Goal: Transaction & Acquisition: Purchase product/service

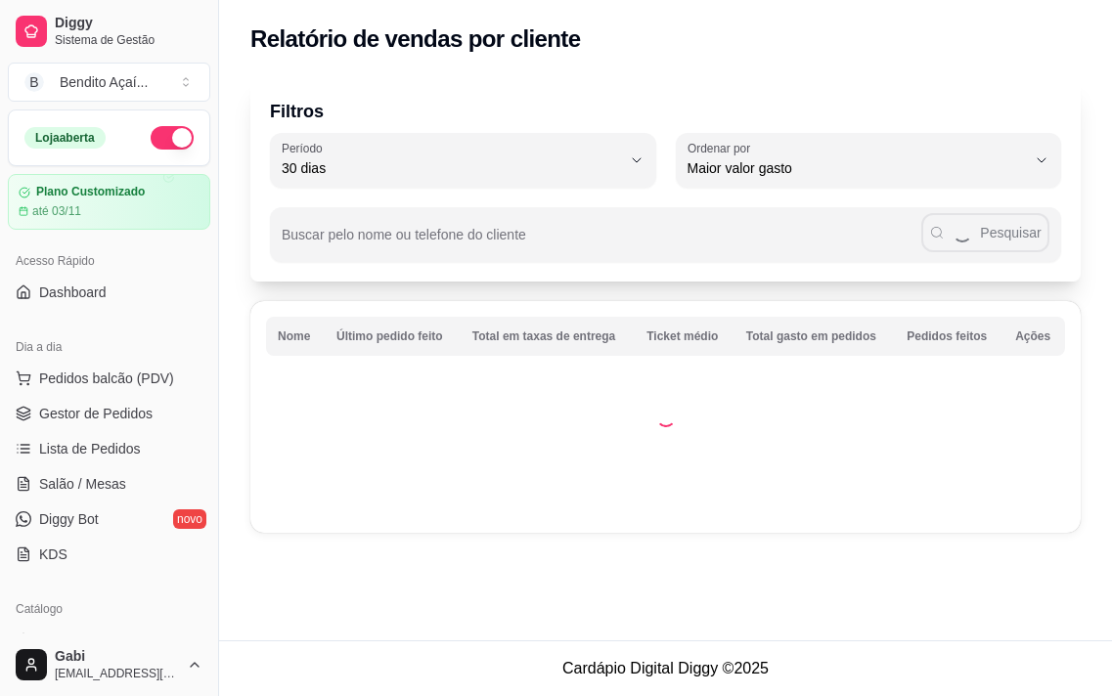
select select "30"
select select "HIGHEST_TOTAL_SPENT_WITH_ORDERS"
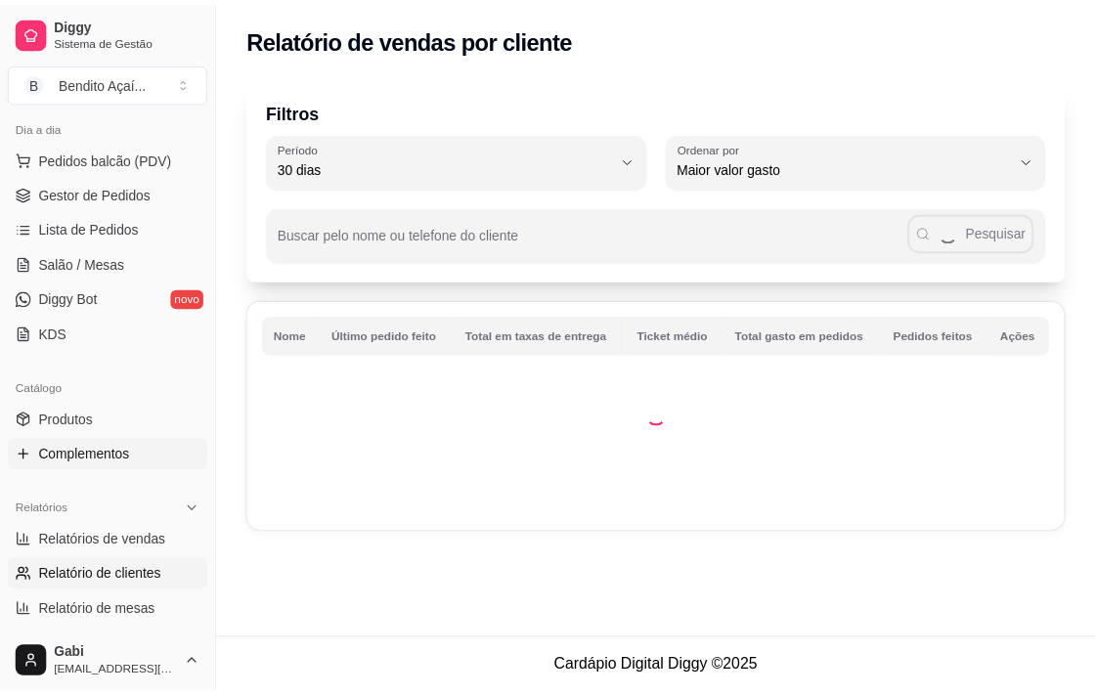
scroll to position [217, 0]
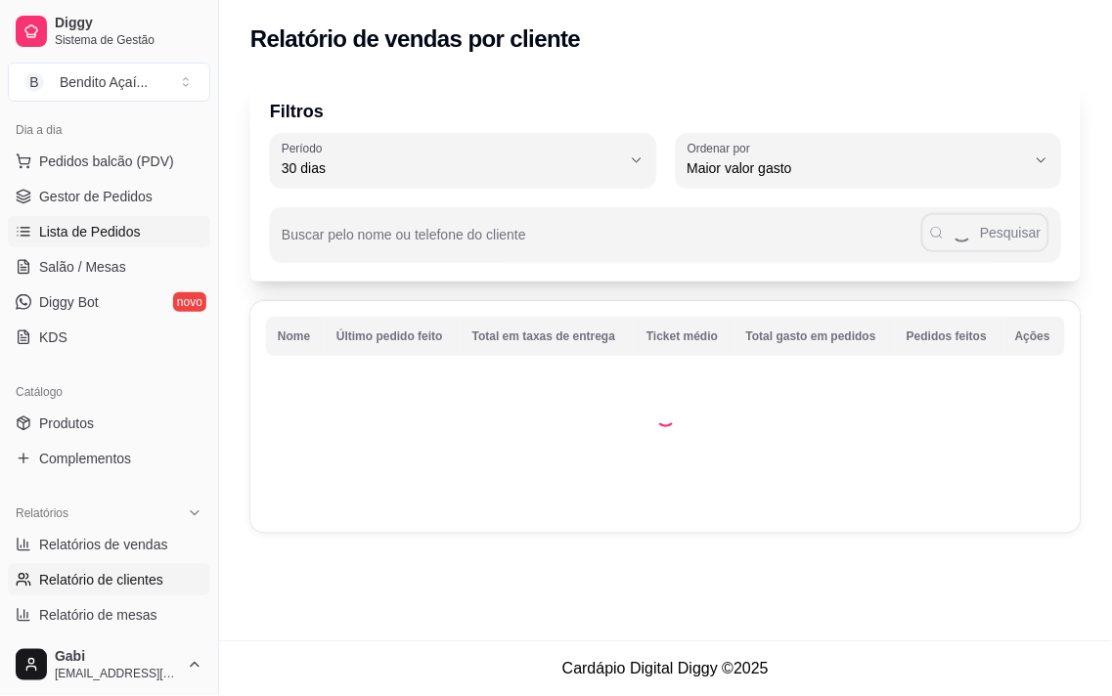
click at [137, 235] on link "Lista de Pedidos" at bounding box center [109, 231] width 202 height 31
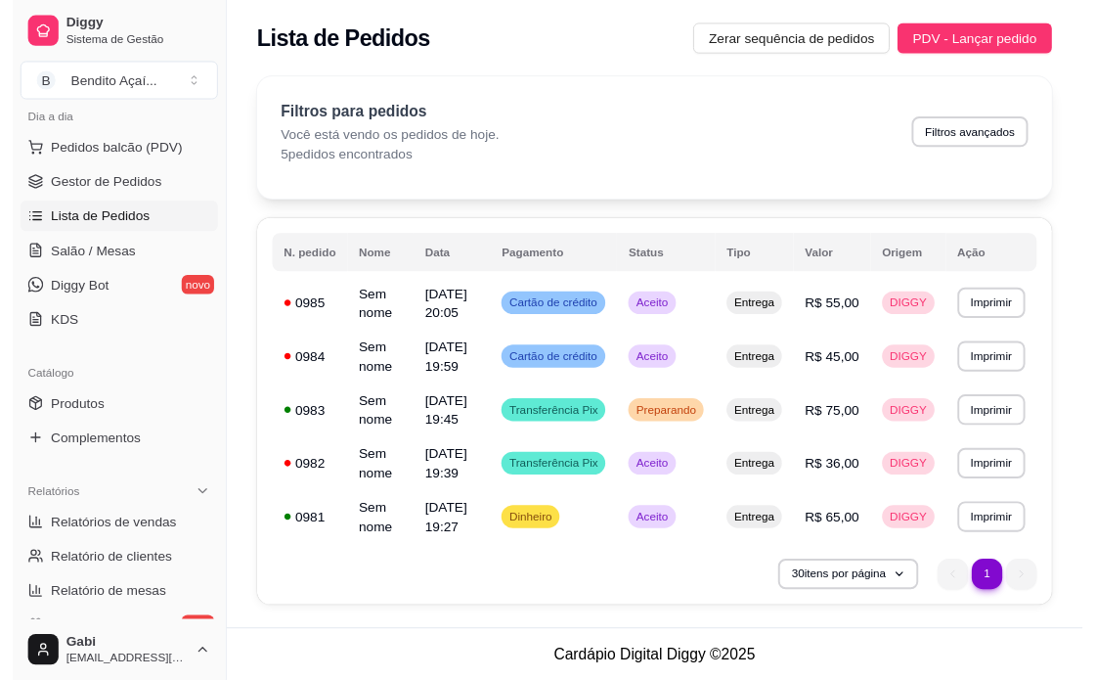
scroll to position [217, 0]
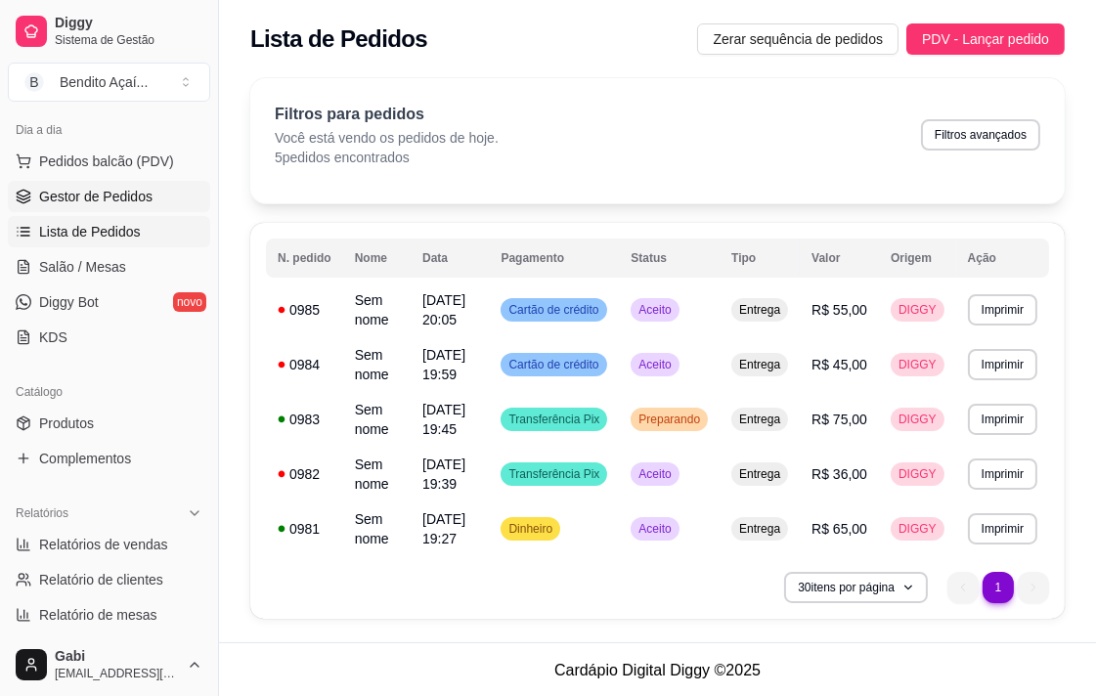
click at [137, 192] on span "Gestor de Pedidos" at bounding box center [95, 197] width 113 height 20
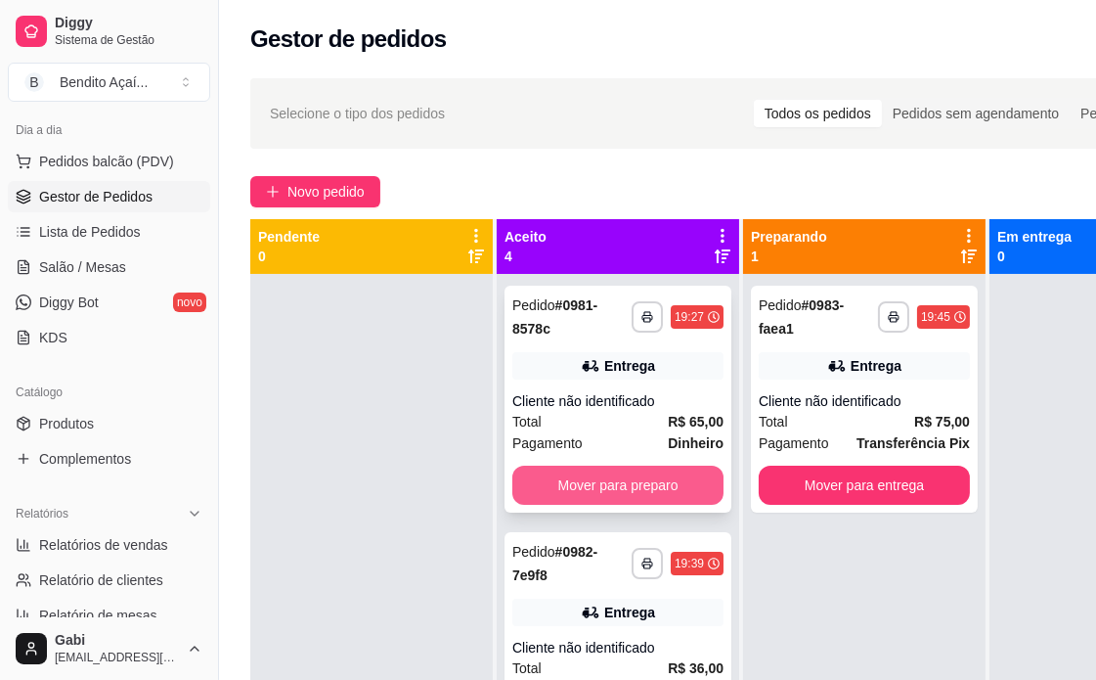
click at [620, 480] on button "Mover para preparo" at bounding box center [617, 484] width 211 height 39
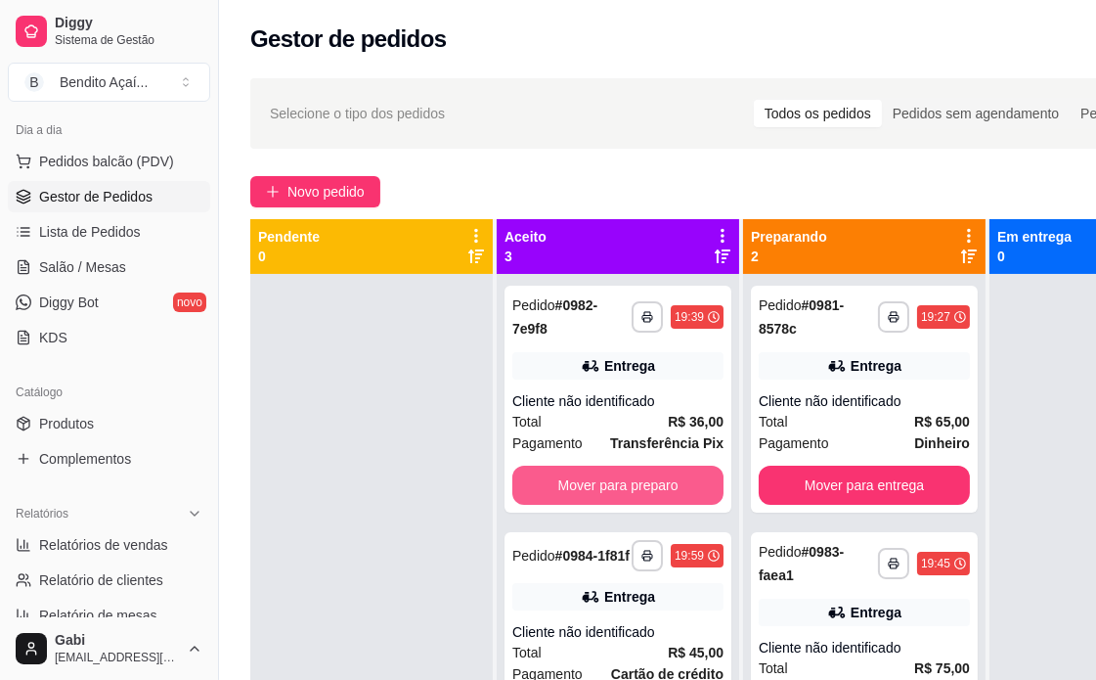
click at [647, 481] on button "Mover para preparo" at bounding box center [617, 484] width 211 height 39
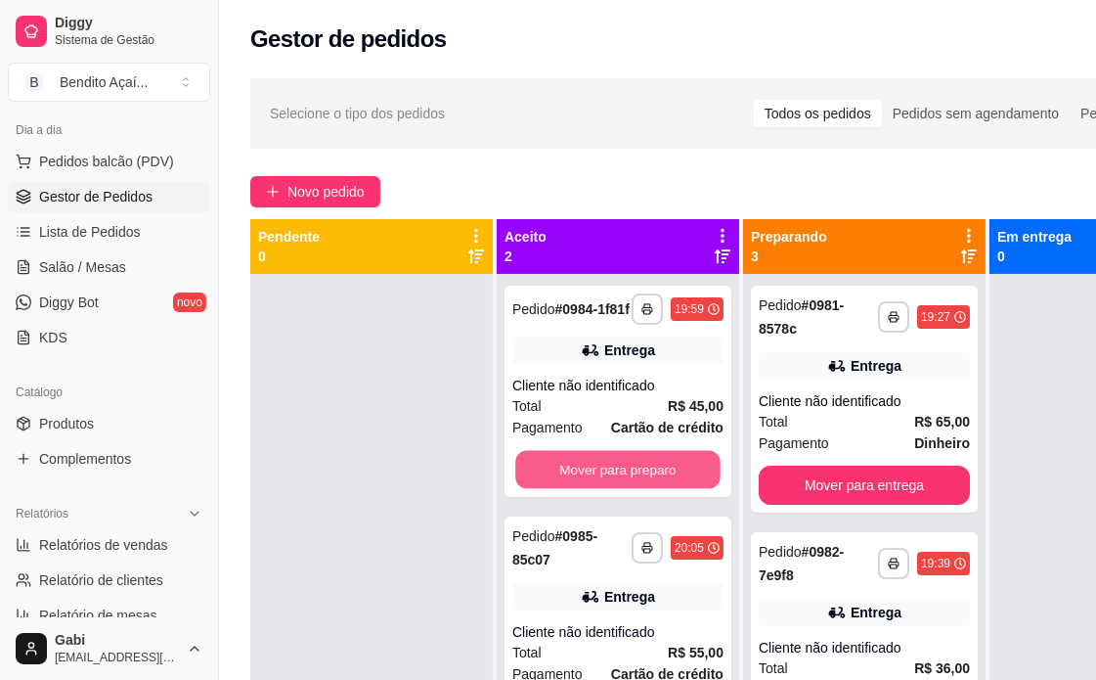
click at [647, 481] on button "Mover para preparo" at bounding box center [617, 470] width 205 height 38
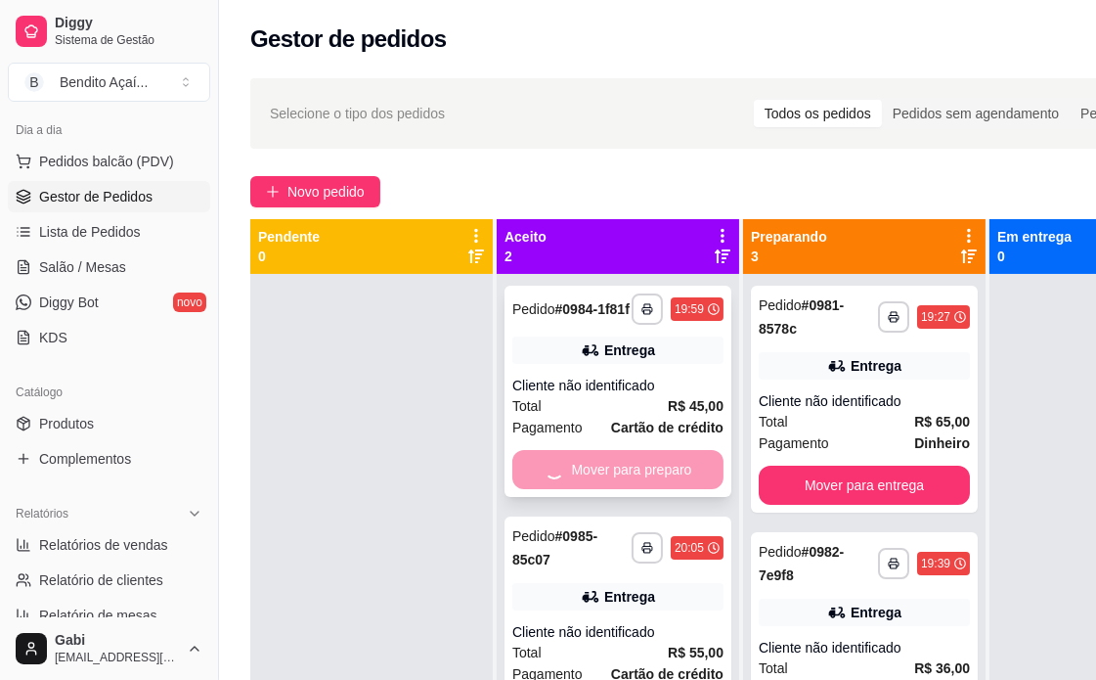
click at [655, 516] on div "**********" at bounding box center [618, 629] width 227 height 227
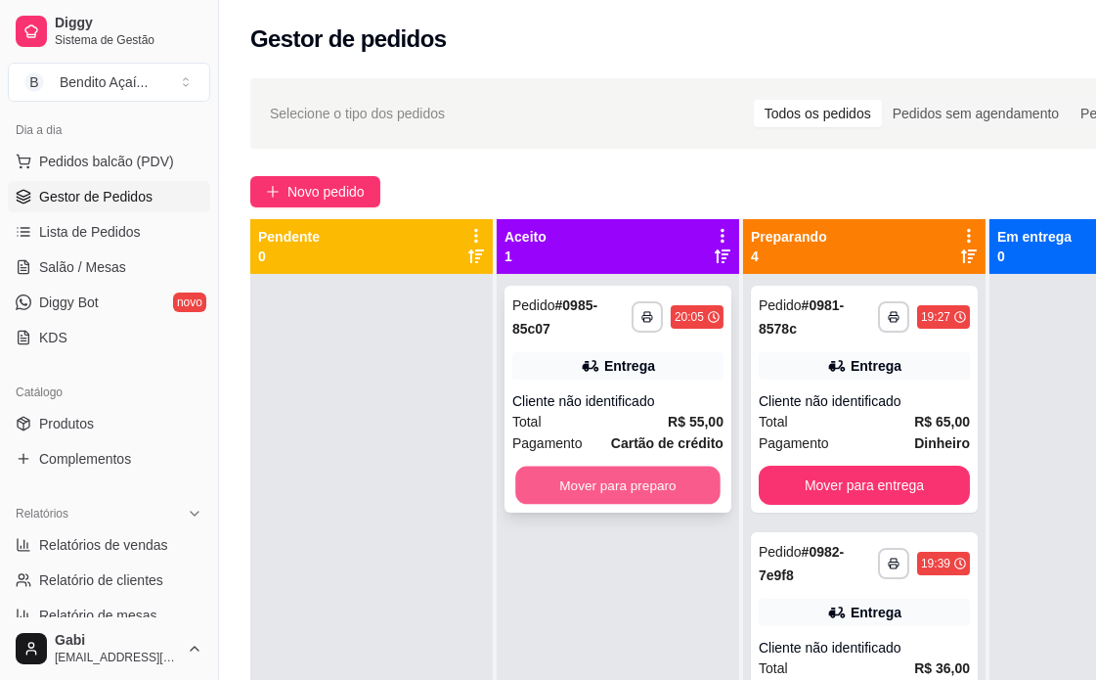
click at [658, 471] on button "Mover para preparo" at bounding box center [617, 485] width 205 height 38
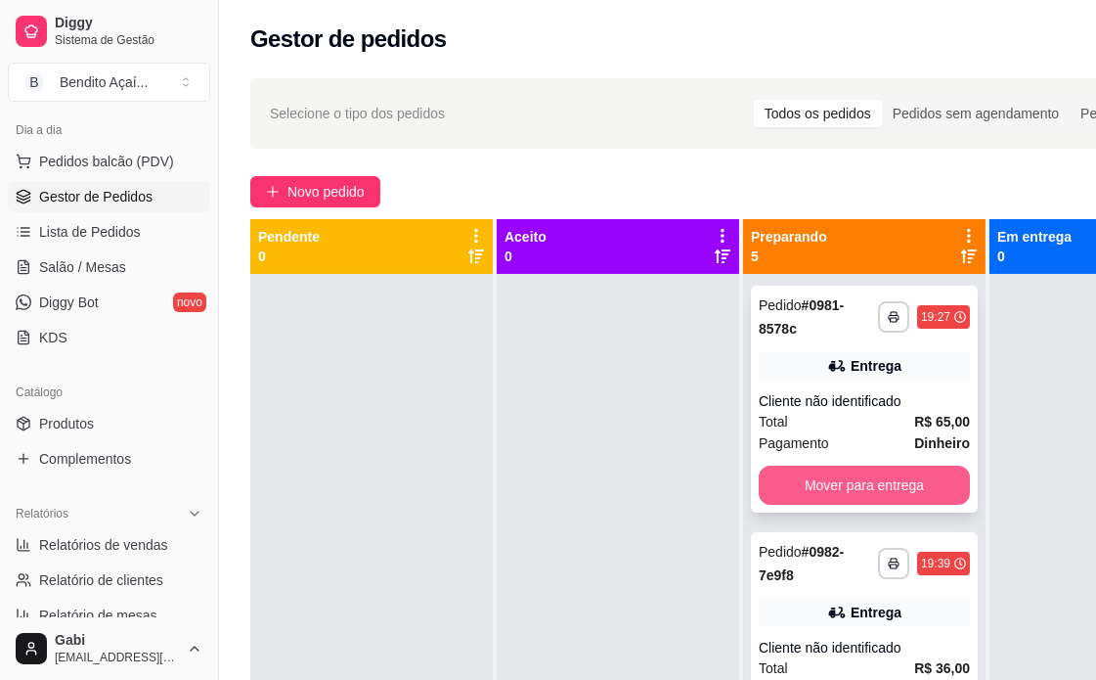
click at [797, 479] on button "Mover para entrega" at bounding box center [864, 484] width 211 height 39
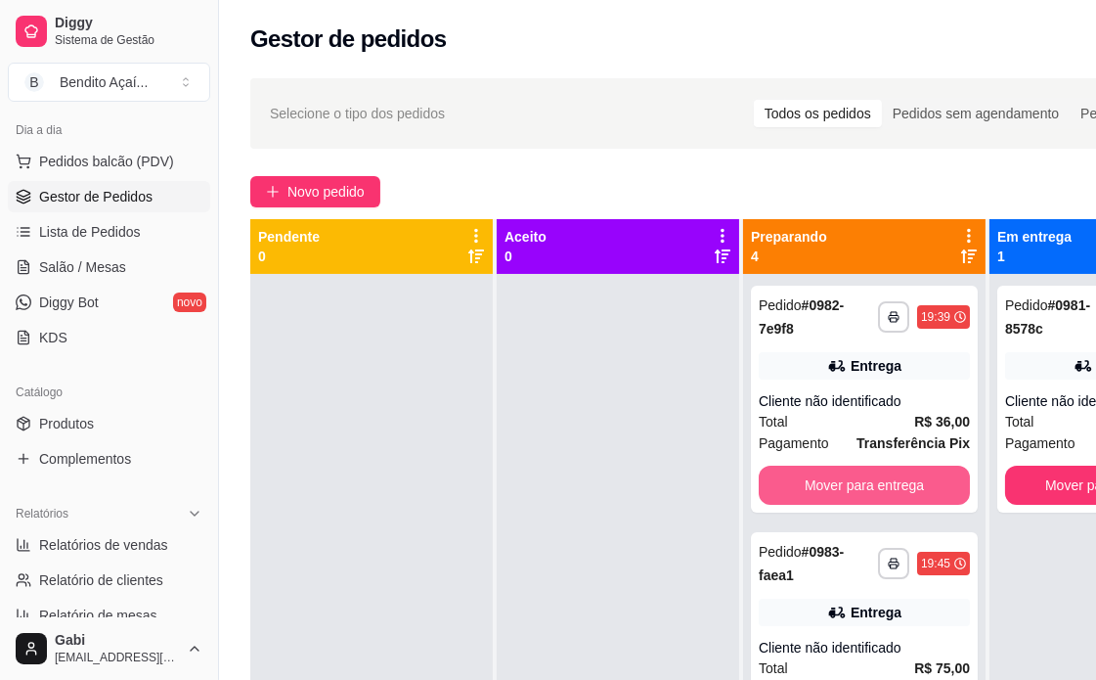
click at [797, 479] on button "Mover para entrega" at bounding box center [864, 484] width 211 height 39
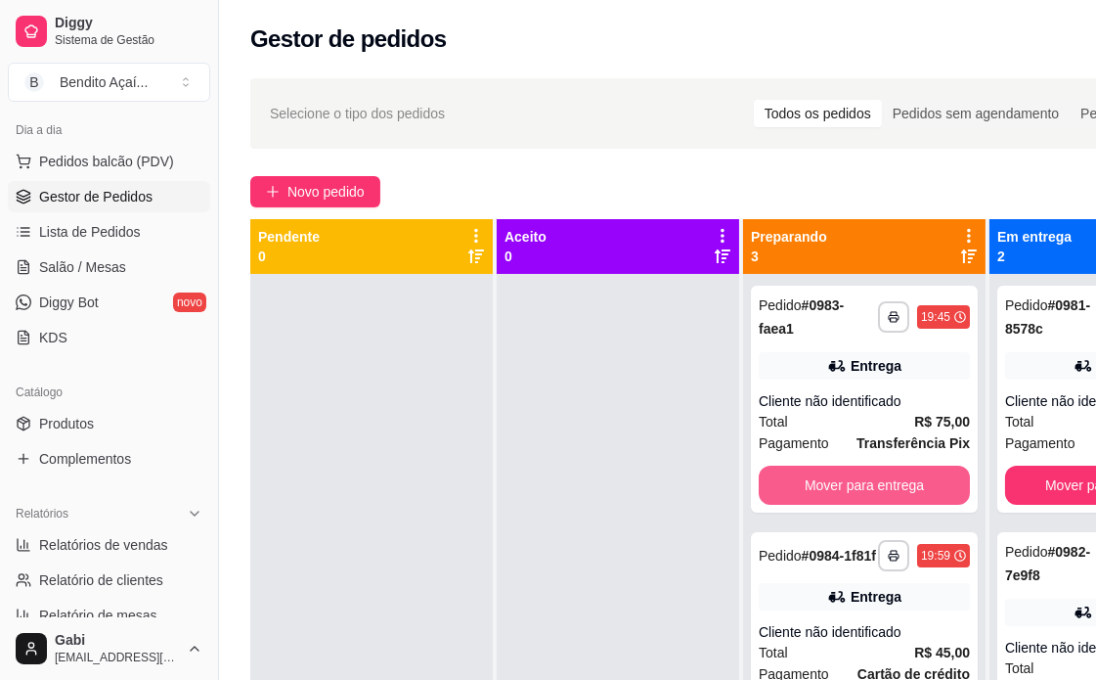
click at [802, 479] on button "Mover para entrega" at bounding box center [864, 484] width 211 height 39
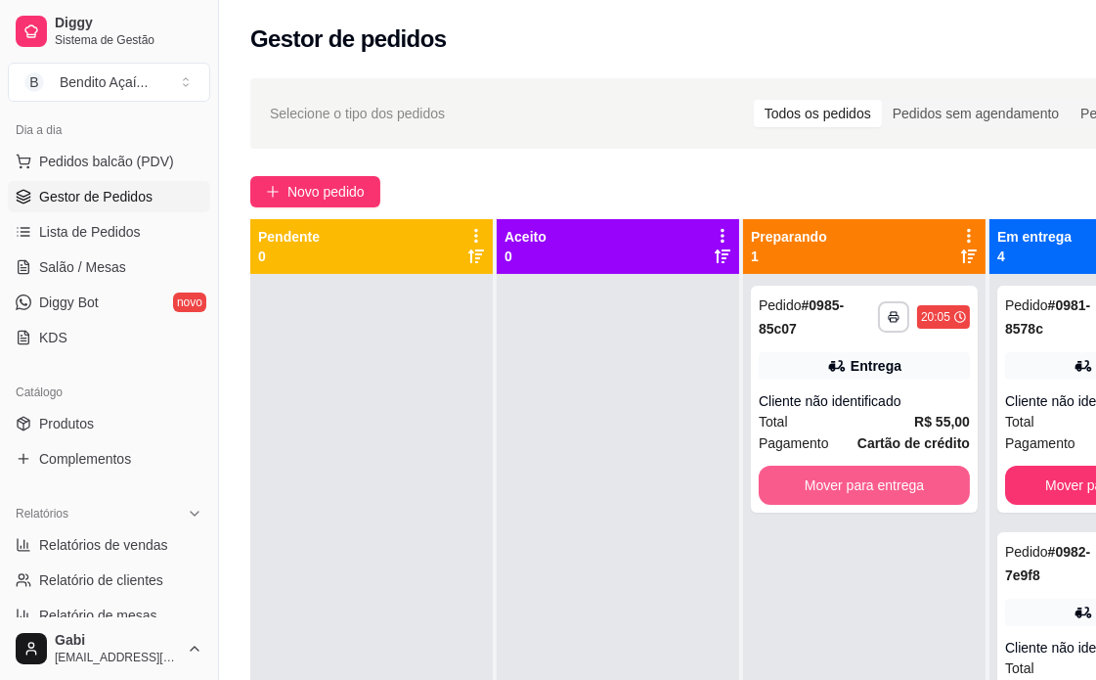
click at [802, 479] on button "Mover para entrega" at bounding box center [864, 484] width 211 height 39
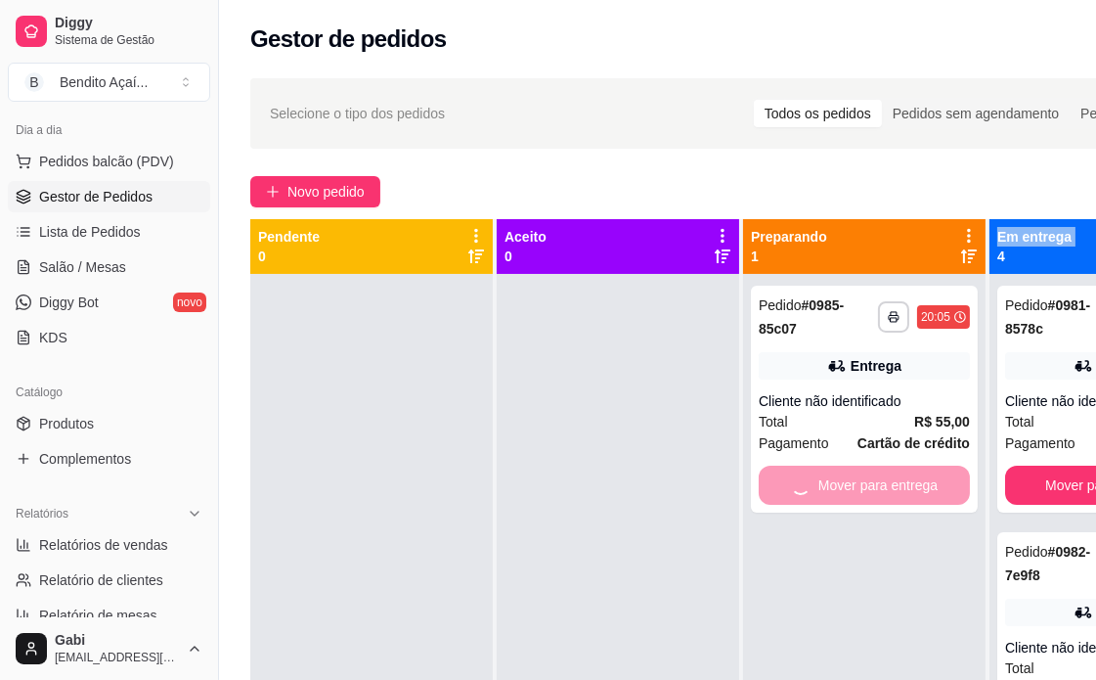
click at [802, 479] on div "Mover para entrega" at bounding box center [864, 484] width 211 height 39
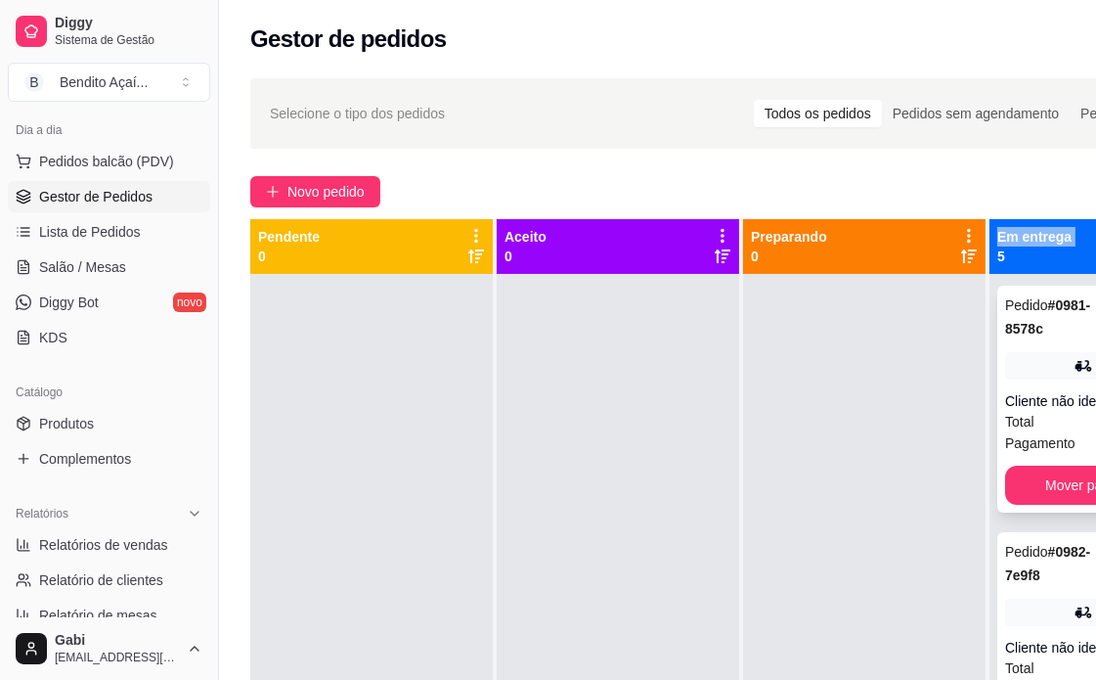
click at [1056, 482] on button "Mover para finalizado" at bounding box center [1110, 484] width 211 height 39
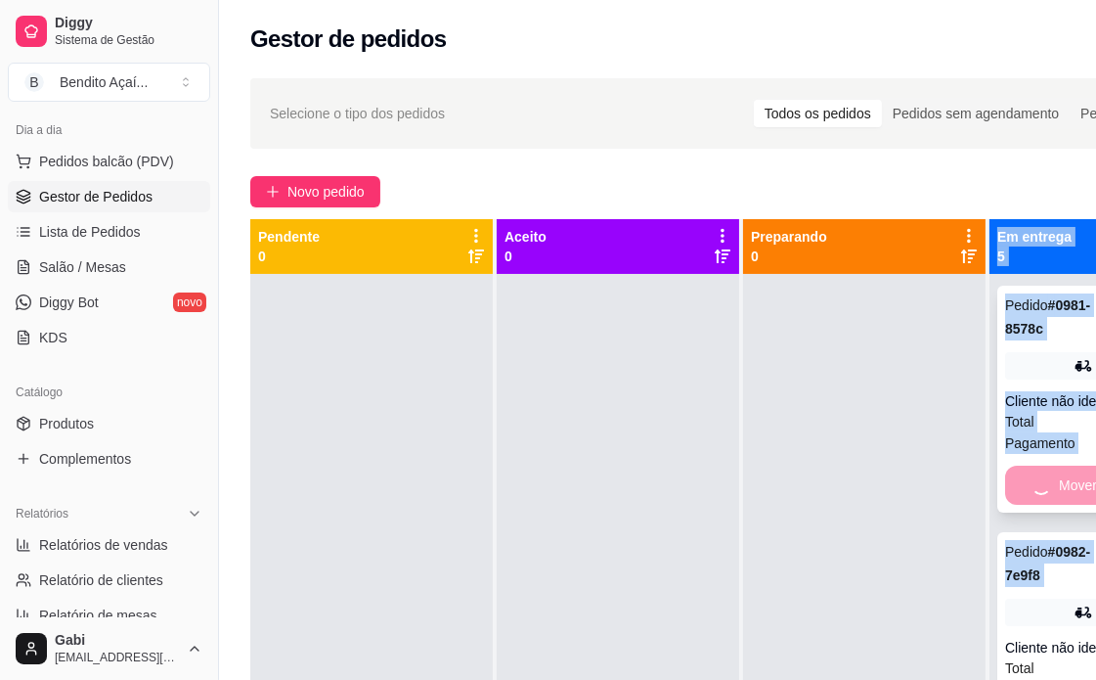
click at [1057, 483] on div "Mover para finalizado" at bounding box center [1110, 484] width 211 height 39
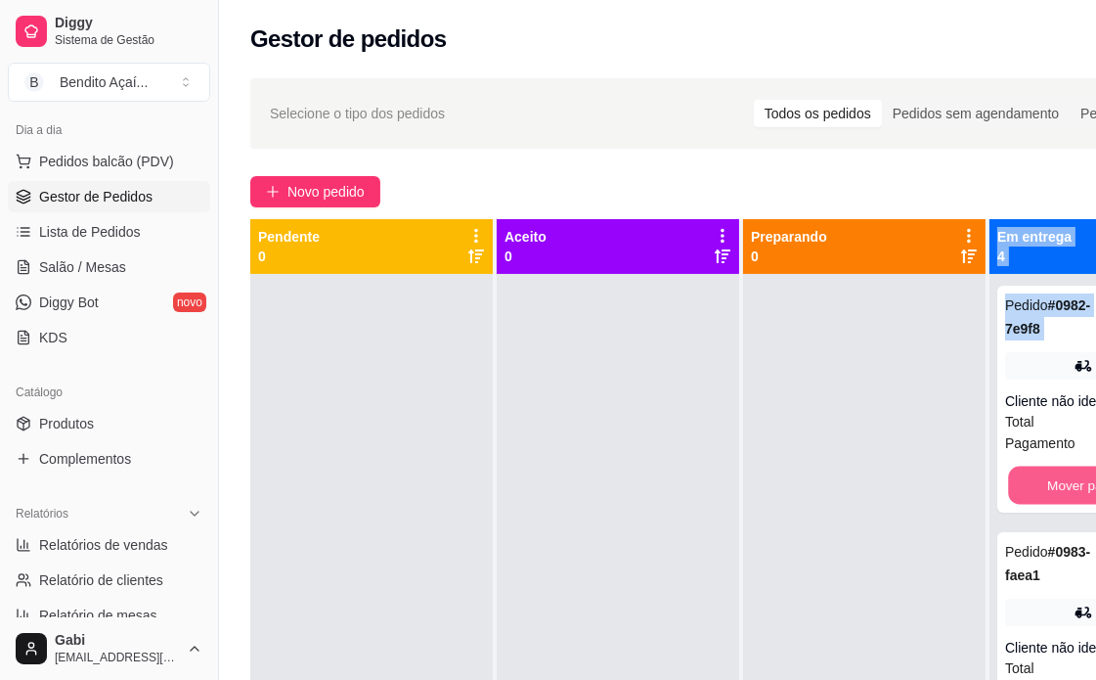
click at [1057, 483] on button "Mover para finalizado" at bounding box center [1110, 485] width 205 height 38
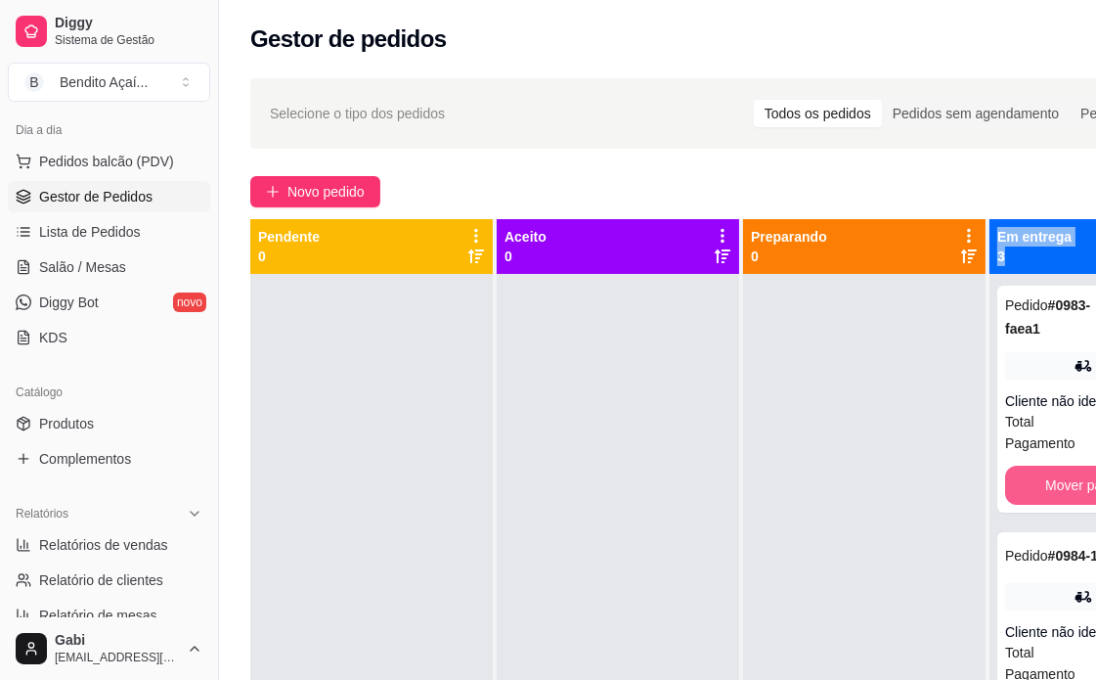
click at [1057, 483] on button "Mover para finalizado" at bounding box center [1110, 484] width 211 height 39
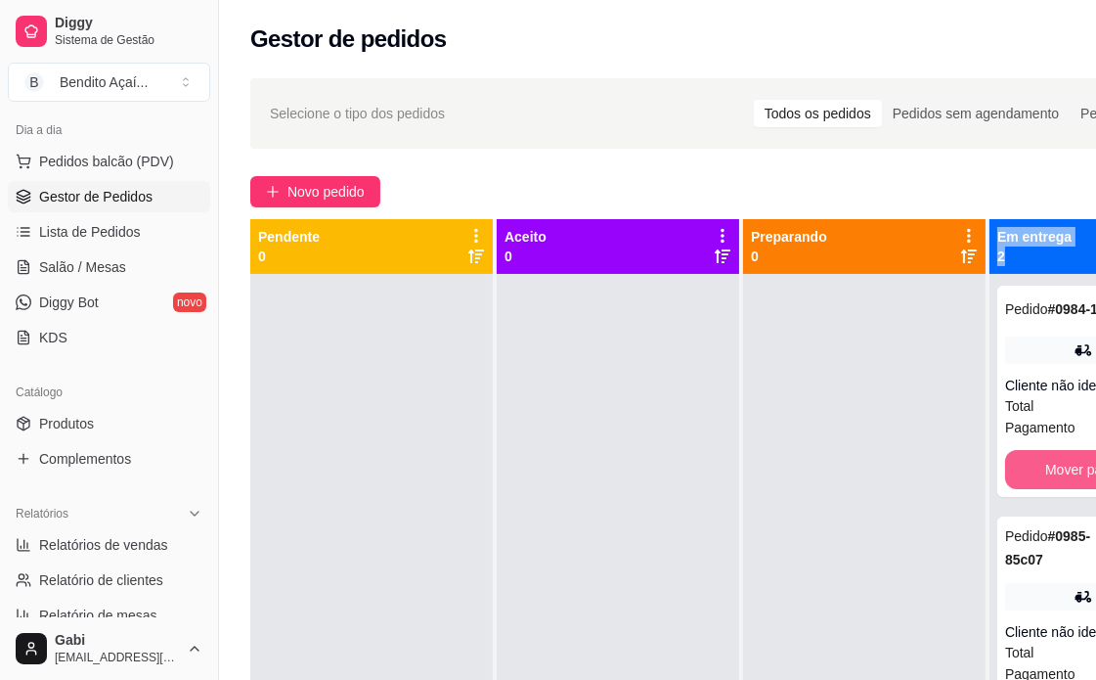
click at [1057, 483] on button "Mover para finalizado" at bounding box center [1110, 469] width 211 height 39
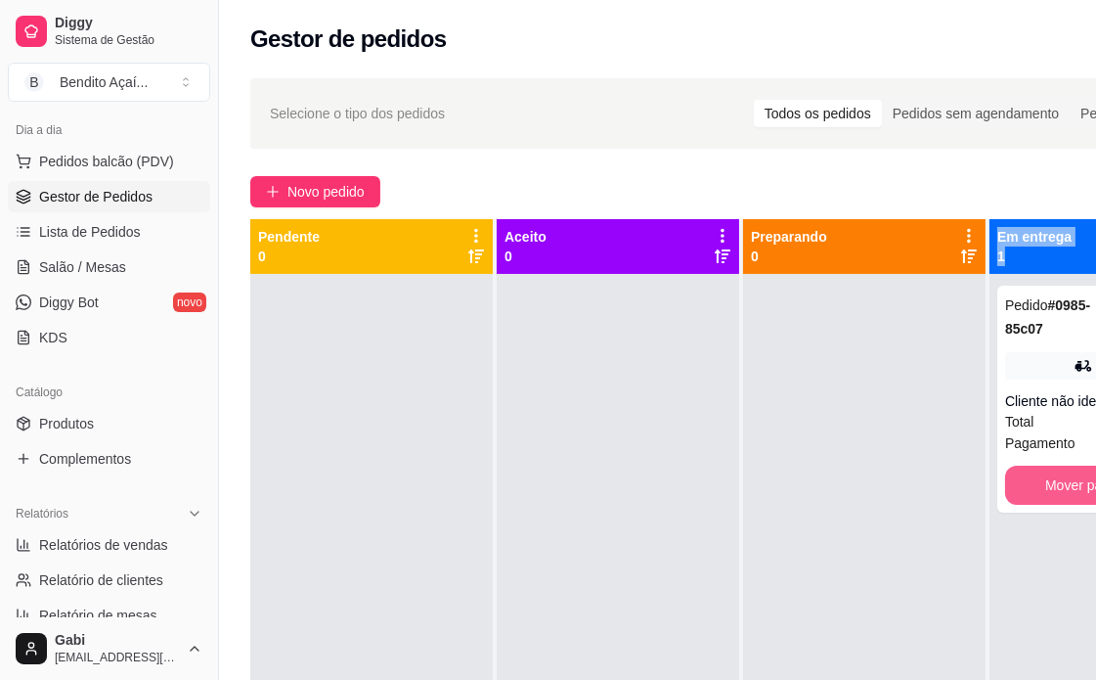
click at [1057, 483] on button "Mover para finalizado" at bounding box center [1110, 484] width 211 height 39
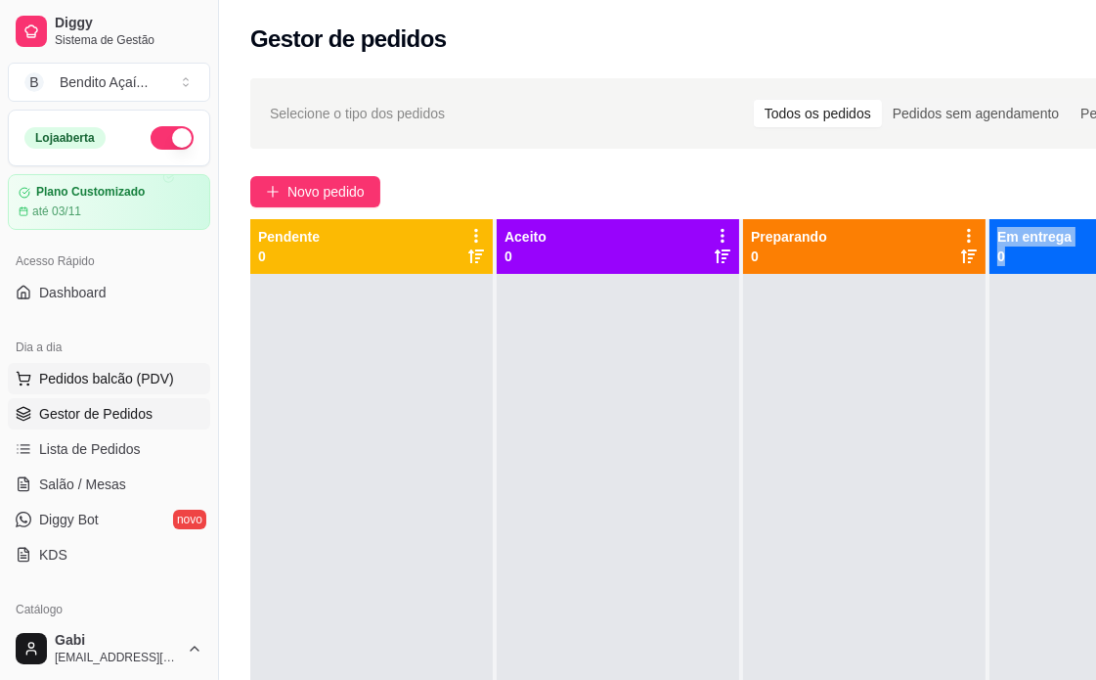
click at [142, 392] on button "Pedidos balcão (PDV)" at bounding box center [109, 378] width 202 height 31
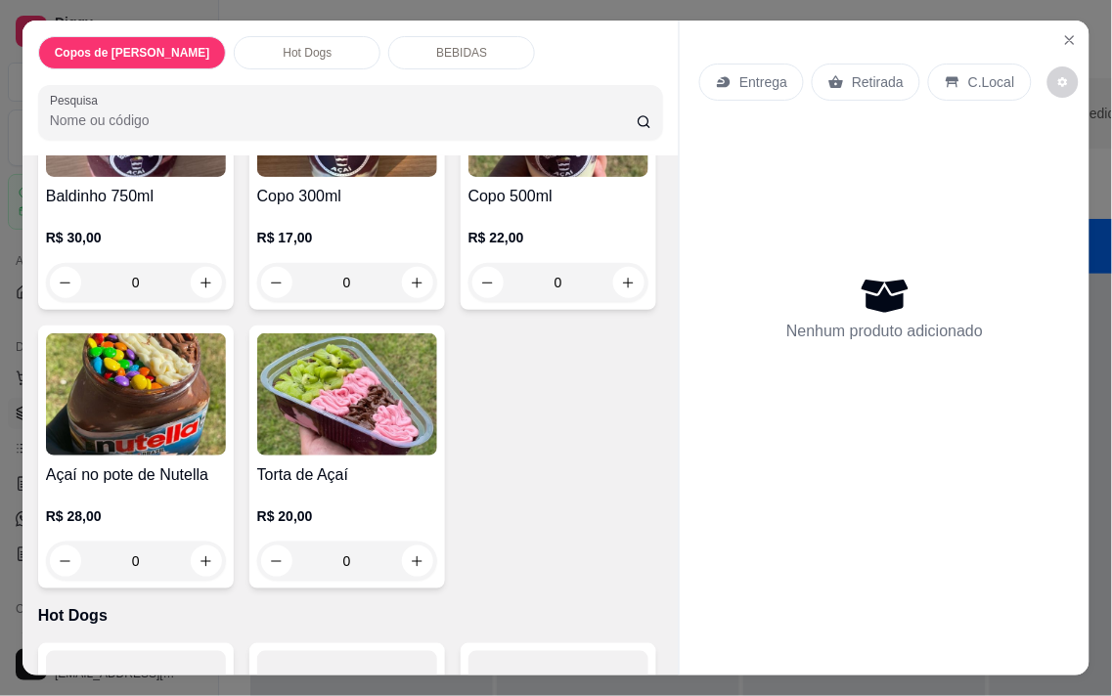
scroll to position [434, 0]
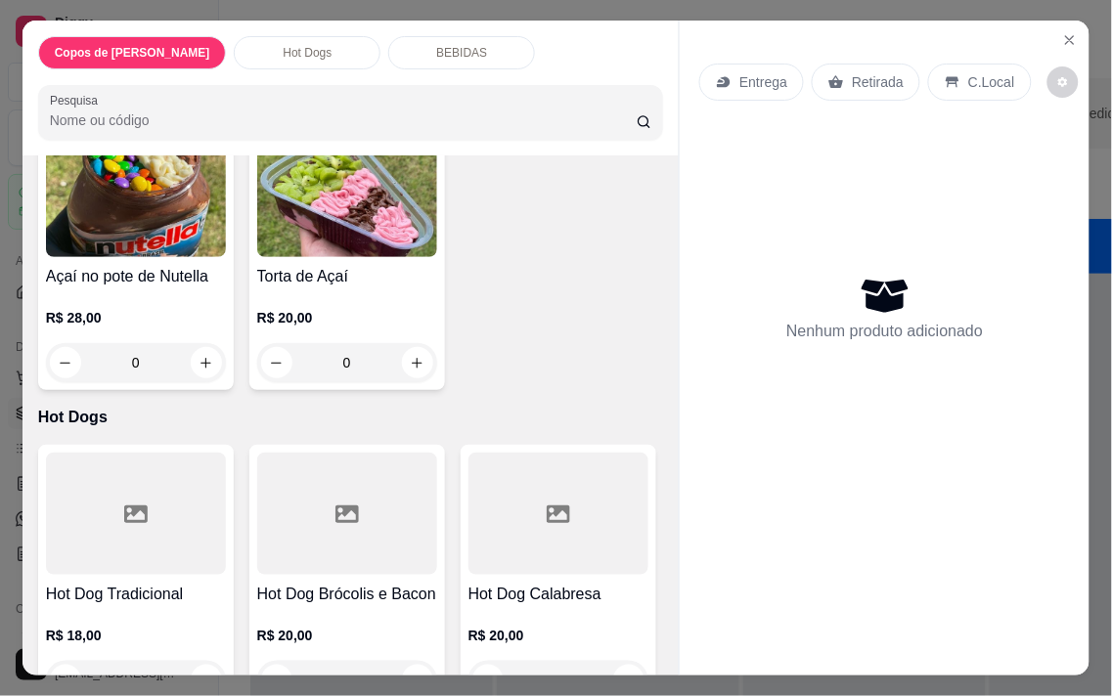
click at [468, 104] on div "0" at bounding box center [558, 84] width 180 height 39
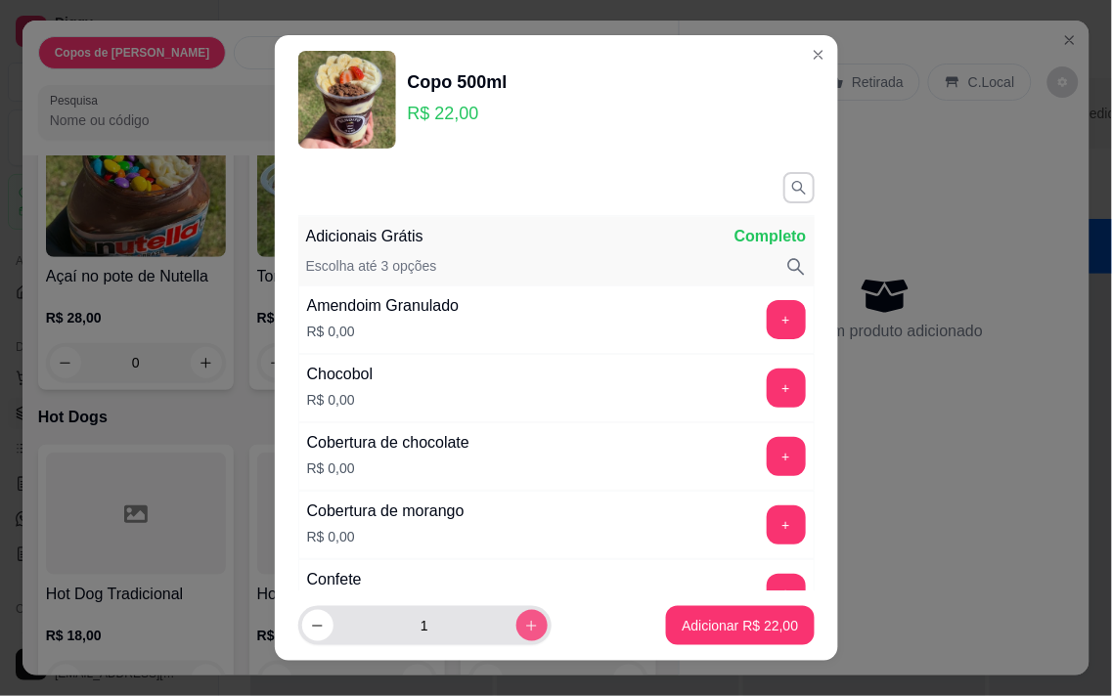
click at [524, 628] on icon "increase-product-quantity" at bounding box center [531, 626] width 15 height 15
type input "3"
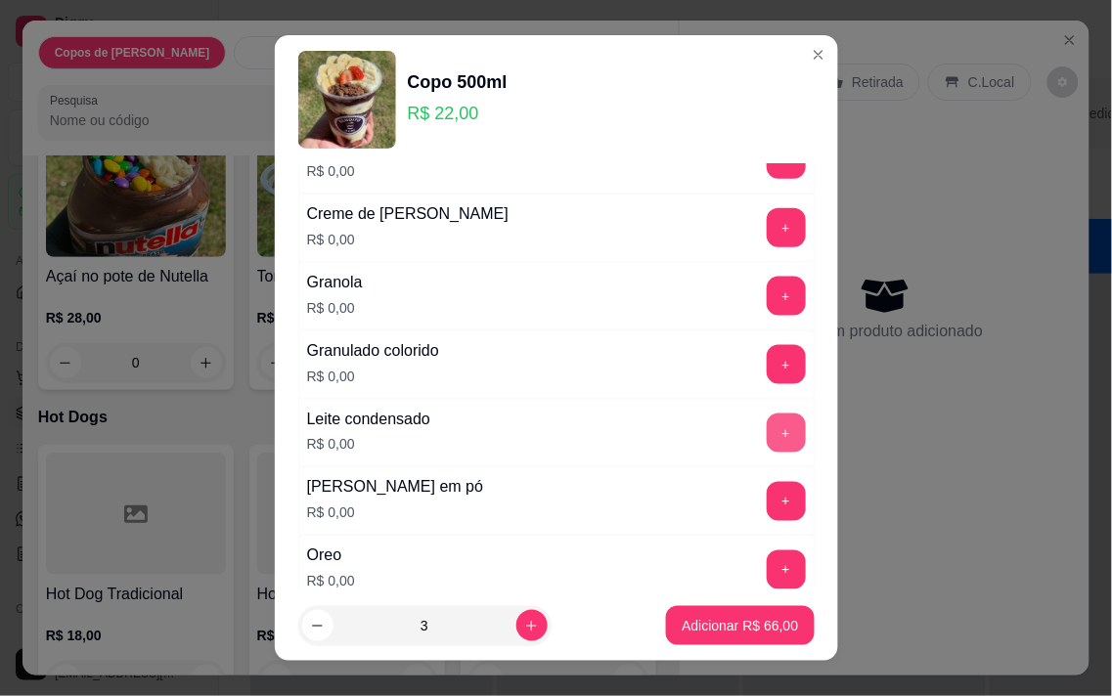
click at [767, 436] on button "+" at bounding box center [786, 433] width 39 height 39
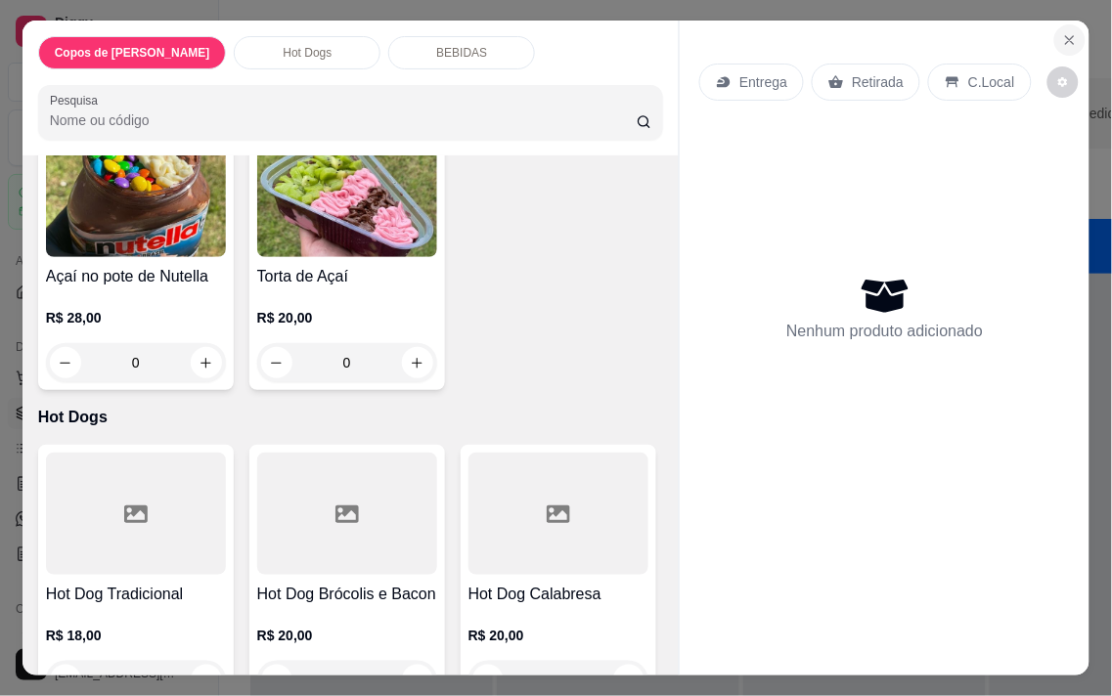
click at [1062, 37] on icon "Close" at bounding box center [1070, 40] width 16 height 16
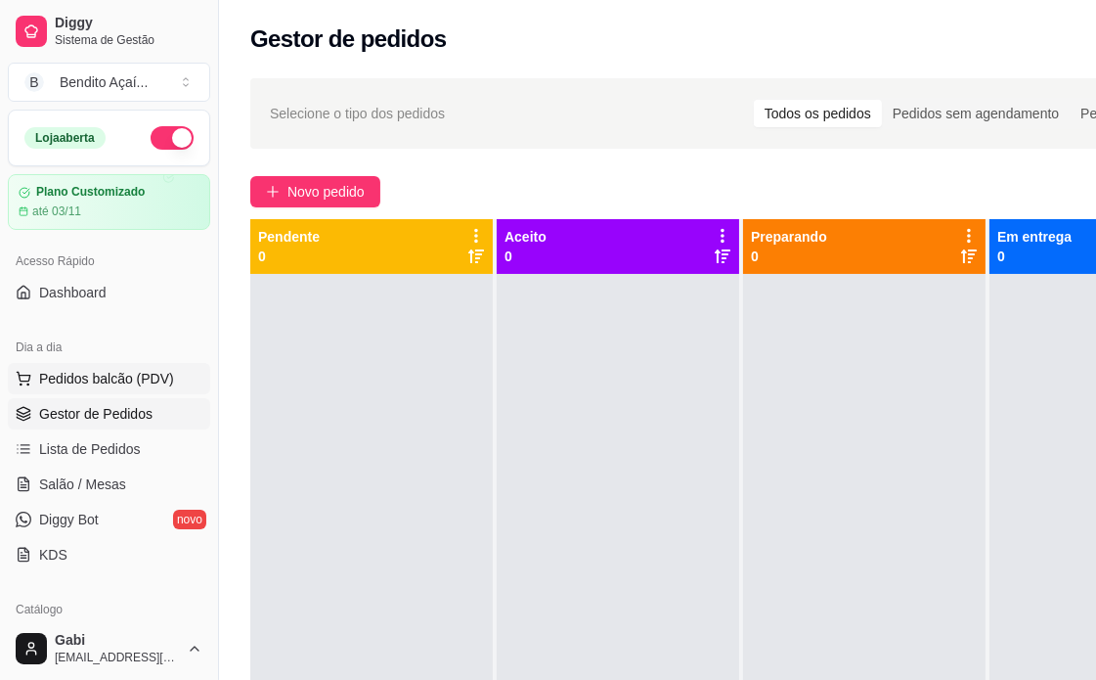
click at [96, 384] on span "Pedidos balcão (PDV)" at bounding box center [106, 379] width 135 height 20
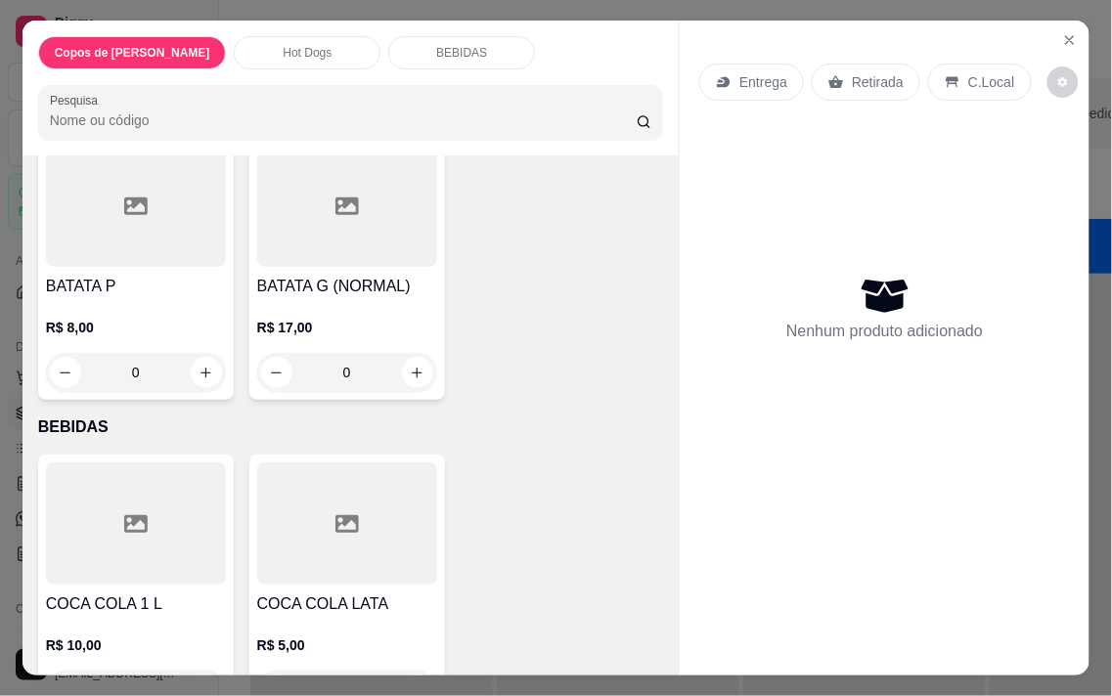
scroll to position [1629, 0]
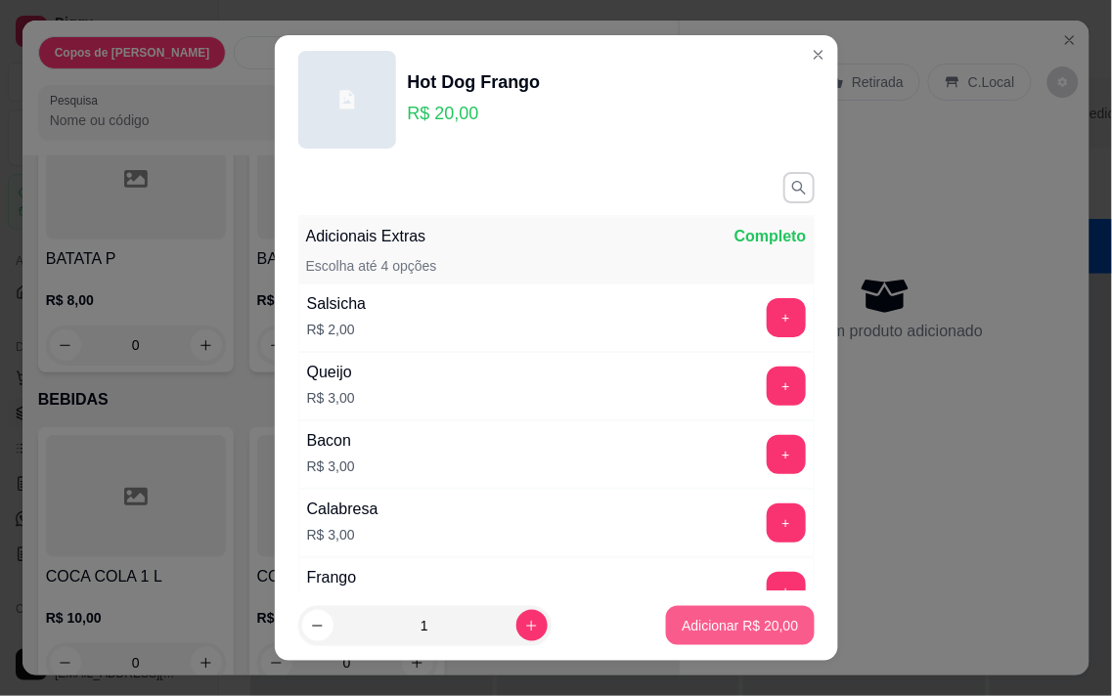
click at [702, 622] on p "Adicionar R$ 20,00" at bounding box center [740, 626] width 116 height 20
type input "1"
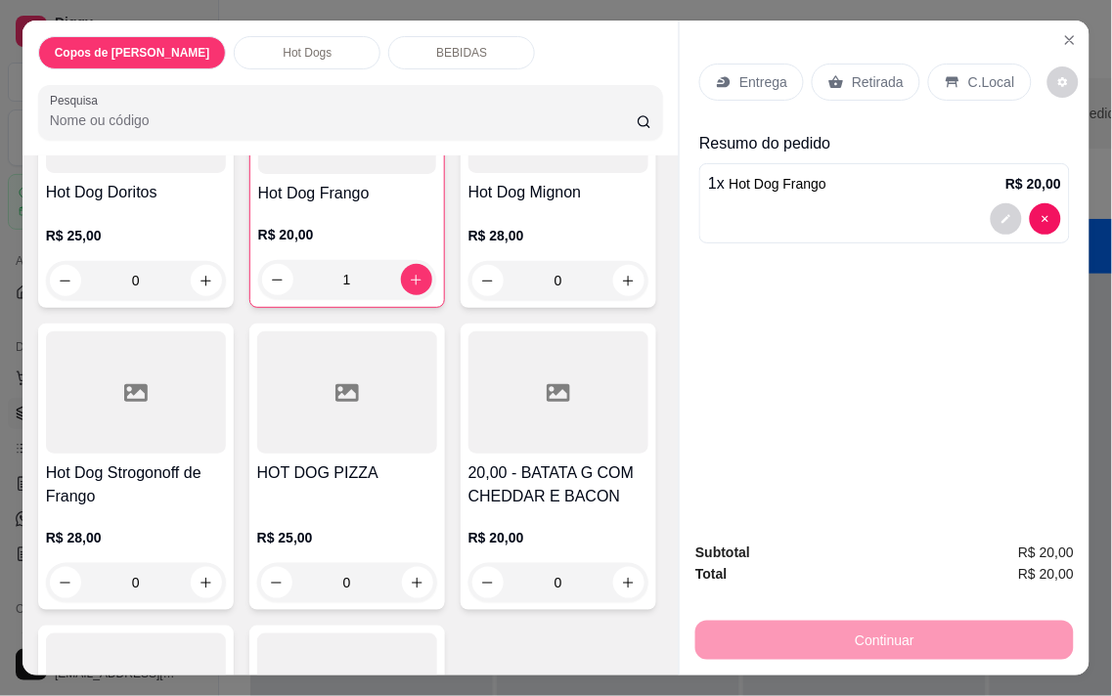
scroll to position [1087, 0]
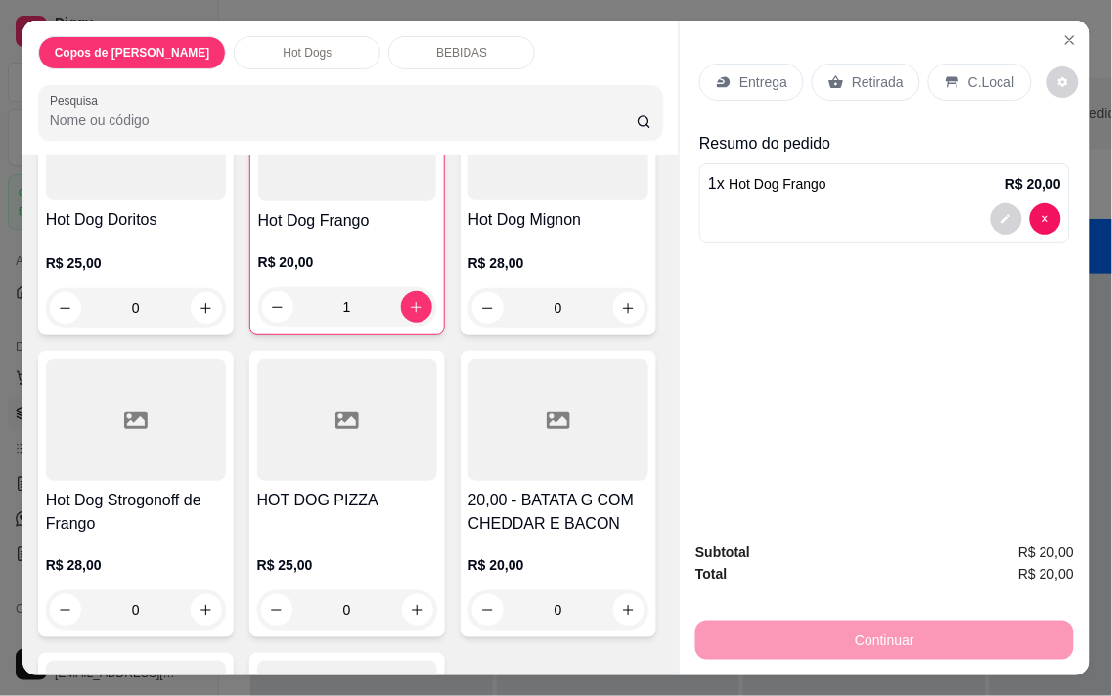
click at [468, 47] on div "0" at bounding box center [558, 27] width 180 height 39
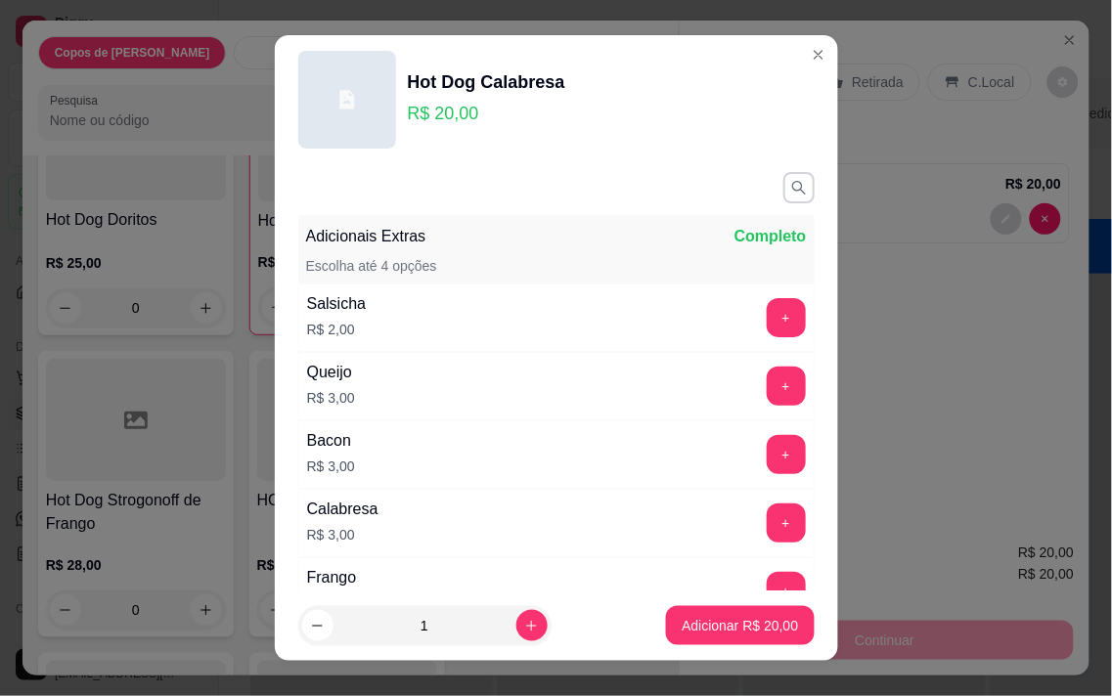
click at [696, 624] on p "Adicionar R$ 20,00" at bounding box center [740, 626] width 116 height 20
type input "1"
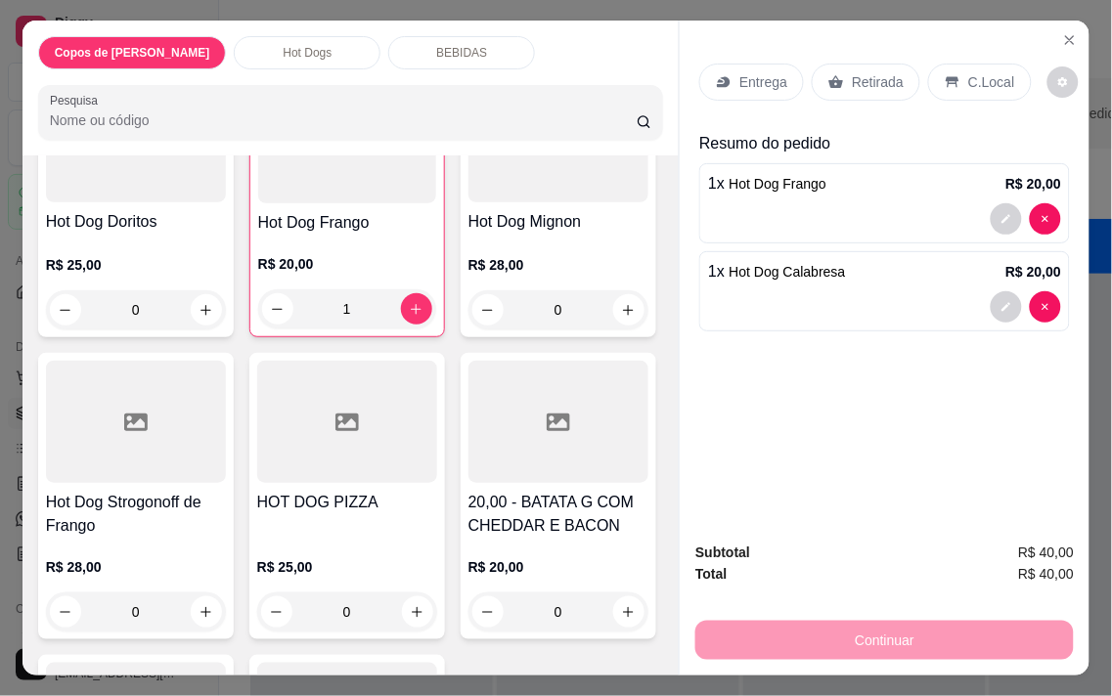
click at [759, 78] on p "Entrega" at bounding box center [763, 82] width 48 height 20
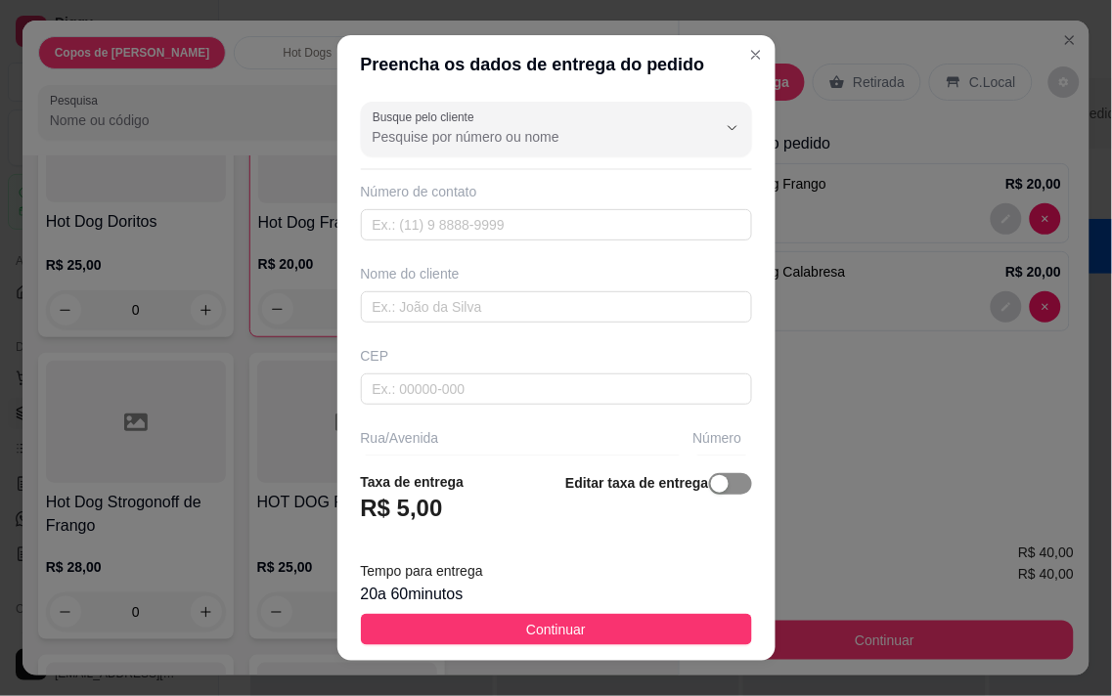
click at [719, 477] on span "button" at bounding box center [730, 484] width 43 height 22
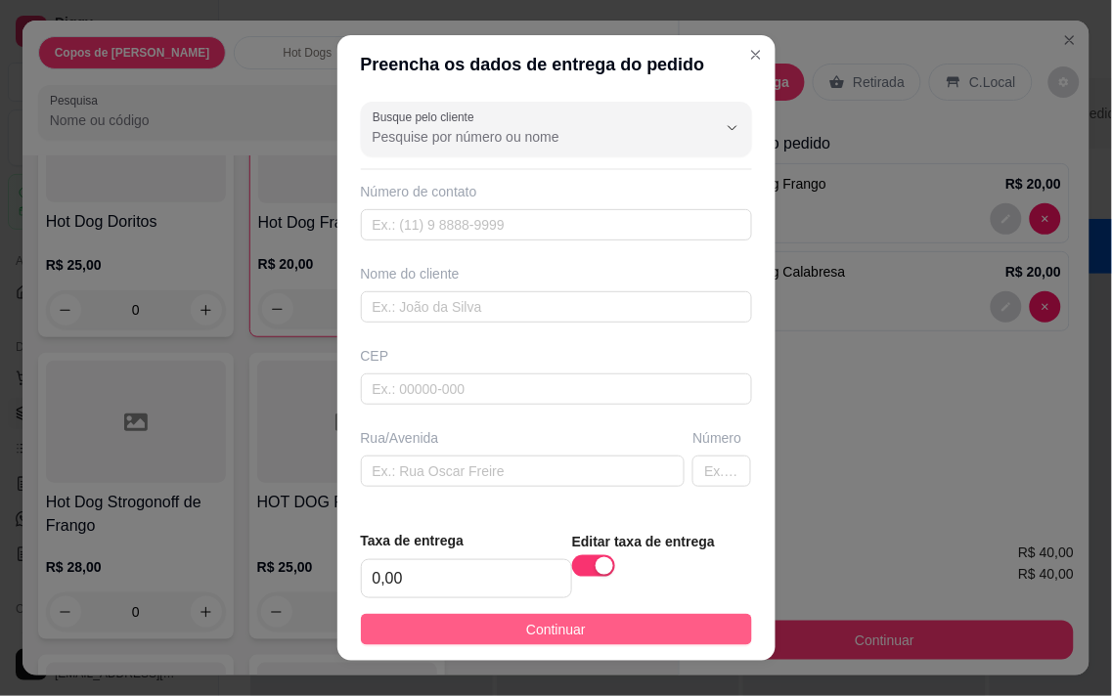
click at [637, 614] on button "Continuar" at bounding box center [556, 629] width 391 height 31
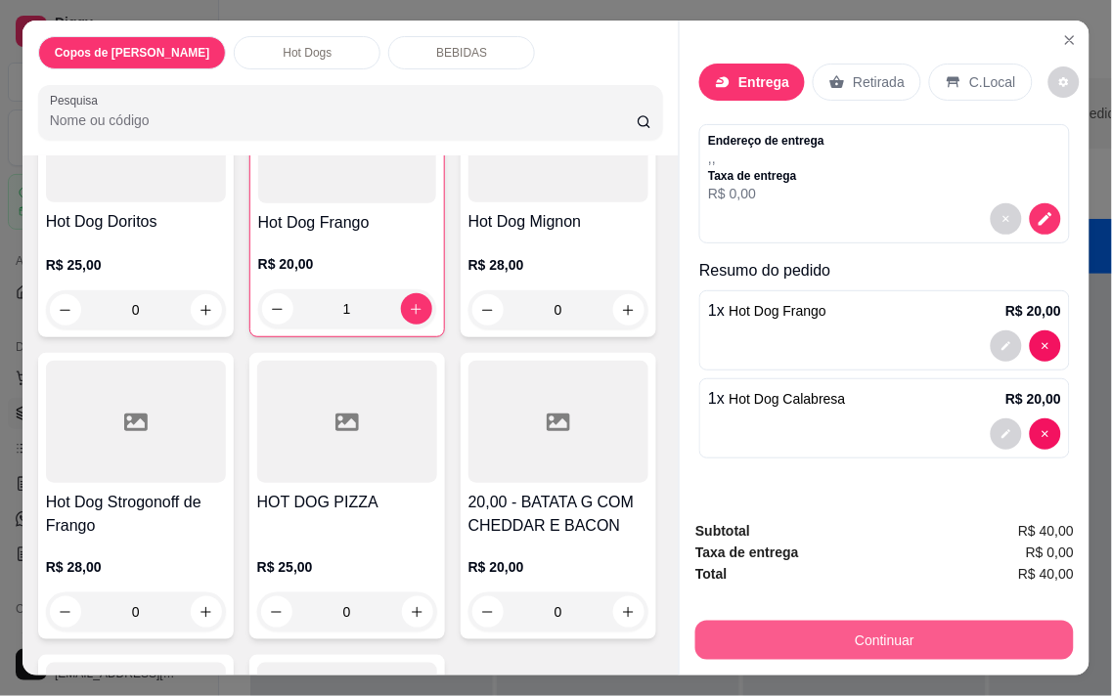
click at [785, 634] on button "Continuar" at bounding box center [884, 640] width 378 height 39
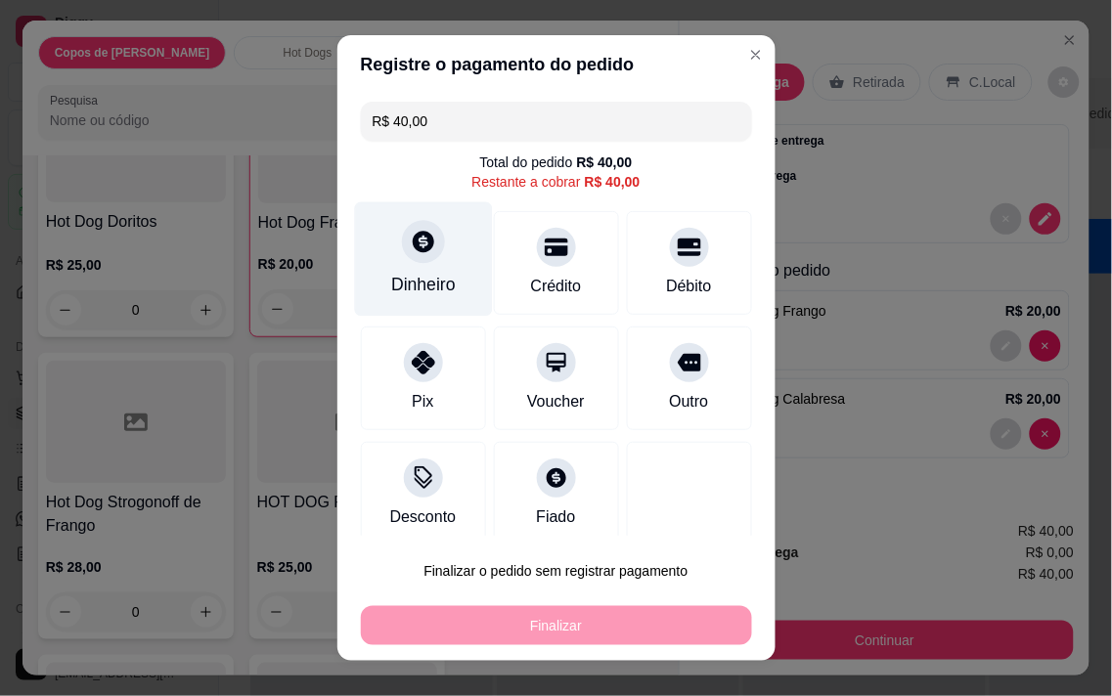
click at [406, 277] on div "Dinheiro" at bounding box center [423, 284] width 65 height 25
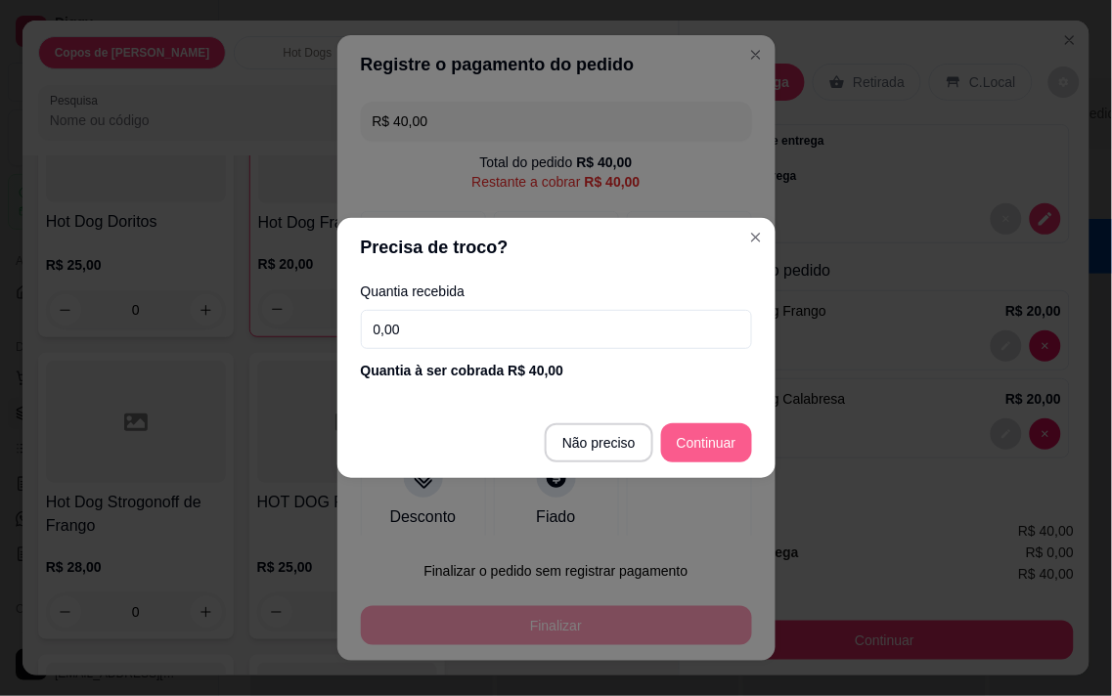
type input "R$ 0,00"
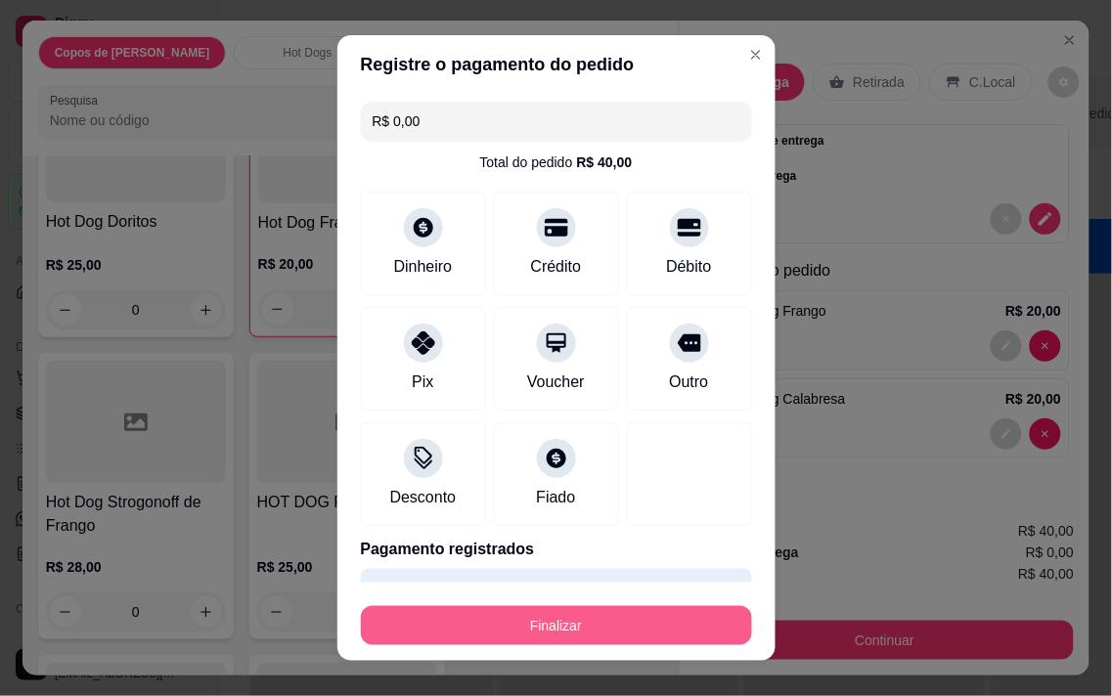
click at [638, 634] on button "Finalizar" at bounding box center [556, 625] width 391 height 39
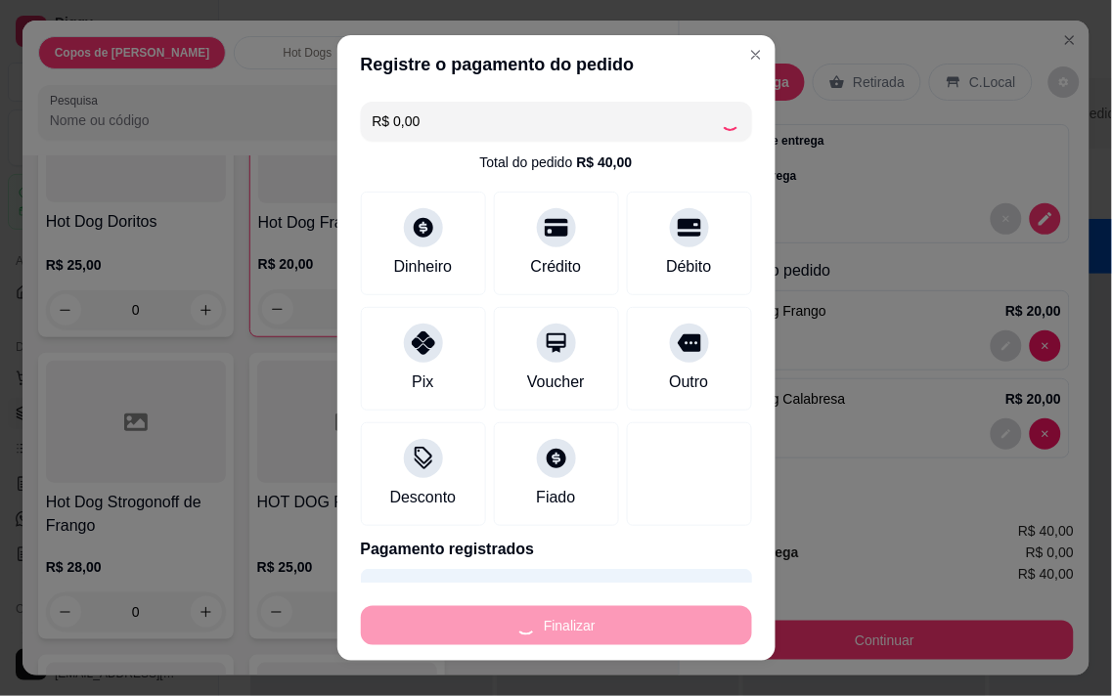
type input "0"
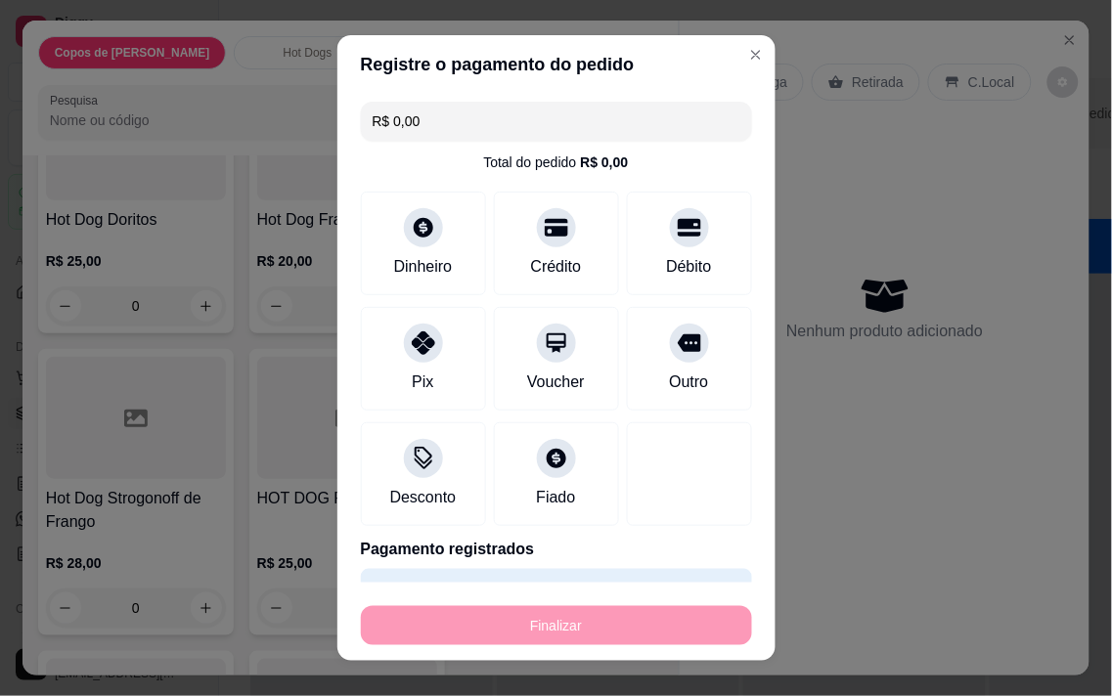
type input "-R$ 40,00"
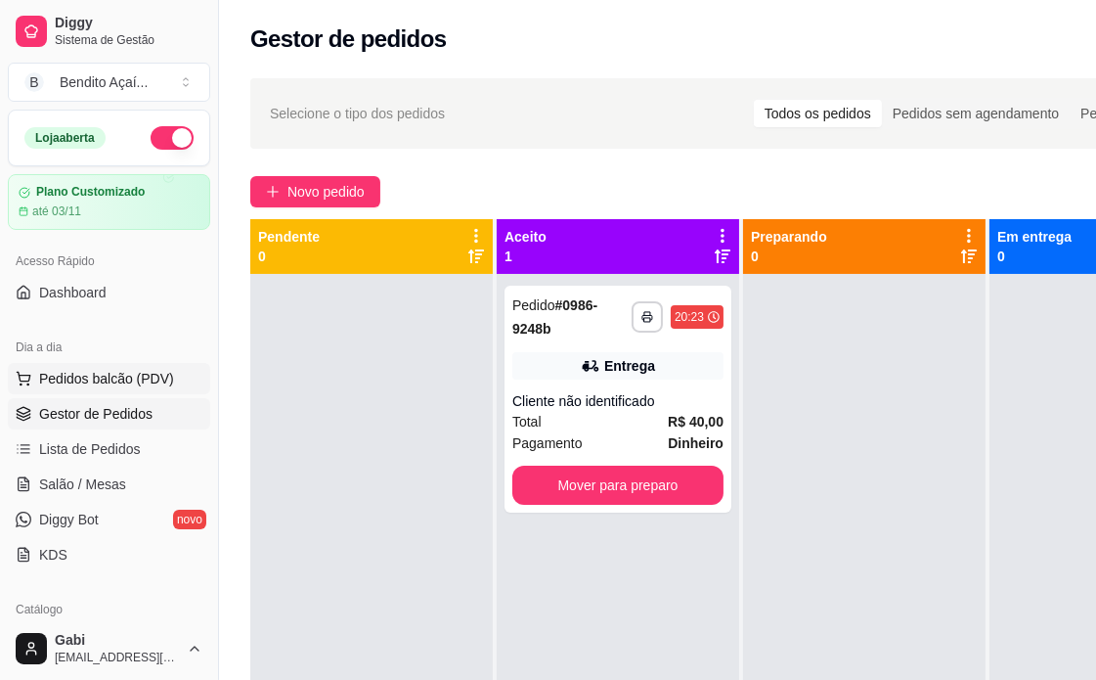
click at [80, 382] on span "Pedidos balcão (PDV)" at bounding box center [106, 379] width 135 height 20
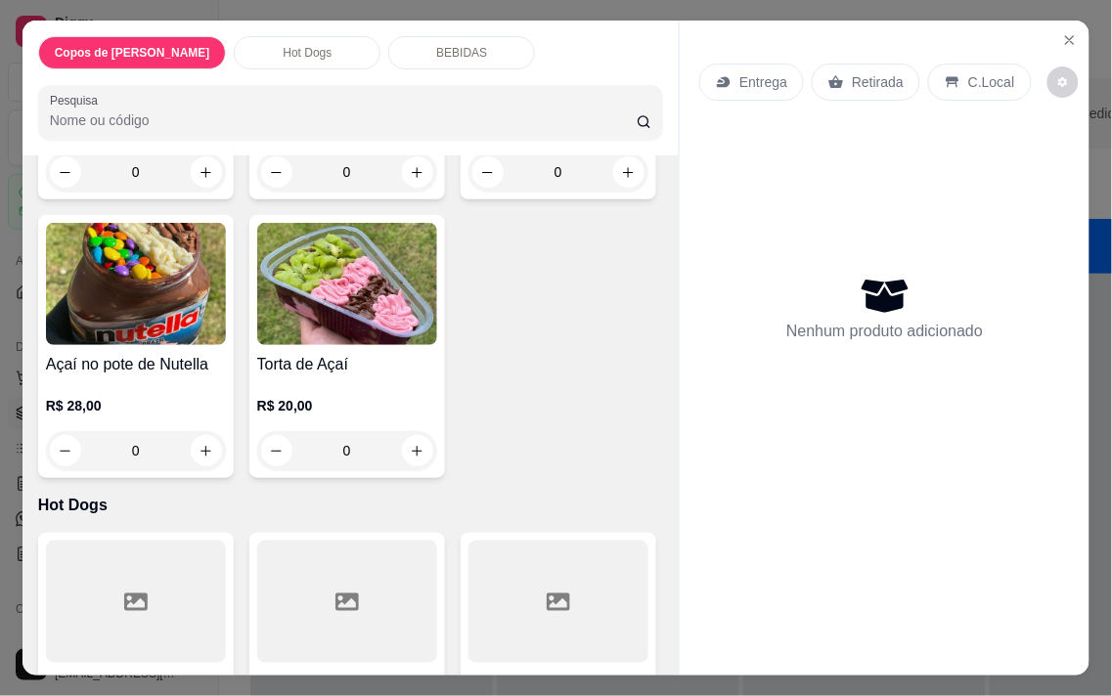
scroll to position [238, 0]
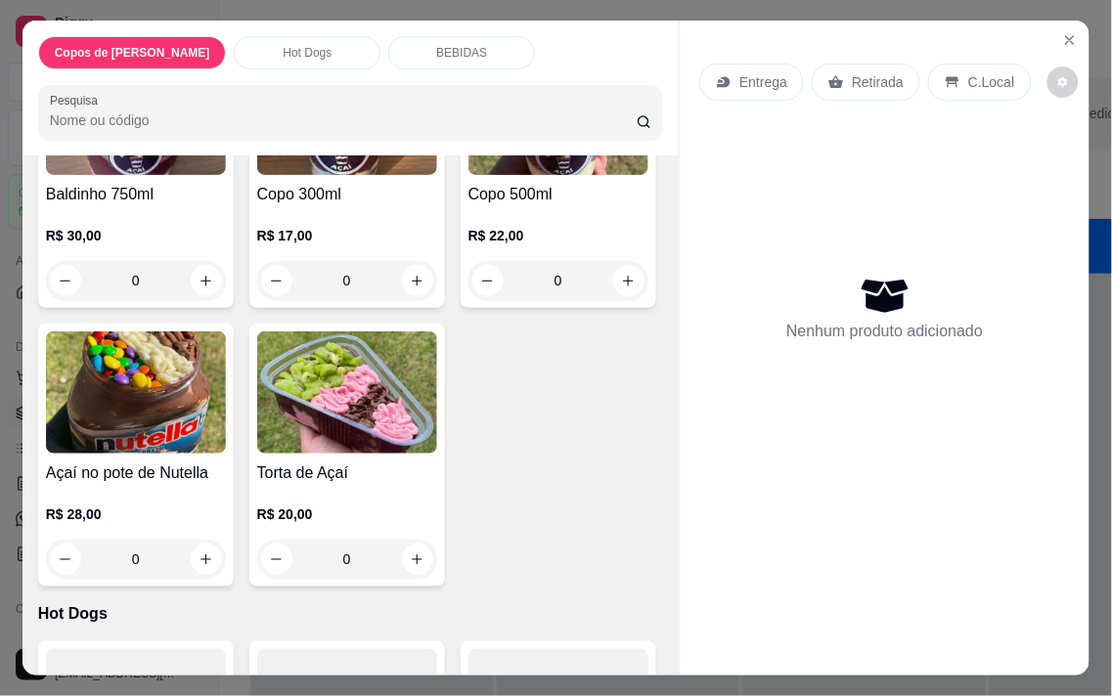
click at [468, 300] on div "0" at bounding box center [558, 280] width 180 height 39
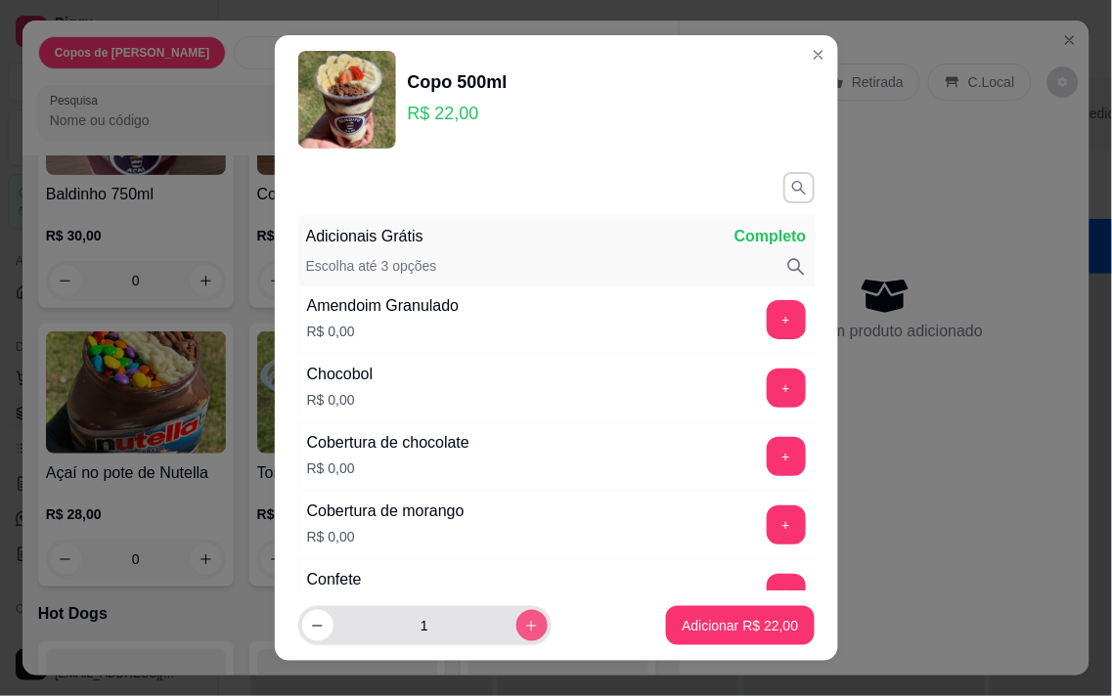
click at [524, 629] on icon "increase-product-quantity" at bounding box center [531, 626] width 15 height 15
type input "3"
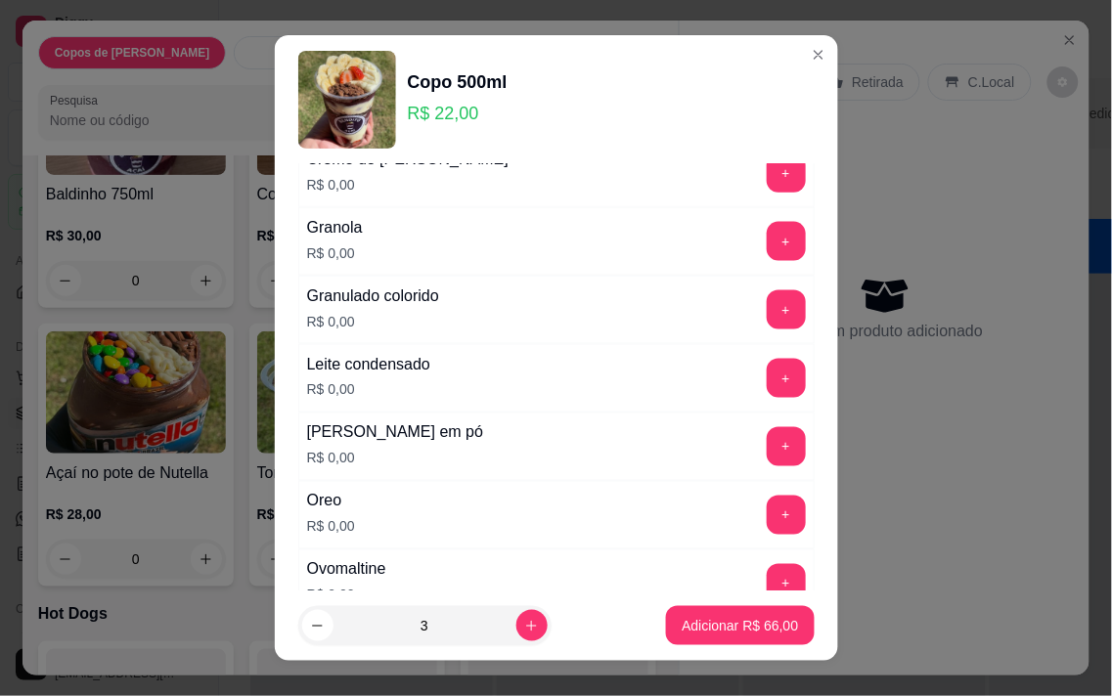
scroll to position [543, 0]
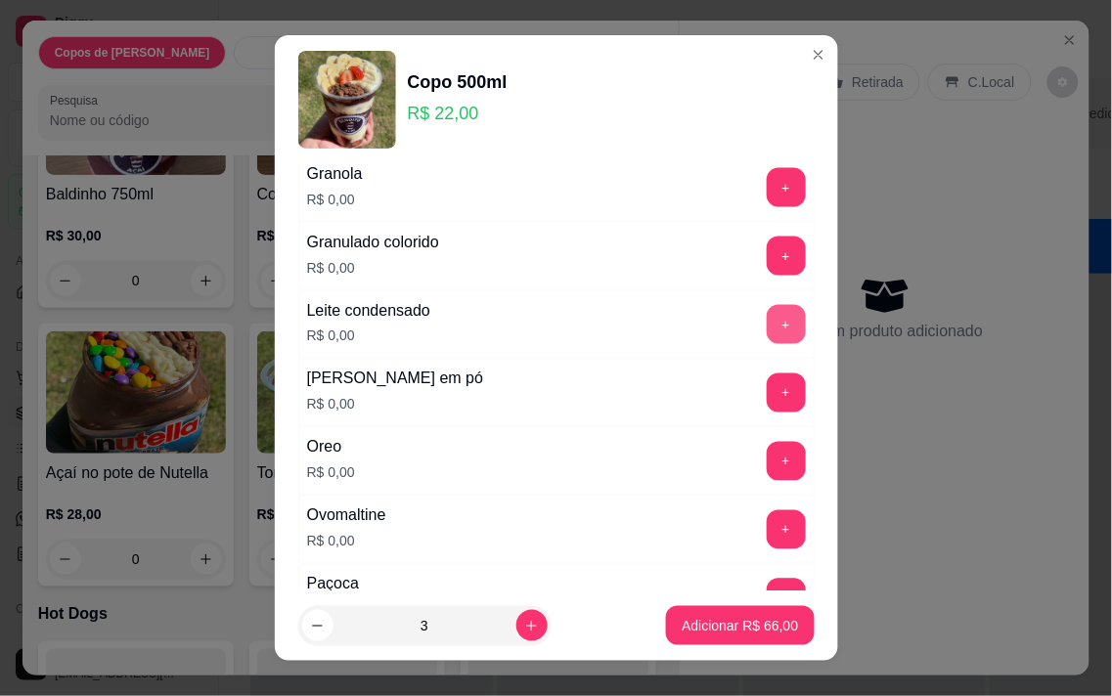
click at [767, 328] on button "+" at bounding box center [786, 324] width 39 height 39
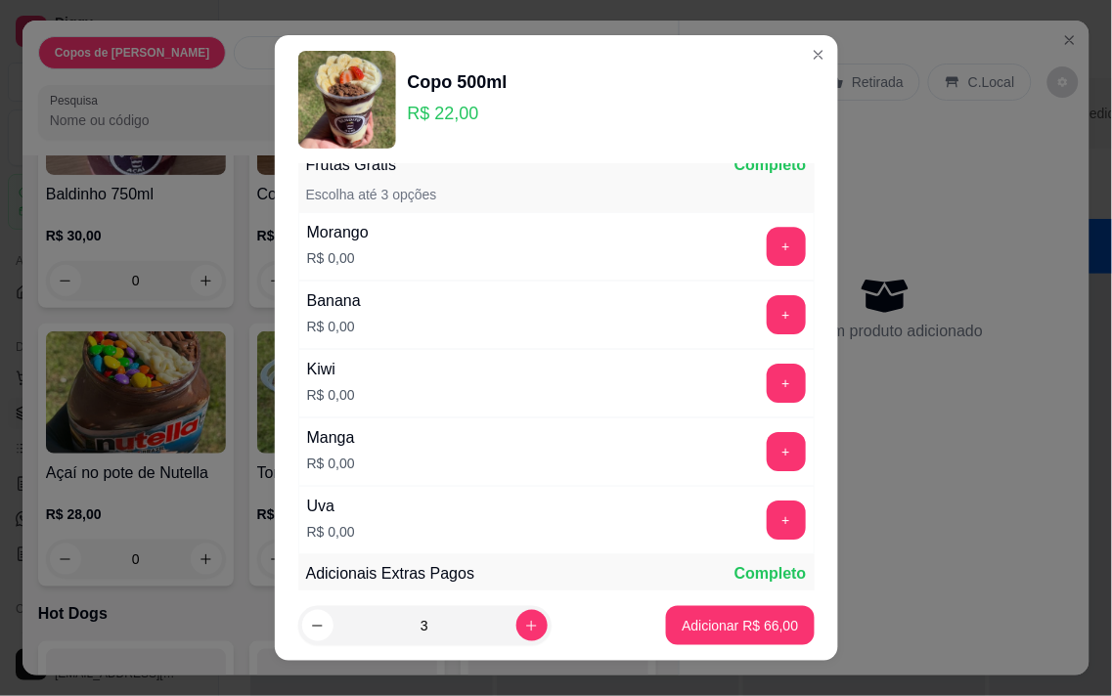
scroll to position [1195, 0]
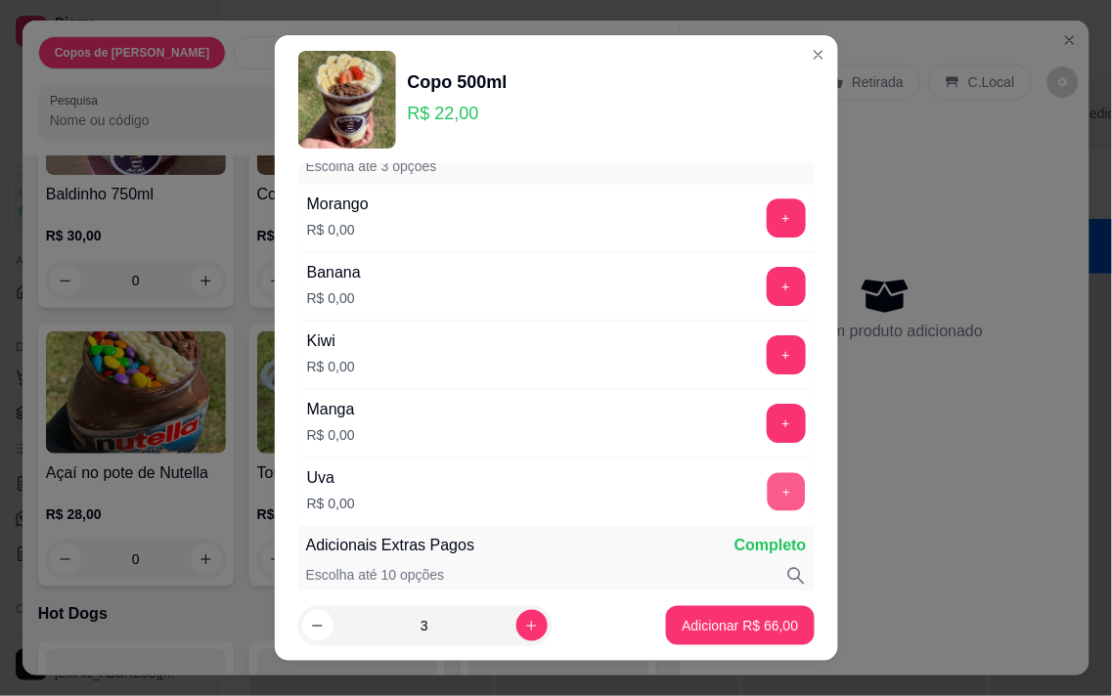
click at [767, 491] on button "+" at bounding box center [786, 491] width 38 height 38
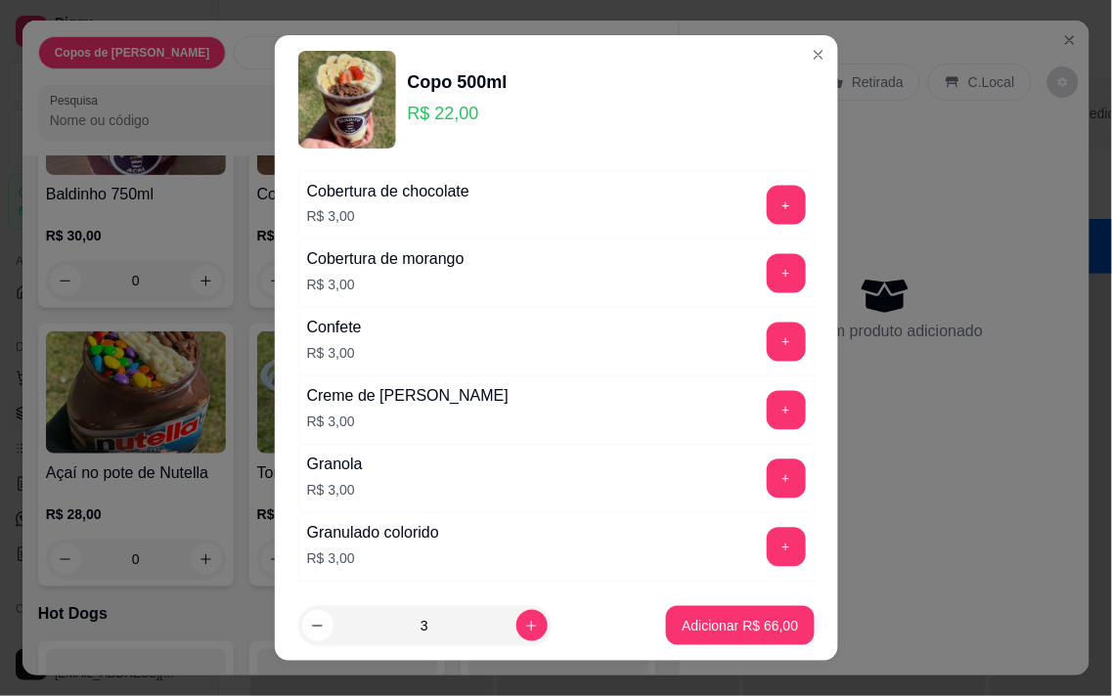
scroll to position [2173, 0]
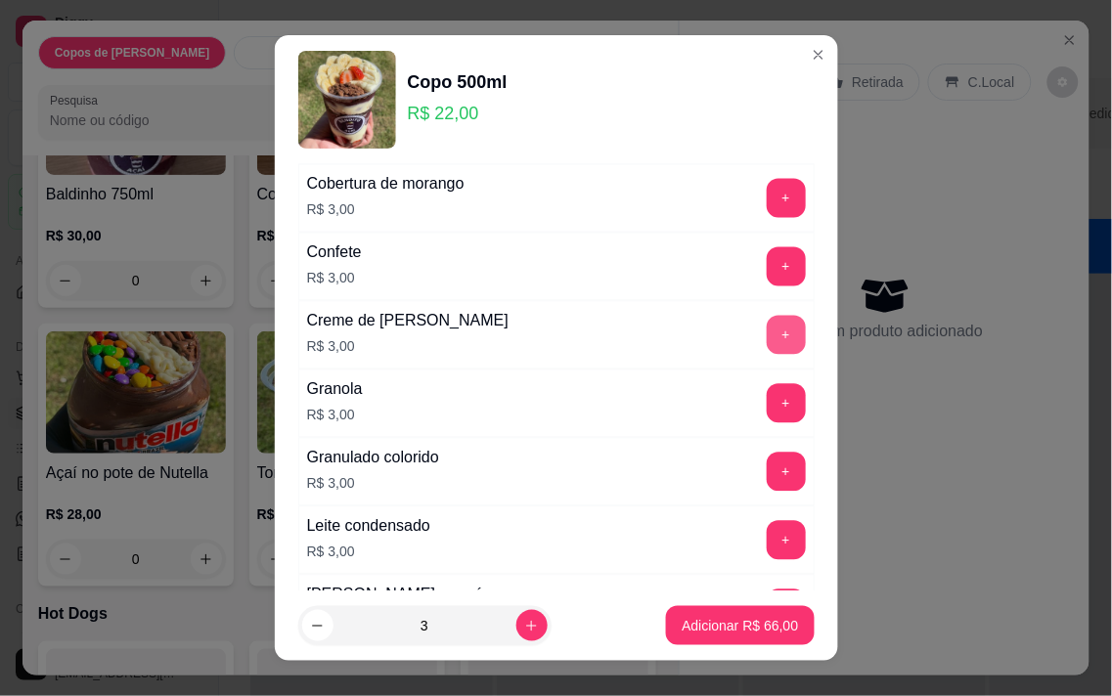
click at [767, 345] on button "+" at bounding box center [786, 335] width 39 height 39
click at [727, 629] on p "Adicionar R$ 75,00" at bounding box center [740, 626] width 116 height 20
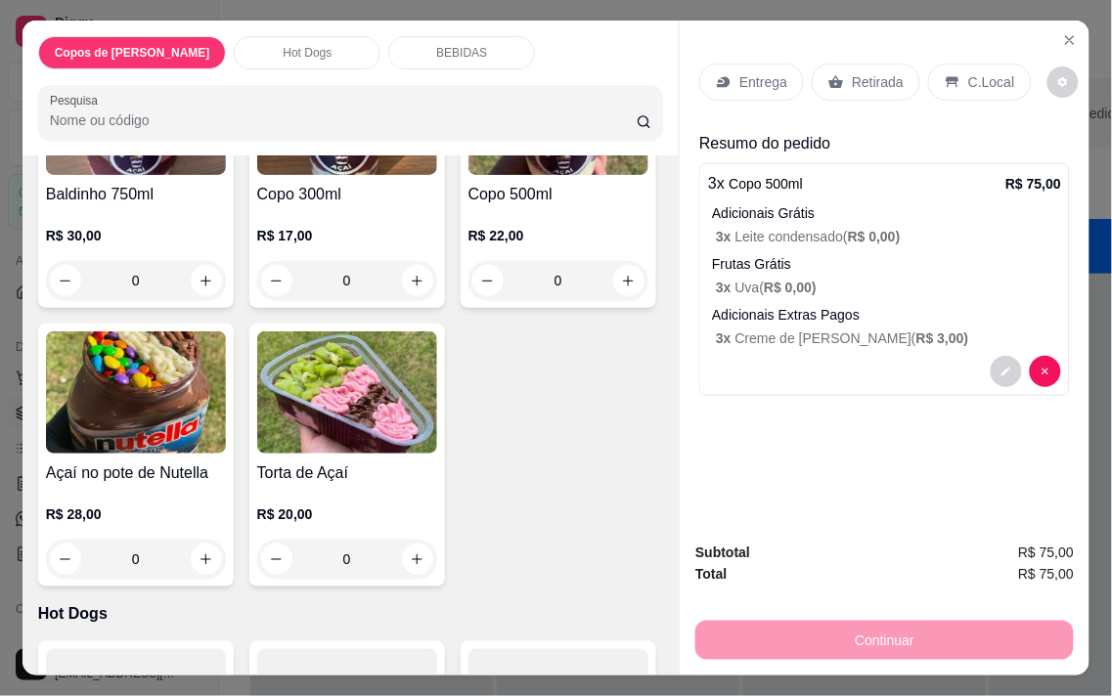
click at [756, 99] on div "Entrega Retirada C.Local" at bounding box center [884, 82] width 371 height 68
click at [757, 73] on p "Entrega" at bounding box center [763, 82] width 48 height 20
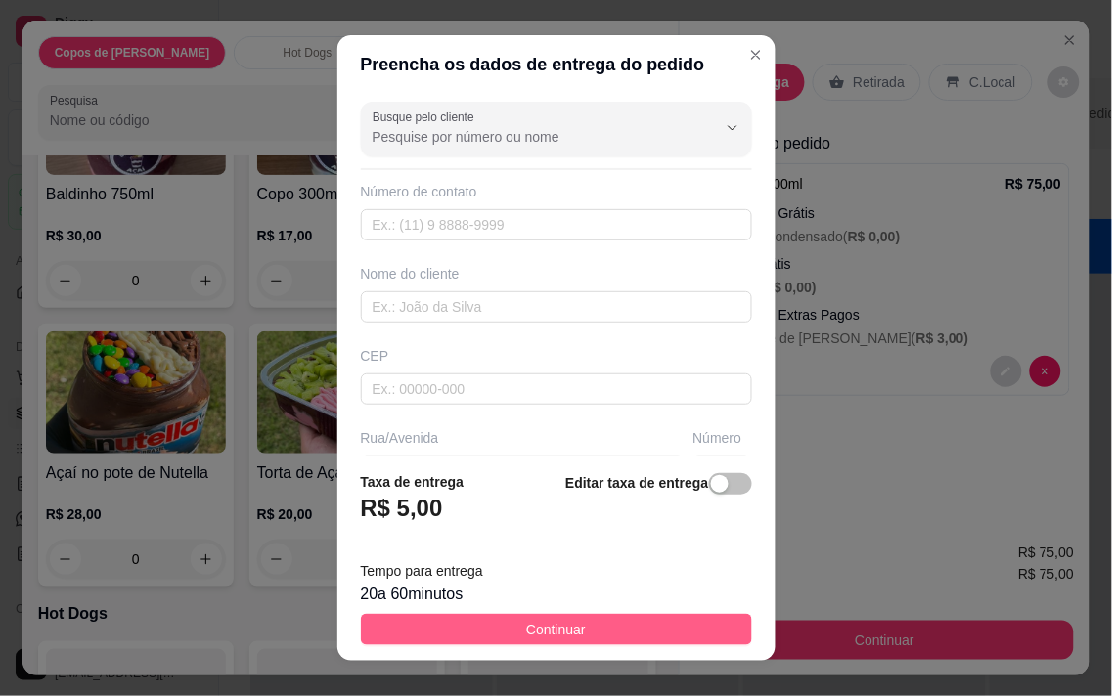
click at [621, 636] on button "Continuar" at bounding box center [556, 629] width 391 height 31
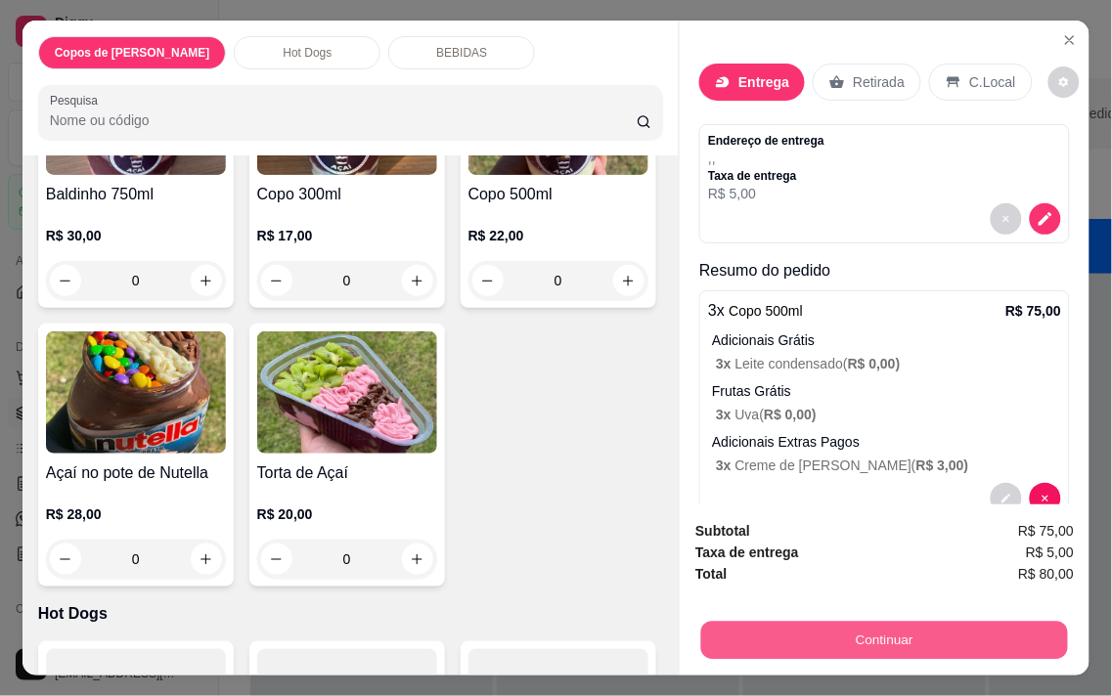
click at [827, 631] on button "Continuar" at bounding box center [884, 640] width 367 height 38
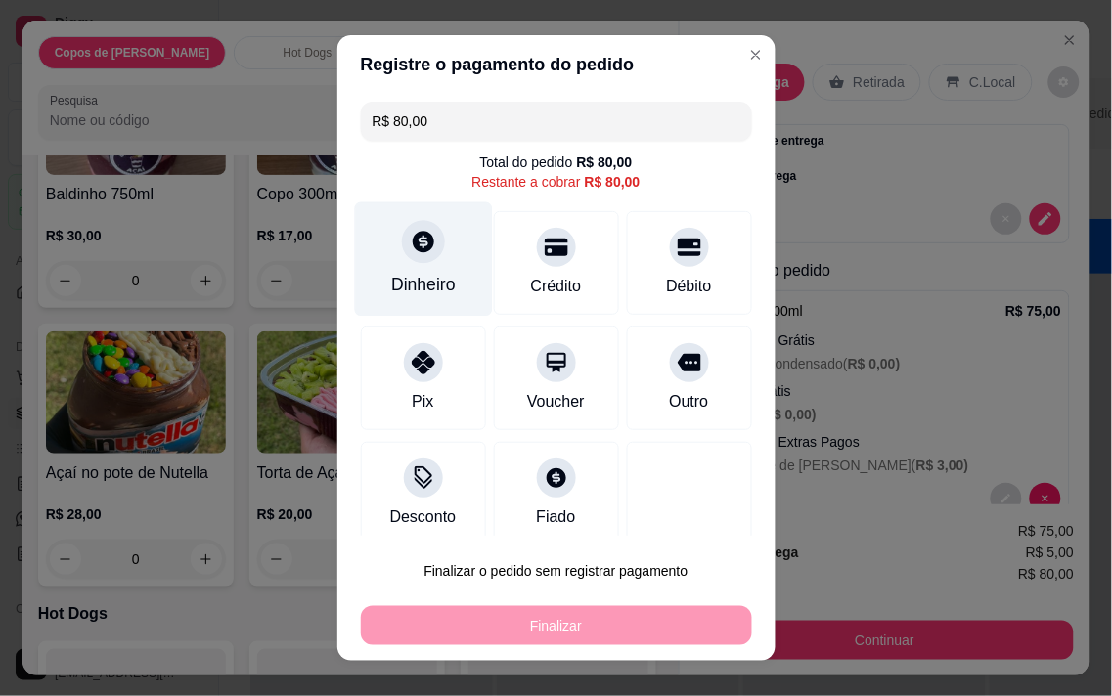
click at [420, 300] on div "Dinheiro" at bounding box center [423, 258] width 138 height 114
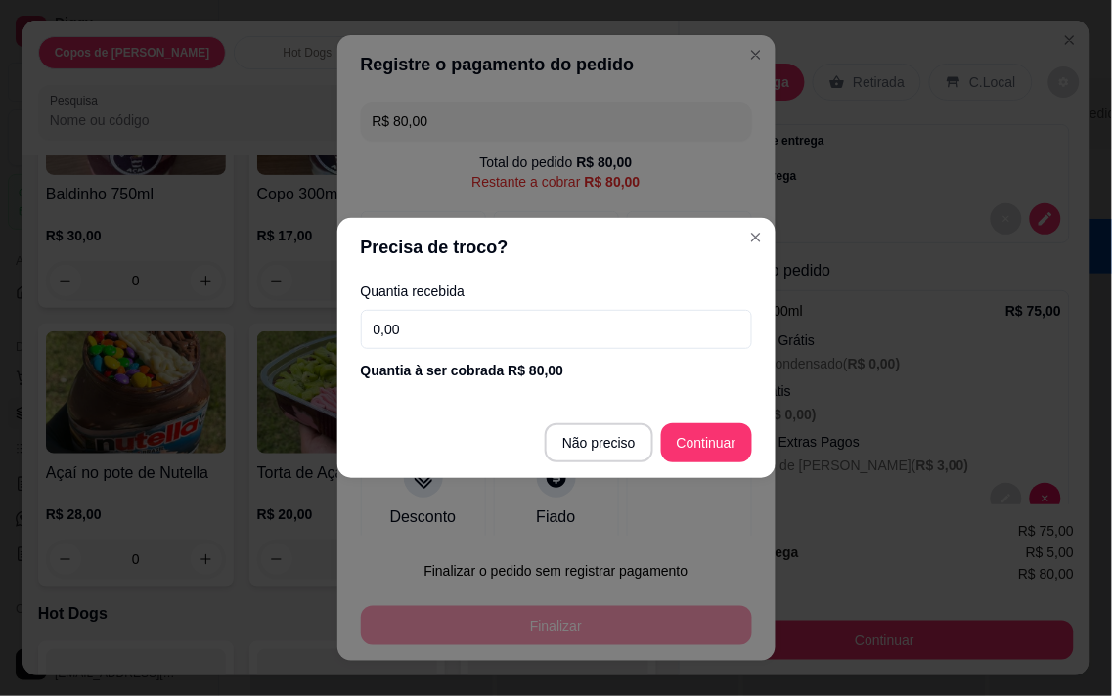
drag, startPoint x: 436, startPoint y: 330, endPoint x: 327, endPoint y: 274, distance: 122.9
click at [327, 316] on div "Precisa de troco? Quantia recebida 0,00 Quantia à ser cobrada R$ 80,00 Não prec…" at bounding box center [556, 348] width 1112 height 696
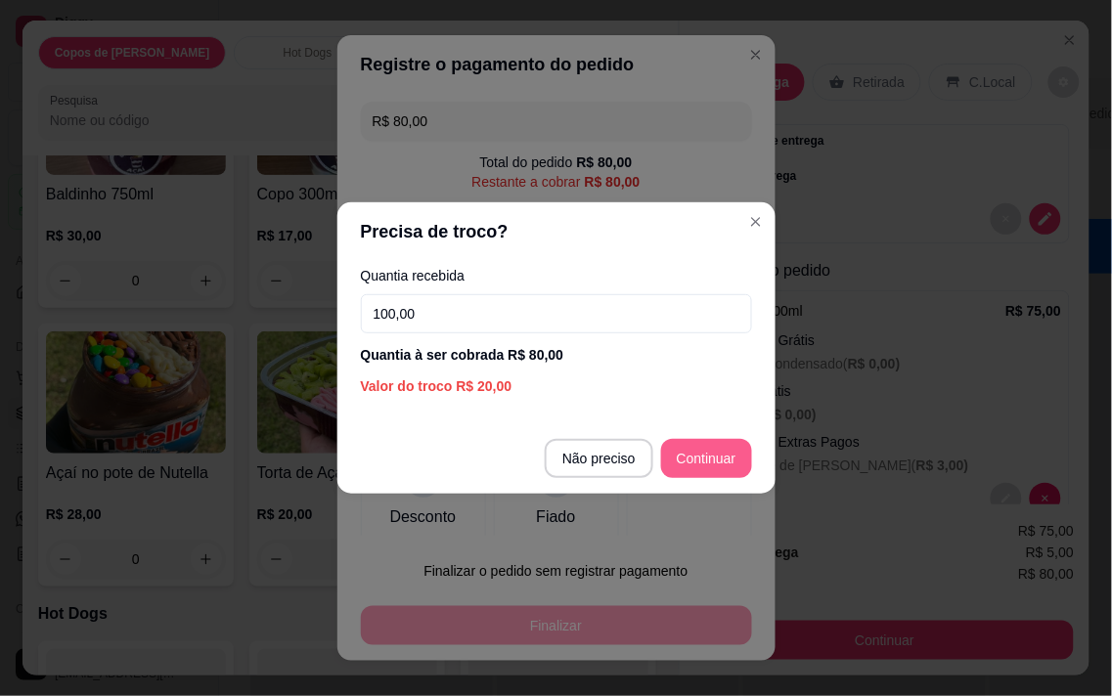
type input "100,00"
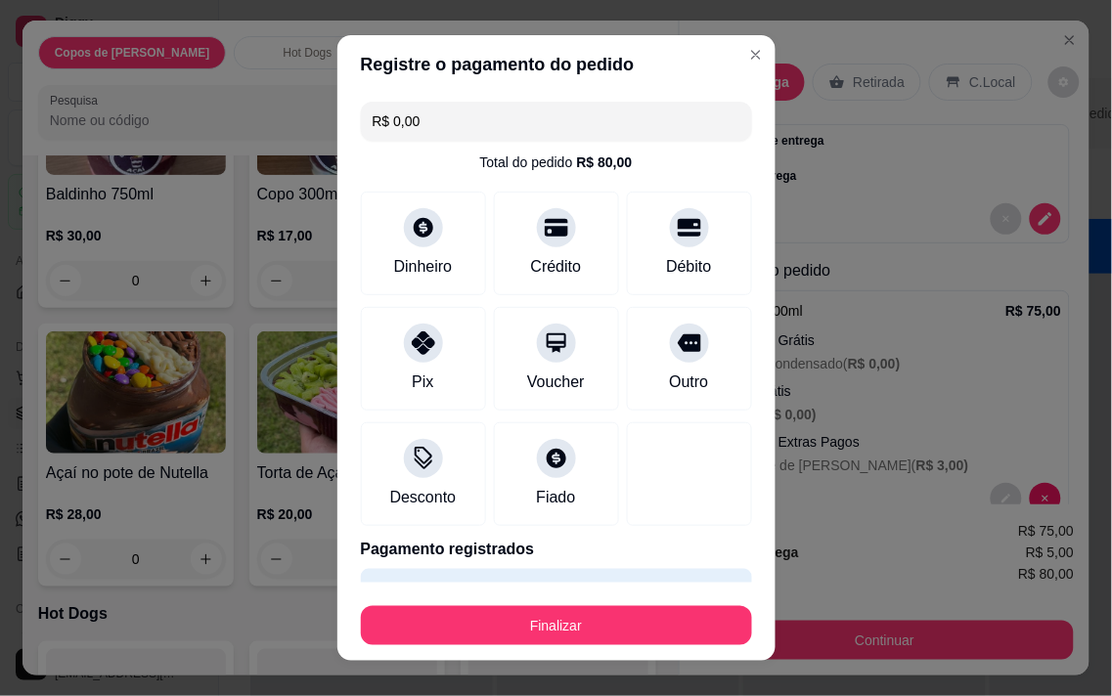
scroll to position [52, 0]
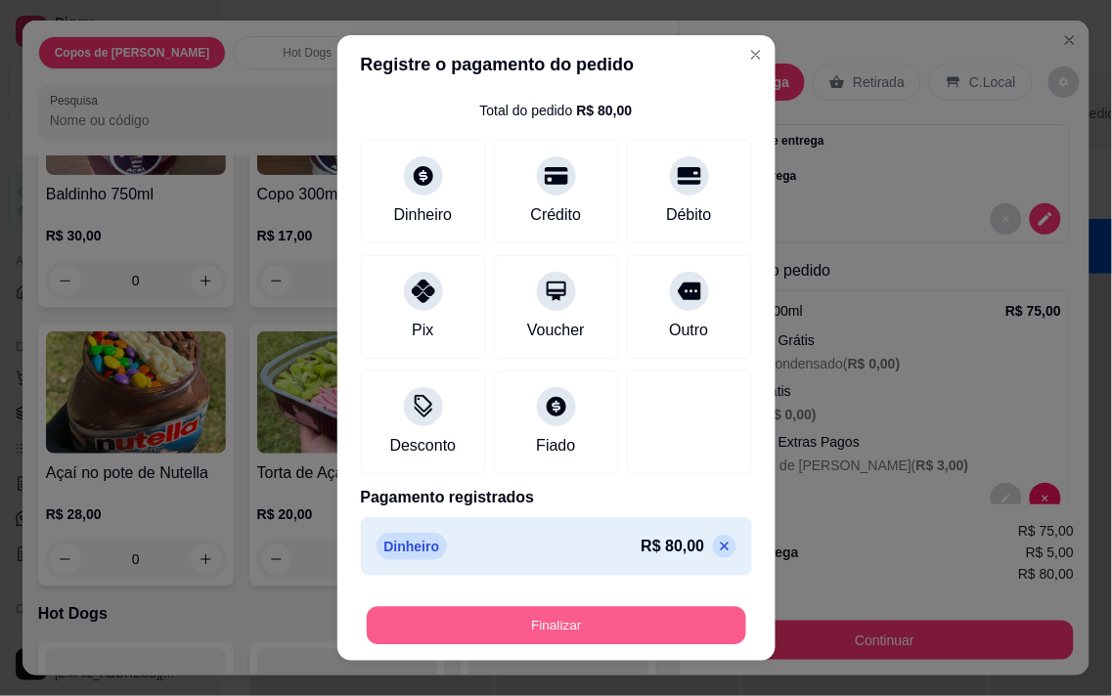
click at [572, 634] on button "Finalizar" at bounding box center [556, 626] width 379 height 38
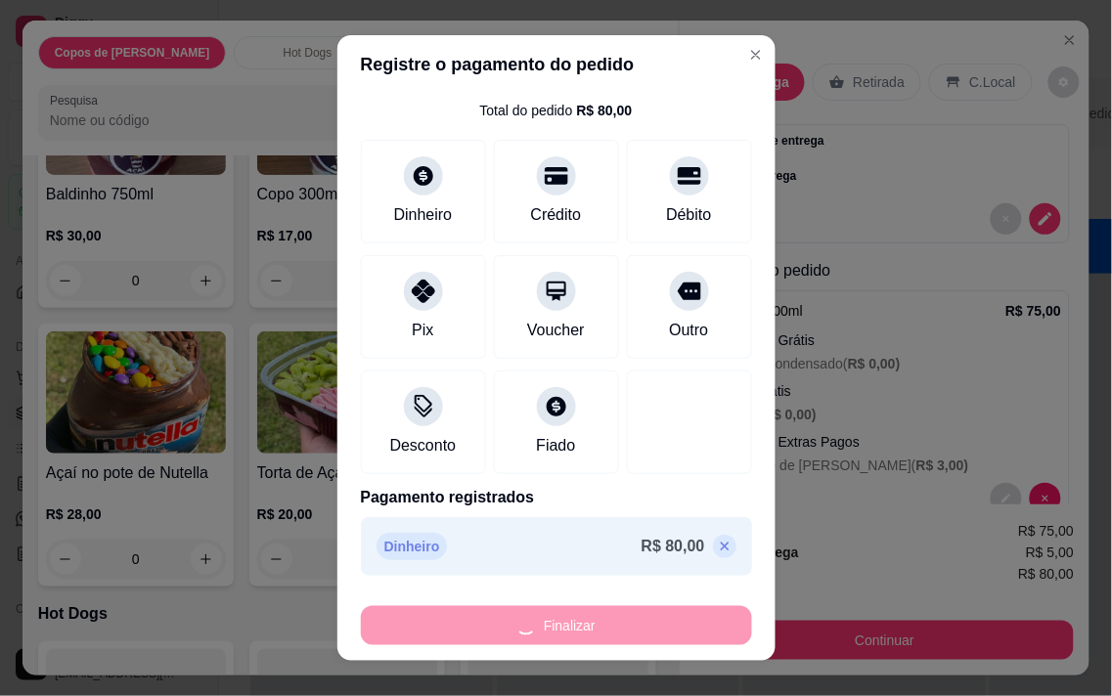
type input "-R$ 80,00"
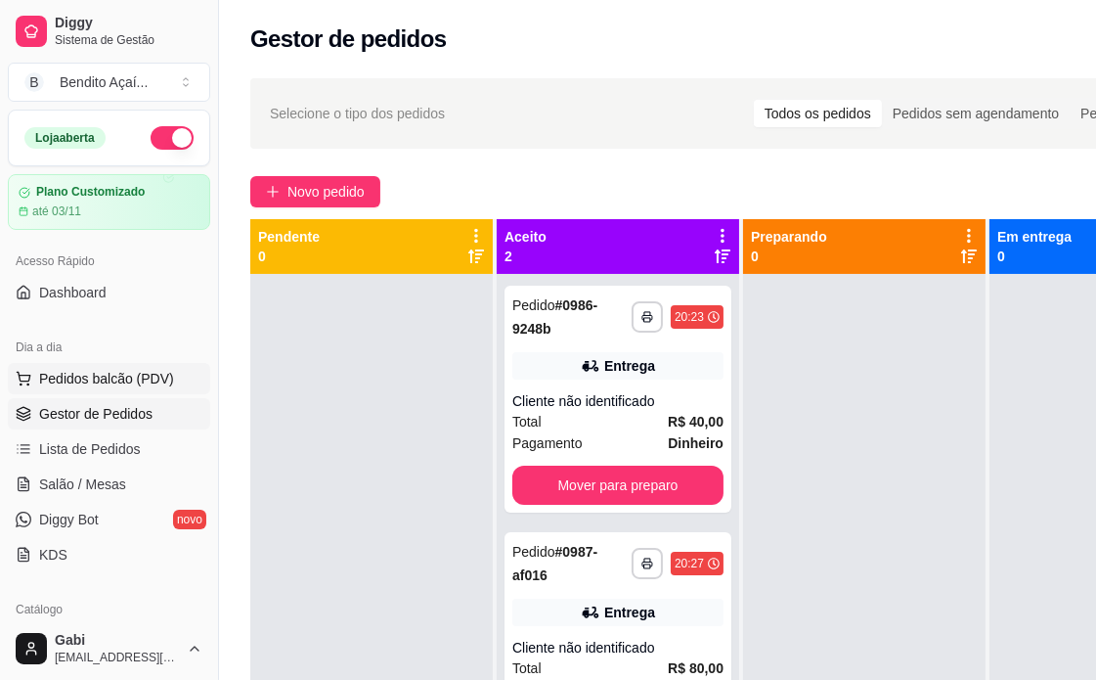
drag, startPoint x: 141, startPoint y: 382, endPoint x: 182, endPoint y: 368, distance: 43.6
click at [143, 376] on span "Pedidos balcão (PDV)" at bounding box center [106, 379] width 135 height 20
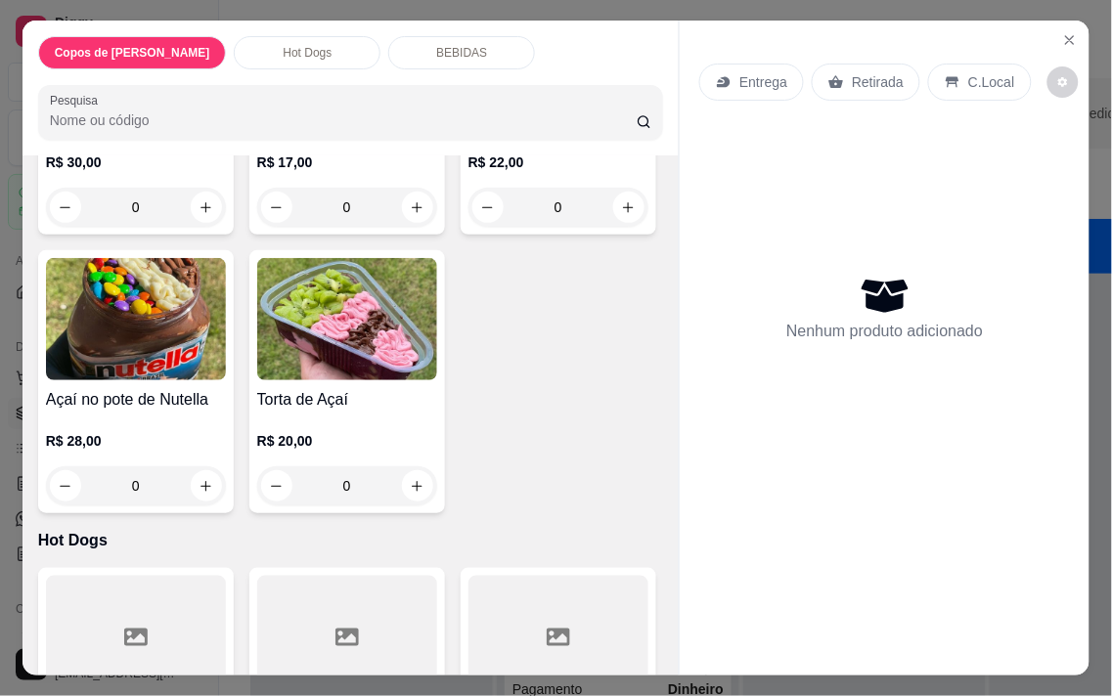
scroll to position [326, 0]
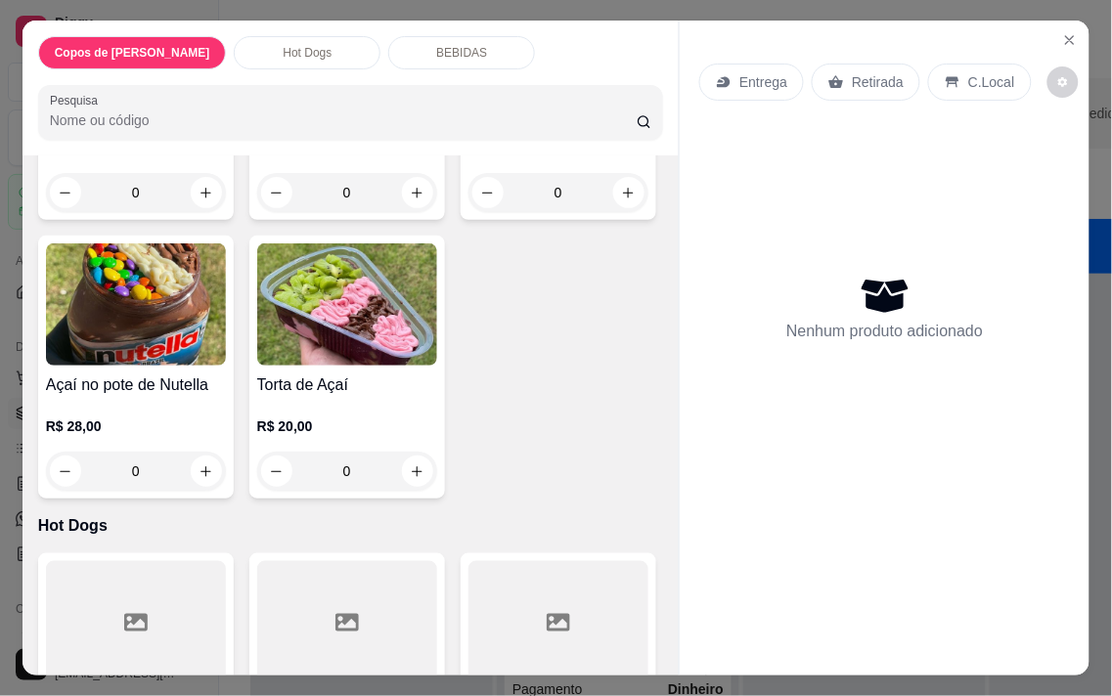
click at [199, 187] on div "0" at bounding box center [136, 192] width 180 height 39
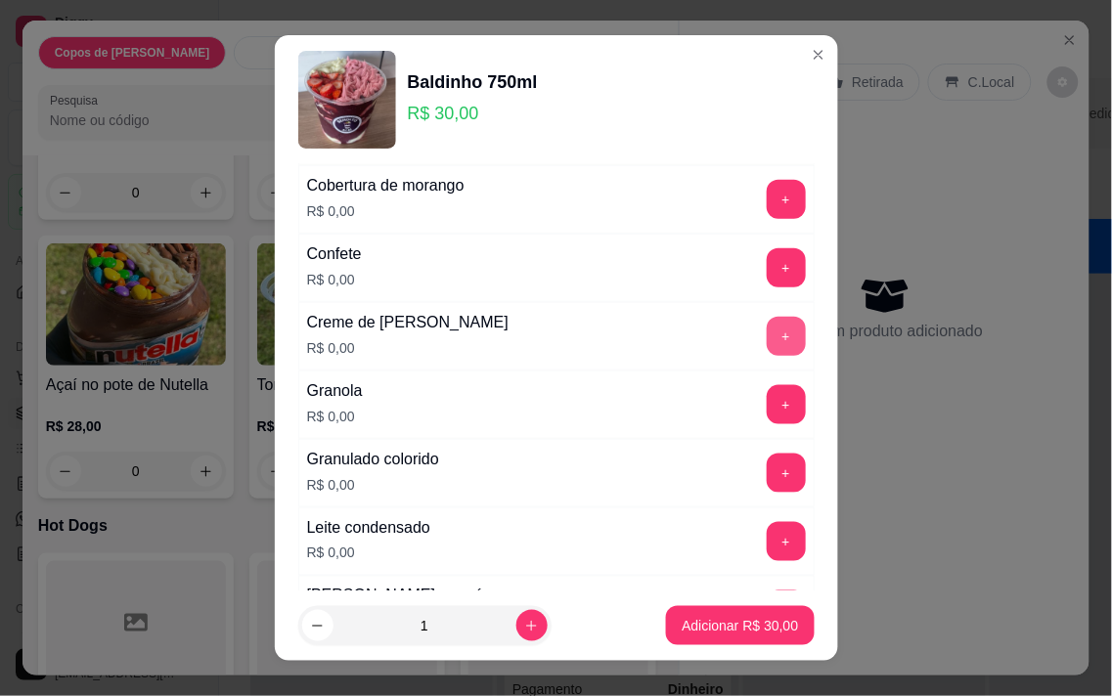
click at [767, 347] on button "+" at bounding box center [786, 336] width 39 height 39
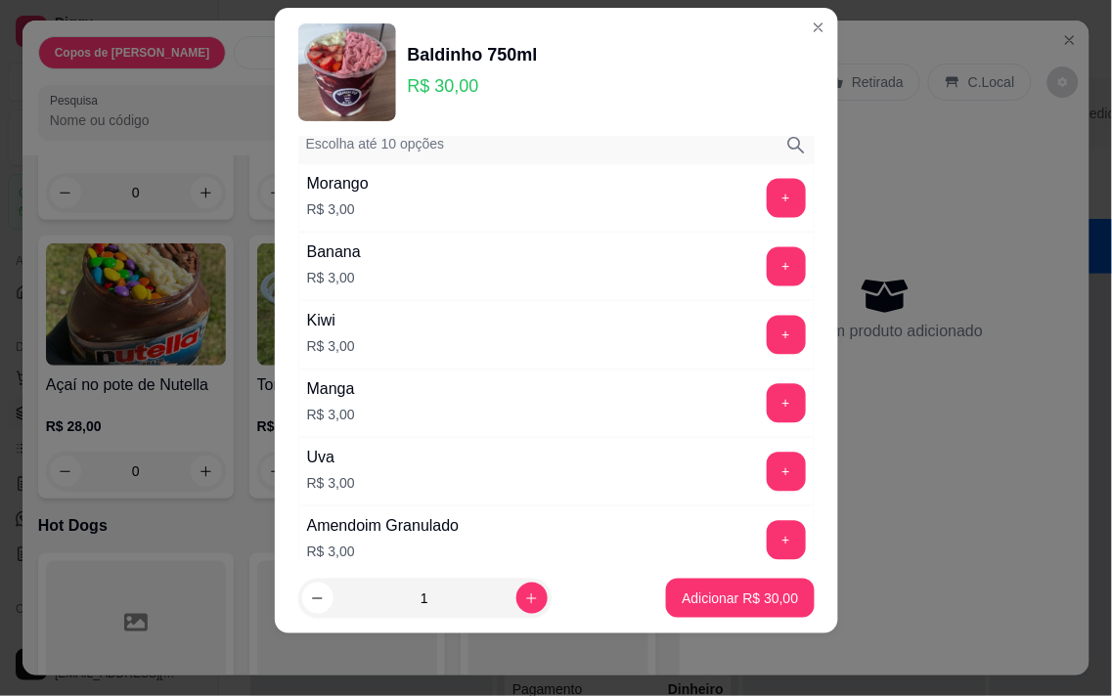
scroll to position [2173, 0]
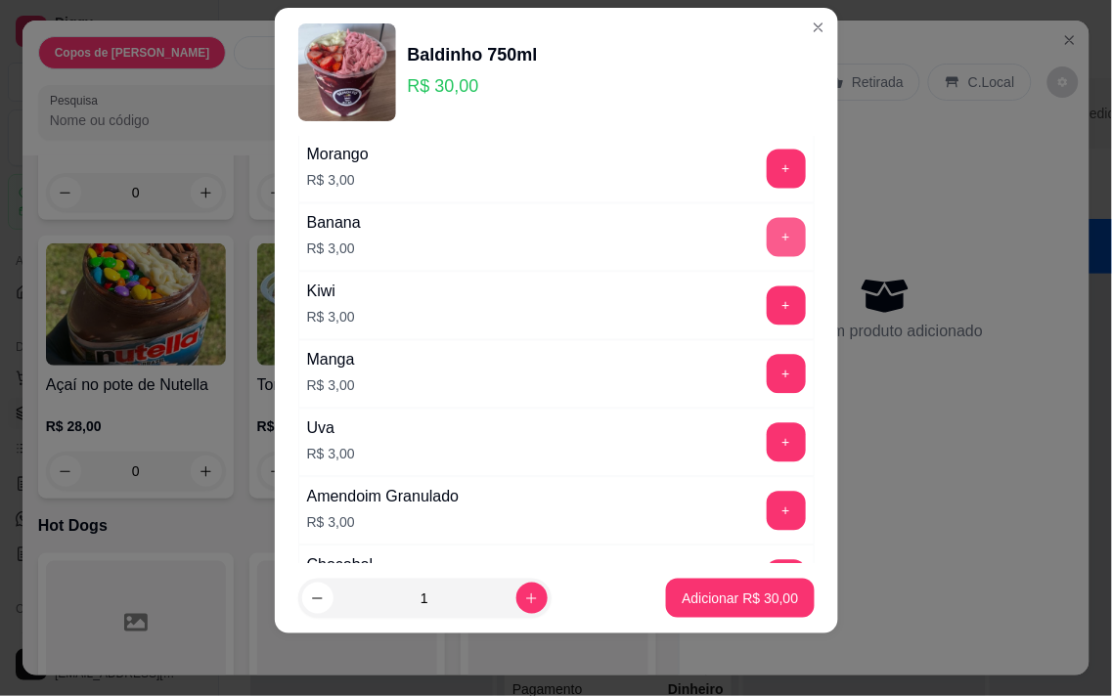
click at [767, 235] on button "+" at bounding box center [786, 237] width 39 height 39
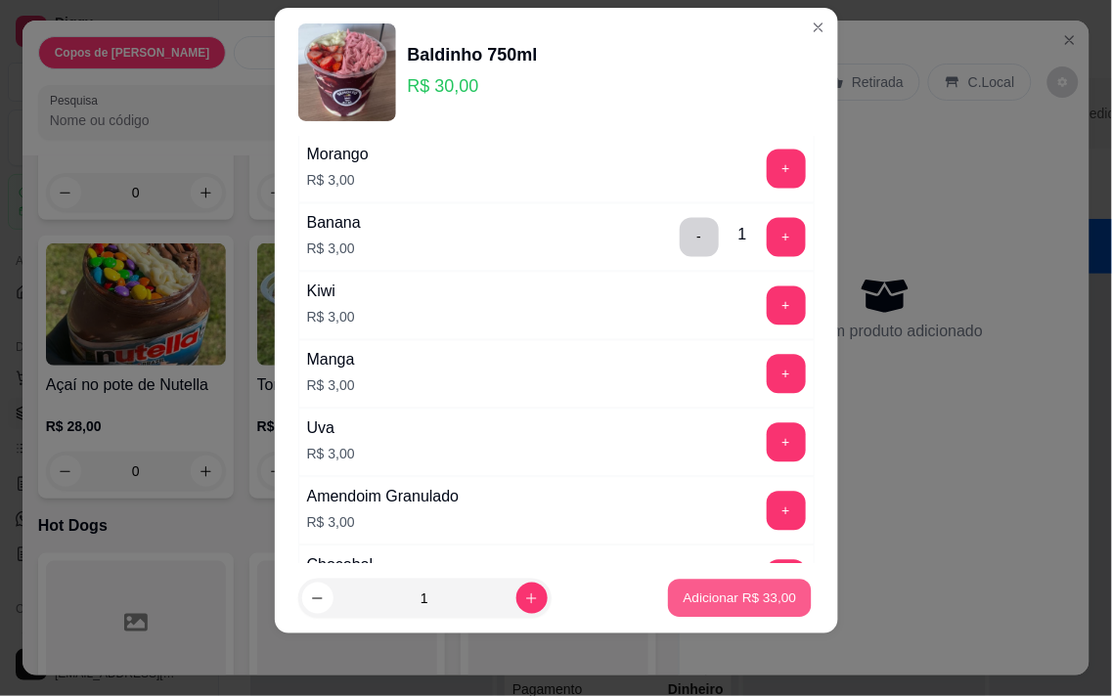
click at [749, 594] on p "Adicionar R$ 33,00" at bounding box center [739, 599] width 113 height 19
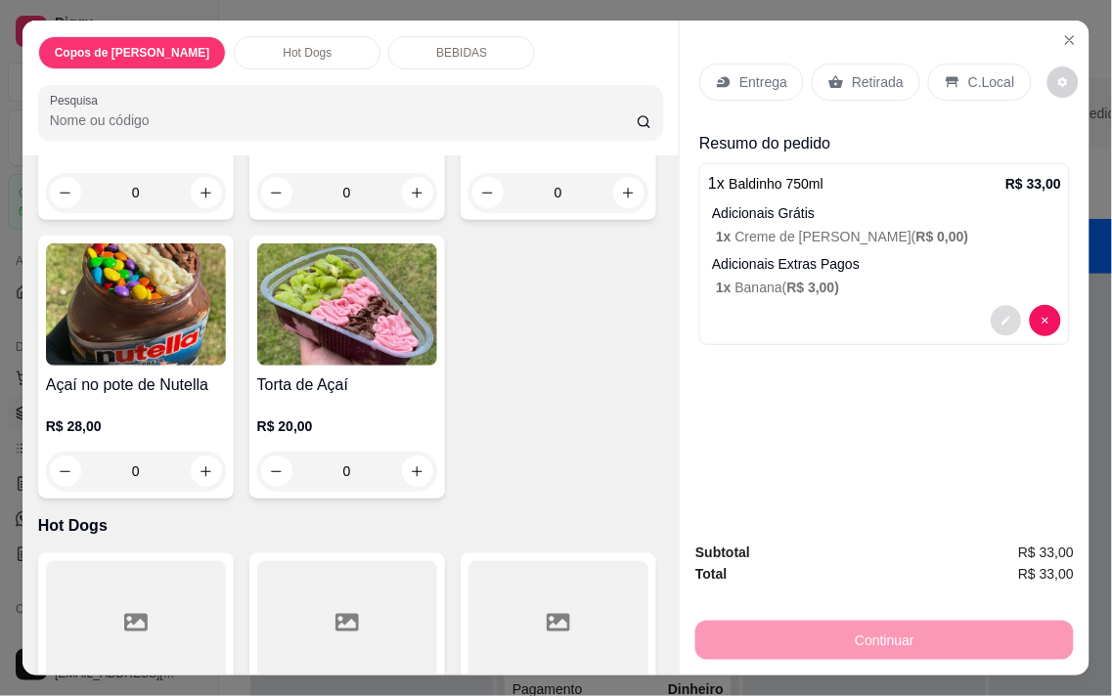
click at [991, 308] on button "decrease-product-quantity" at bounding box center [1006, 321] width 30 height 30
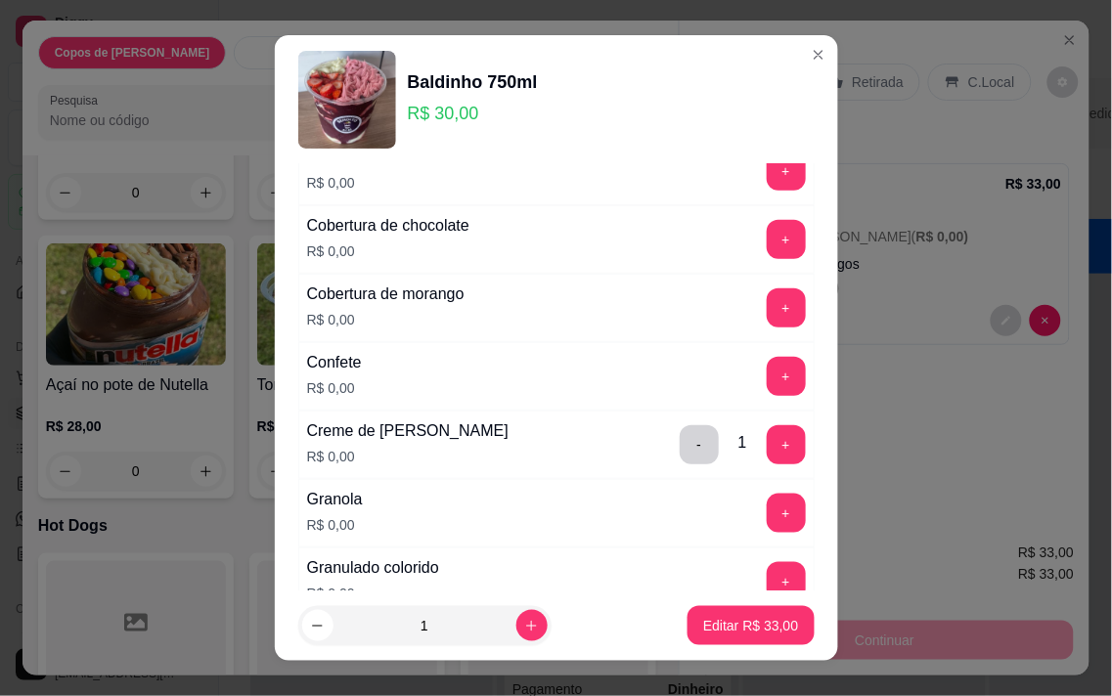
scroll to position [109, 0]
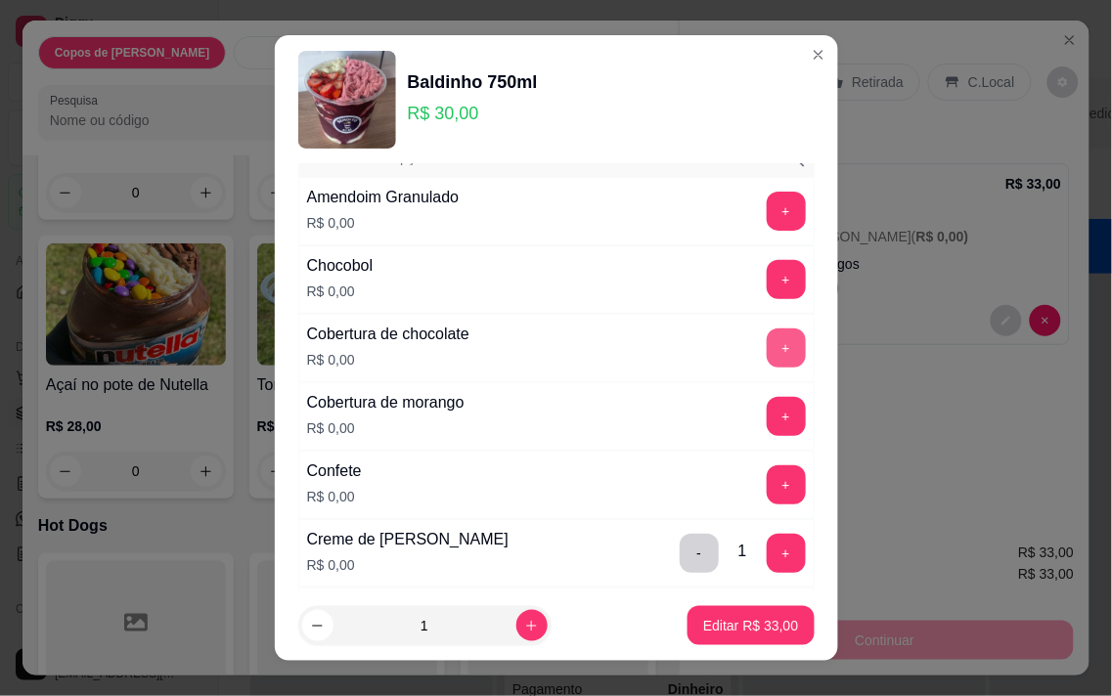
click at [767, 339] on button "+" at bounding box center [786, 348] width 39 height 39
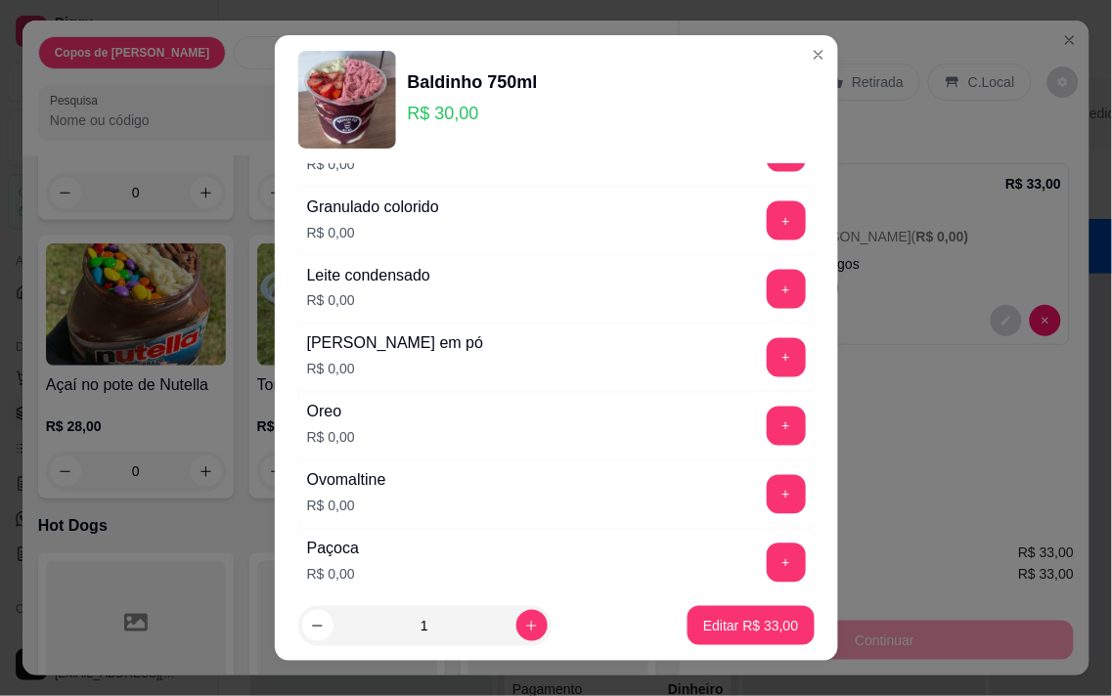
scroll to position [651, 0]
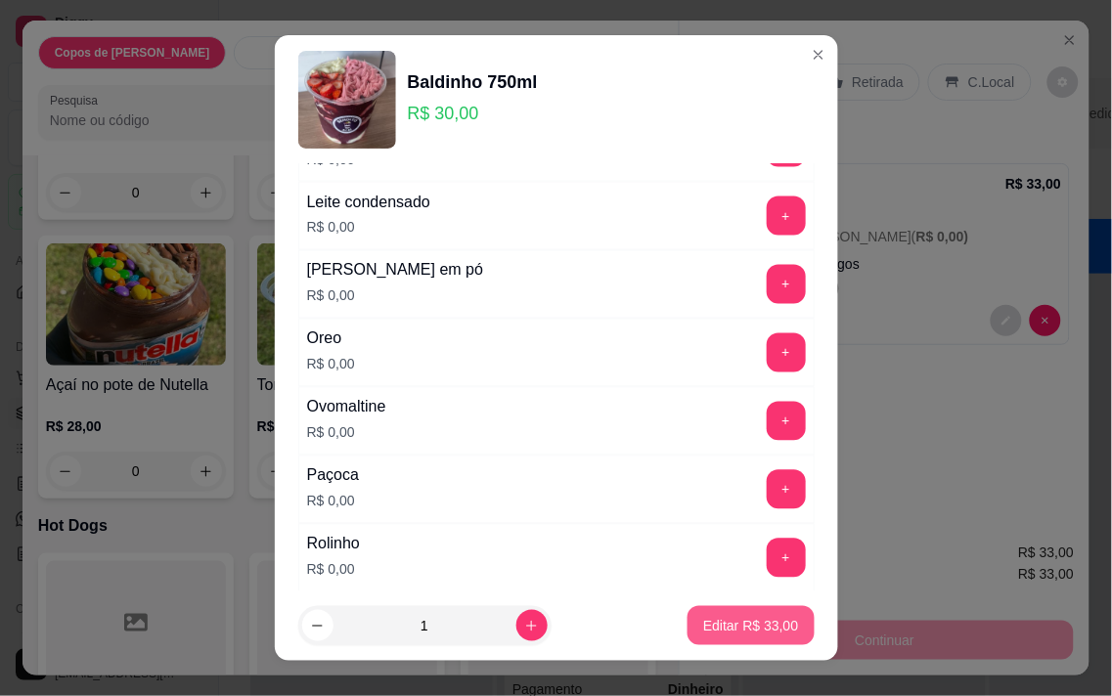
click at [734, 624] on p "Editar R$ 33,00" at bounding box center [750, 626] width 95 height 20
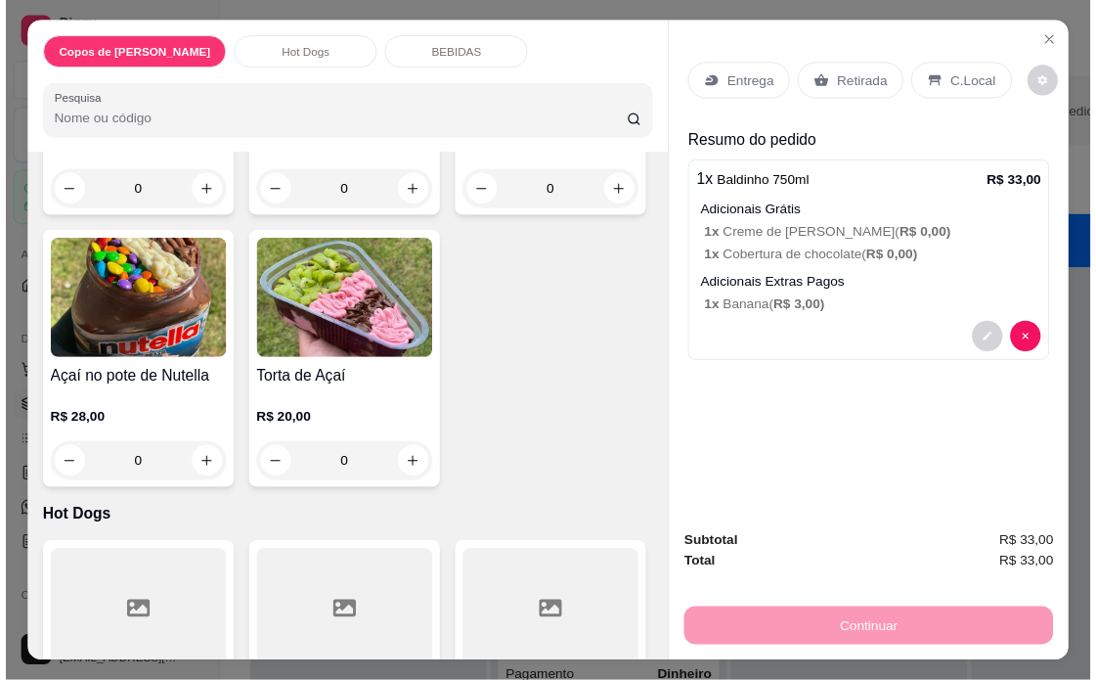
scroll to position [0, 0]
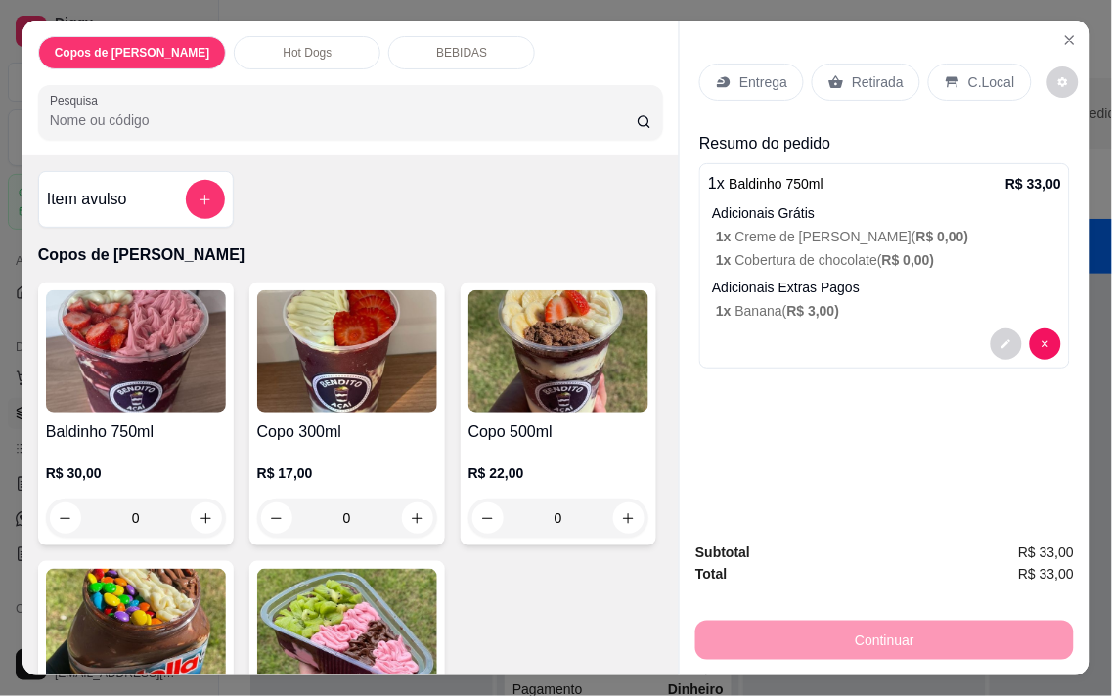
click at [186, 180] on div at bounding box center [205, 199] width 39 height 39
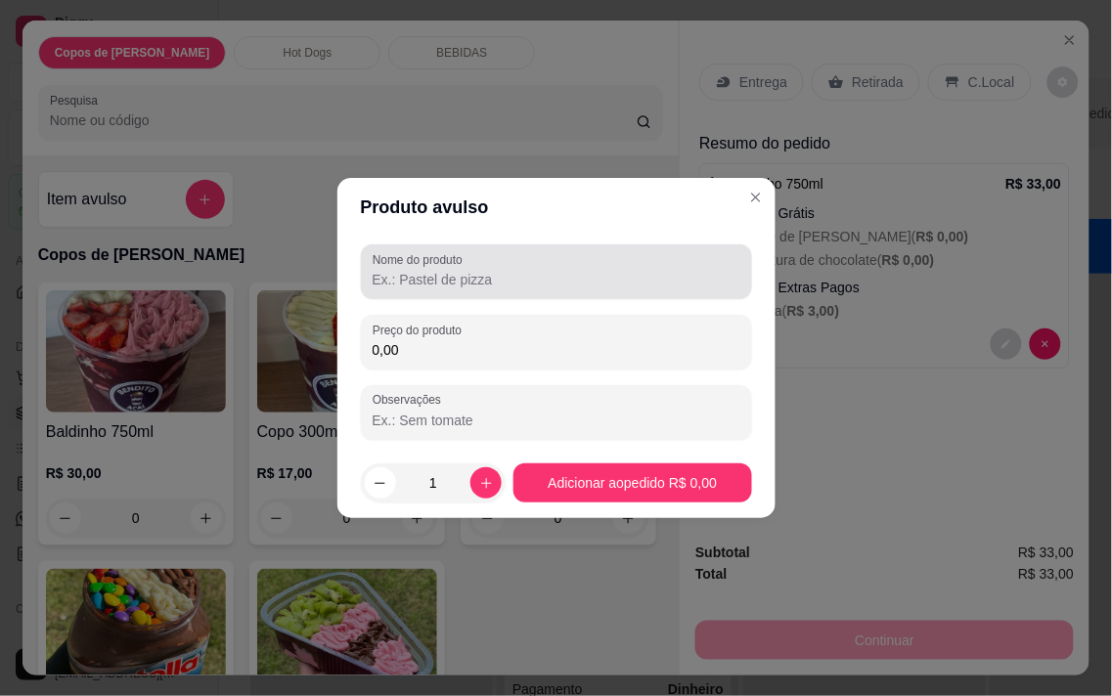
click at [398, 275] on input "Nome do produto" at bounding box center [557, 280] width 368 height 20
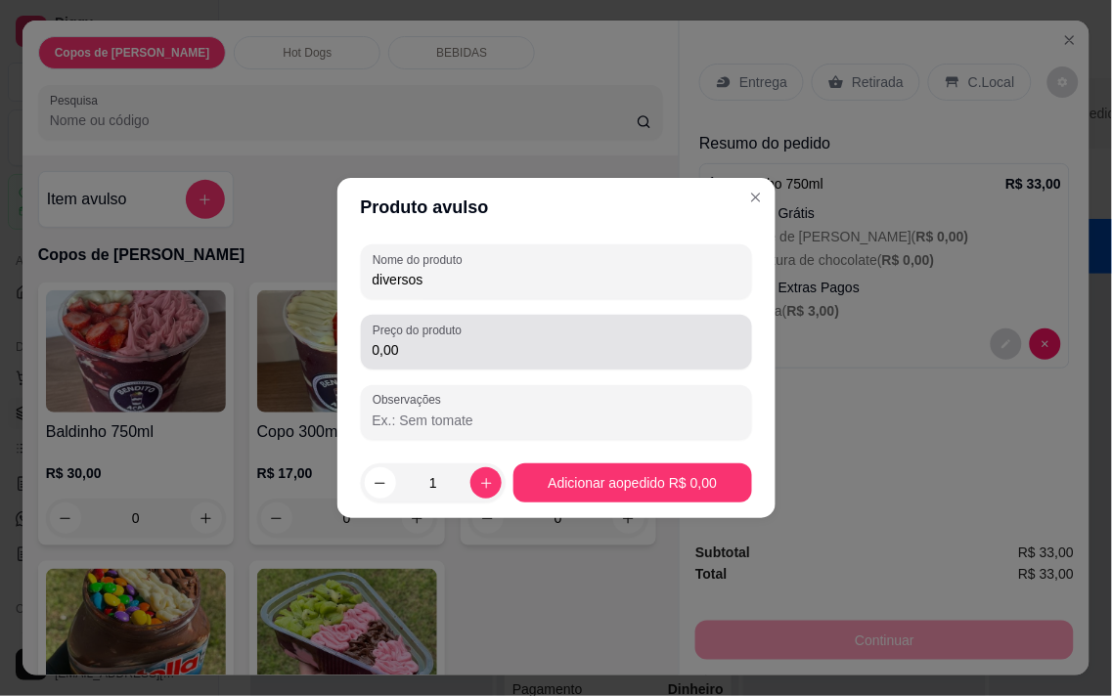
type input "diversos"
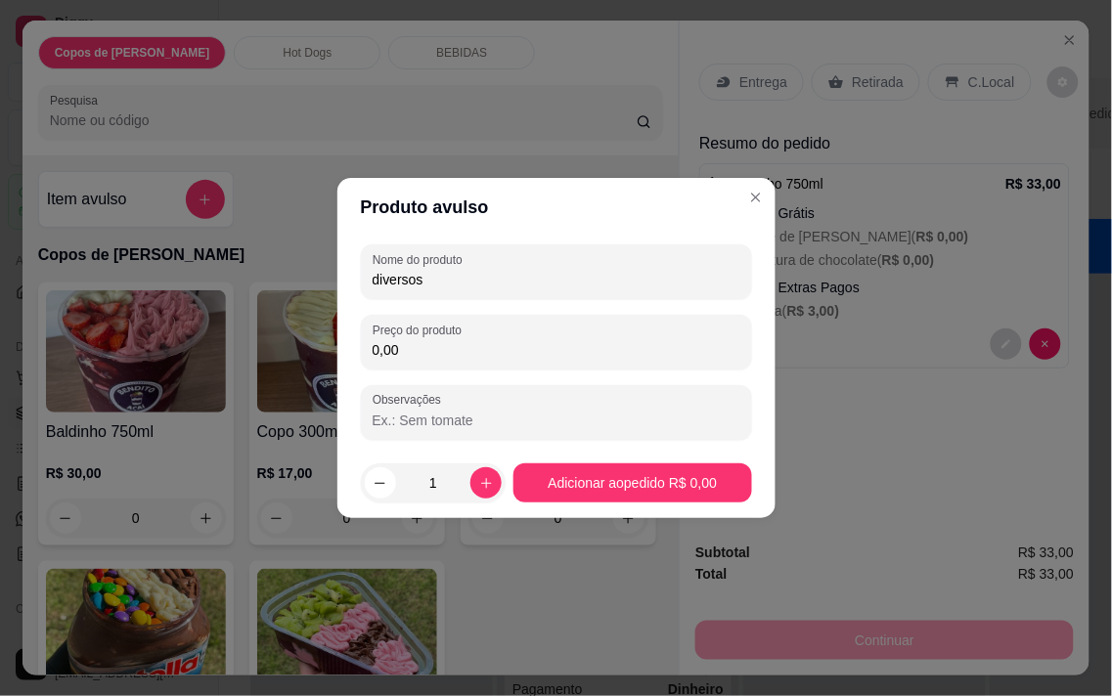
drag, startPoint x: 436, startPoint y: 356, endPoint x: 348, endPoint y: 350, distance: 88.2
click at [348, 350] on div "Nome do produto diversos Preço do produto 0,00 Observações" at bounding box center [556, 342] width 438 height 211
type input "2,00"
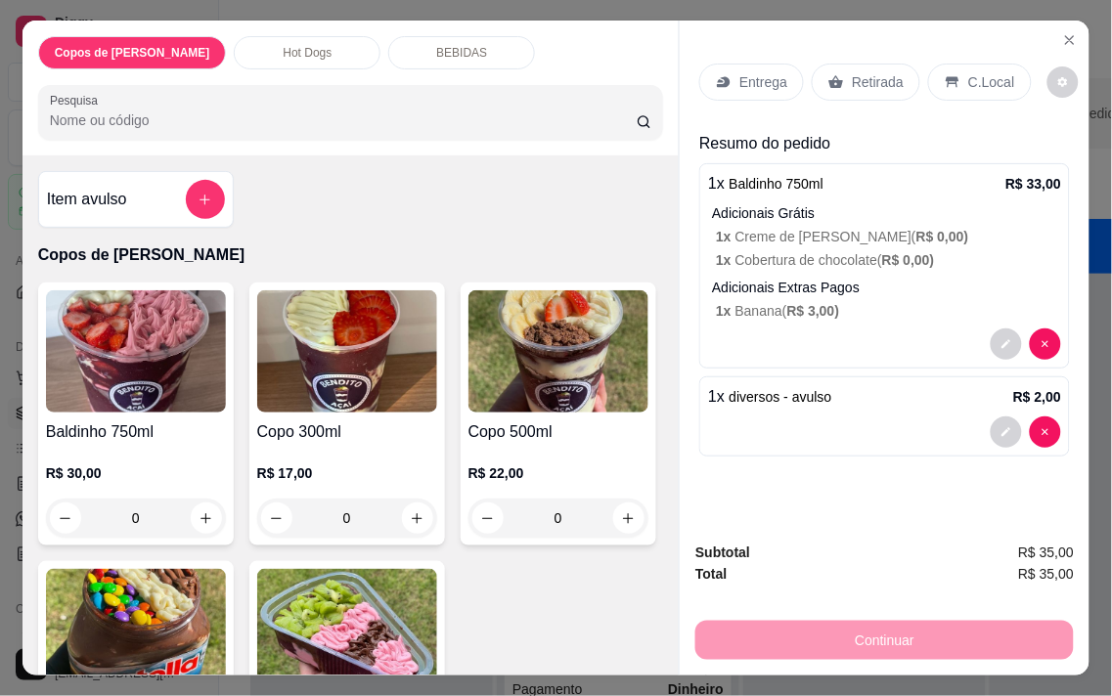
click at [1000, 633] on div "Continuar" at bounding box center [884, 638] width 378 height 44
click at [743, 48] on div "Entrega Retirada C.Local" at bounding box center [884, 82] width 371 height 68
click at [743, 74] on p "Entrega" at bounding box center [763, 82] width 48 height 20
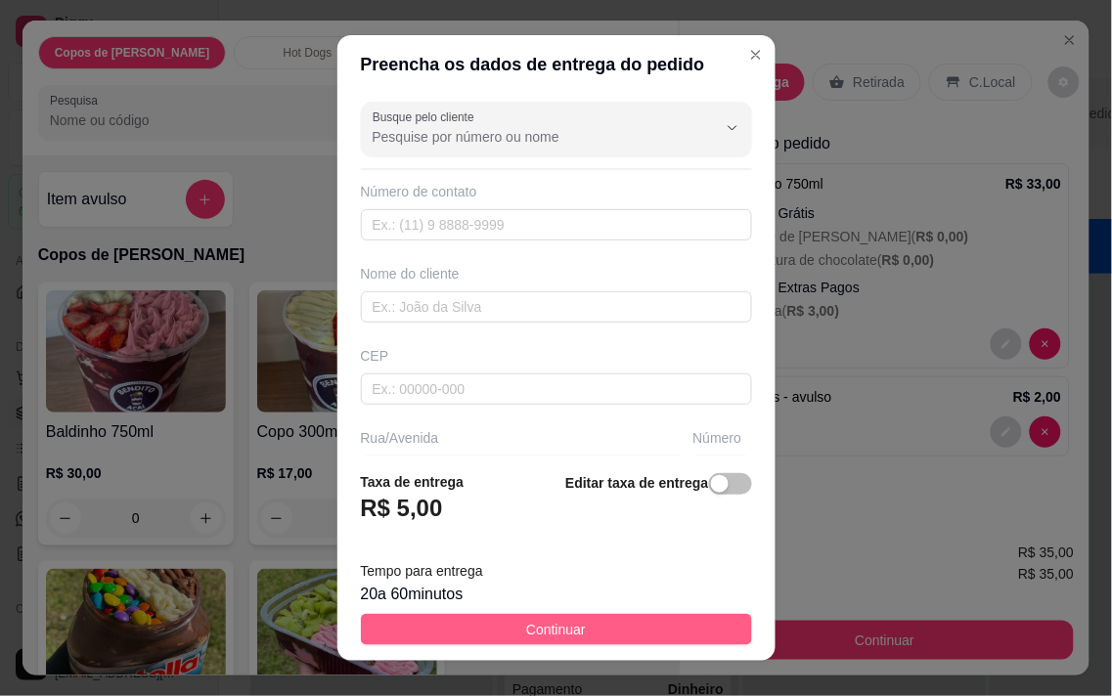
click at [634, 629] on button "Continuar" at bounding box center [556, 629] width 391 height 31
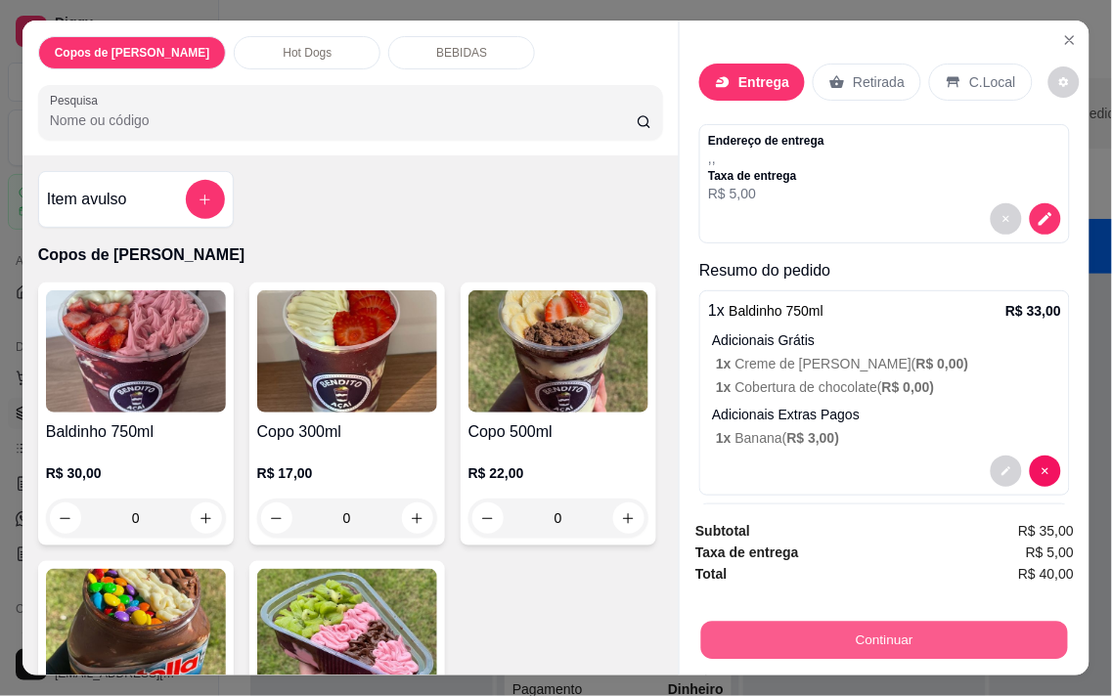
click at [902, 633] on button "Continuar" at bounding box center [884, 640] width 367 height 38
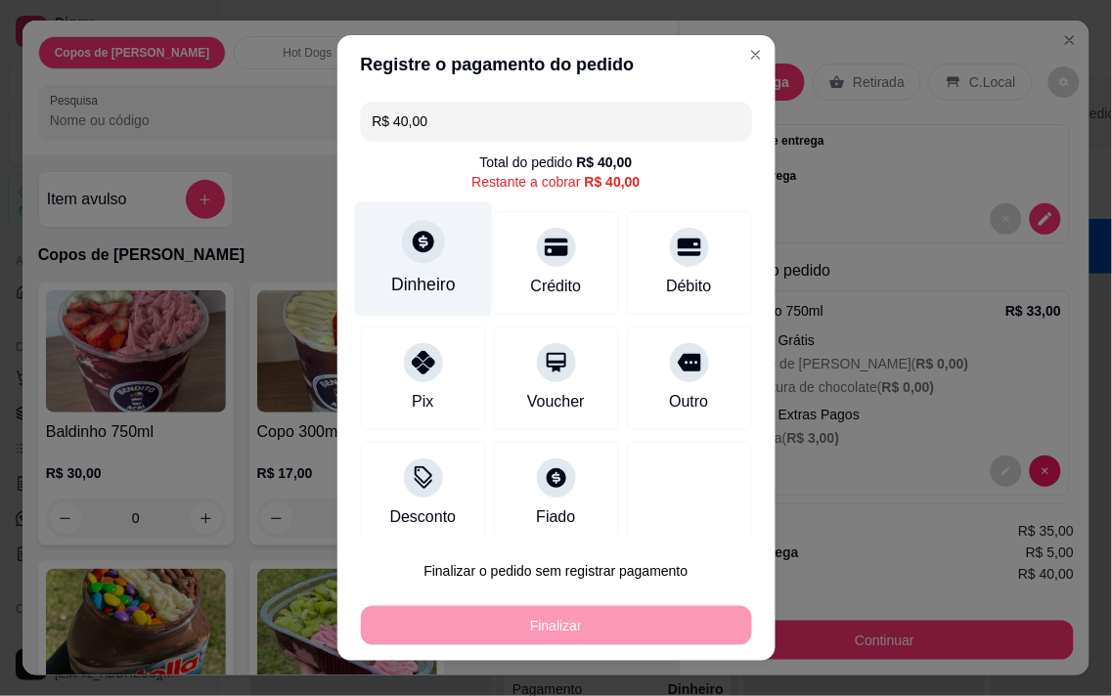
click at [425, 260] on div "Dinheiro" at bounding box center [423, 258] width 138 height 114
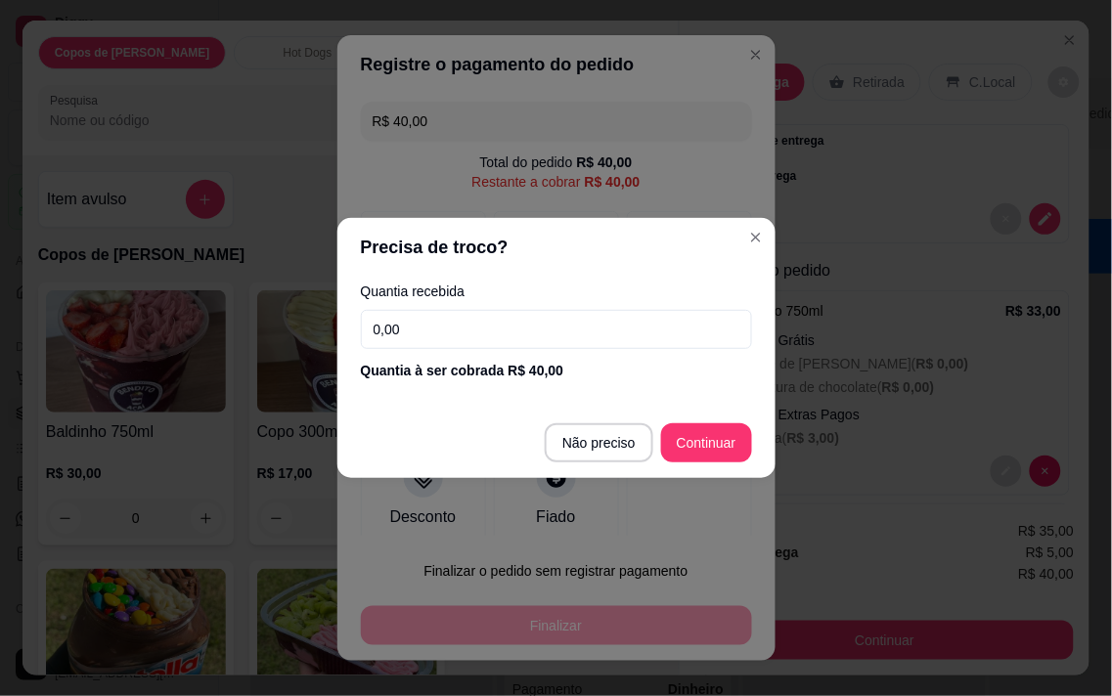
drag, startPoint x: 454, startPoint y: 335, endPoint x: 305, endPoint y: 276, distance: 160.1
click at [288, 307] on div "Precisa de troco? Quantia recebida 0,00 Quantia à ser cobrada R$ 40,00 Não prec…" at bounding box center [556, 348] width 1112 height 696
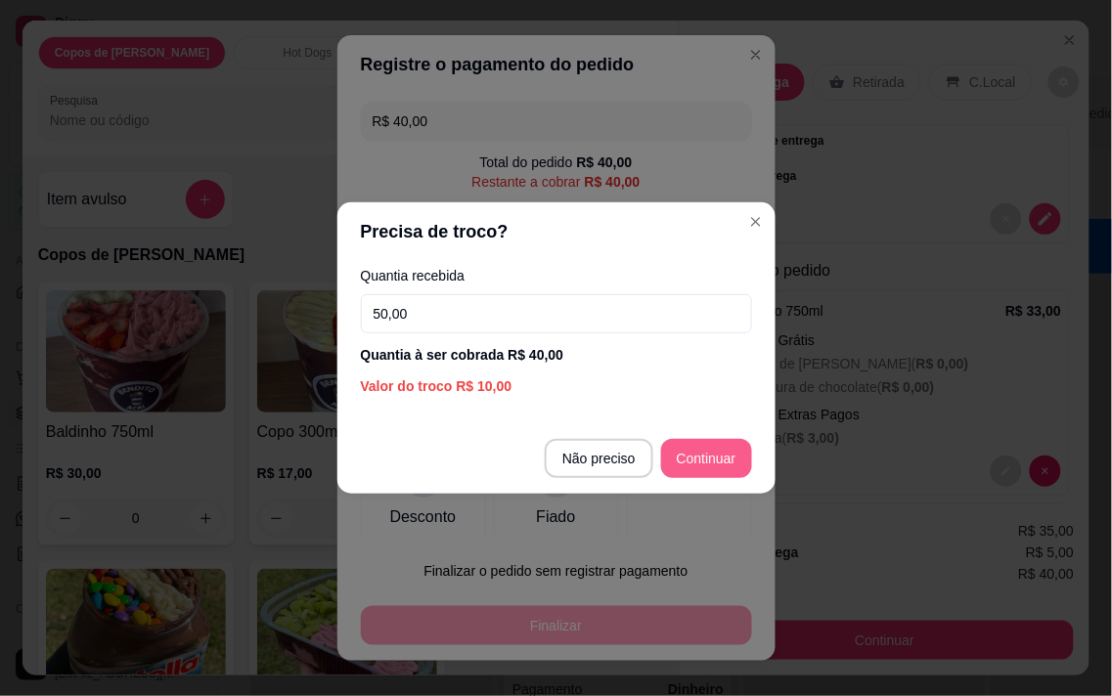
type input "50,00"
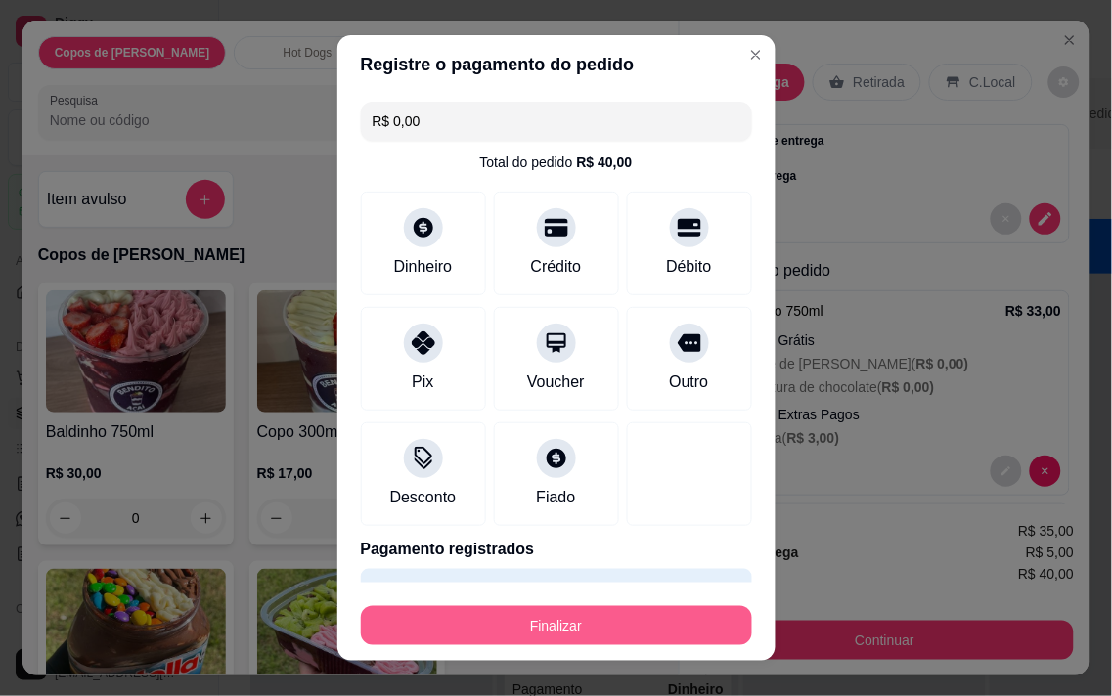
click at [637, 622] on button "Finalizar" at bounding box center [556, 625] width 391 height 39
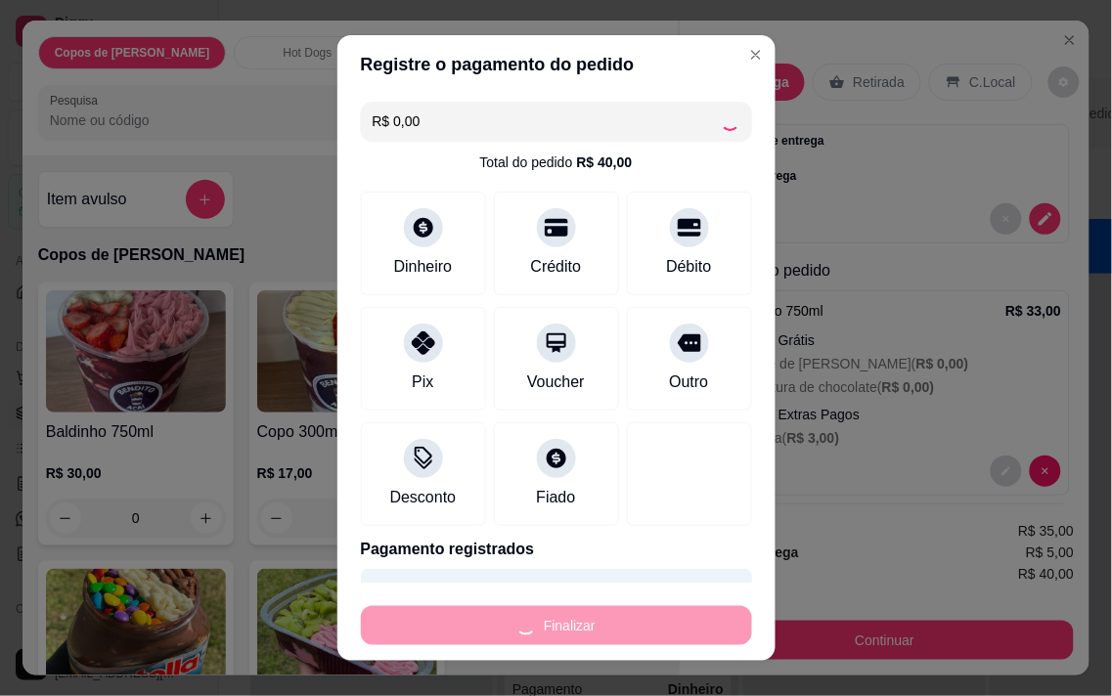
type input "-R$ 40,00"
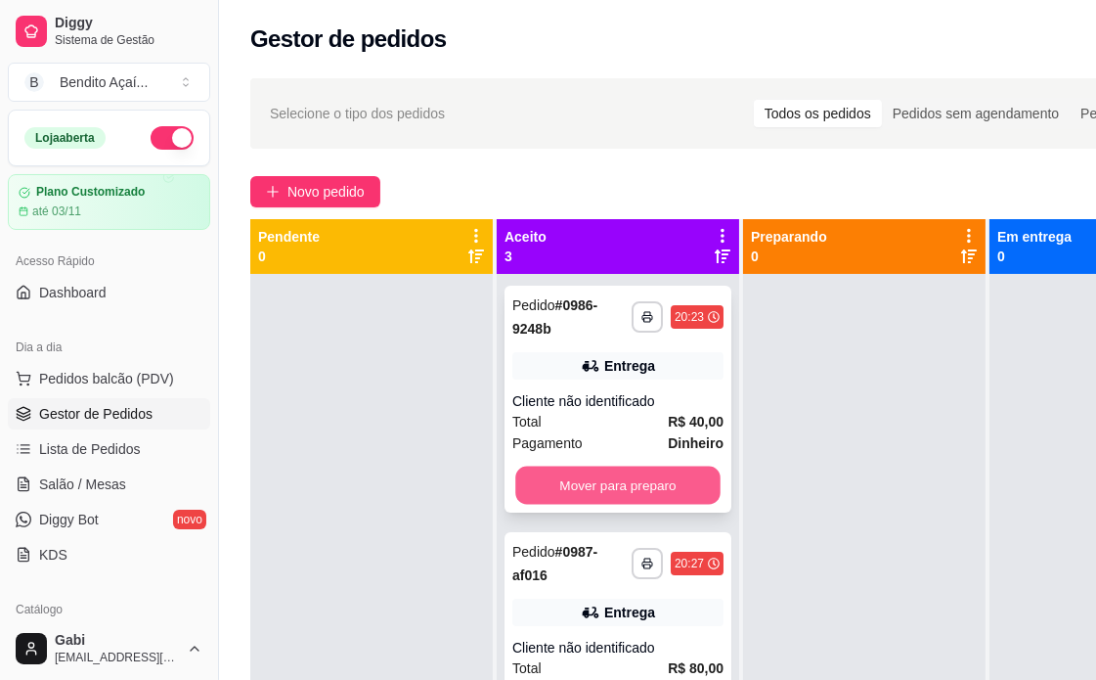
click at [672, 491] on button "Mover para preparo" at bounding box center [617, 485] width 205 height 38
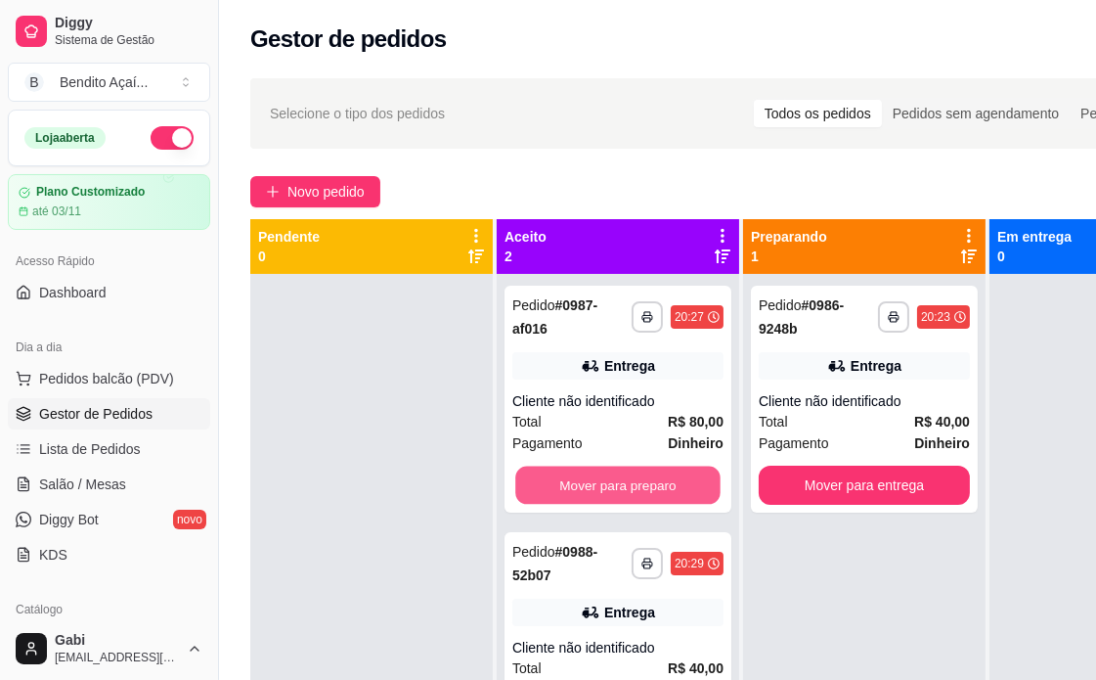
click at [672, 491] on button "Mover para preparo" at bounding box center [617, 485] width 205 height 38
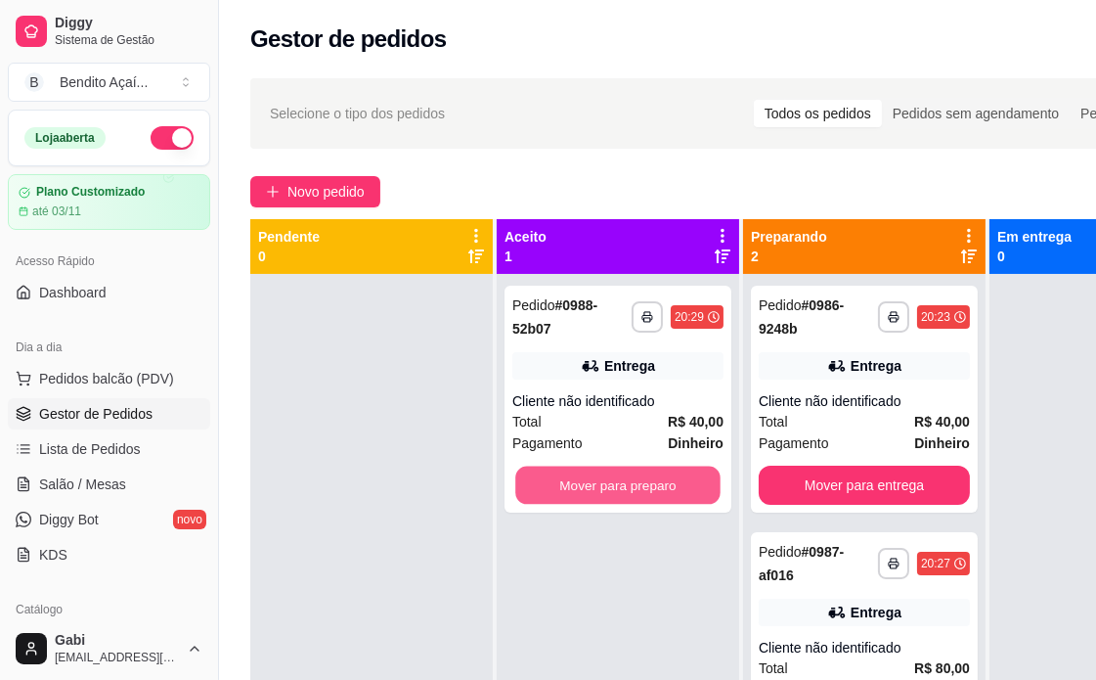
click at [672, 491] on button "Mover para preparo" at bounding box center [617, 485] width 205 height 38
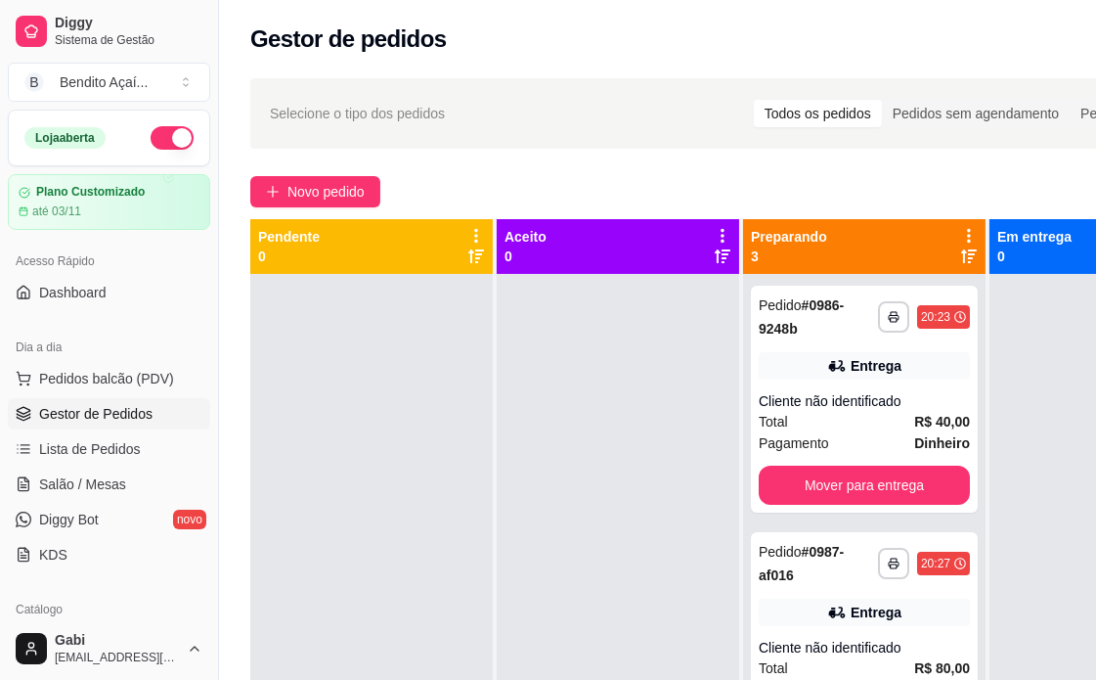
click at [672, 491] on div at bounding box center [618, 614] width 242 height 680
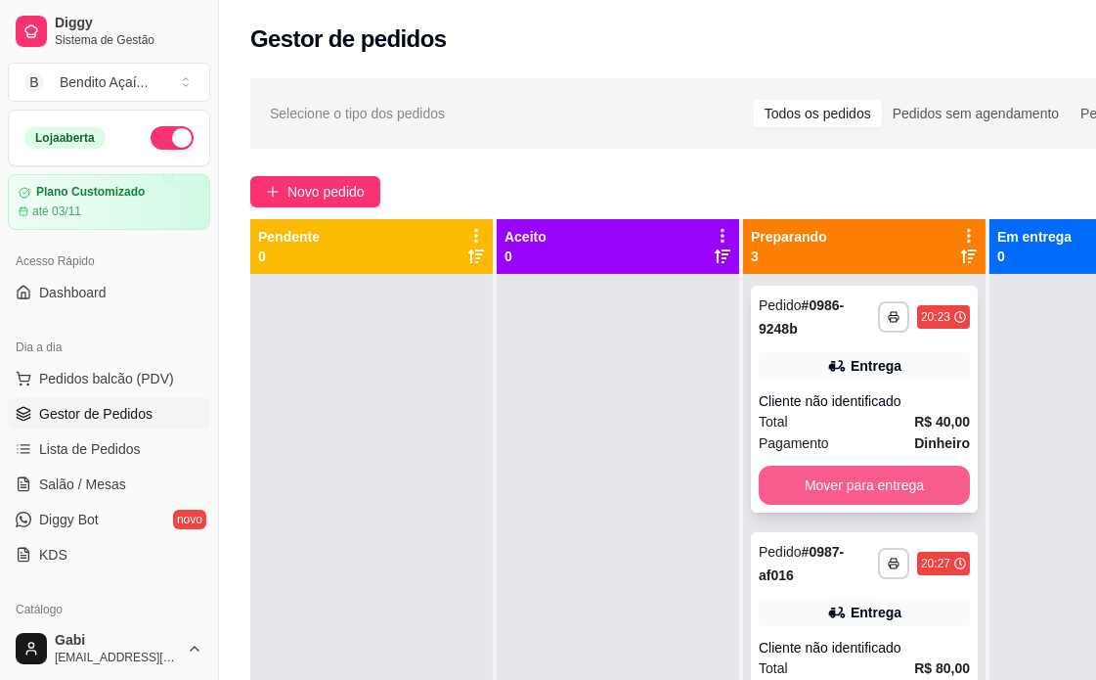
click at [780, 472] on button "Mover para entrega" at bounding box center [864, 484] width 211 height 39
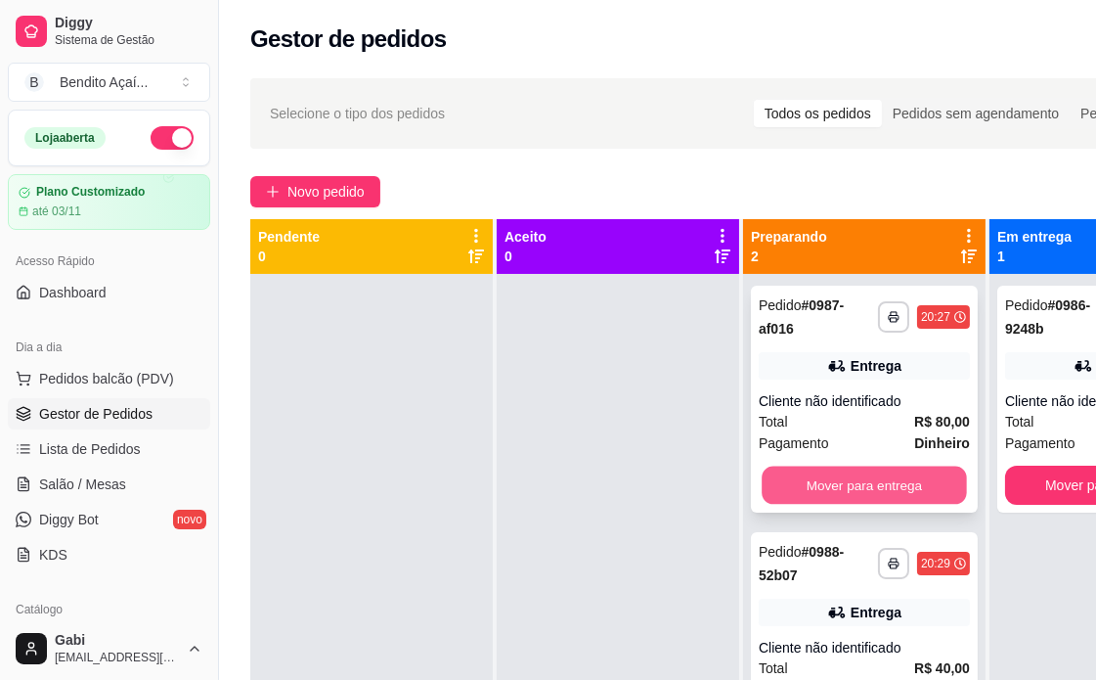
click at [812, 476] on button "Mover para entrega" at bounding box center [864, 485] width 205 height 38
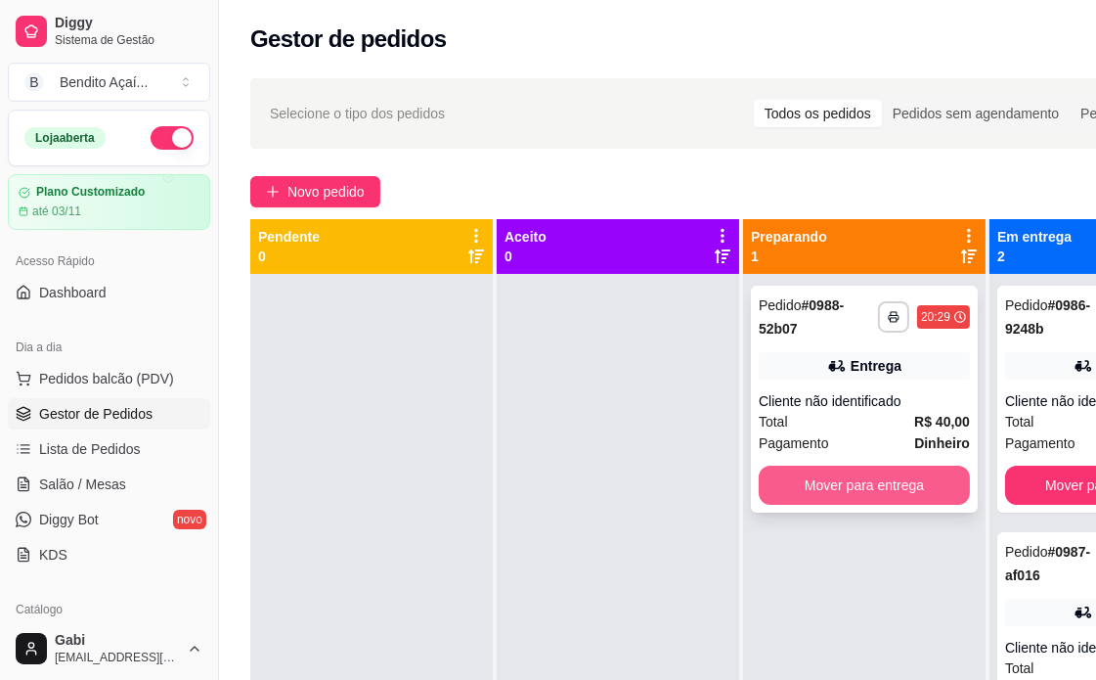
click at [847, 483] on button "Mover para entrega" at bounding box center [864, 484] width 211 height 39
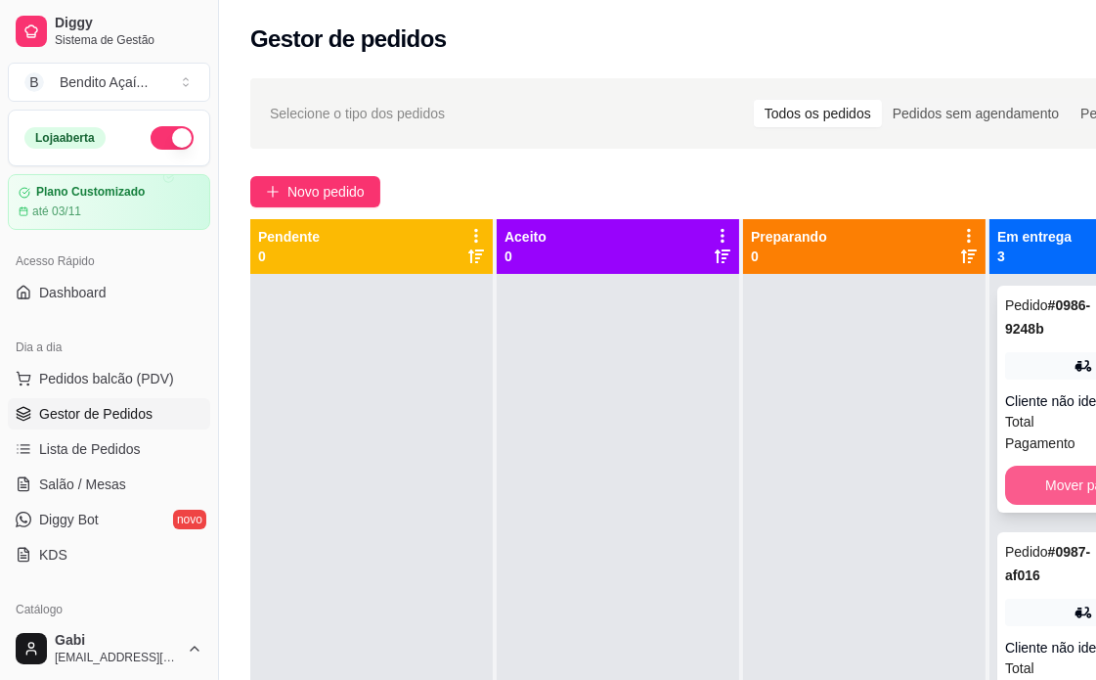
click at [1025, 469] on button "Mover para finalizado" at bounding box center [1110, 484] width 211 height 39
click at [1024, 475] on button "Mover para finalizado" at bounding box center [1110, 484] width 211 height 39
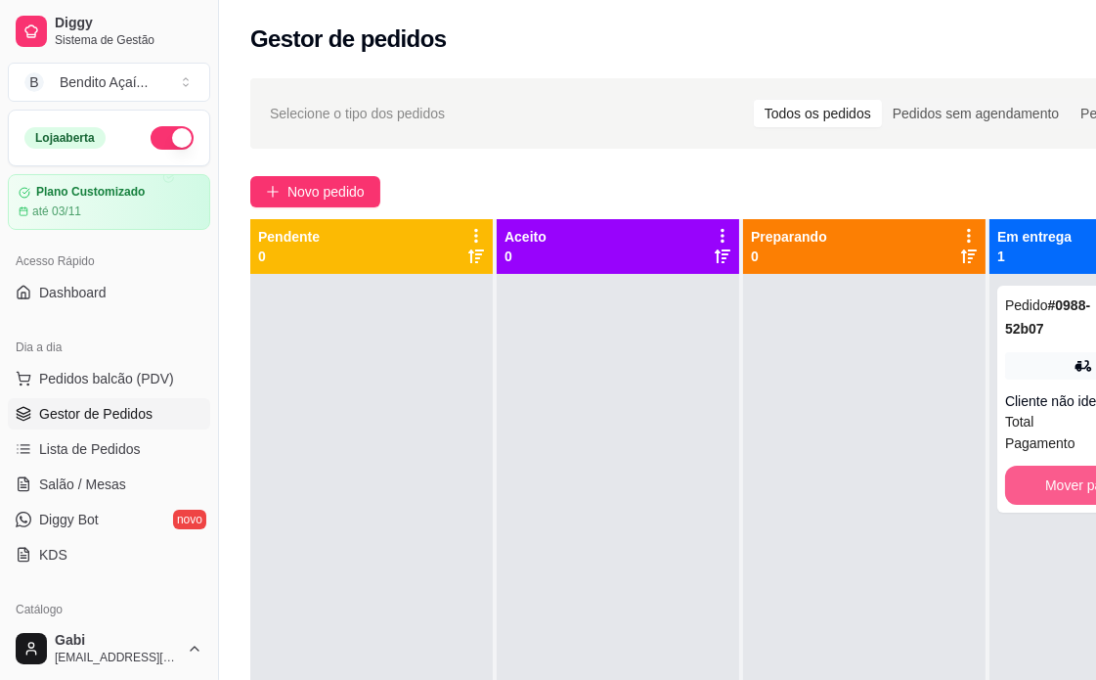
click at [1024, 475] on button "Mover para finalizado" at bounding box center [1110, 484] width 211 height 39
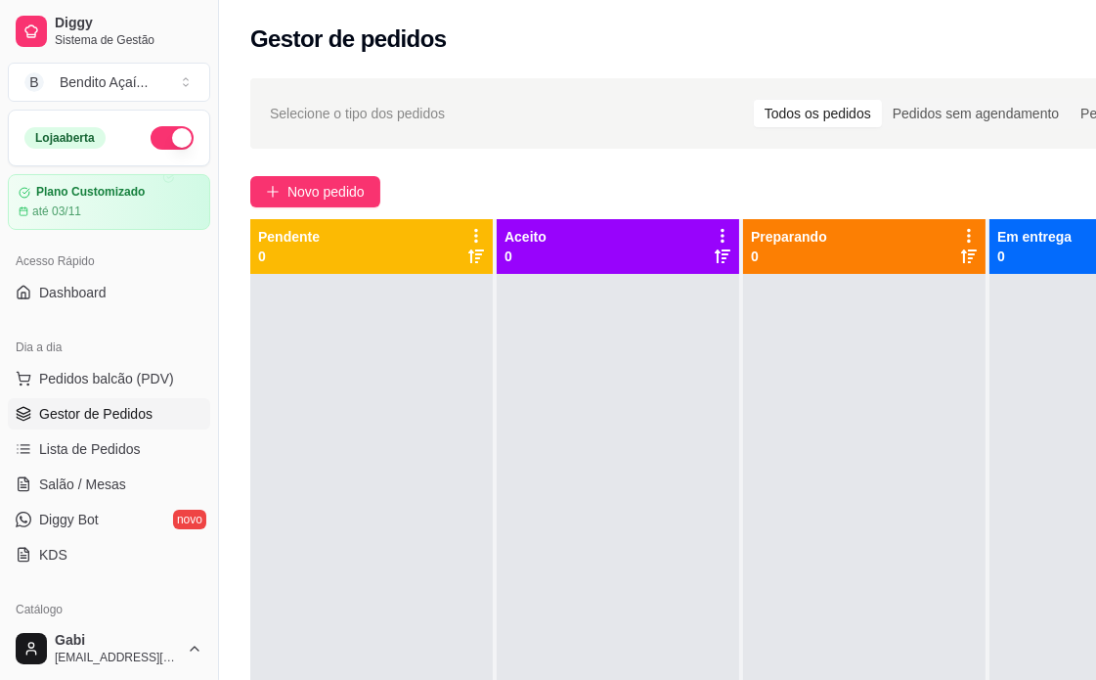
drag, startPoint x: 117, startPoint y: 378, endPoint x: 122, endPoint y: 121, distance: 257.2
click at [119, 377] on span "Pedidos balcão (PDV)" at bounding box center [106, 379] width 135 height 20
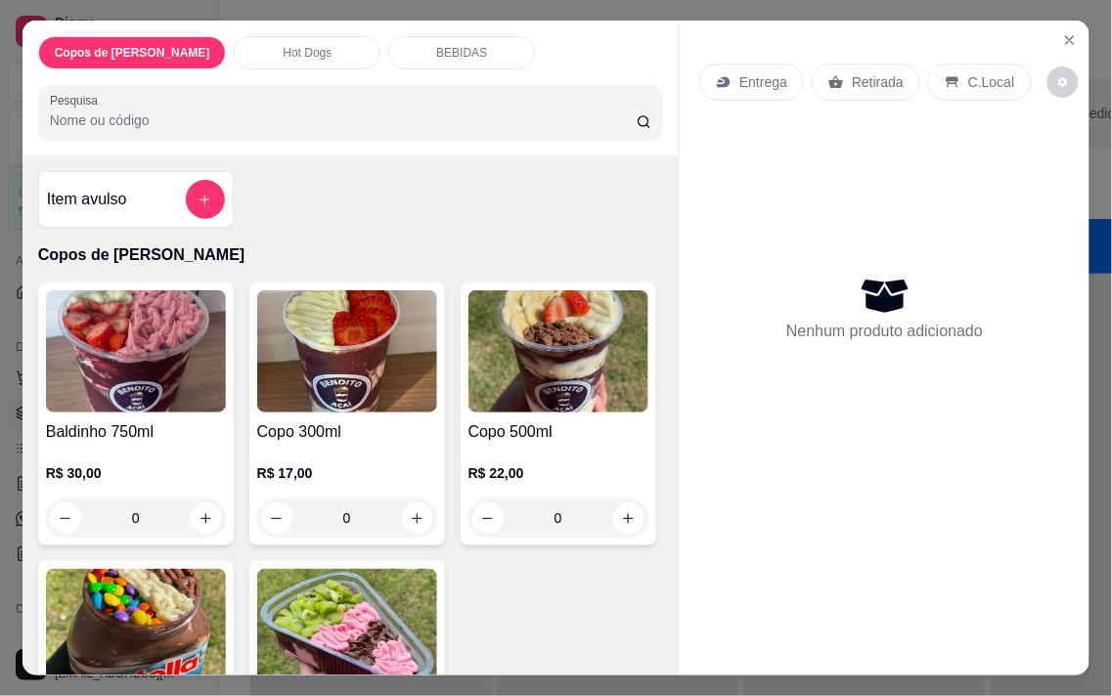
click at [403, 506] on div "0" at bounding box center [347, 518] width 180 height 39
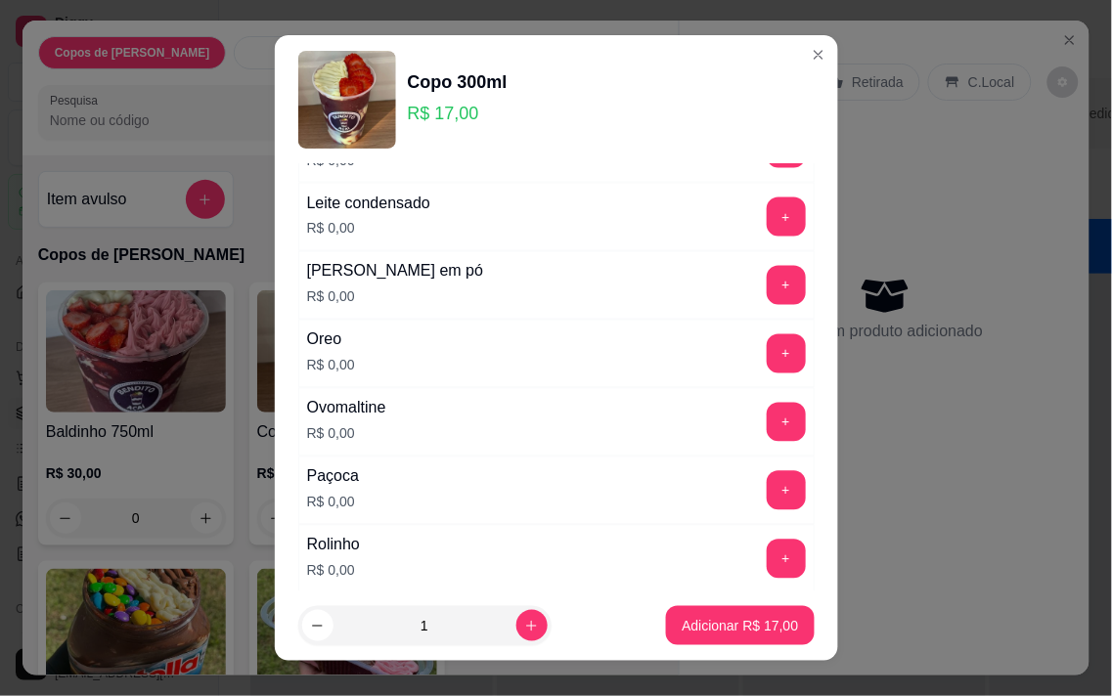
scroll to position [651, 0]
click at [767, 291] on button "+" at bounding box center [786, 284] width 39 height 39
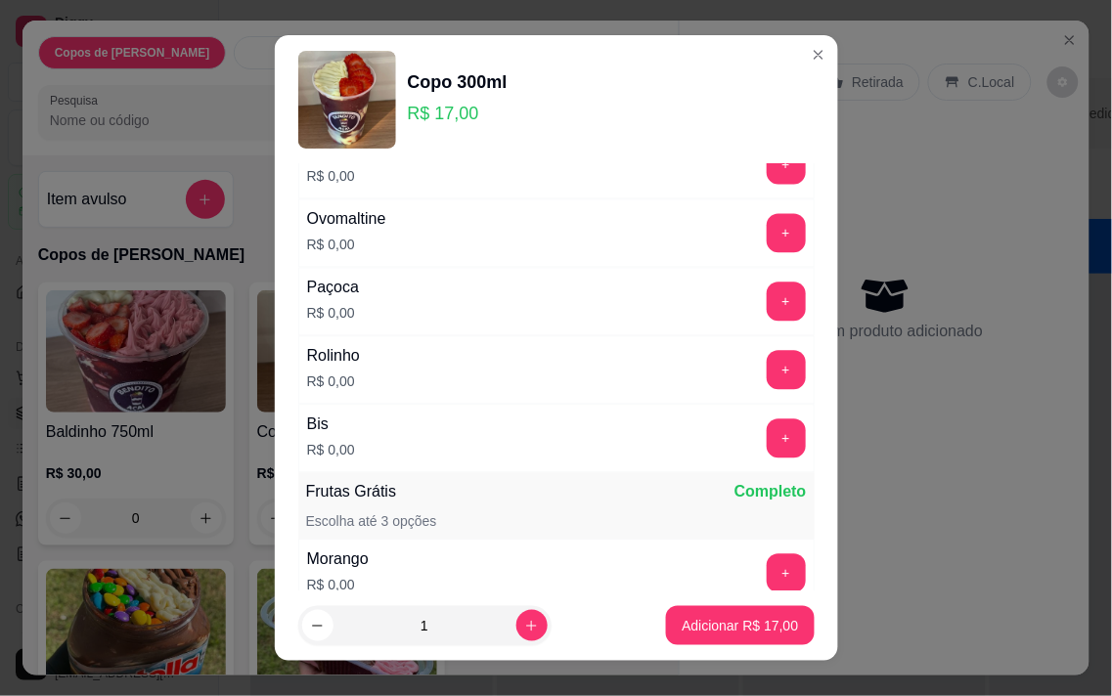
scroll to position [868, 0]
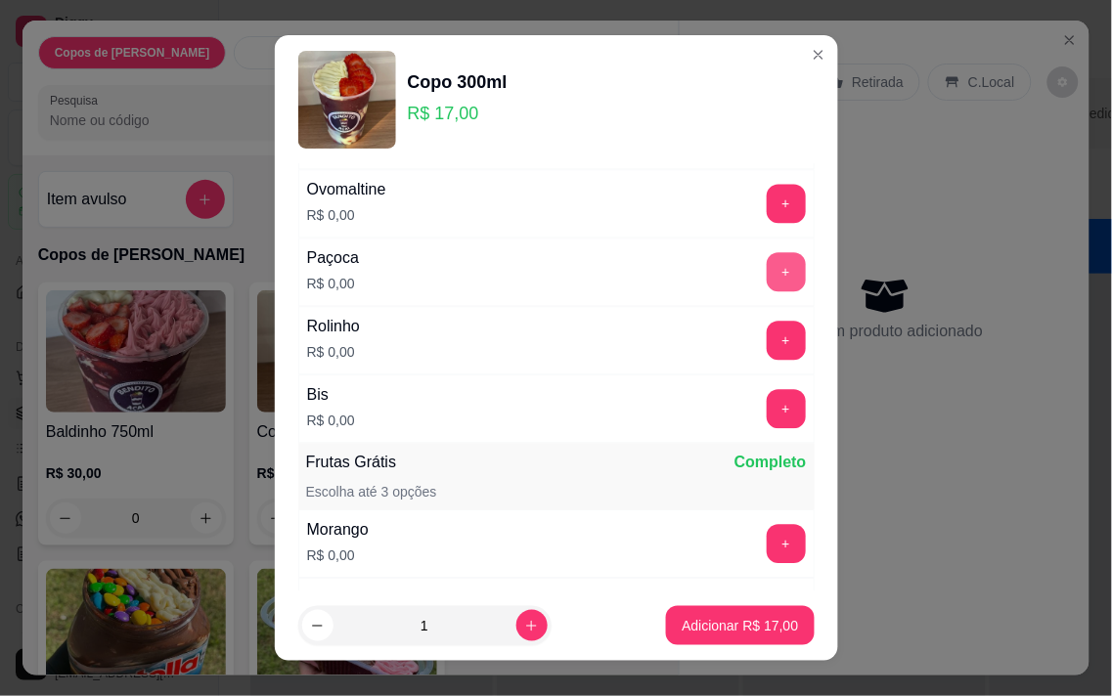
click at [767, 279] on button "+" at bounding box center [786, 272] width 39 height 39
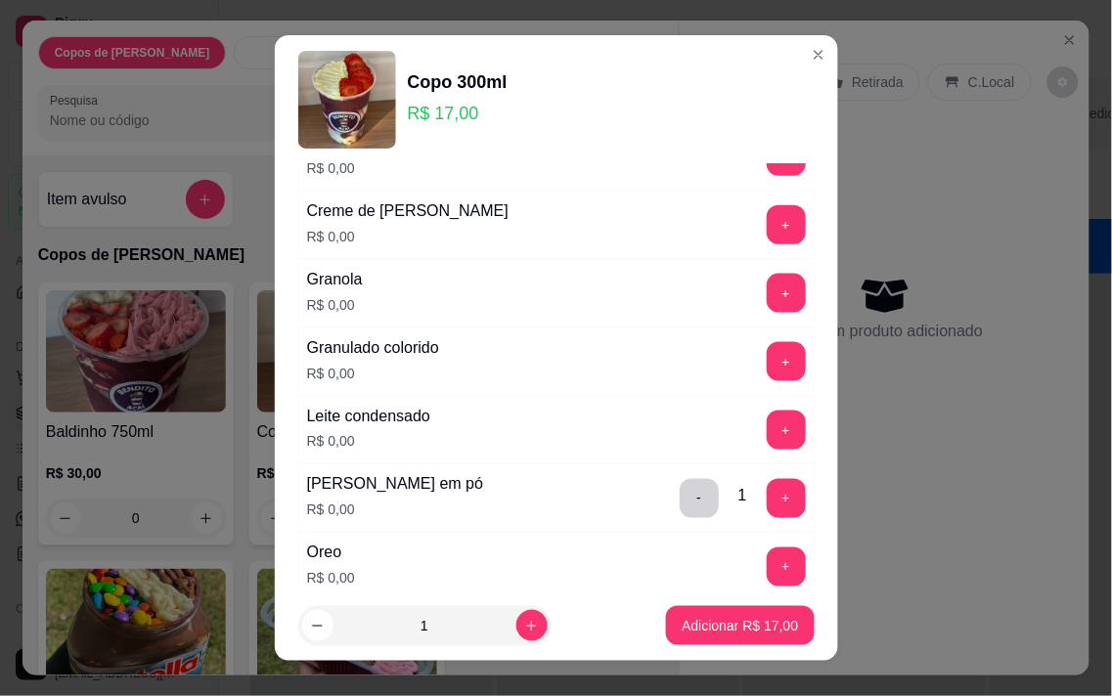
scroll to position [434, 0]
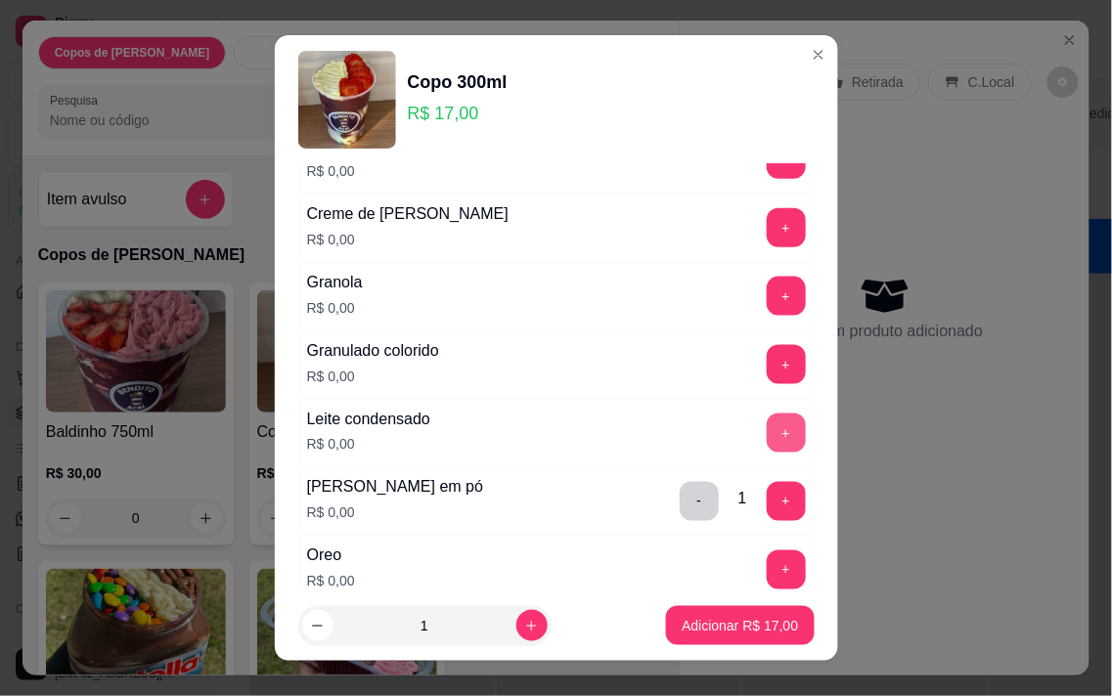
click at [759, 414] on div "+" at bounding box center [786, 433] width 55 height 39
click at [767, 431] on button "+" at bounding box center [786, 433] width 39 height 39
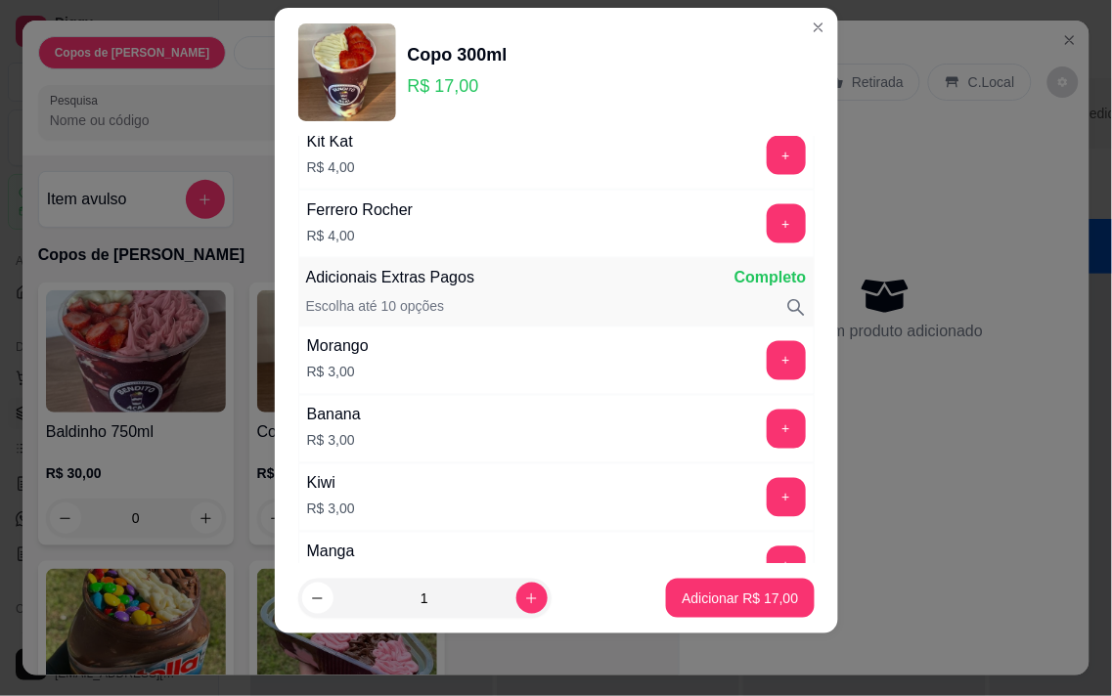
scroll to position [2019, 0]
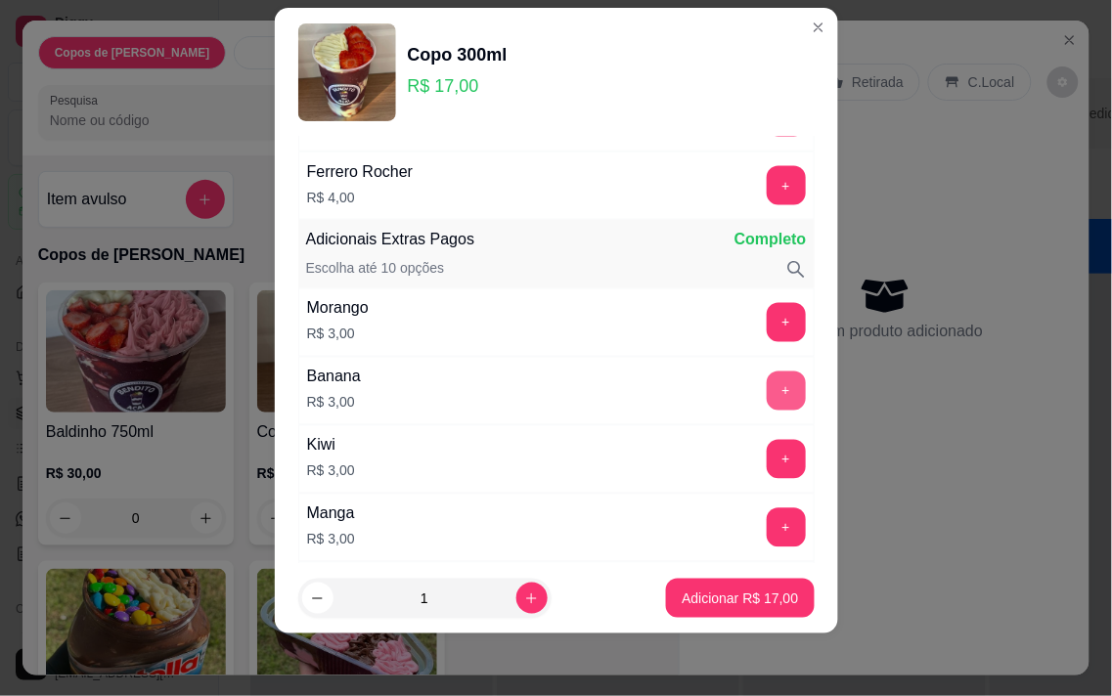
click at [767, 396] on button "+" at bounding box center [786, 391] width 39 height 39
click at [757, 607] on p "Adicionar R$ 20,00" at bounding box center [740, 599] width 116 height 20
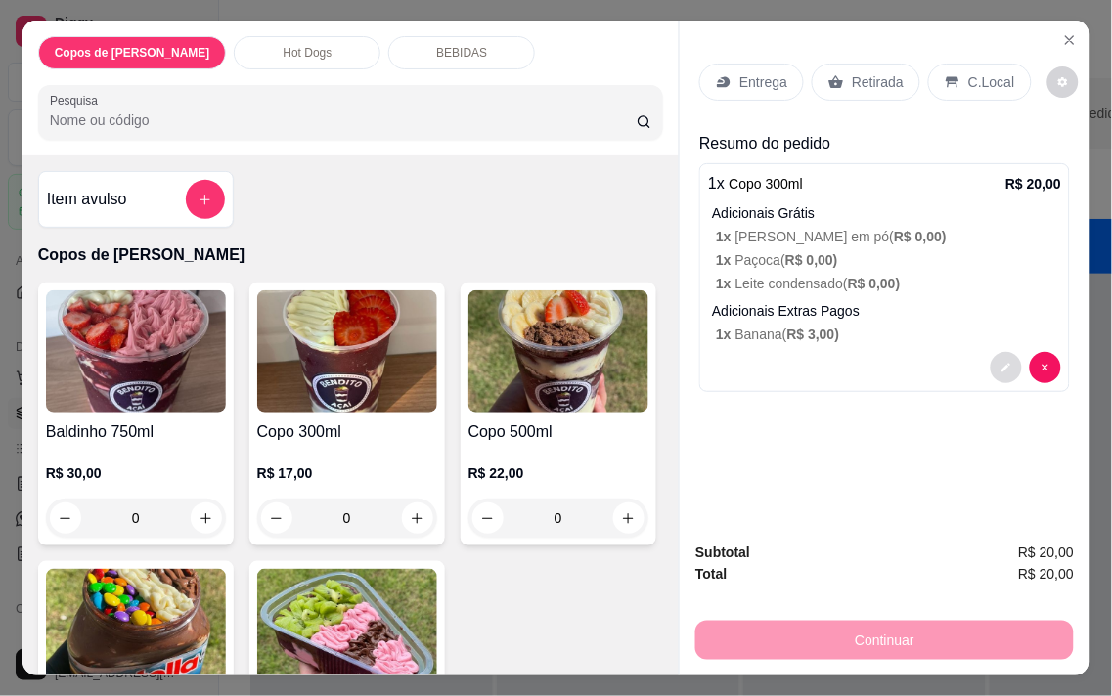
click at [999, 352] on button "decrease-product-quantity" at bounding box center [1006, 367] width 31 height 31
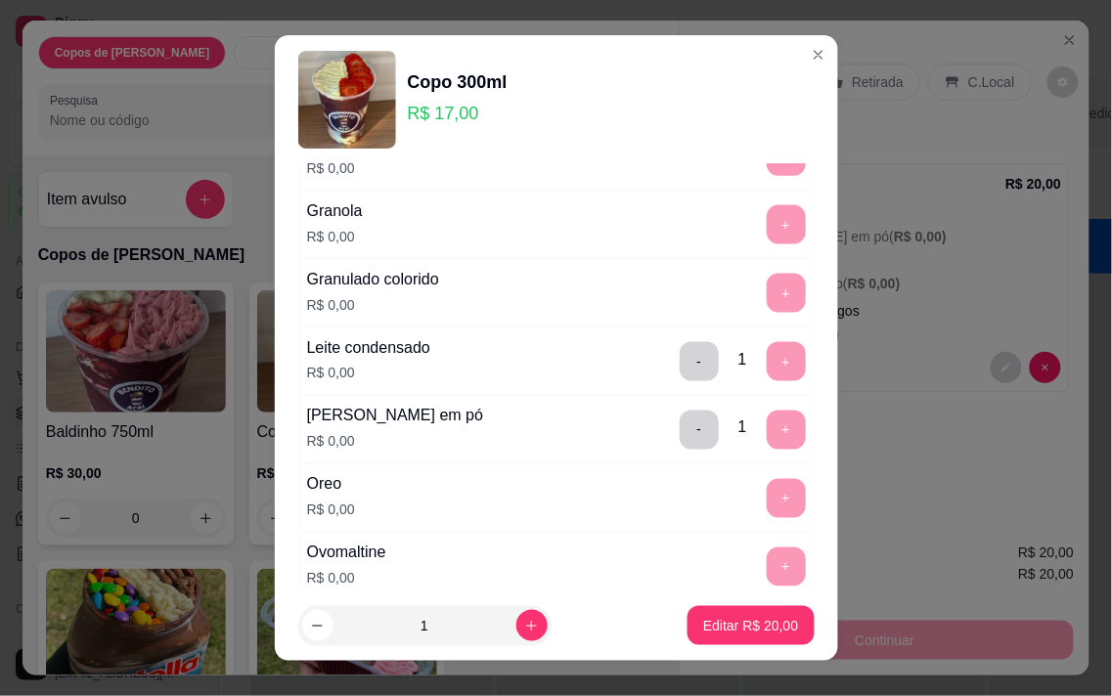
scroll to position [543, 0]
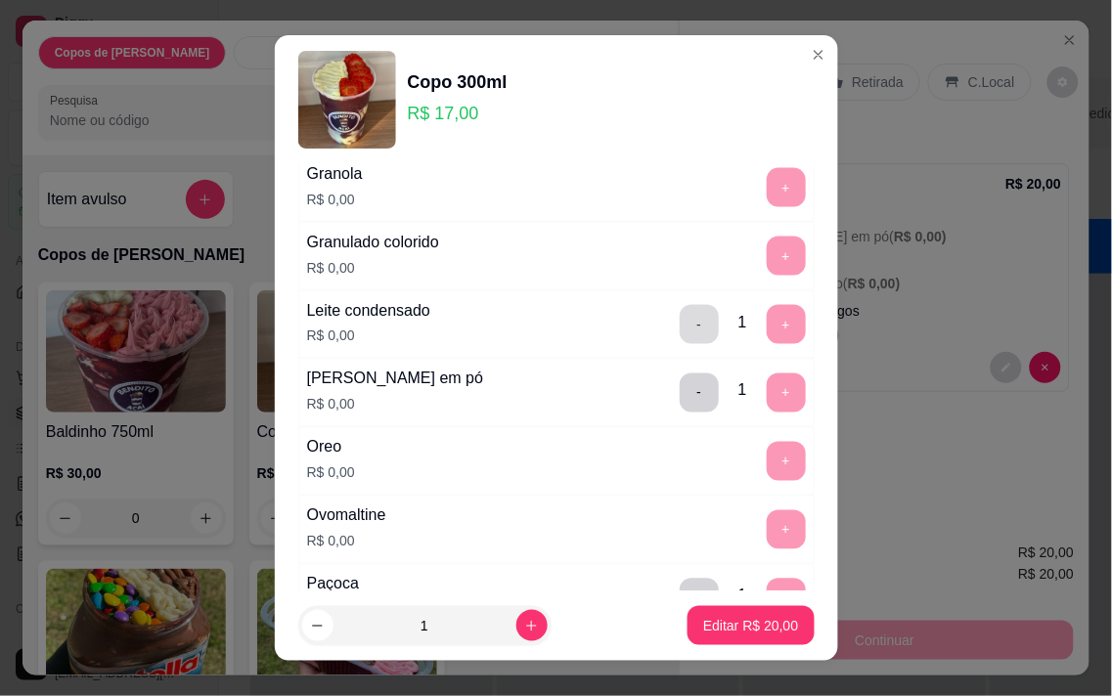
click at [680, 323] on button "-" at bounding box center [699, 324] width 39 height 39
click at [670, 323] on div "Leite condensado R$ 0,00 - 1 +" at bounding box center [556, 324] width 516 height 68
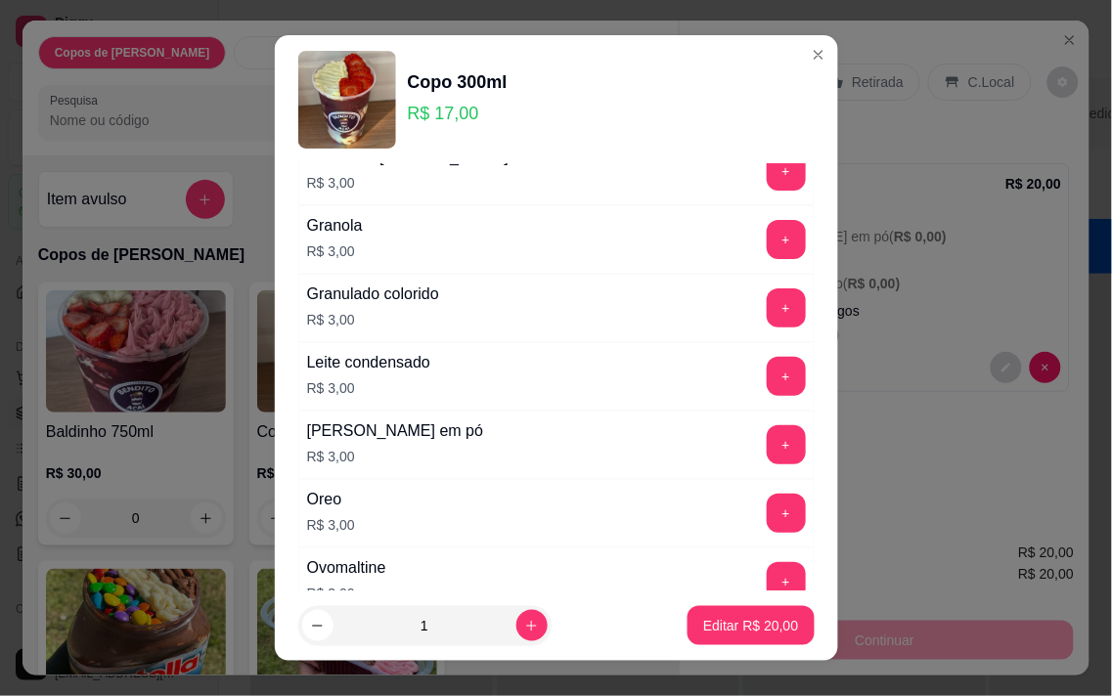
scroll to position [2933, 0]
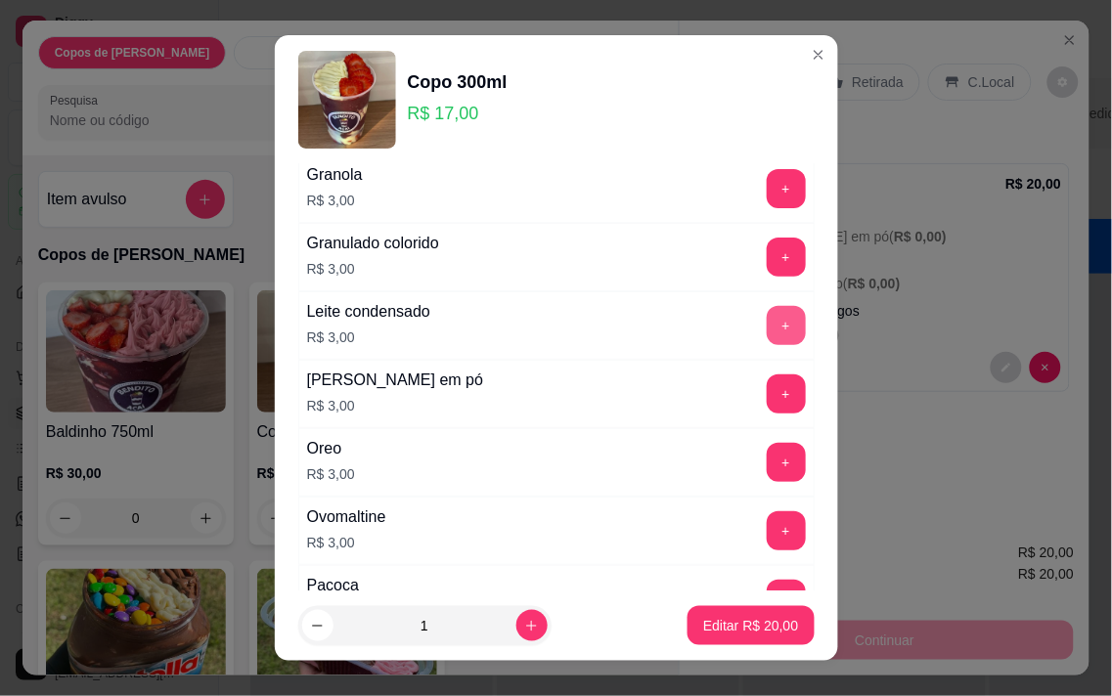
click at [767, 332] on button "+" at bounding box center [786, 325] width 39 height 39
click at [768, 636] on p "Editar R$ 23,00" at bounding box center [750, 626] width 95 height 20
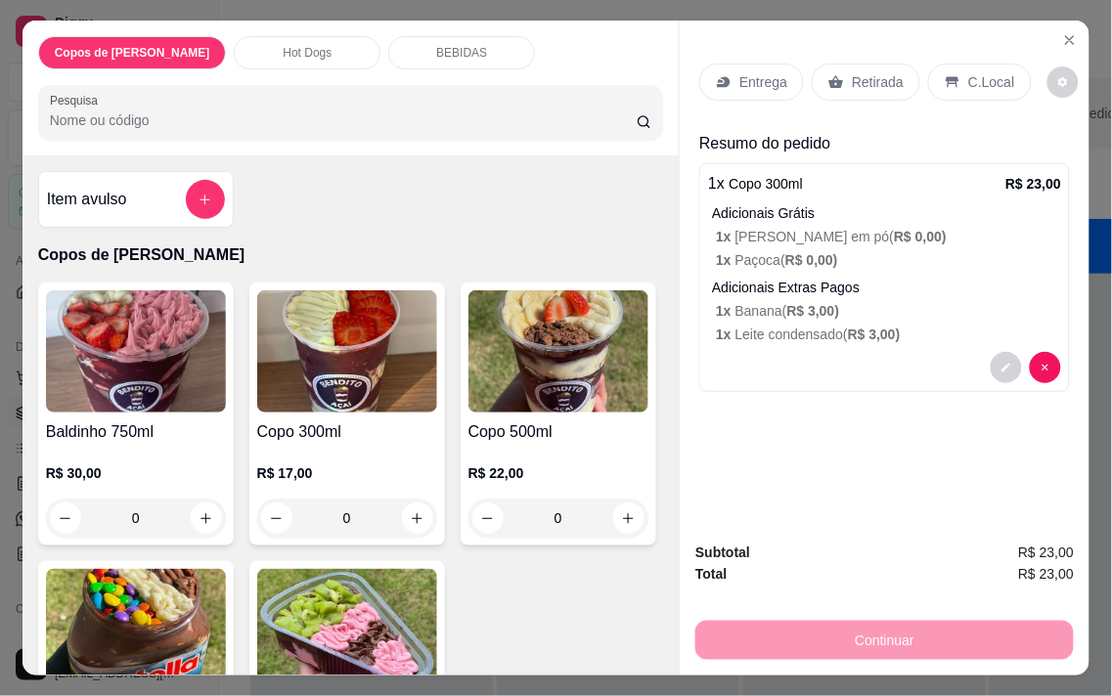
click at [748, 83] on p "Entrega" at bounding box center [763, 82] width 48 height 20
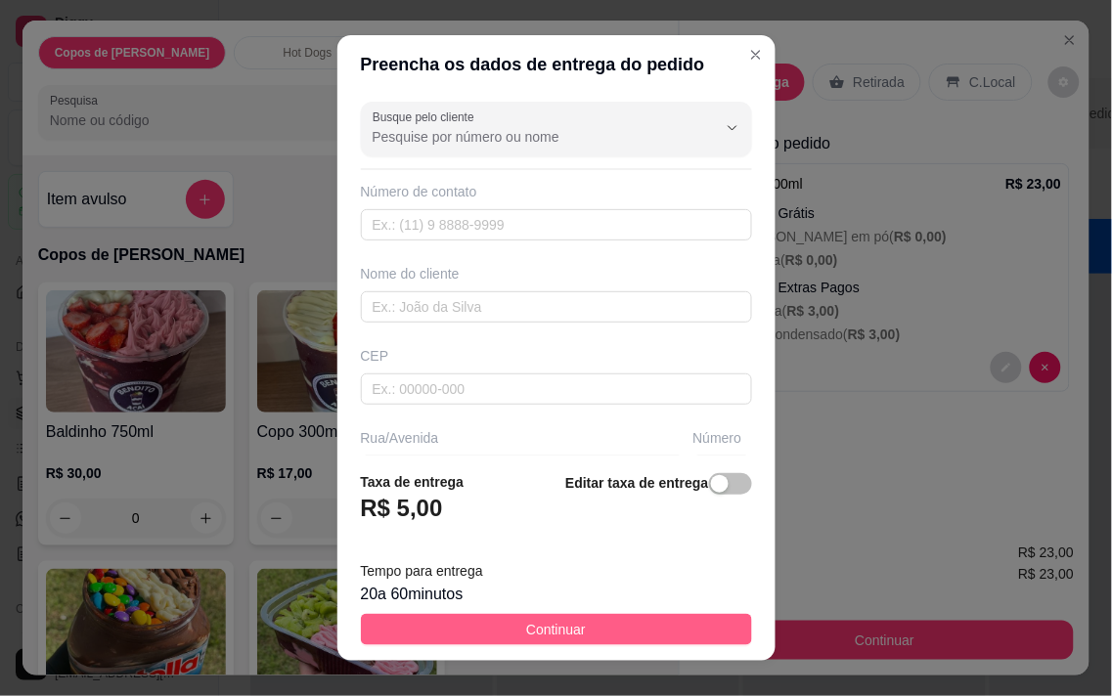
click at [662, 638] on button "Continuar" at bounding box center [556, 629] width 391 height 31
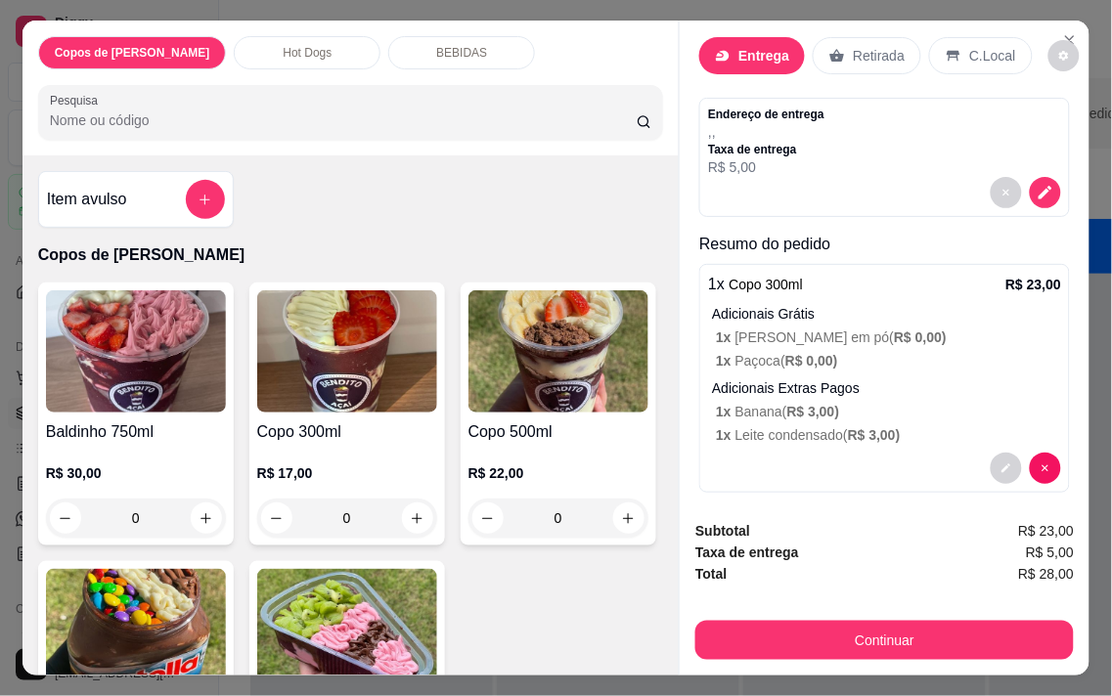
scroll to position [42, 0]
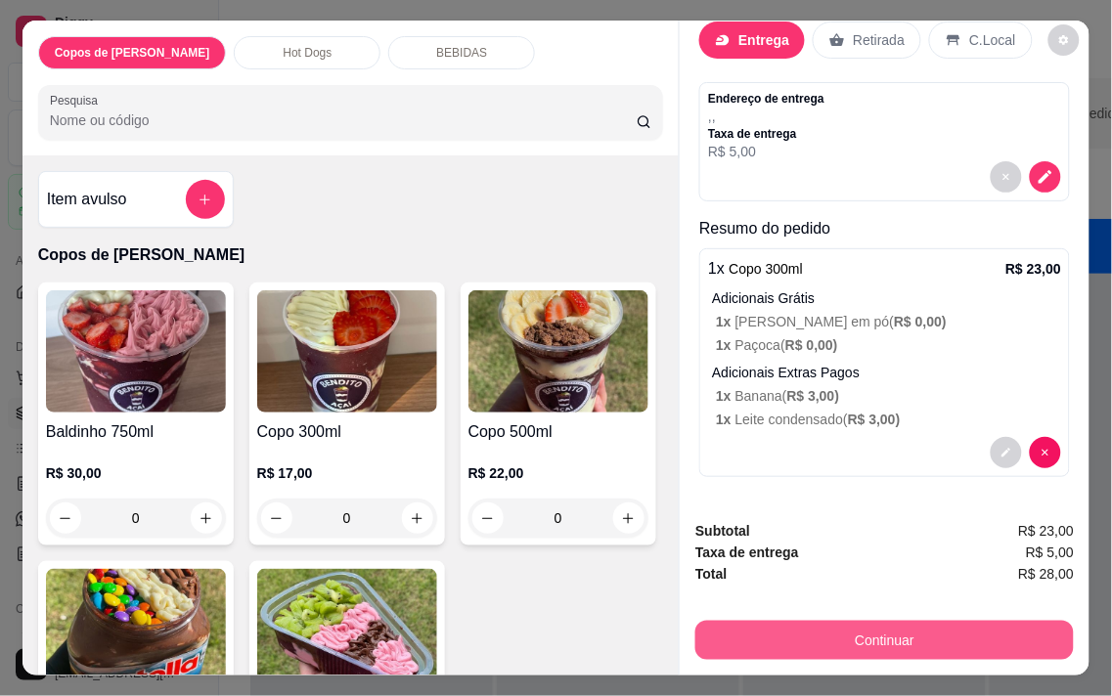
click at [852, 629] on button "Continuar" at bounding box center [884, 640] width 378 height 39
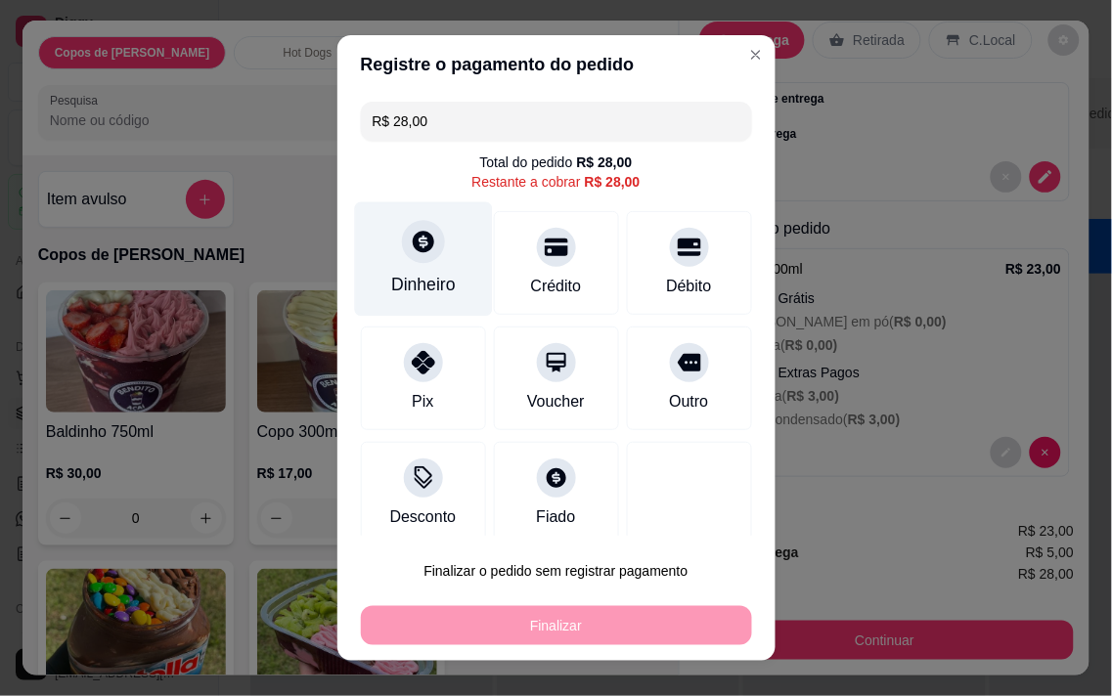
click at [426, 264] on div "Dinheiro" at bounding box center [423, 258] width 138 height 114
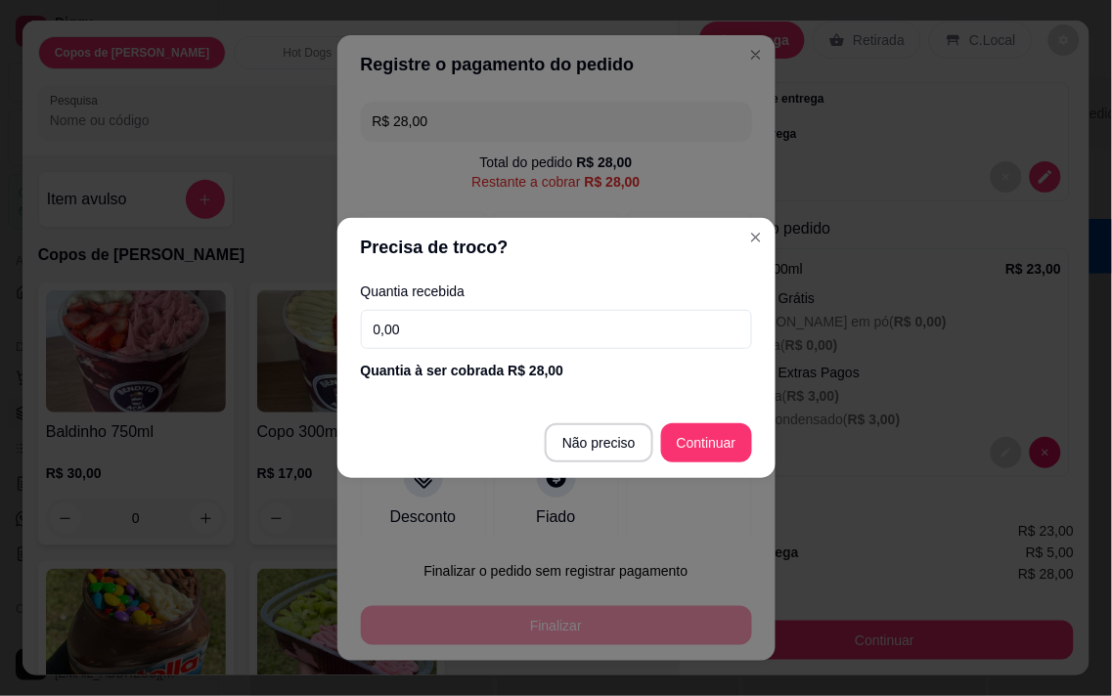
drag, startPoint x: 464, startPoint y: 330, endPoint x: 10, endPoint y: 222, distance: 467.4
click at [7, 251] on div "Precisa de troco? Quantia recebida 0,00 Quantia à ser cobrada R$ 28,00 Não prec…" at bounding box center [556, 348] width 1112 height 696
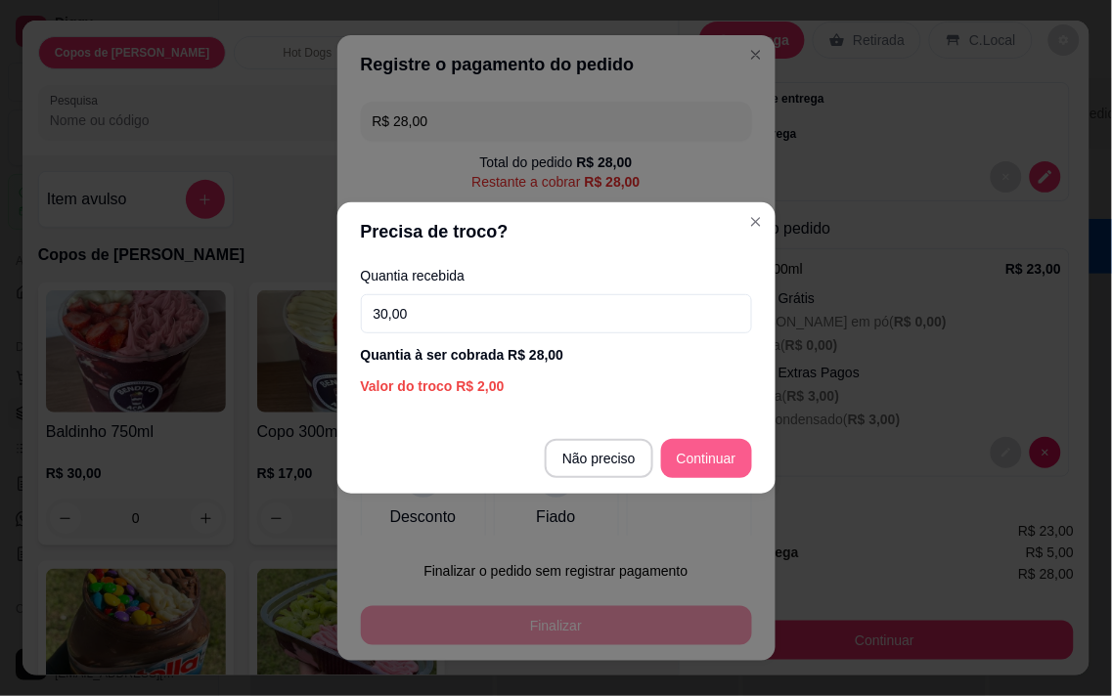
type input "30,00"
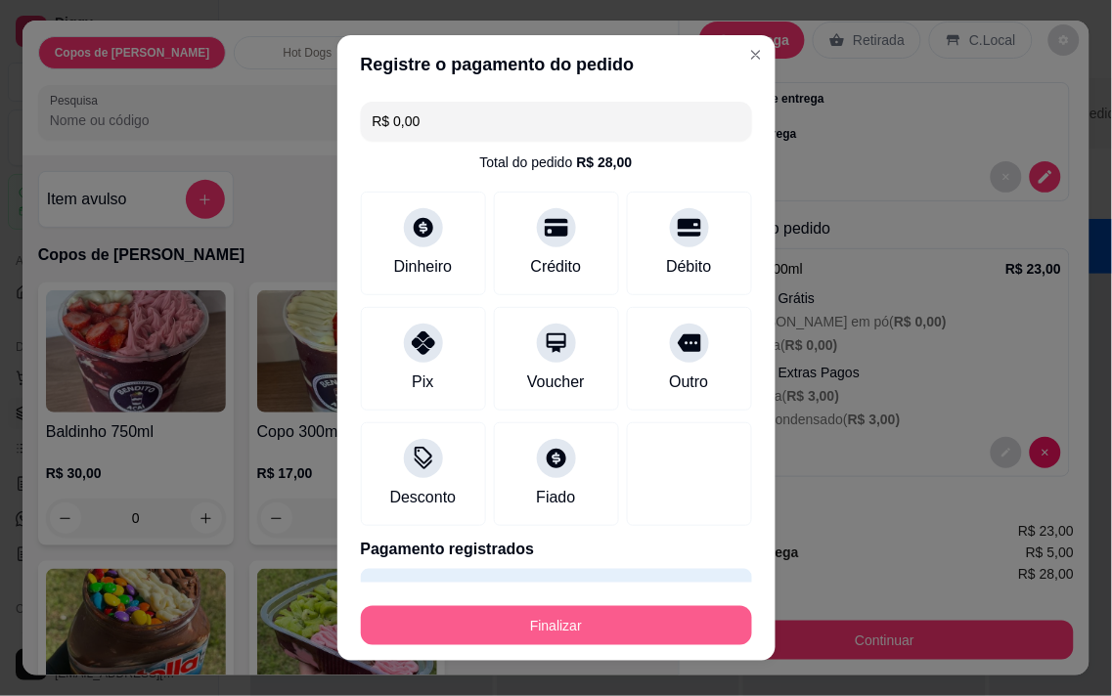
click at [662, 631] on button "Finalizar" at bounding box center [556, 625] width 391 height 39
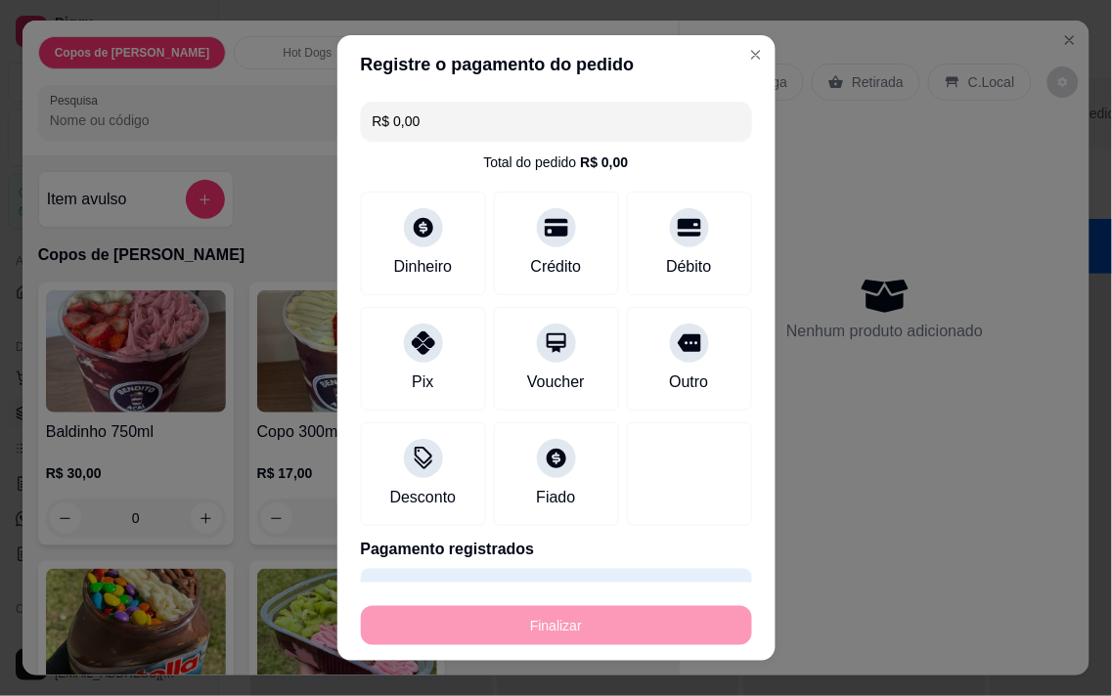
type input "-R$ 28,00"
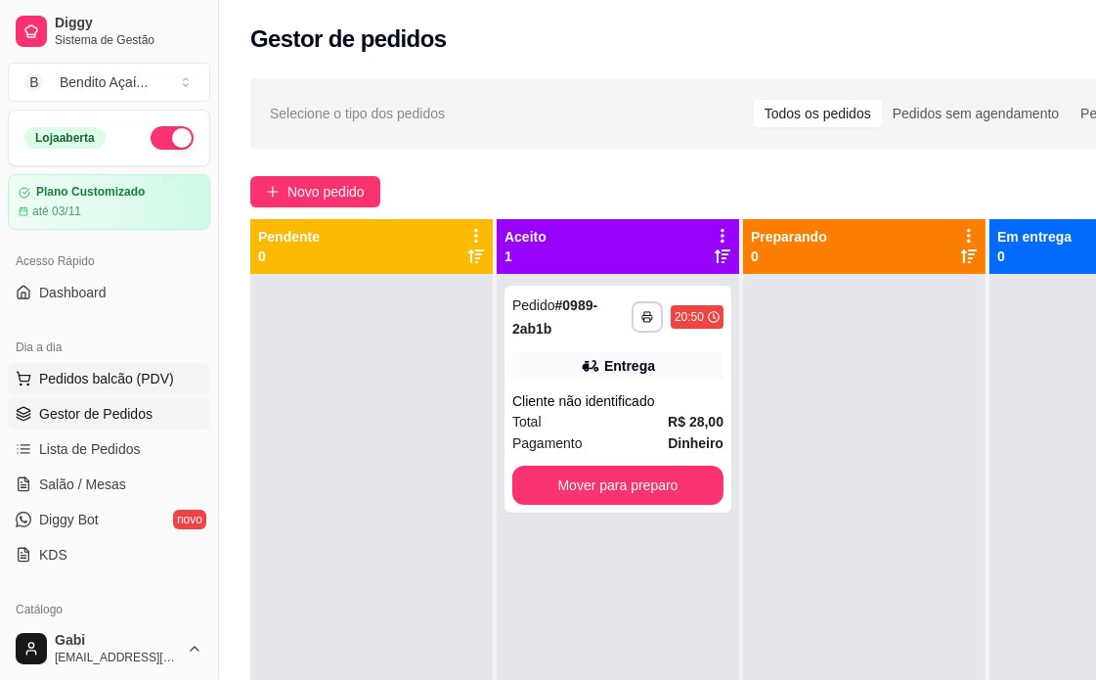
click at [106, 386] on span "Pedidos balcão (PDV)" at bounding box center [106, 379] width 135 height 20
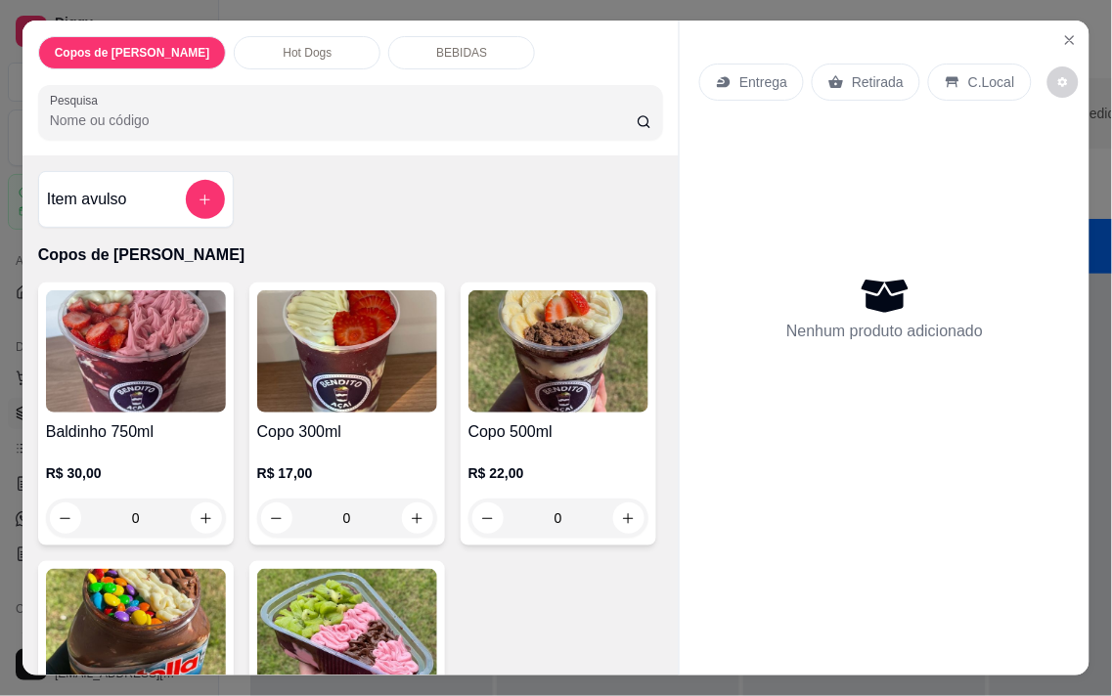
click at [196, 503] on div "0" at bounding box center [136, 518] width 180 height 39
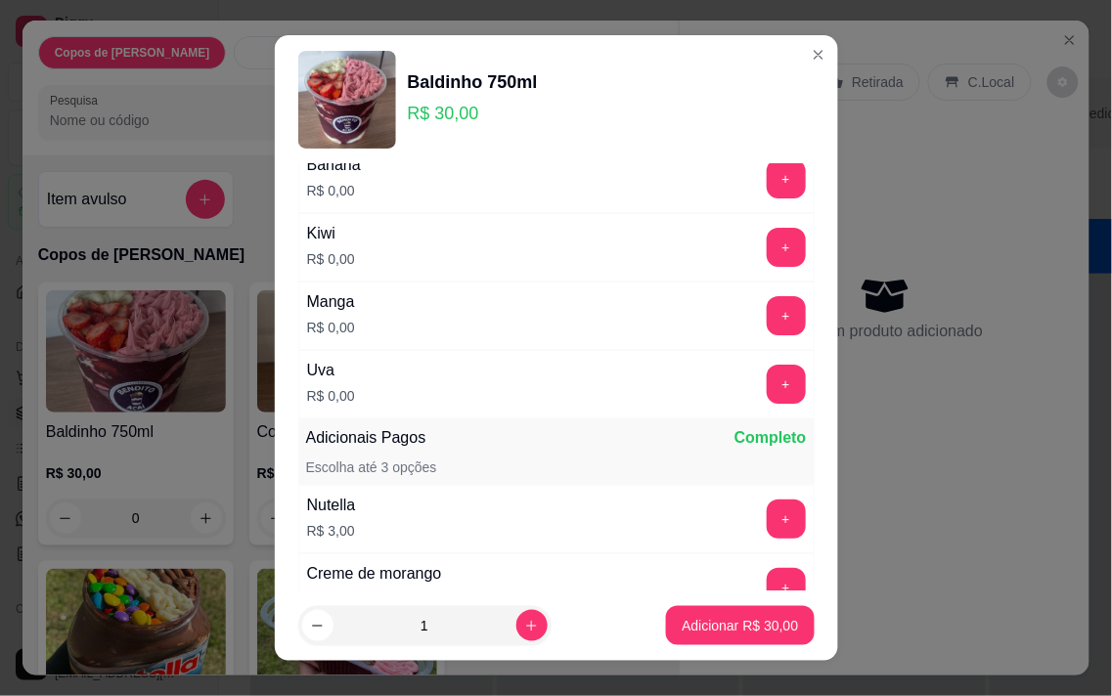
scroll to position [1303, 0]
click at [767, 392] on button "+" at bounding box center [786, 383] width 39 height 39
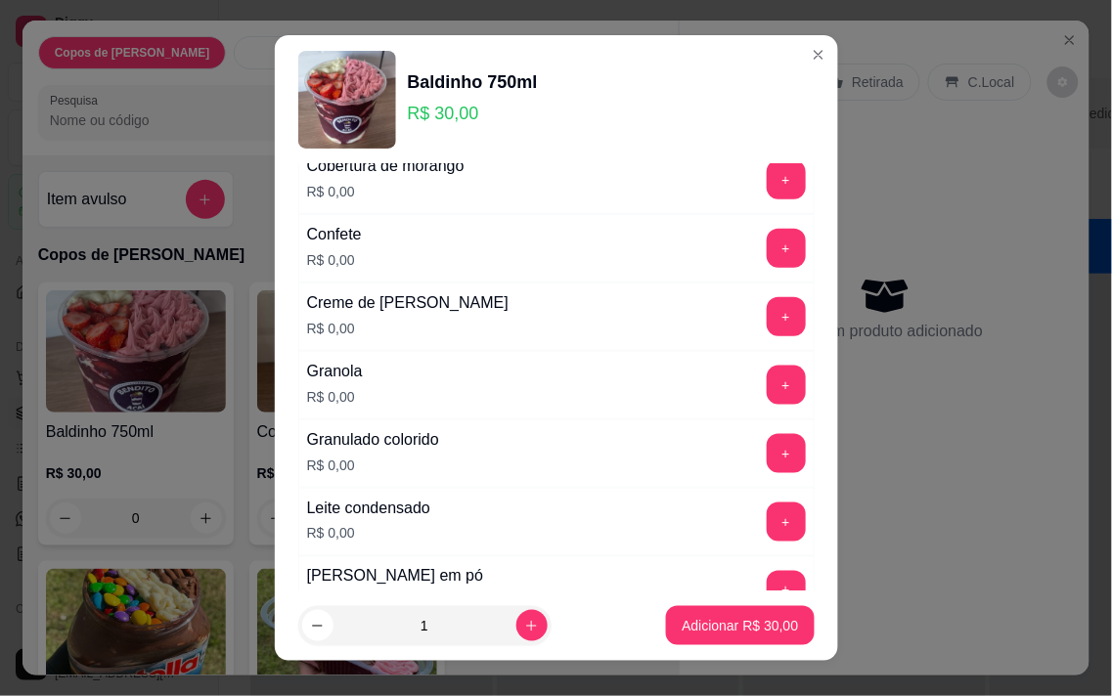
scroll to position [326, 0]
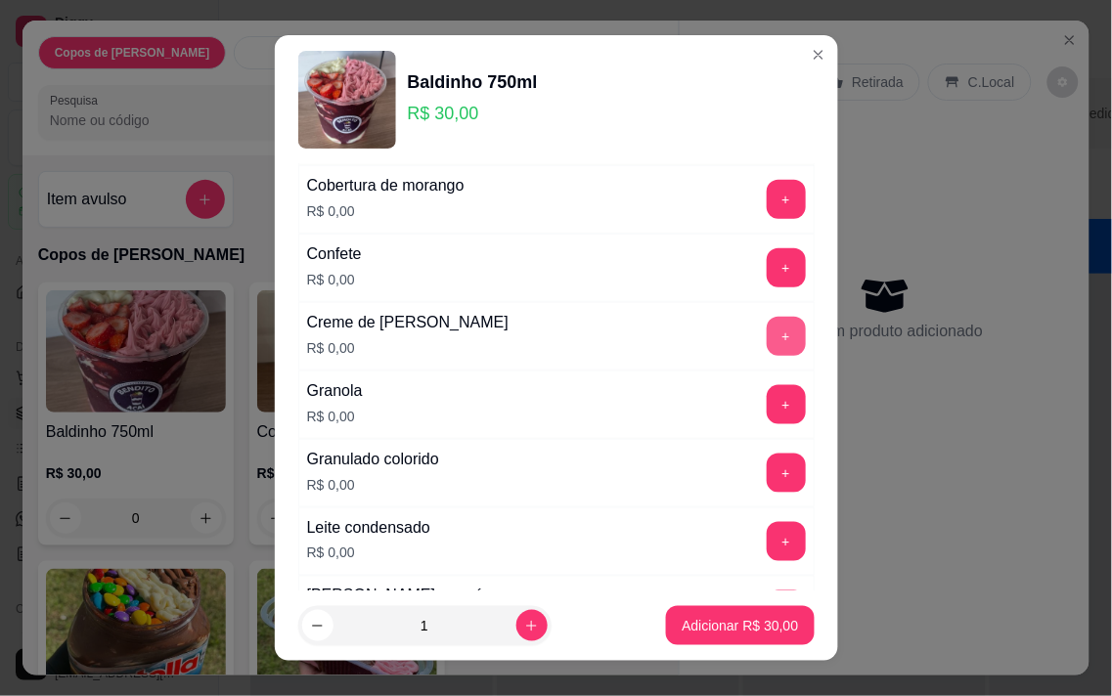
click at [765, 330] on div "+" at bounding box center [786, 336] width 55 height 39
click at [767, 338] on button "+" at bounding box center [786, 336] width 39 height 39
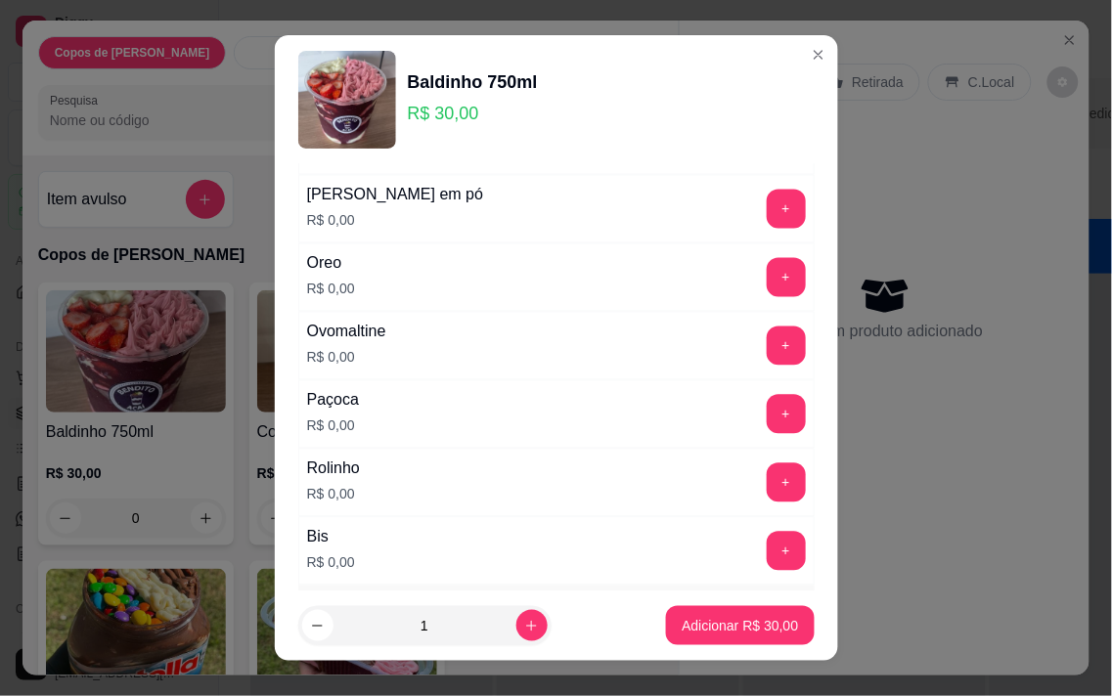
scroll to position [760, 0]
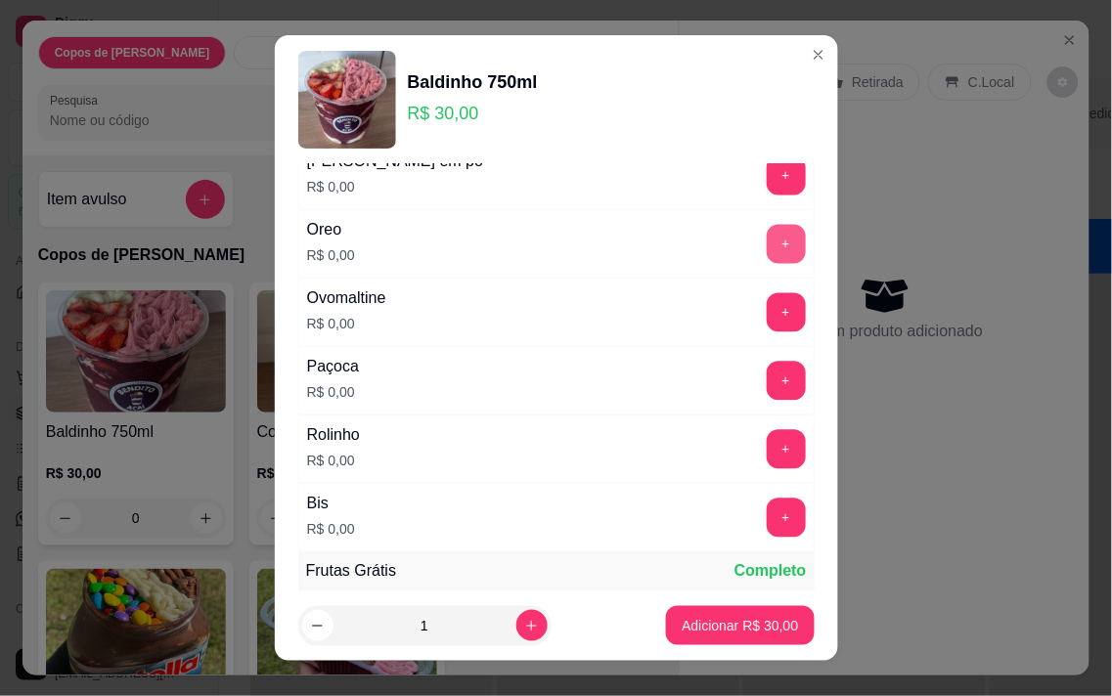
click at [767, 232] on button "+" at bounding box center [786, 244] width 39 height 39
click at [739, 640] on button "Adicionar R$ 30,00" at bounding box center [740, 625] width 148 height 39
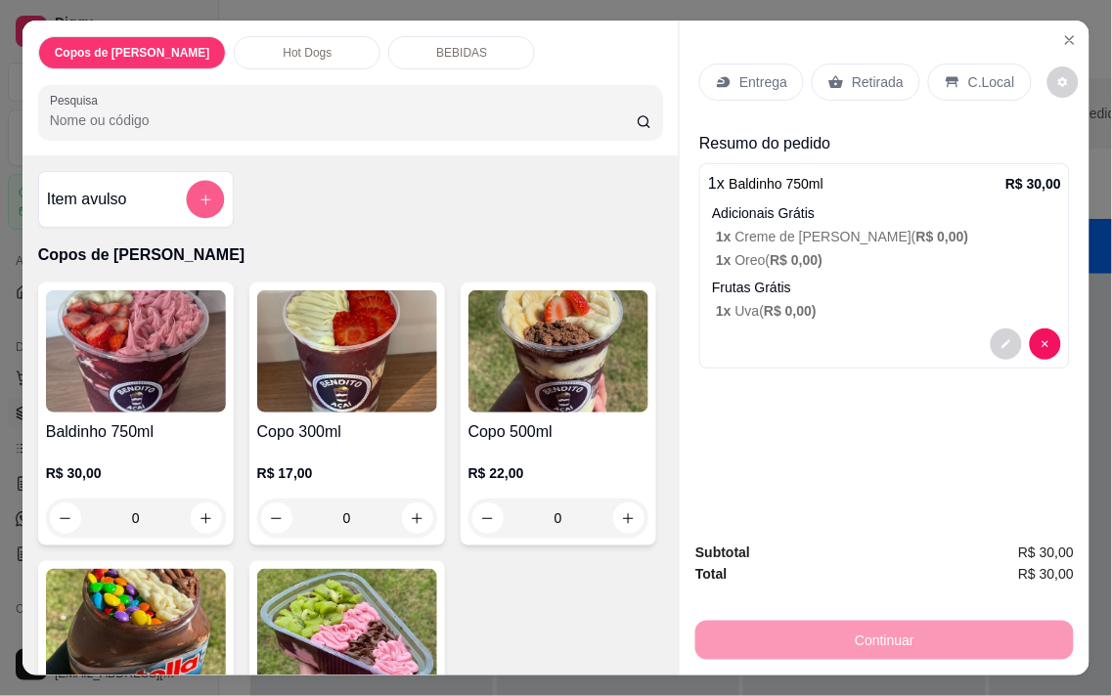
click at [208, 199] on button "add-separate-item" at bounding box center [205, 200] width 38 height 38
click at [411, 277] on input "Nome do produto" at bounding box center [557, 280] width 368 height 20
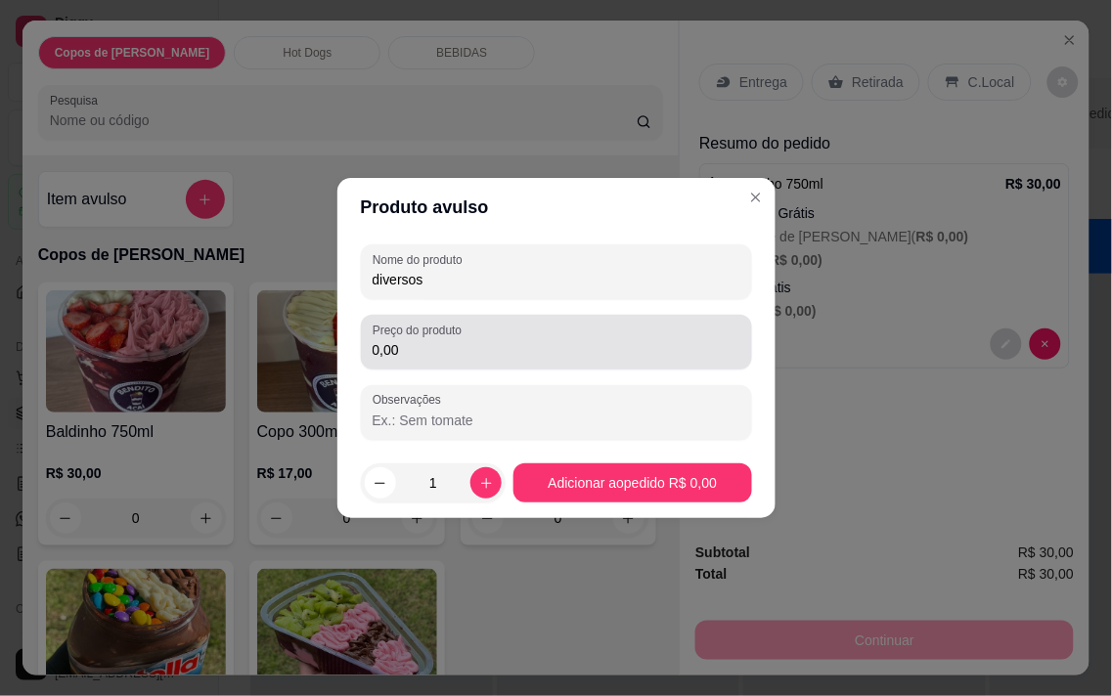
type input "diversos"
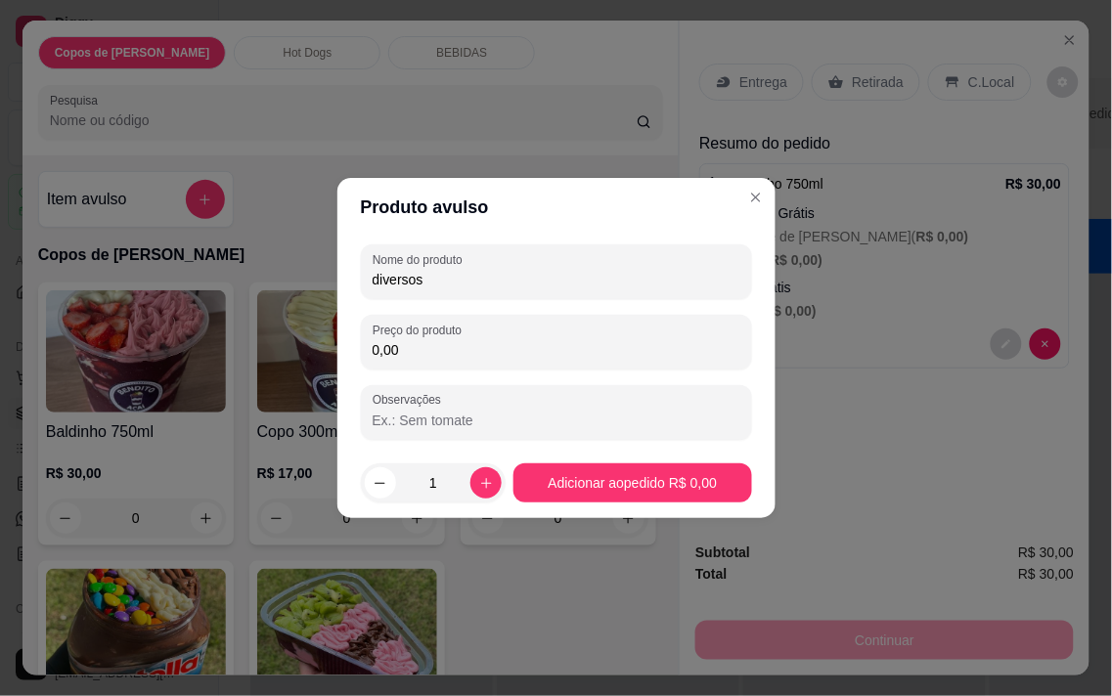
drag, startPoint x: 422, startPoint y: 357, endPoint x: 305, endPoint y: 384, distance: 120.5
click at [305, 384] on div "Produto avulso Nome do produto diversos Preço do produto 0,00 Observações 1 Adi…" at bounding box center [556, 348] width 1112 height 696
type input "5,00"
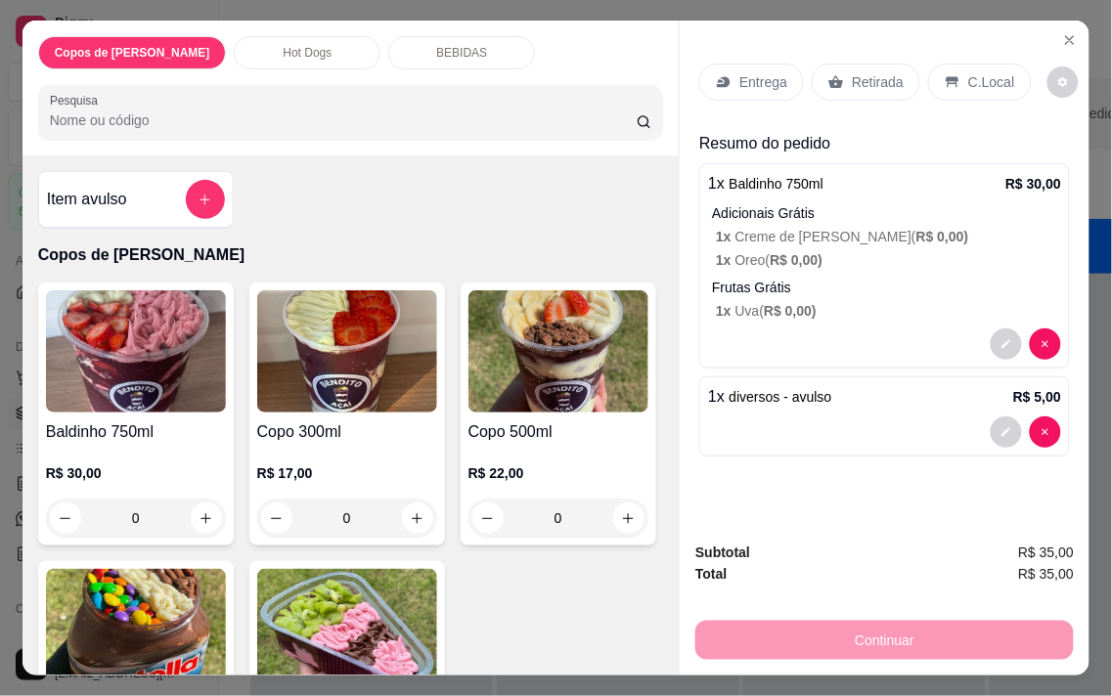
click at [726, 64] on div "Entrega" at bounding box center [751, 82] width 105 height 37
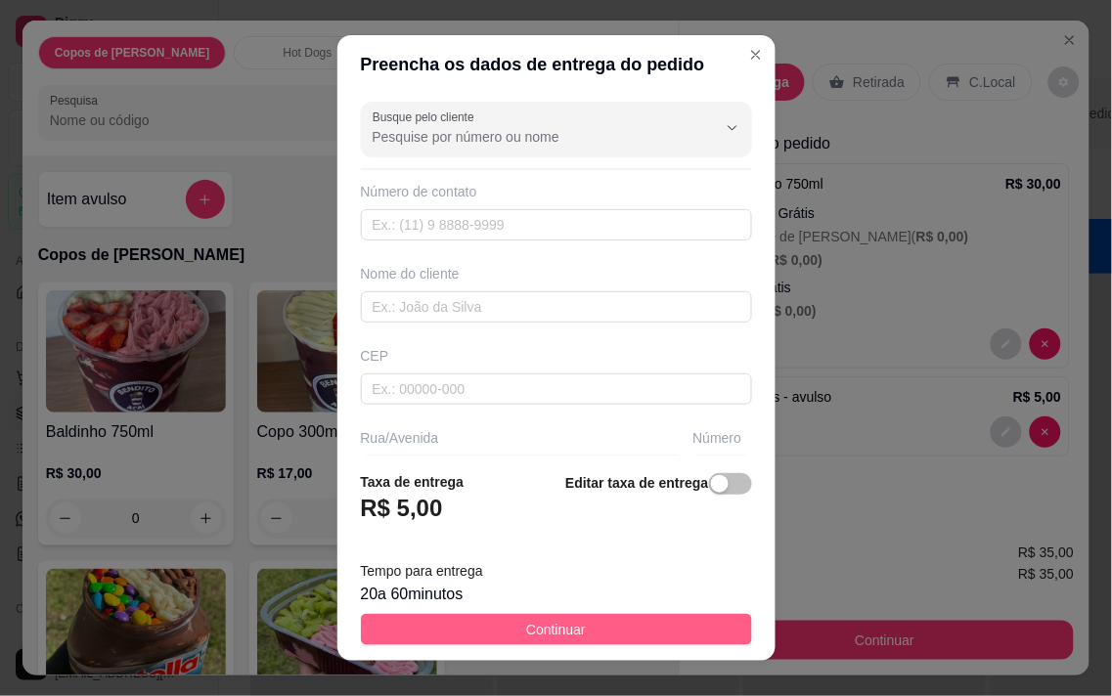
click at [558, 633] on span "Continuar" at bounding box center [556, 630] width 60 height 22
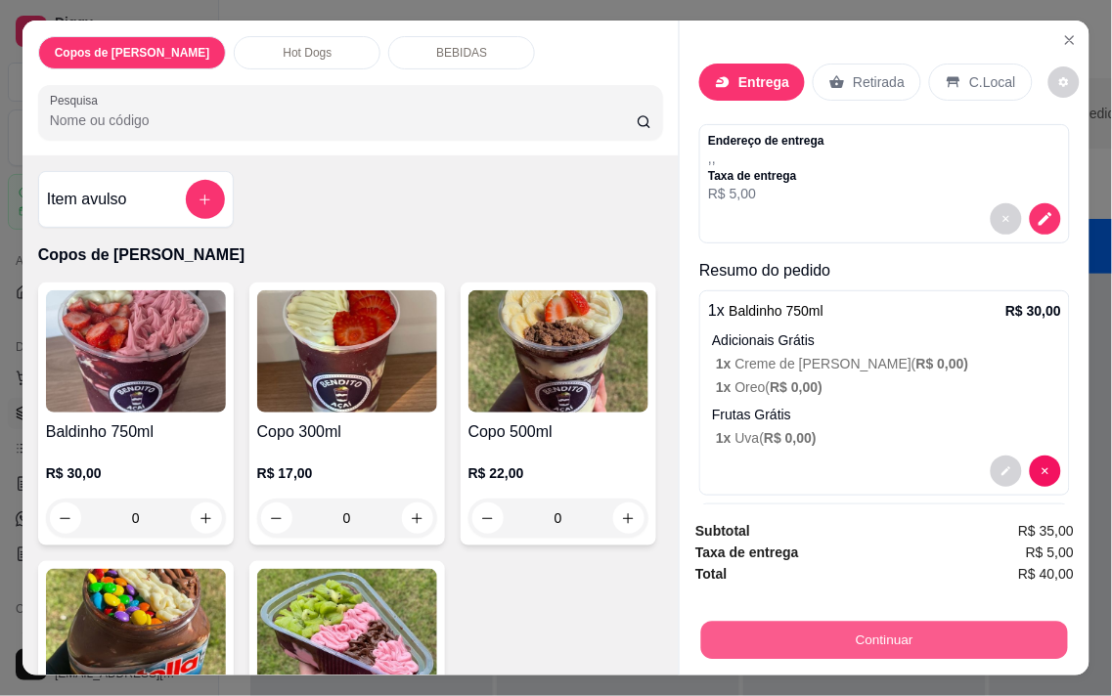
click at [868, 630] on button "Continuar" at bounding box center [884, 640] width 367 height 38
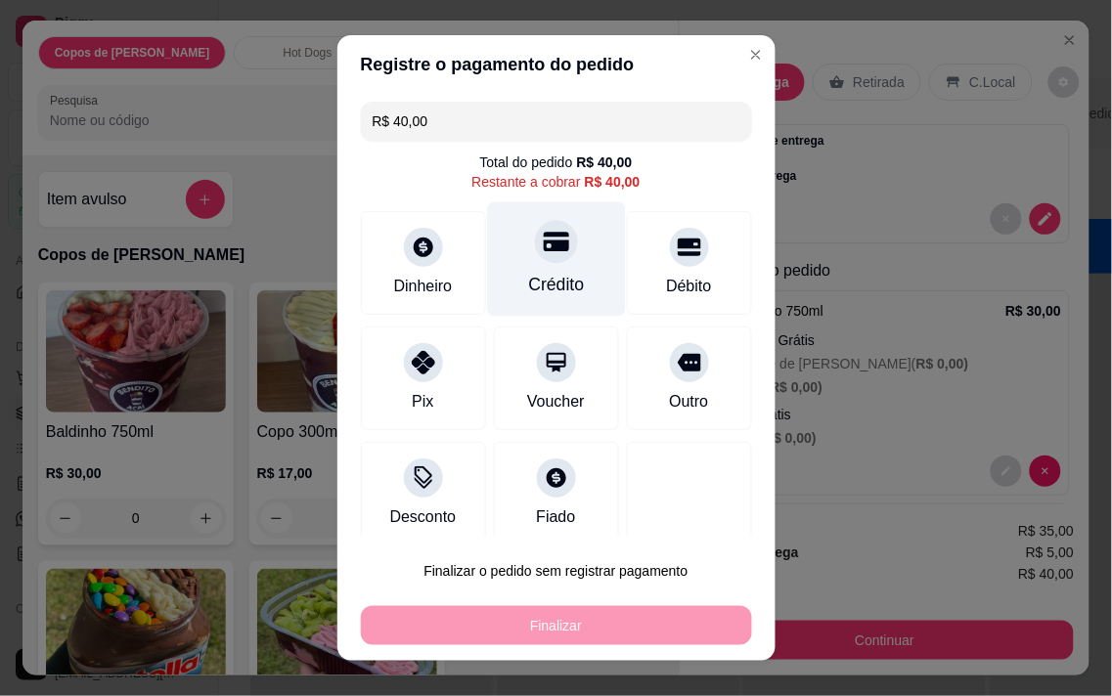
click at [541, 269] on div "Crédito" at bounding box center [556, 258] width 138 height 114
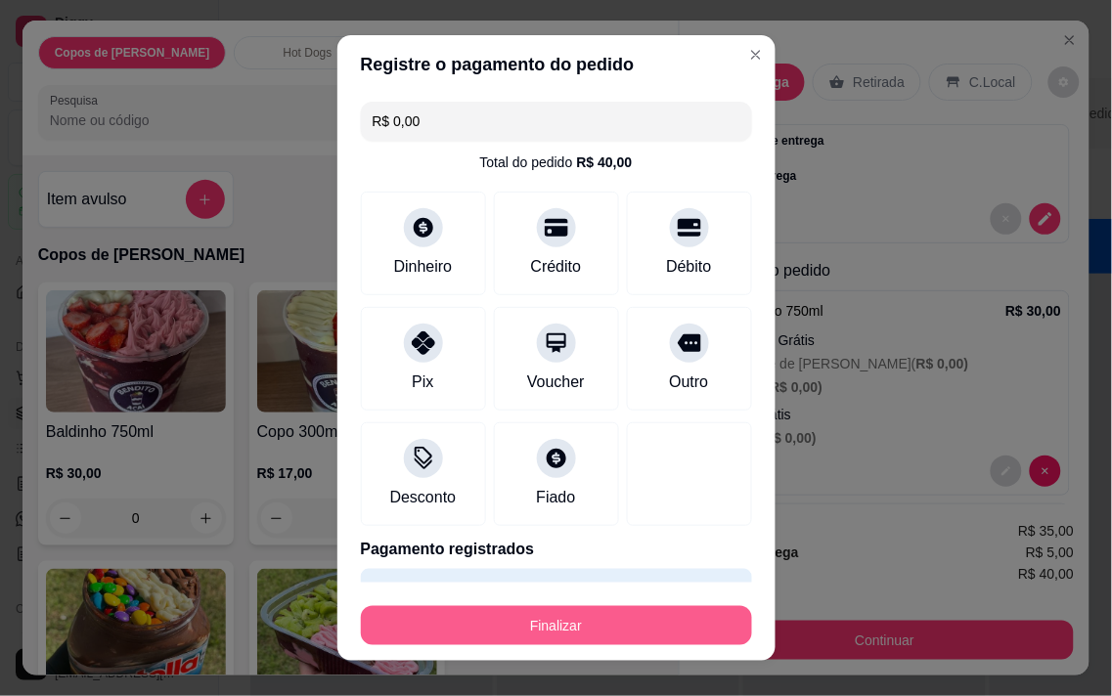
click at [589, 618] on button "Finalizar" at bounding box center [556, 625] width 391 height 39
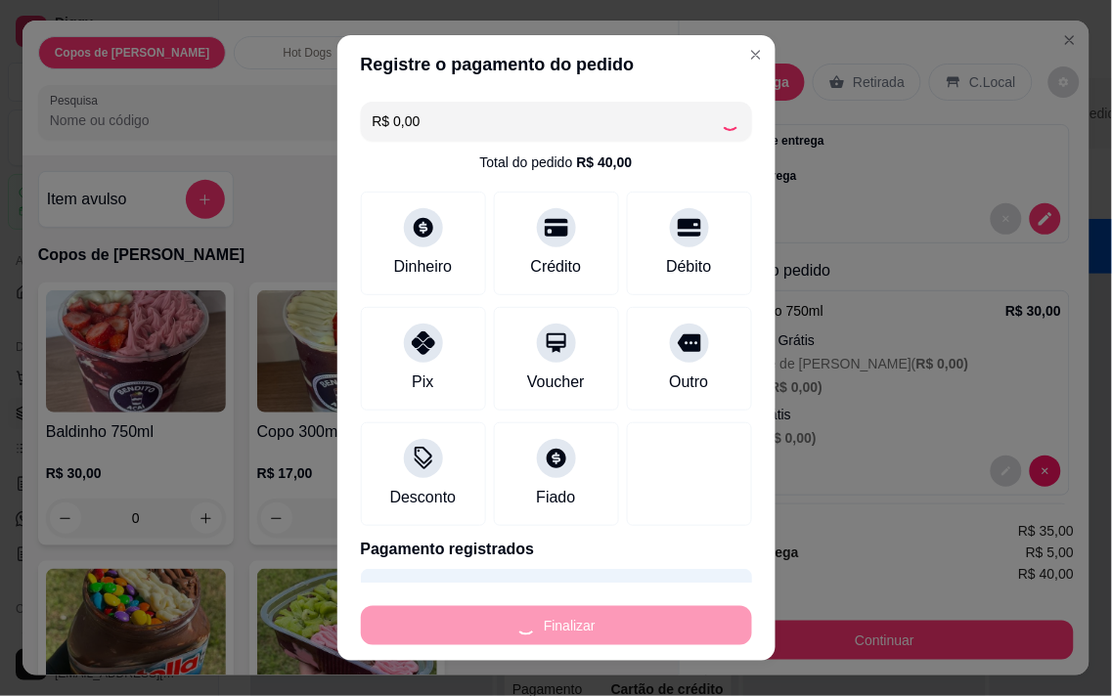
type input "-R$ 40,00"
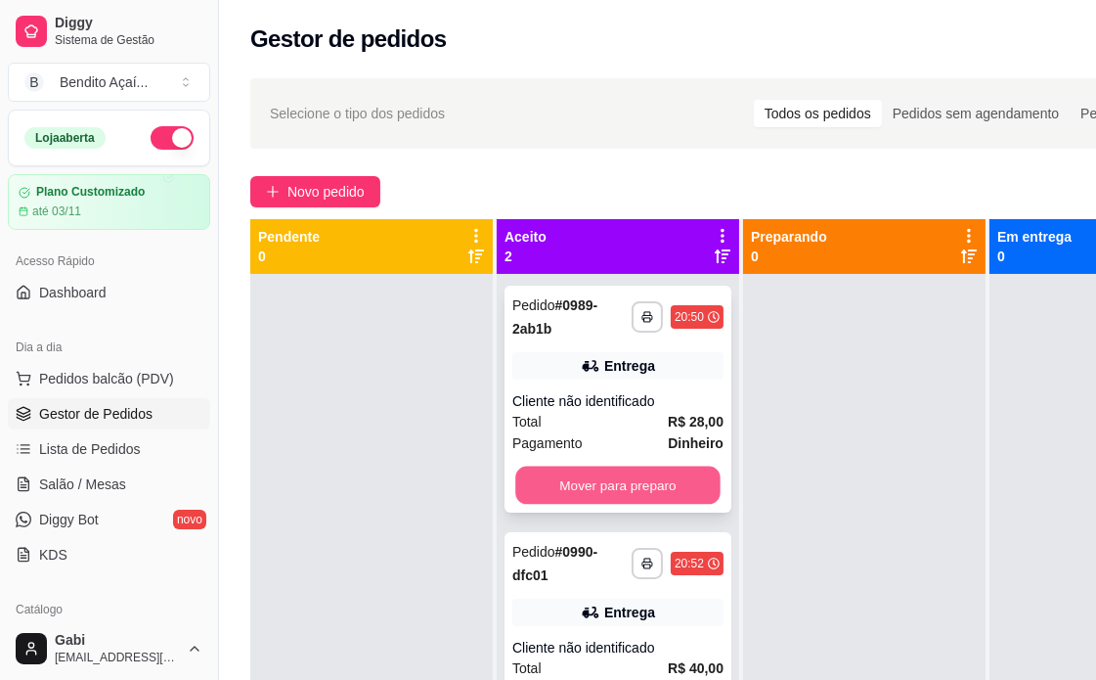
click at [618, 496] on button "Mover para preparo" at bounding box center [617, 485] width 205 height 38
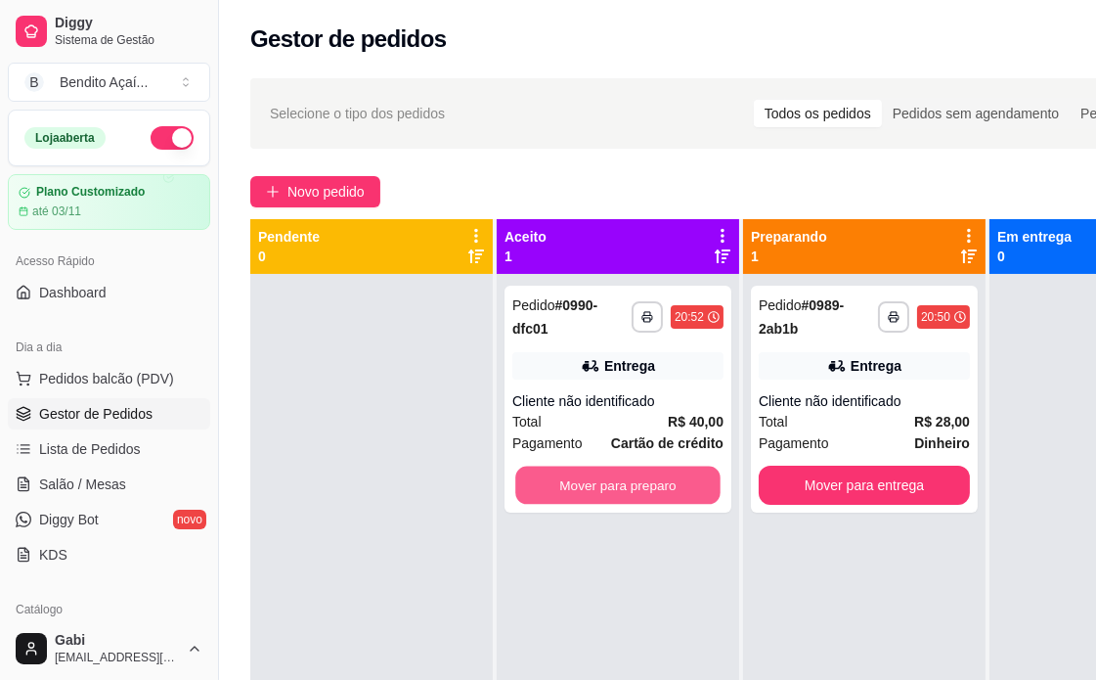
click at [621, 493] on button "Mover para preparo" at bounding box center [617, 485] width 205 height 38
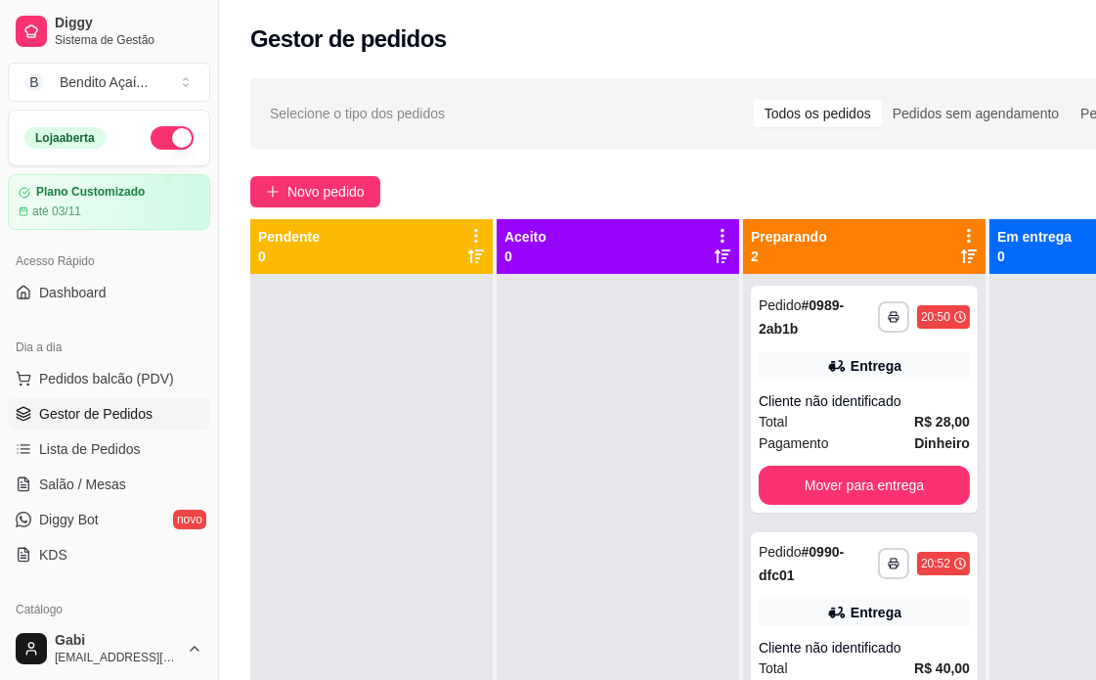
click at [649, 490] on div at bounding box center [618, 614] width 242 height 680
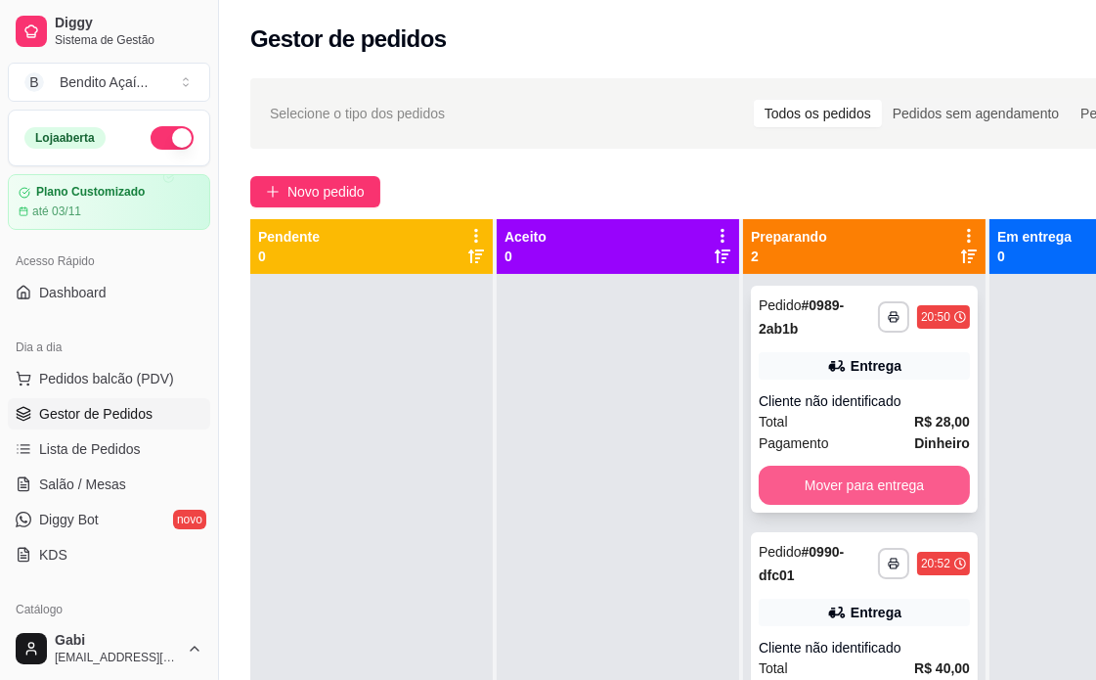
click at [861, 486] on button "Mover para entrega" at bounding box center [864, 484] width 211 height 39
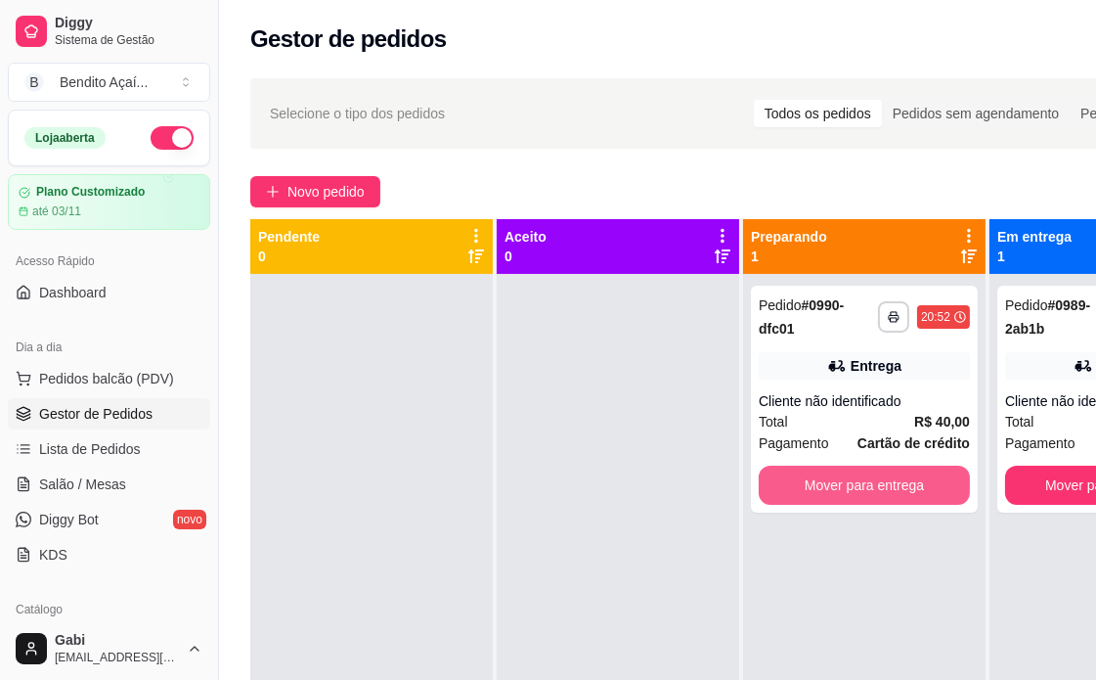
click at [861, 486] on button "Mover para entrega" at bounding box center [864, 484] width 211 height 39
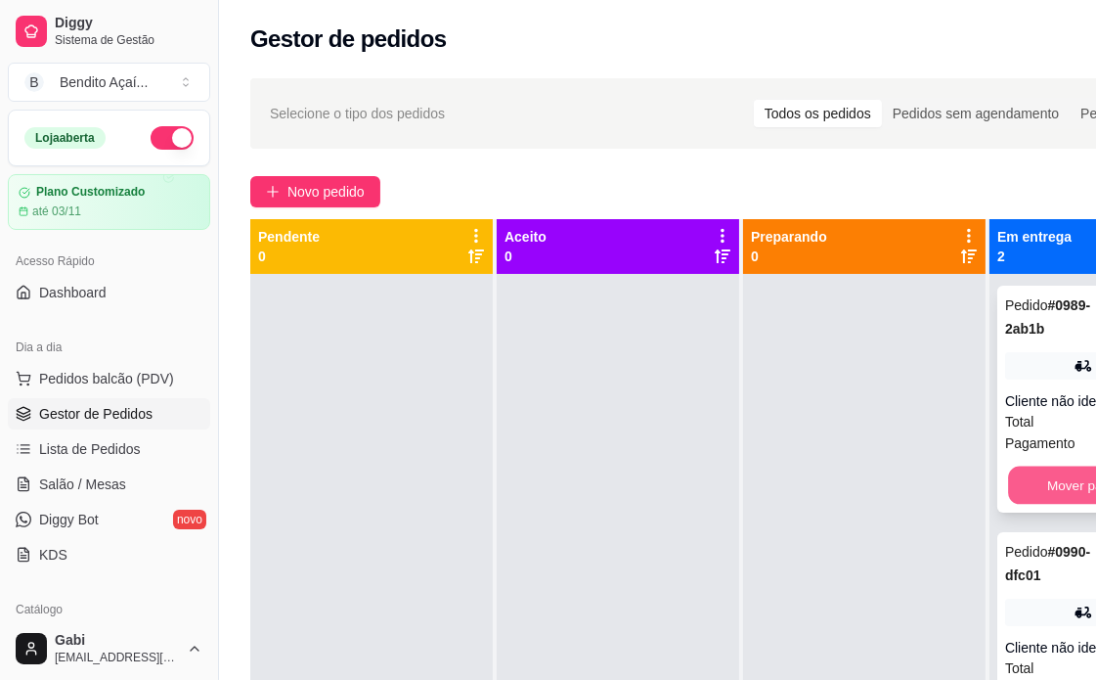
click at [1064, 502] on button "Mover para finalizado" at bounding box center [1110, 485] width 205 height 38
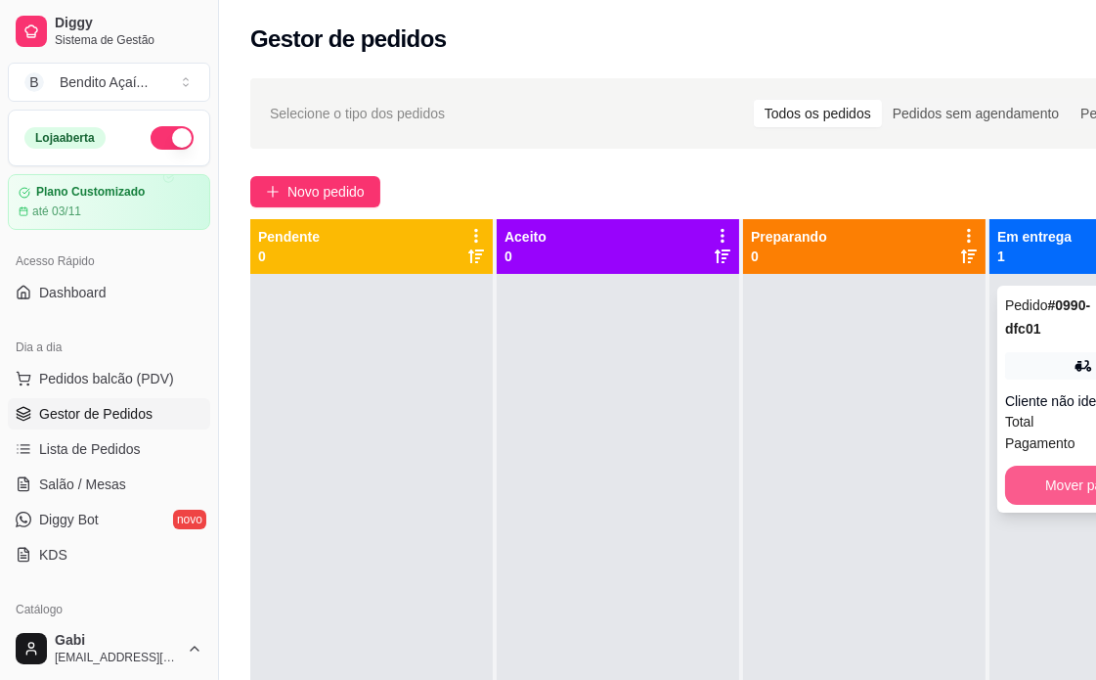
click at [1058, 496] on button "Mover para finalizado" at bounding box center [1110, 484] width 211 height 39
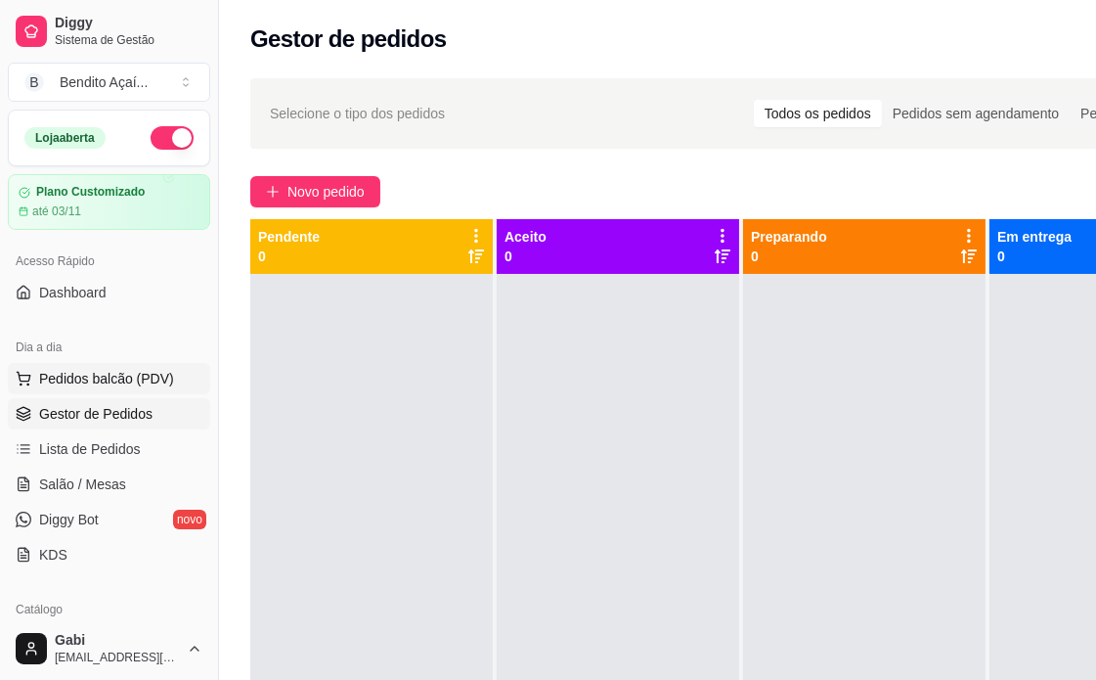
click at [151, 389] on button "Pedidos balcão (PDV)" at bounding box center [109, 378] width 202 height 31
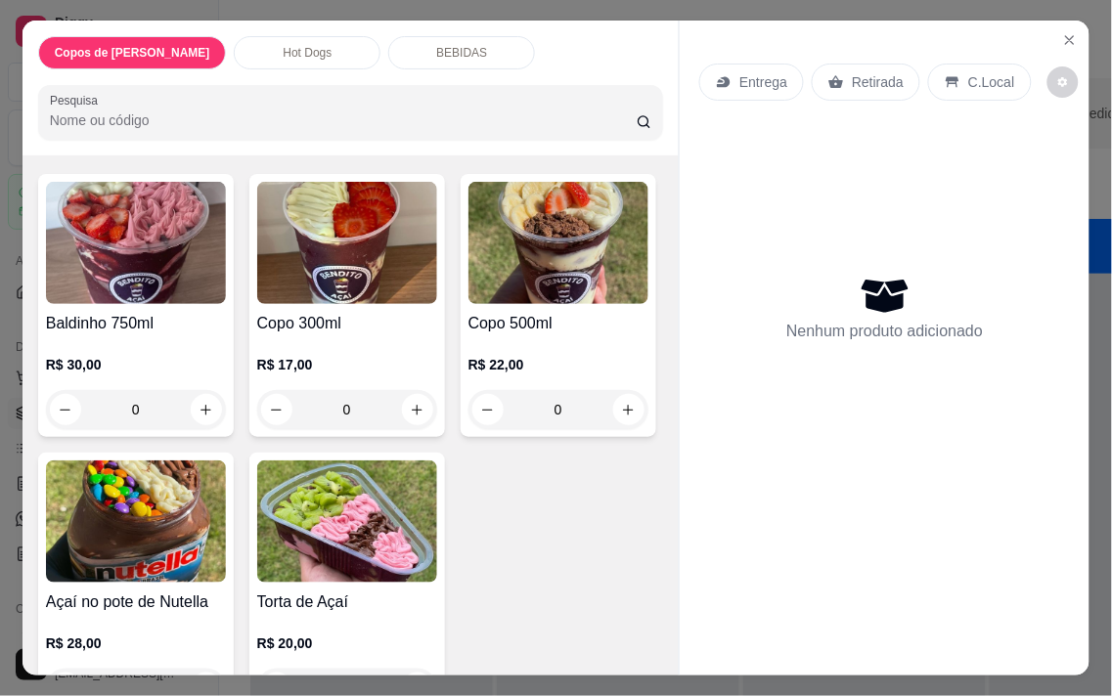
scroll to position [326, 0]
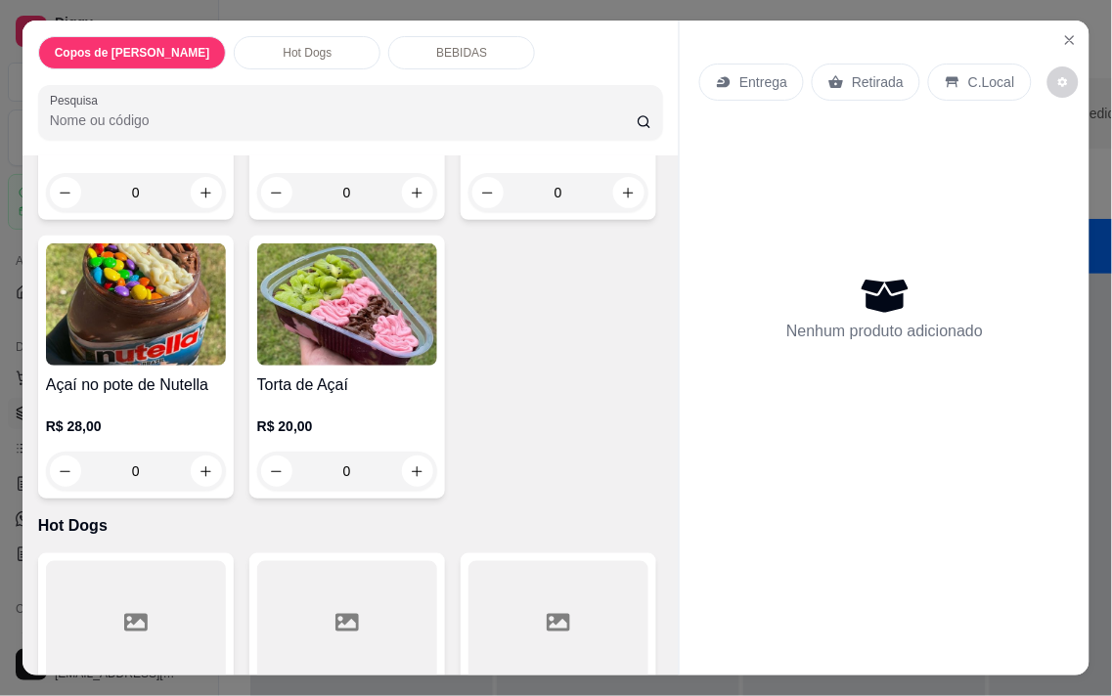
click at [468, 212] on div "0" at bounding box center [558, 192] width 180 height 39
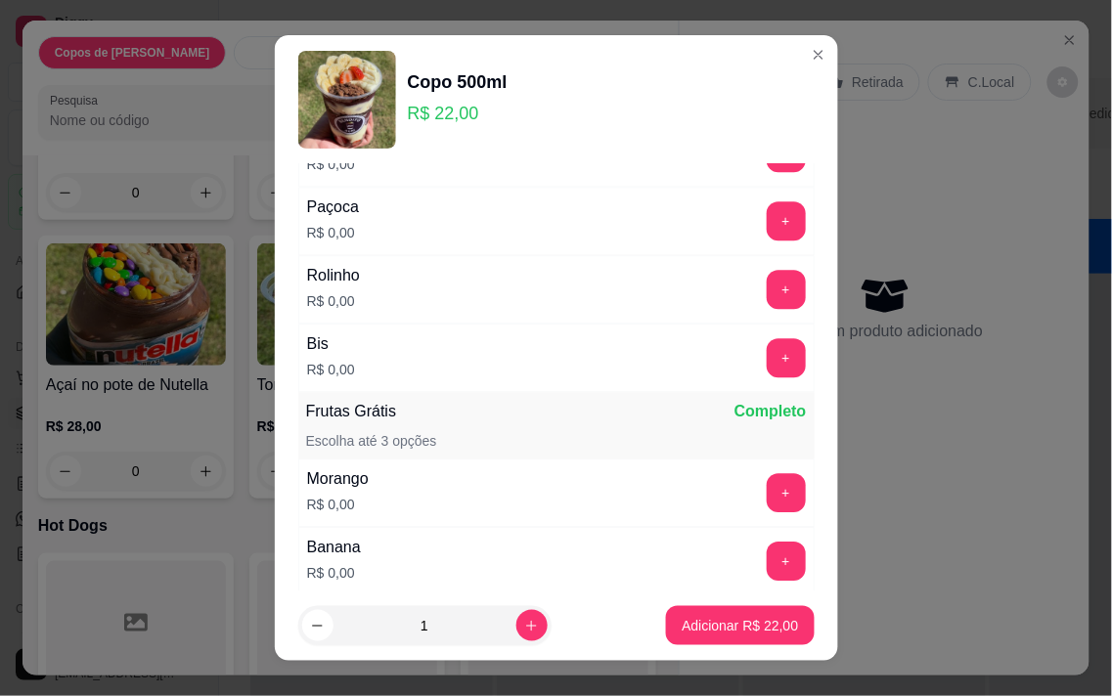
scroll to position [978, 0]
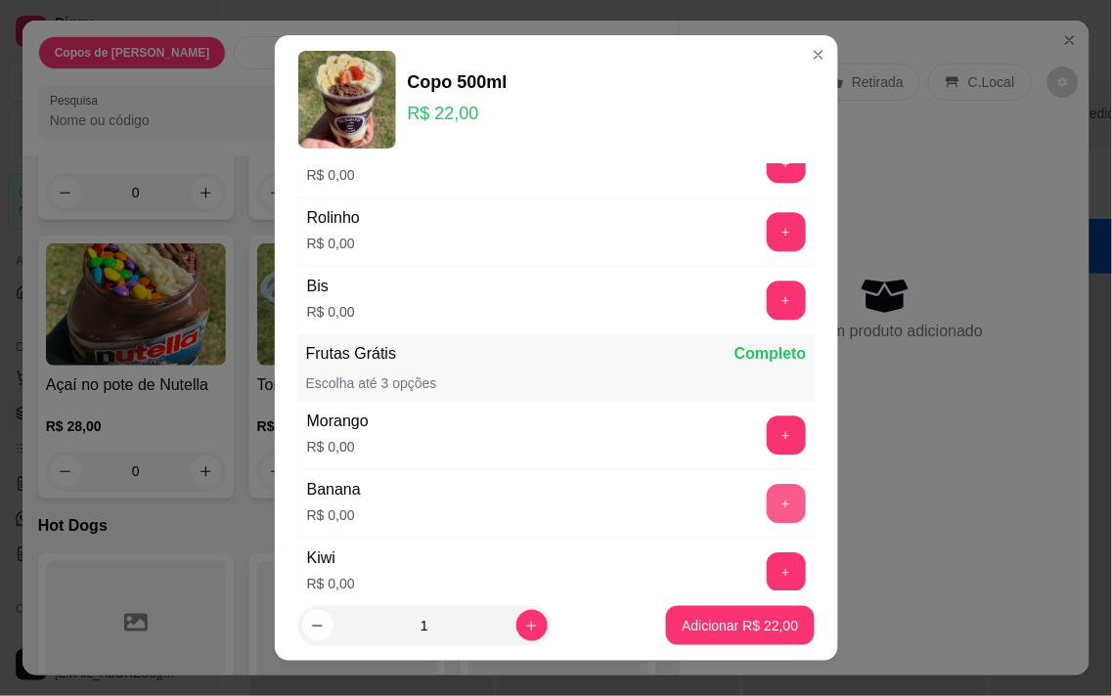
click at [767, 509] on button "+" at bounding box center [786, 503] width 39 height 39
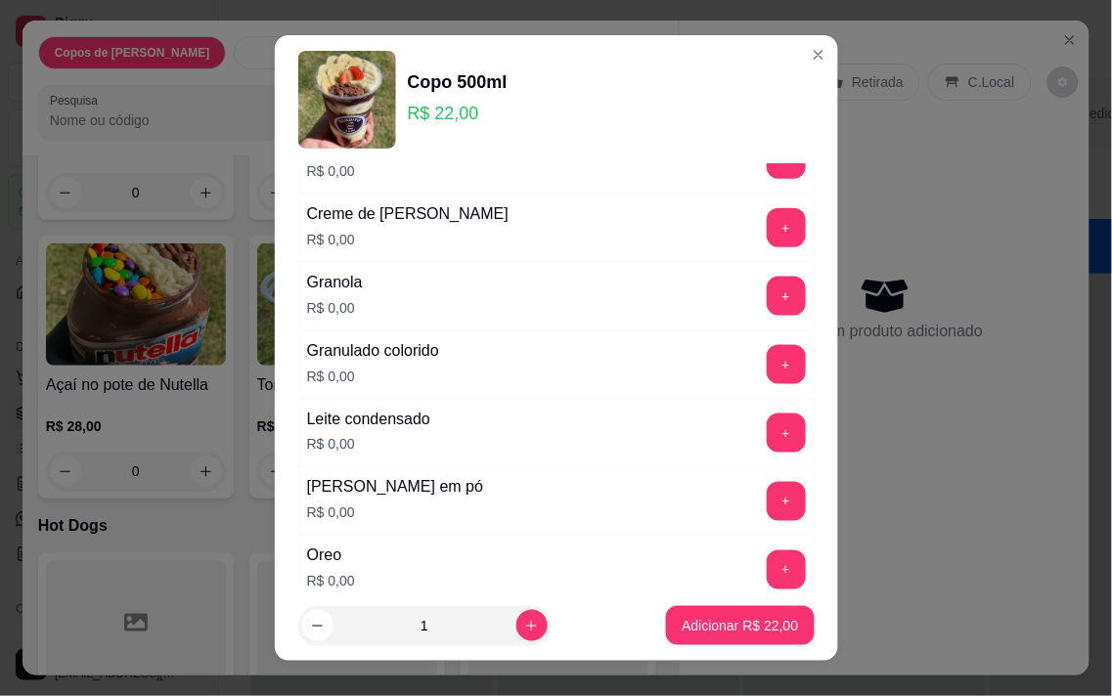
scroll to position [326, 0]
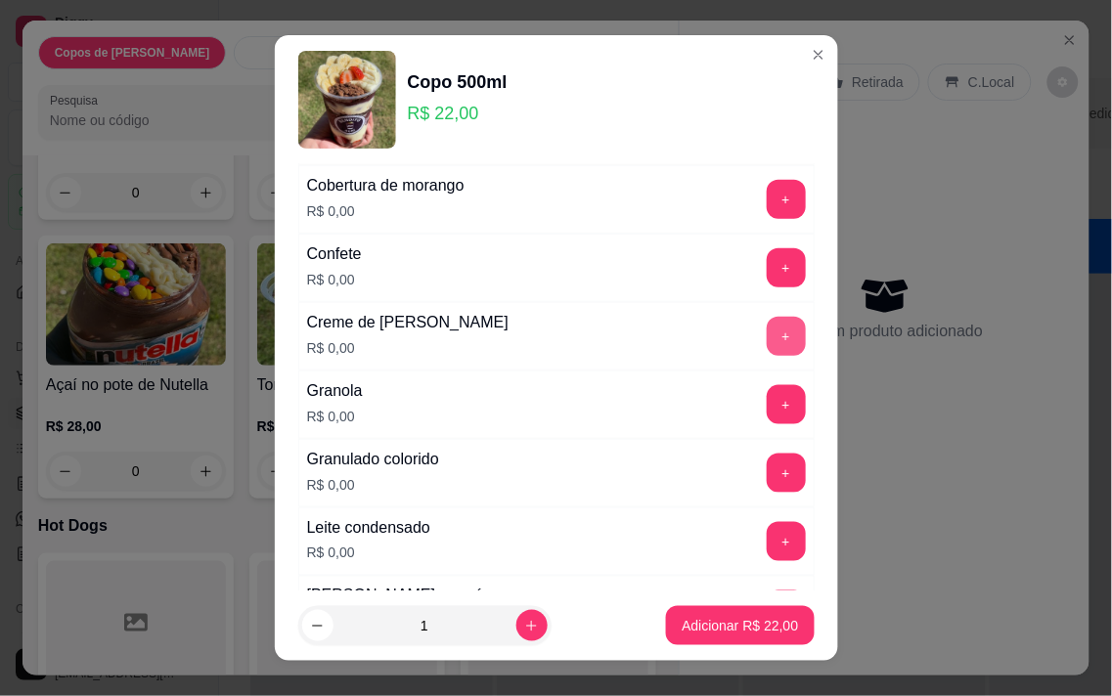
click at [767, 330] on button "+" at bounding box center [786, 336] width 39 height 39
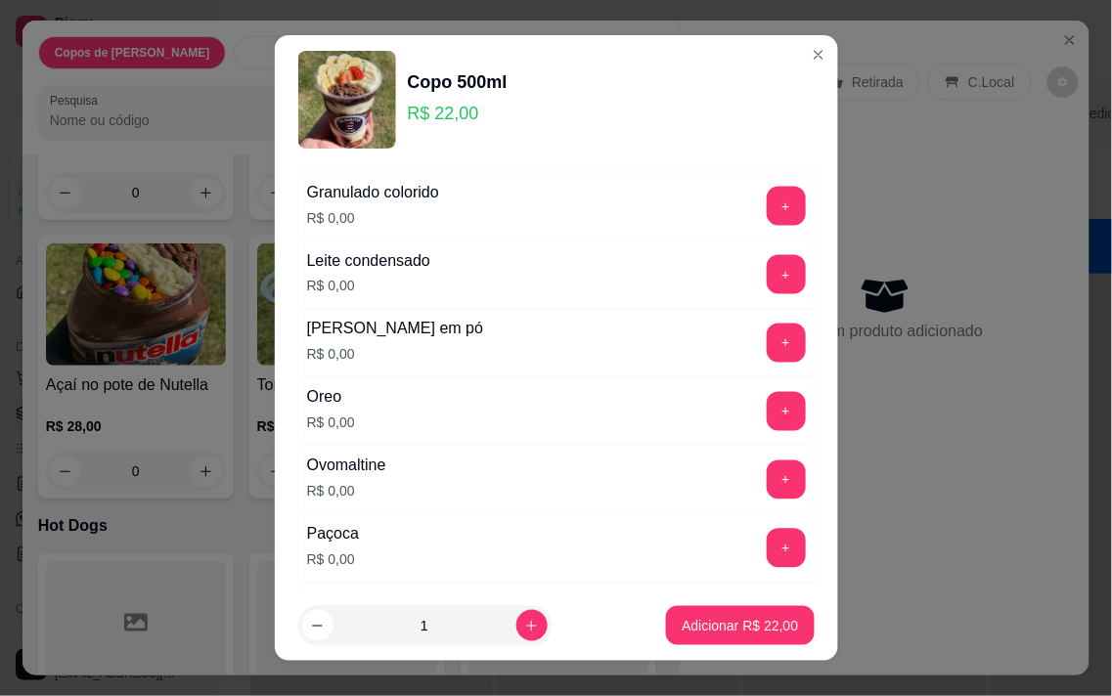
scroll to position [651, 0]
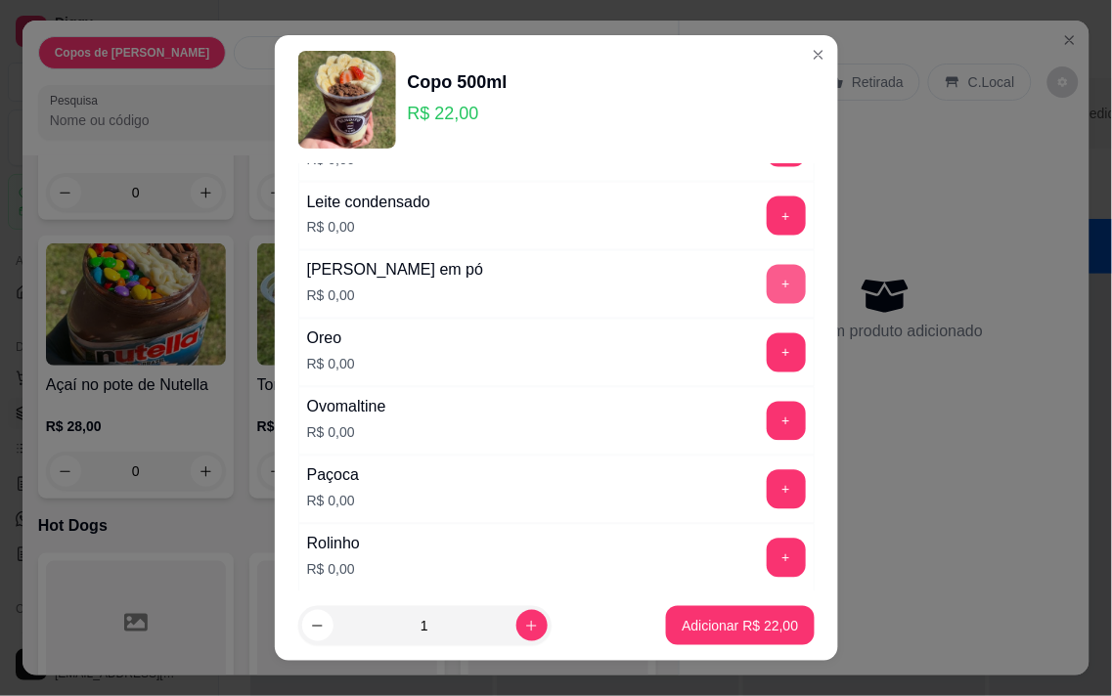
click at [765, 293] on div "+" at bounding box center [786, 284] width 55 height 39
click at [767, 291] on button "+" at bounding box center [786, 284] width 38 height 38
click at [699, 610] on button "Adicionar R$ 22,00" at bounding box center [740, 625] width 148 height 39
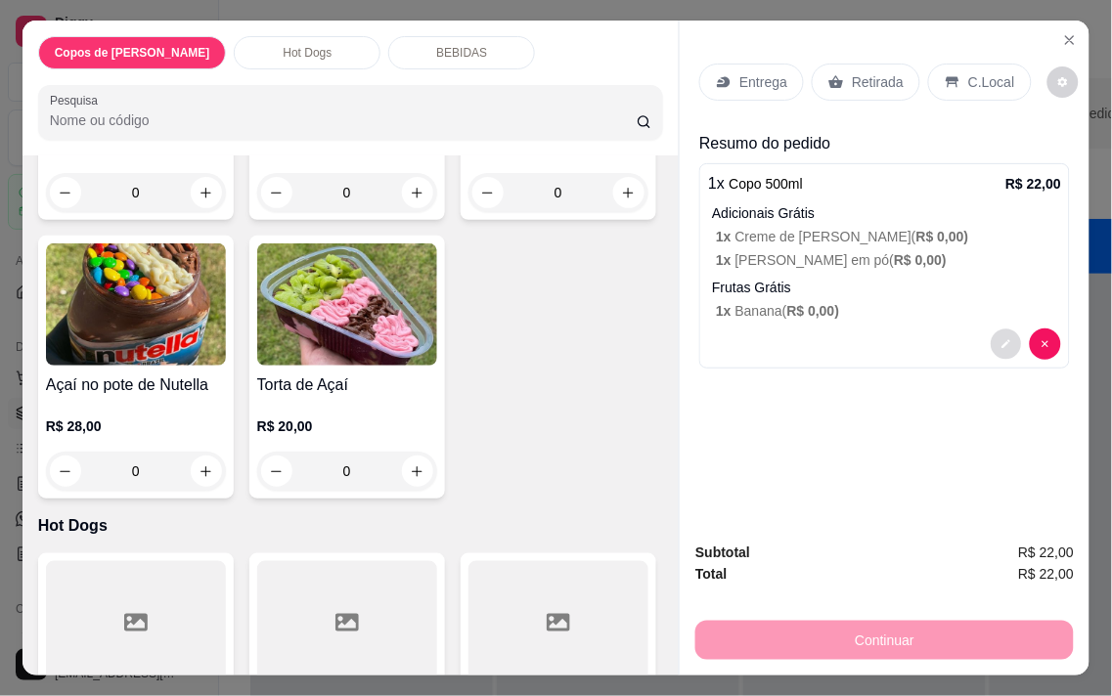
click at [991, 338] on button "decrease-product-quantity" at bounding box center [1006, 345] width 30 height 30
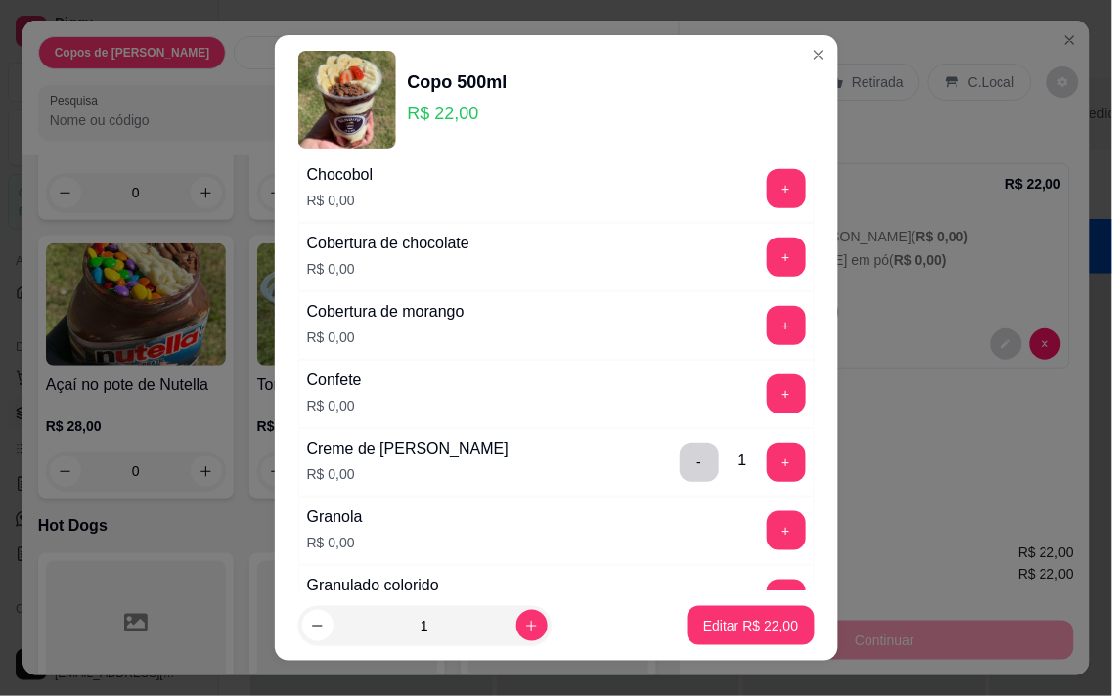
scroll to position [217, 0]
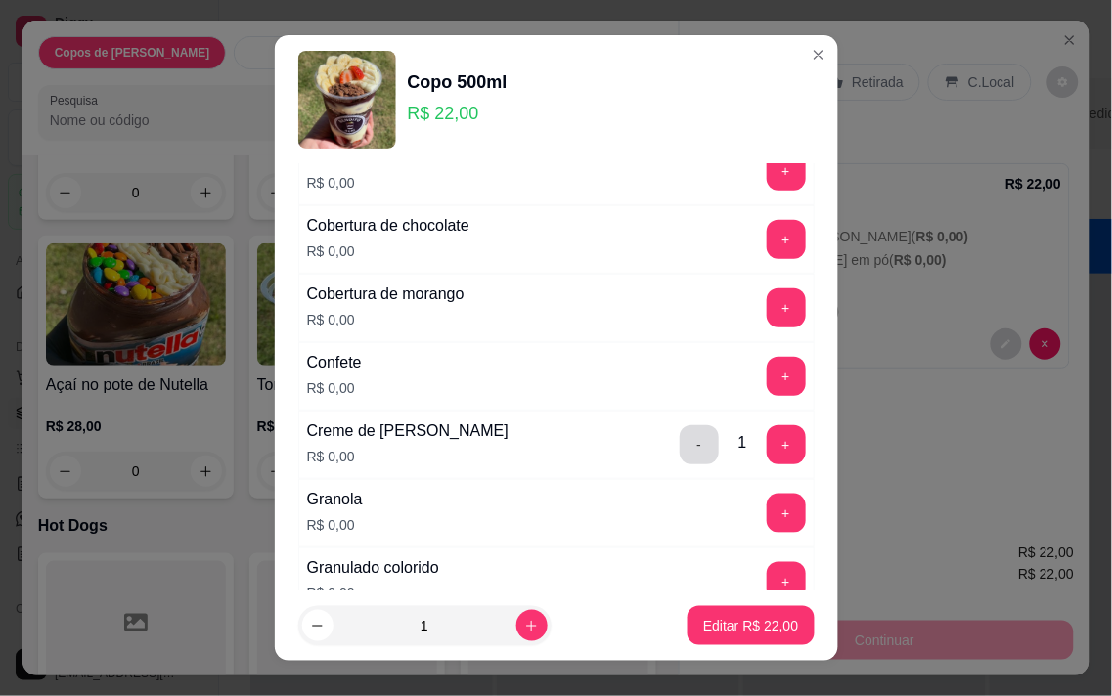
click at [680, 448] on button "-" at bounding box center [699, 444] width 39 height 39
click at [661, 448] on div "Creme de leite ninho R$ 0,00 +" at bounding box center [556, 445] width 516 height 68
click at [767, 444] on button "+" at bounding box center [786, 444] width 39 height 39
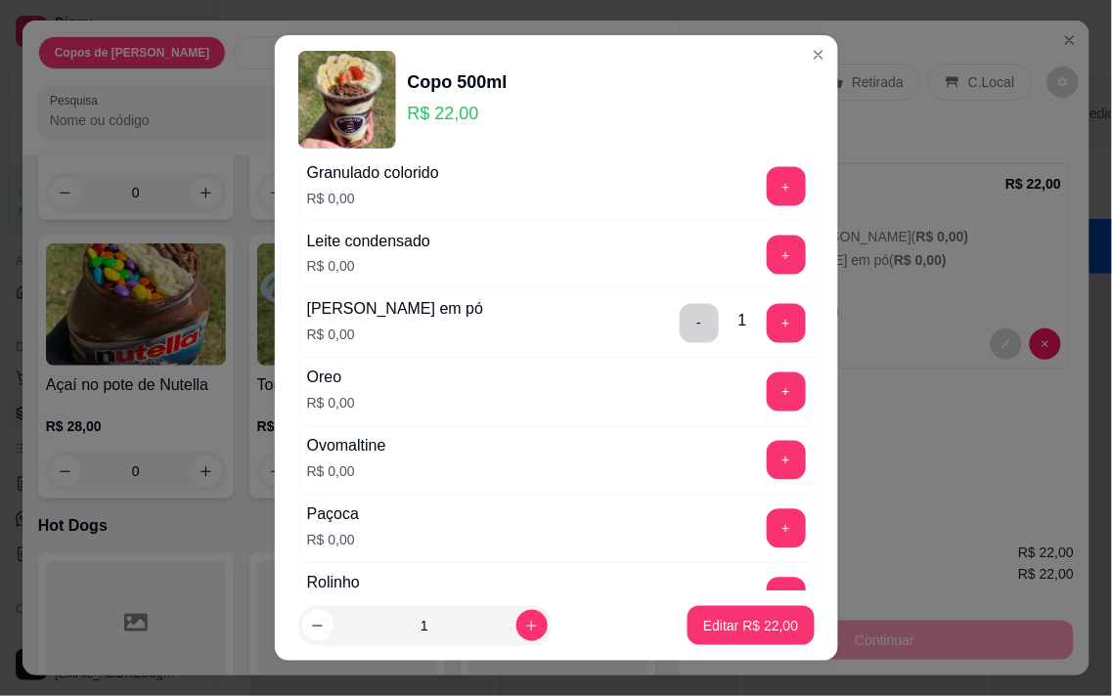
scroll to position [651, 0]
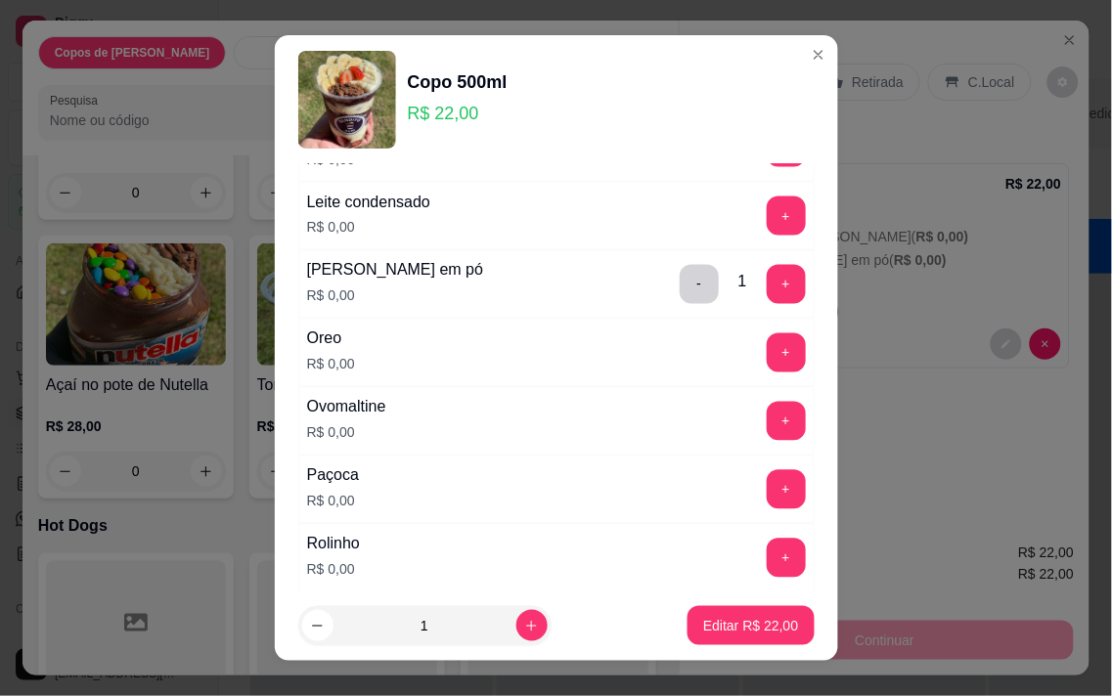
click at [680, 290] on button "-" at bounding box center [699, 284] width 39 height 39
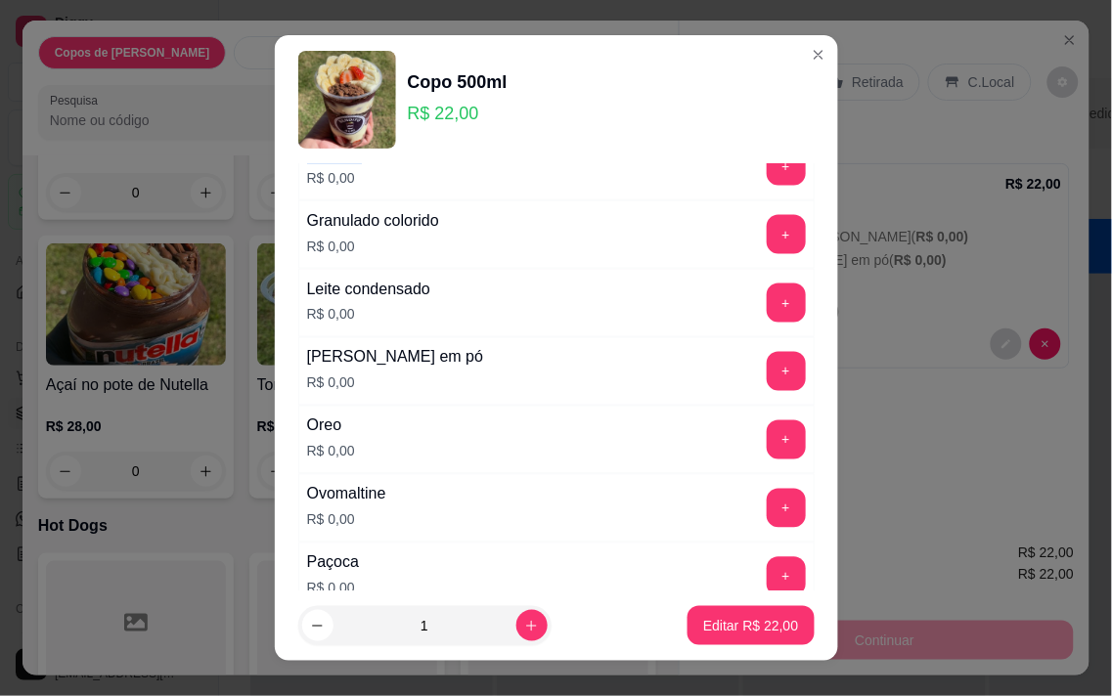
scroll to position [543, 0]
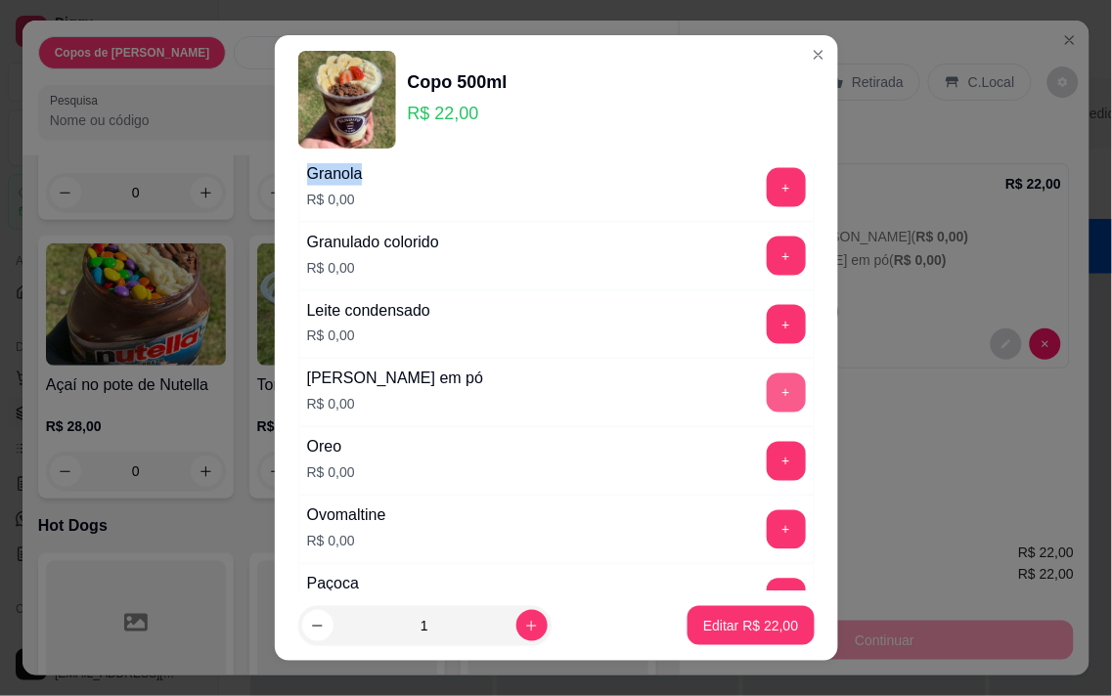
click at [767, 387] on button "+" at bounding box center [786, 393] width 39 height 39
click at [753, 645] on button "Editar R$ 22,00" at bounding box center [750, 626] width 122 height 38
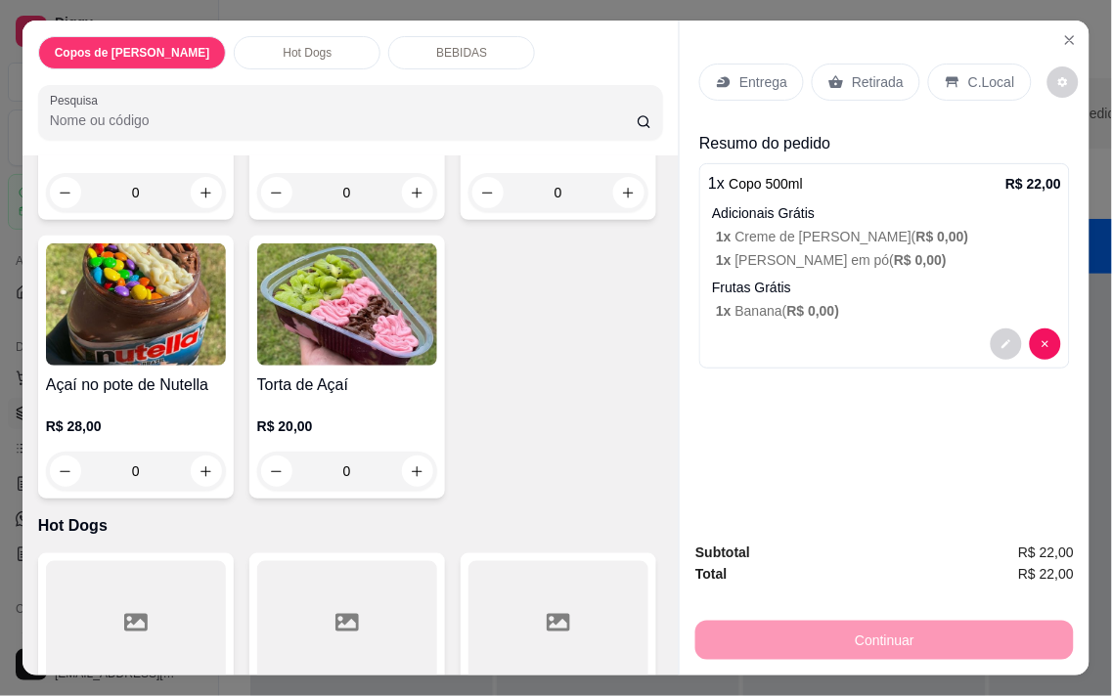
scroll to position [0, 0]
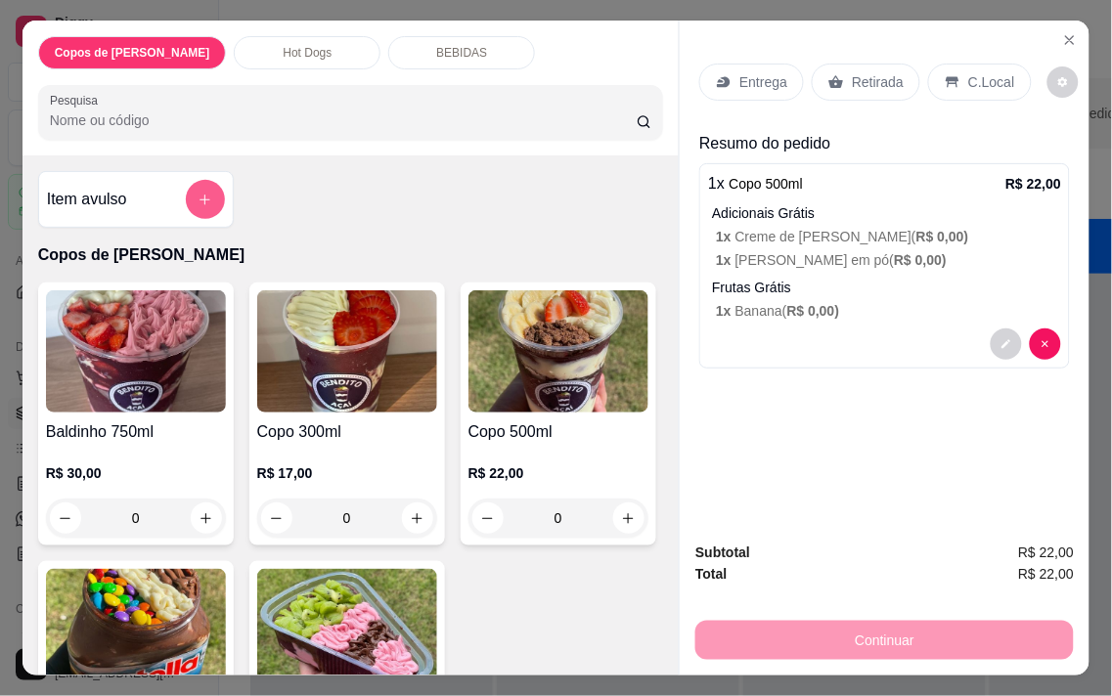
click at [198, 180] on button "add-separate-item" at bounding box center [205, 199] width 39 height 39
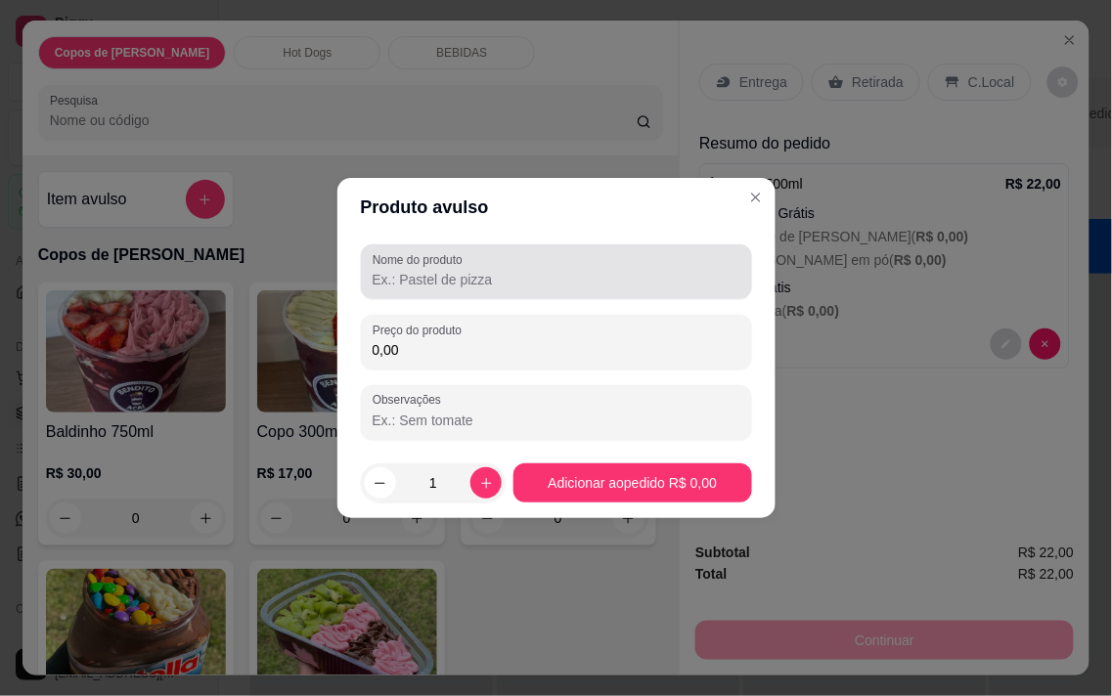
click at [402, 286] on input "Nome do produto" at bounding box center [557, 280] width 368 height 20
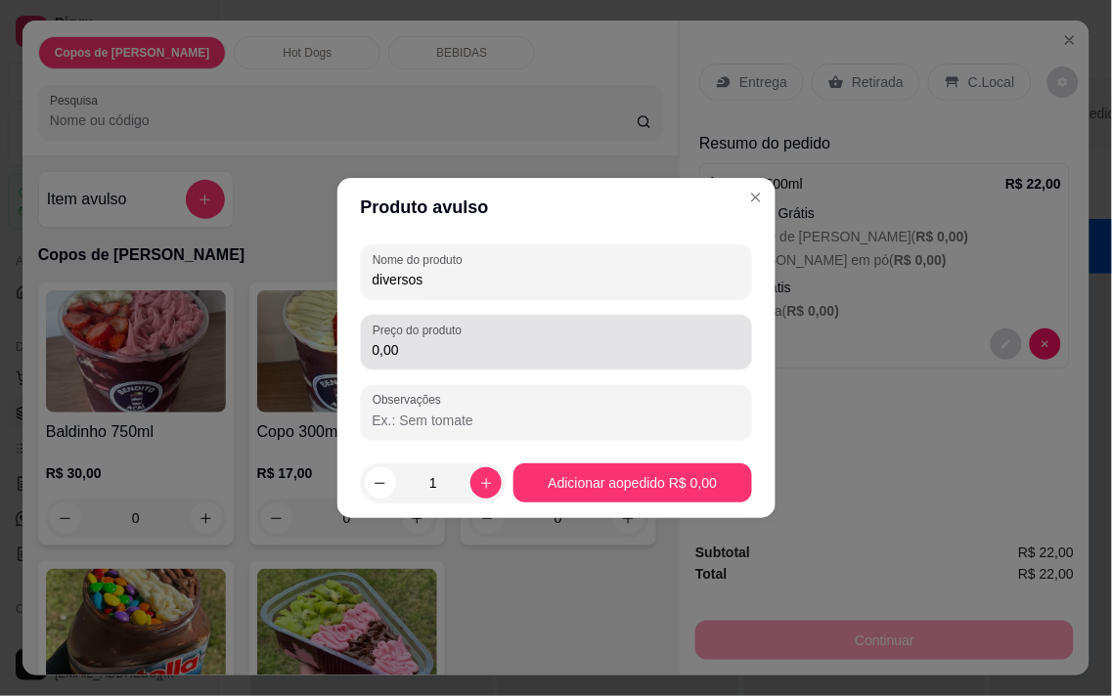
type input "diversos"
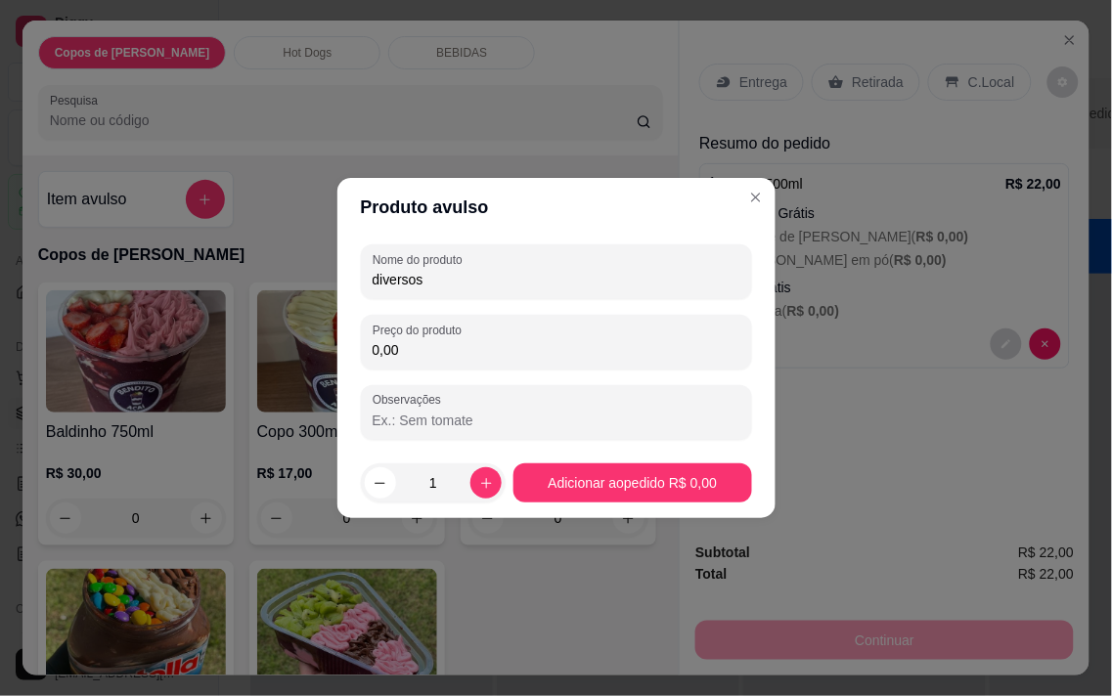
drag, startPoint x: 444, startPoint y: 340, endPoint x: 338, endPoint y: 350, distance: 106.1
click at [338, 350] on div "Nome do produto diversos Preço do produto 0,00 Observações" at bounding box center [556, 342] width 438 height 211
type input "3,00"
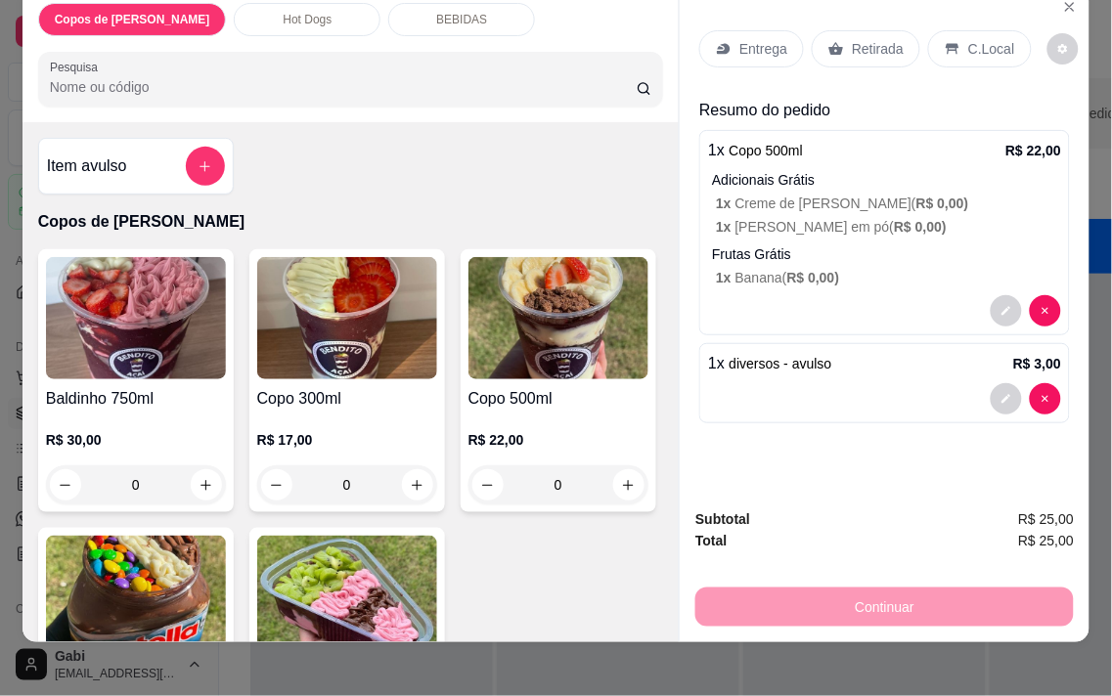
scroll to position [50, 0]
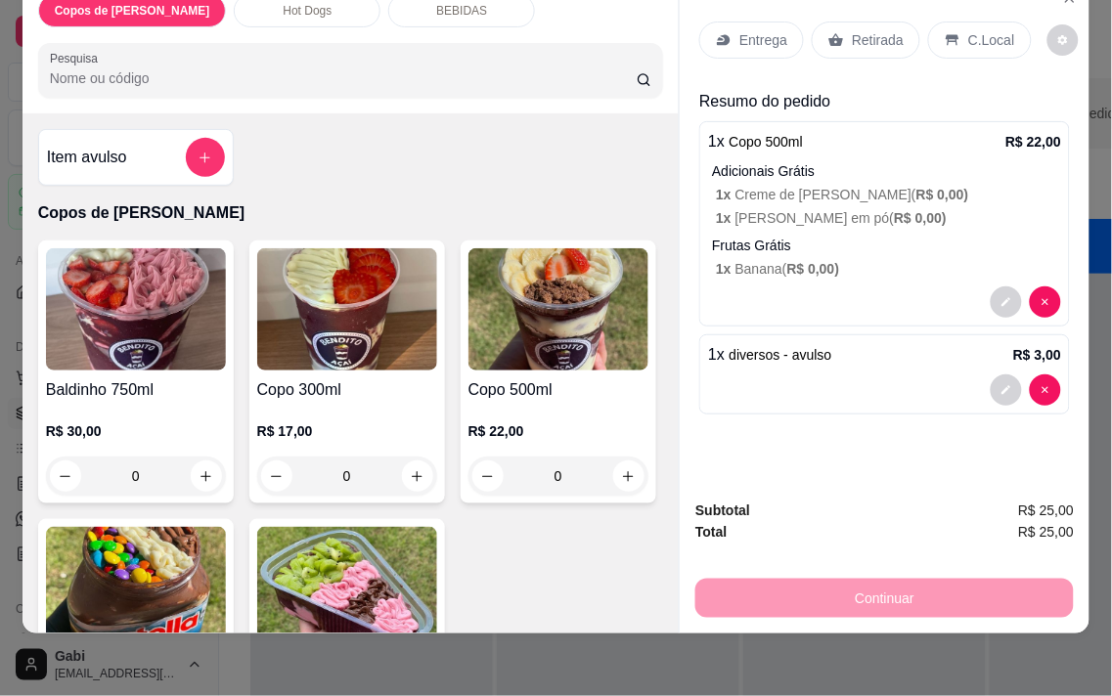
click at [754, 30] on p "Entrega" at bounding box center [763, 40] width 48 height 20
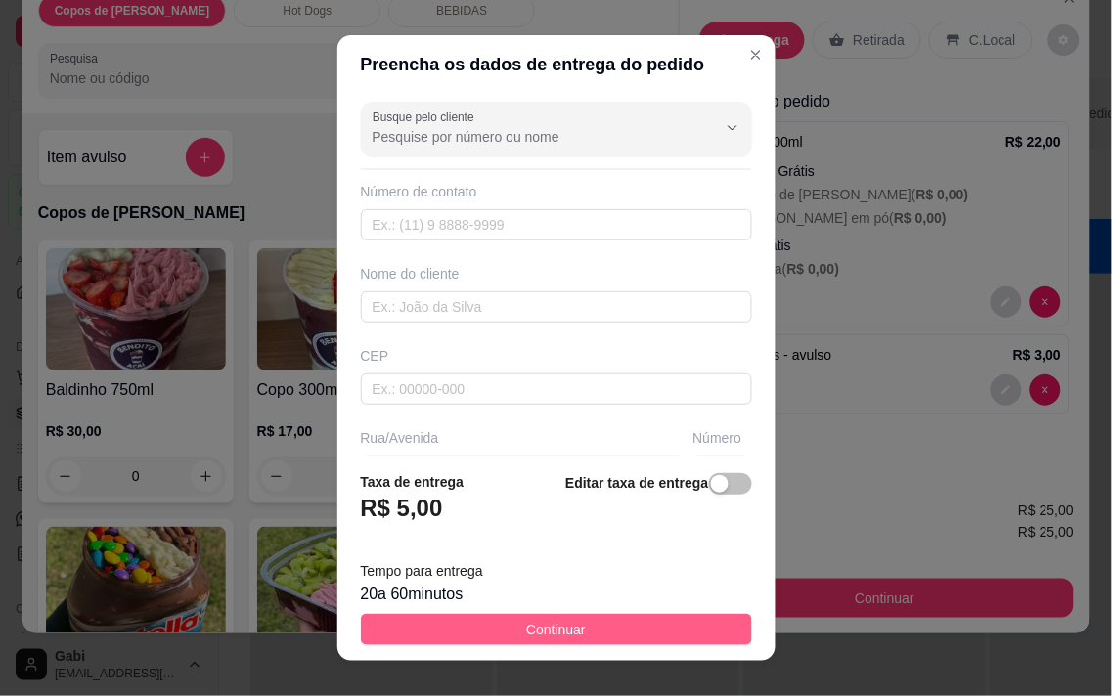
click at [624, 621] on button "Continuar" at bounding box center [556, 629] width 391 height 31
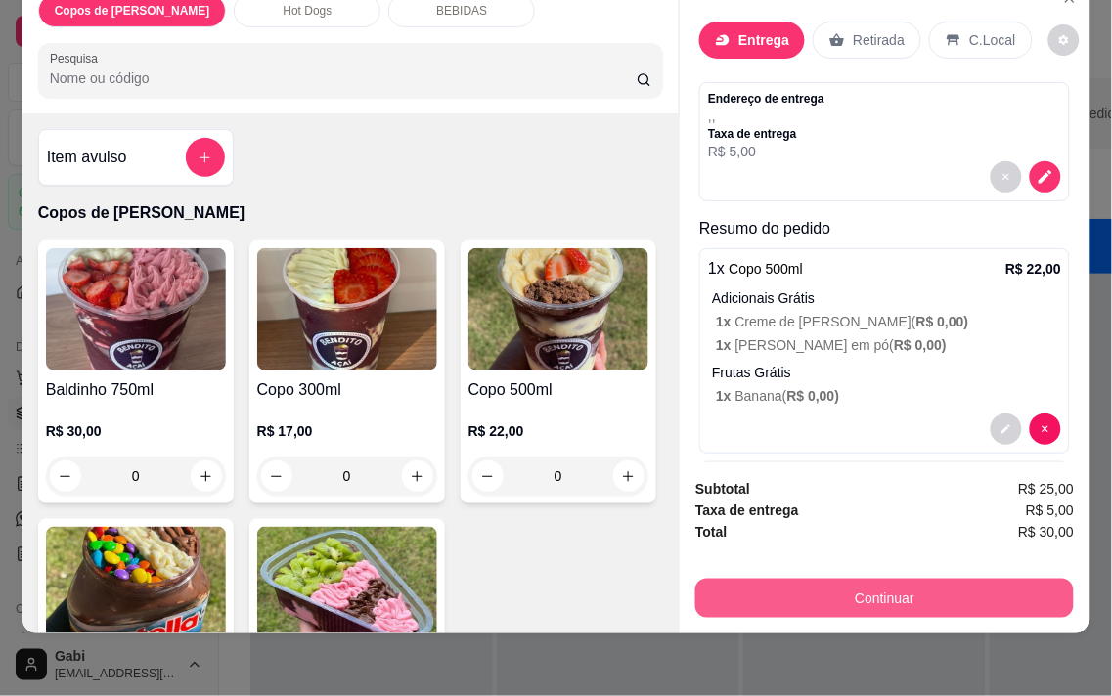
click at [814, 589] on button "Continuar" at bounding box center [884, 598] width 378 height 39
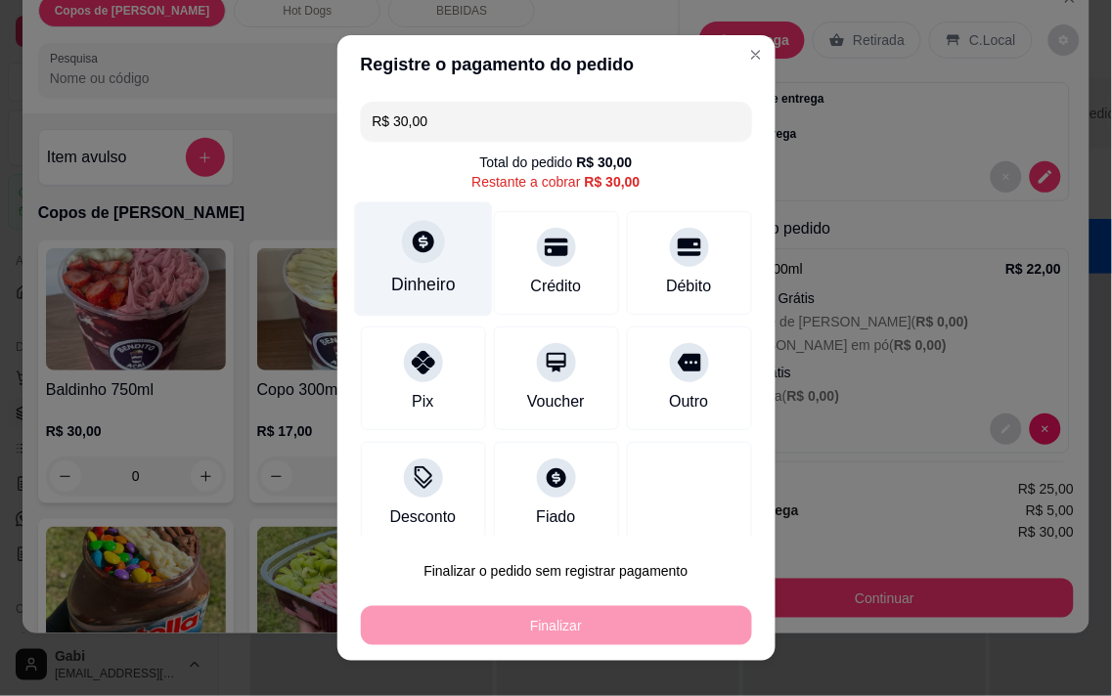
click at [435, 261] on div "Dinheiro" at bounding box center [423, 258] width 138 height 114
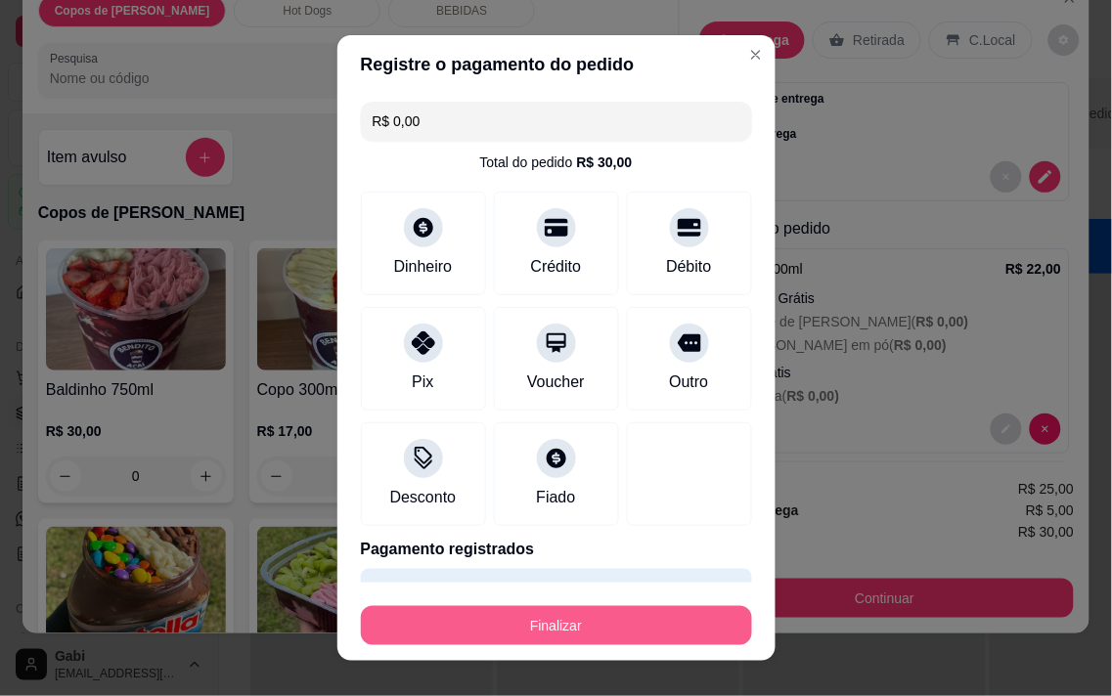
click at [607, 616] on button "Finalizar" at bounding box center [556, 625] width 391 height 39
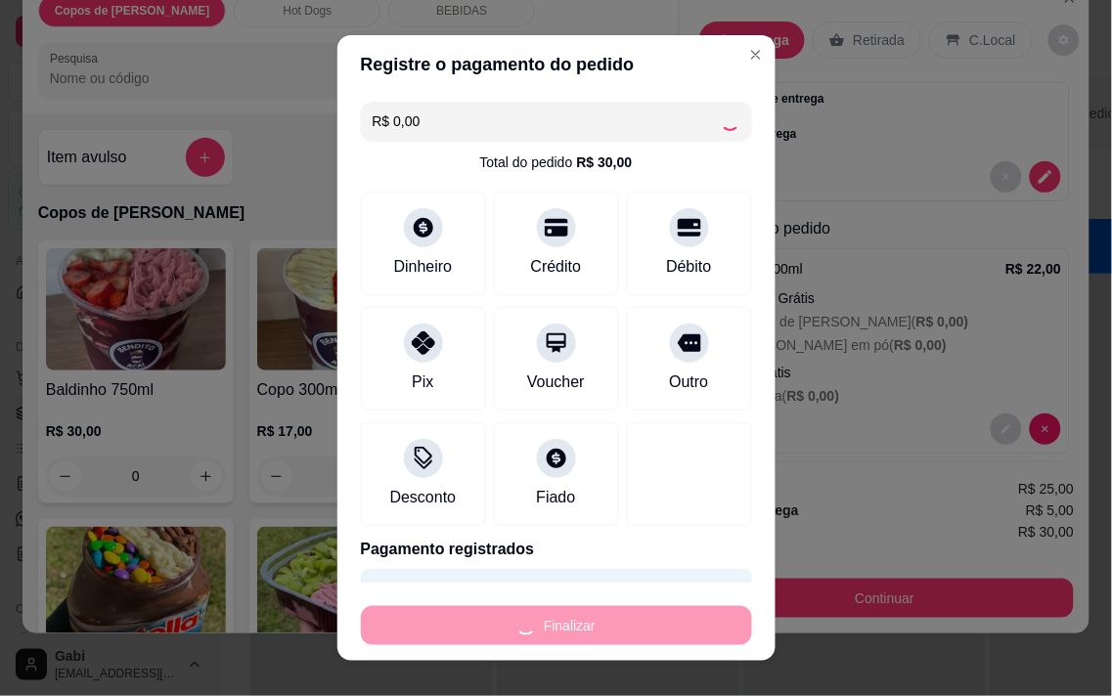
type input "-R$ 30,00"
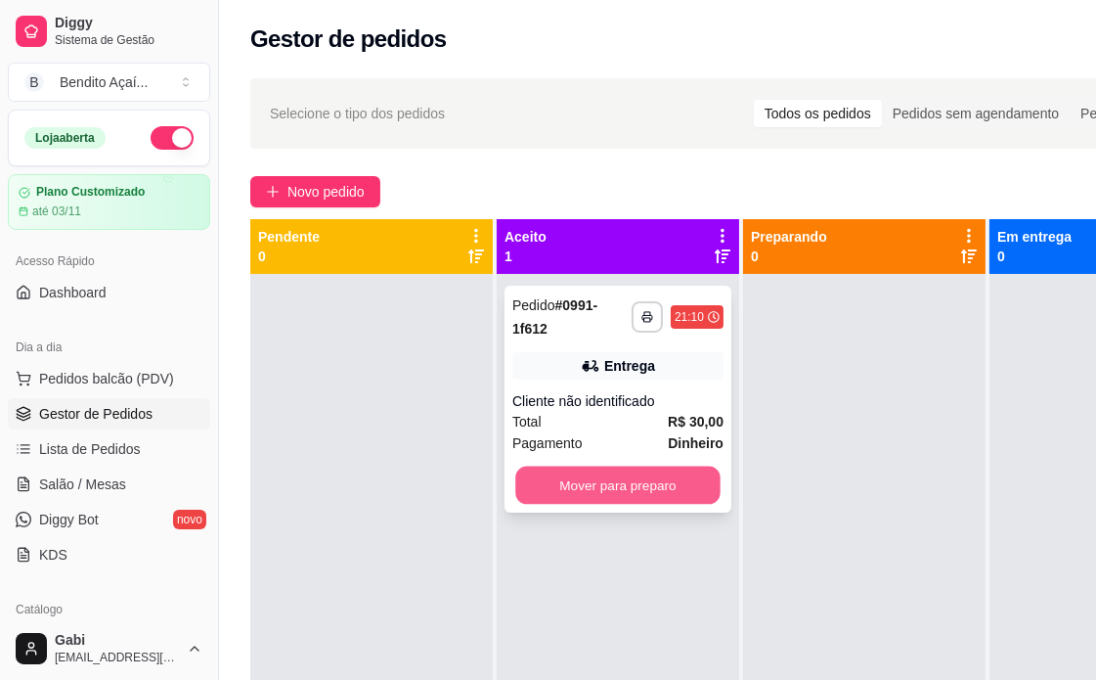
click at [604, 466] on button "Mover para preparo" at bounding box center [617, 485] width 205 height 38
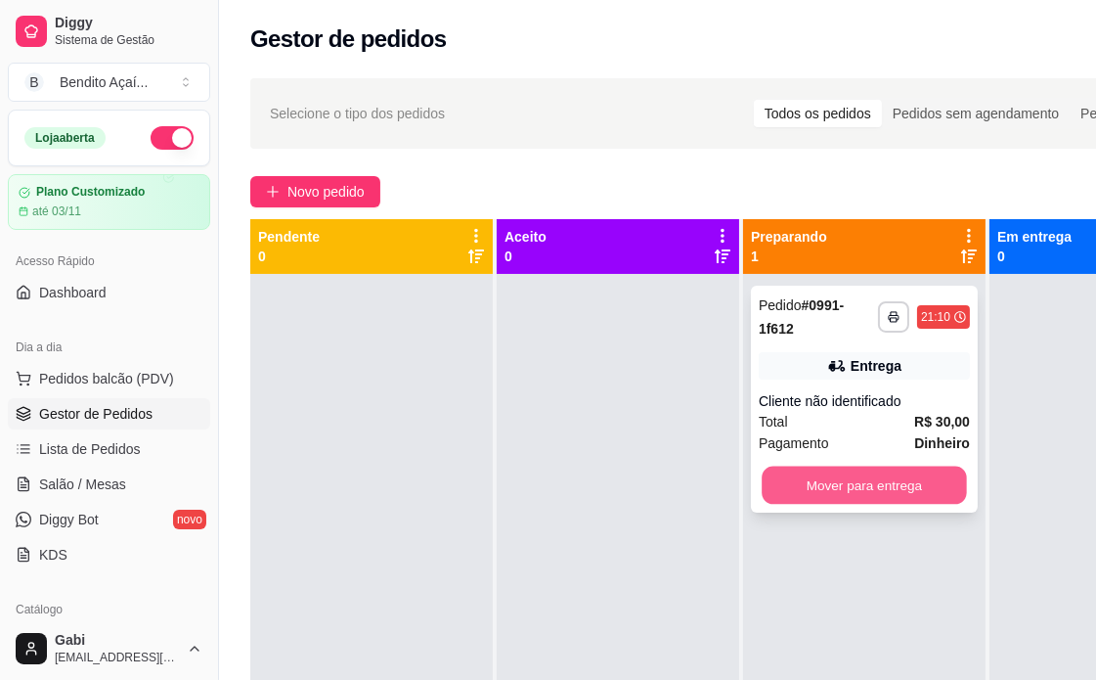
click at [863, 466] on button "Mover para entrega" at bounding box center [864, 485] width 205 height 38
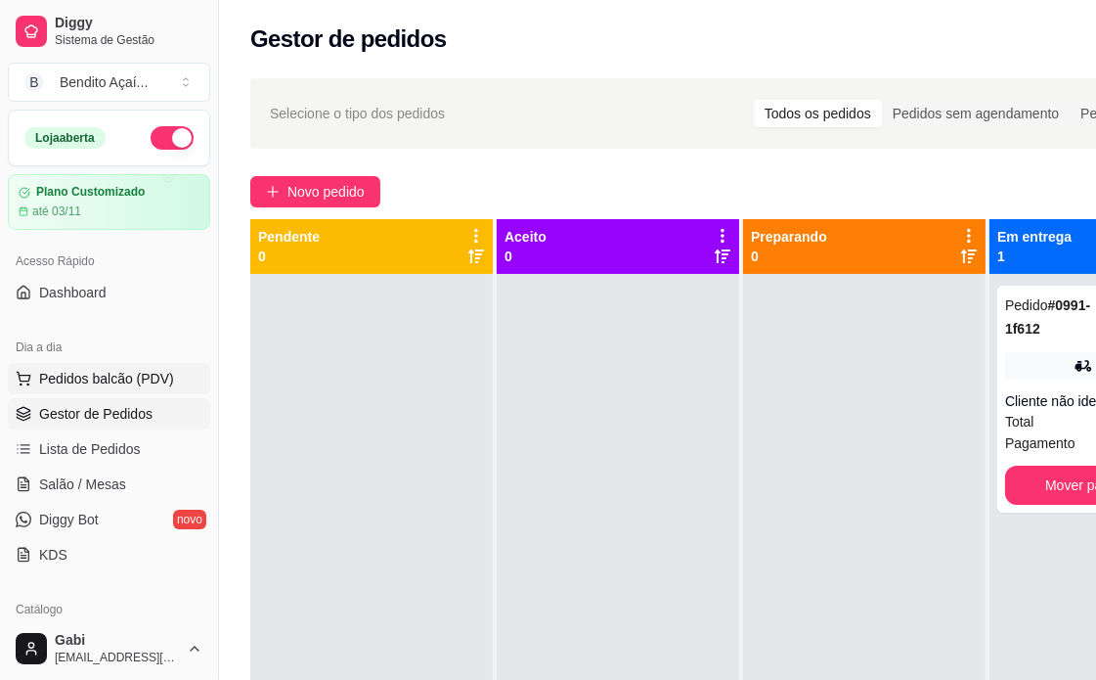
click at [106, 377] on span "Pedidos balcão (PDV)" at bounding box center [106, 379] width 135 height 20
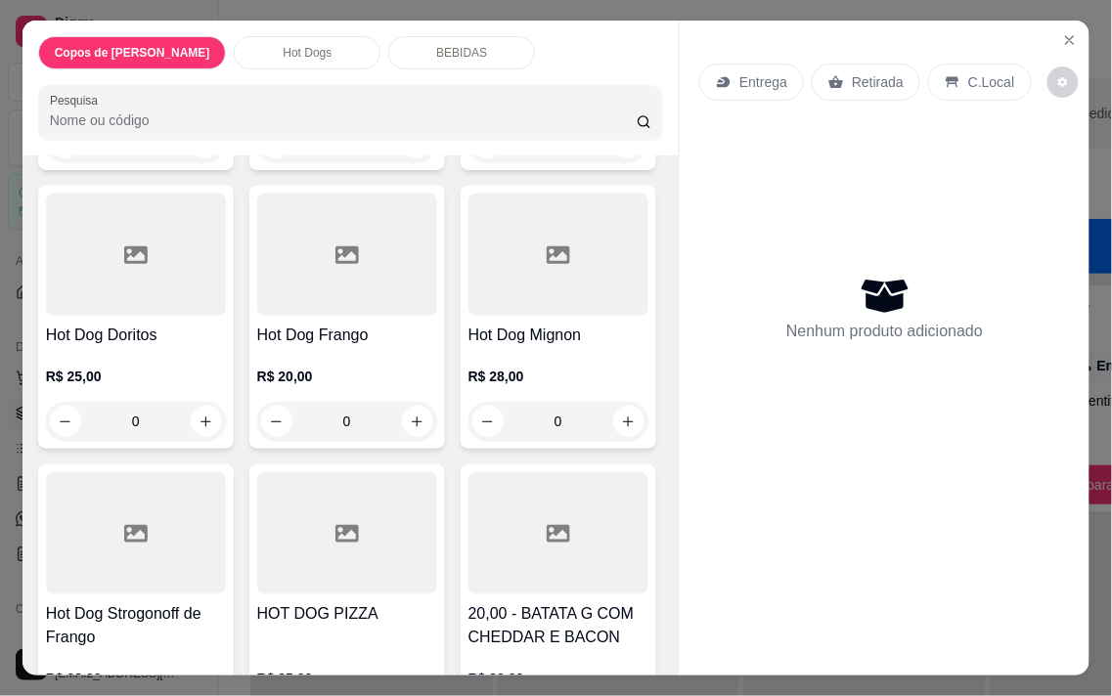
scroll to position [978, 0]
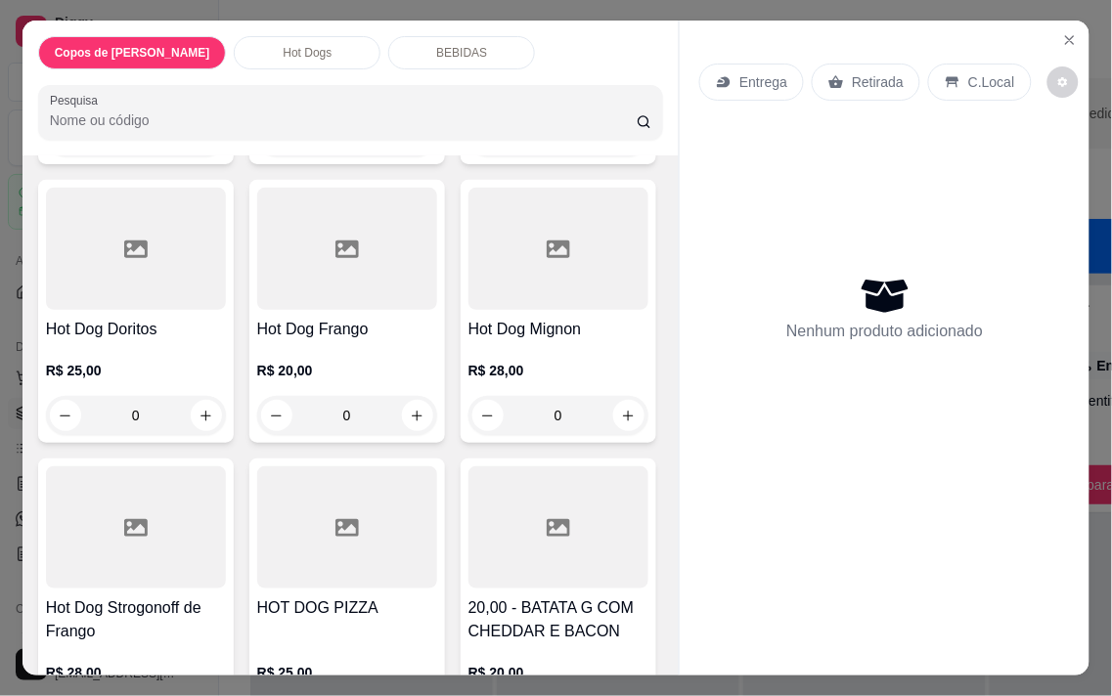
click at [197, 156] on div "0" at bounding box center [136, 136] width 180 height 39
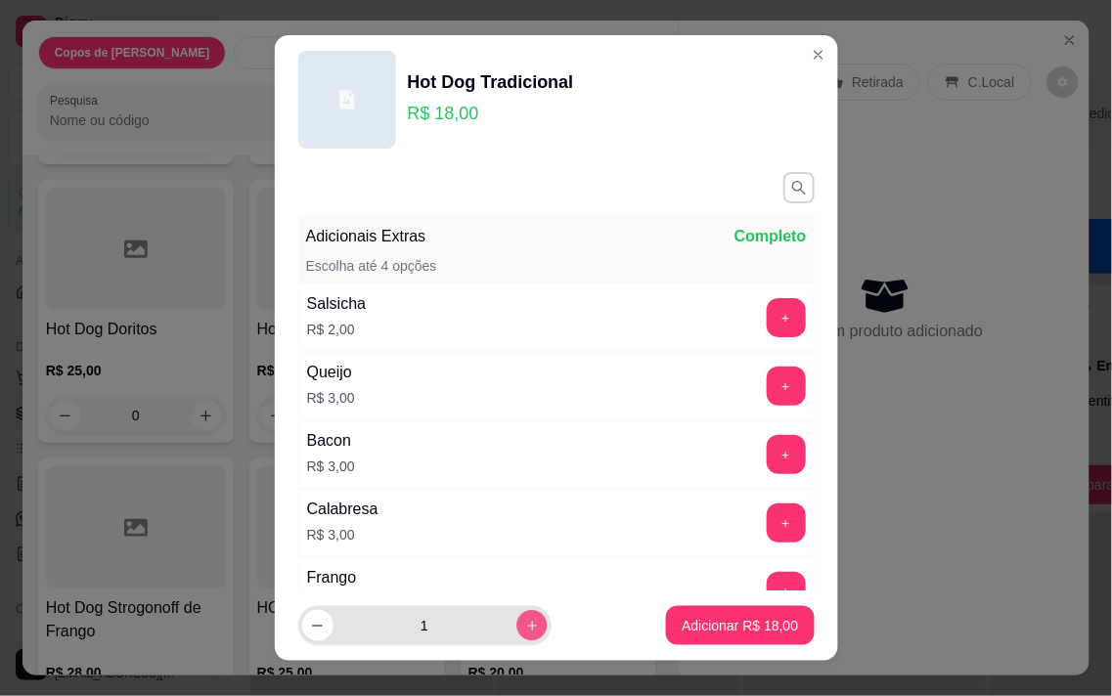
click at [524, 631] on icon "increase-product-quantity" at bounding box center [531, 626] width 15 height 15
click at [522, 630] on button "increase-product-quantity" at bounding box center [531, 626] width 30 height 30
click at [310, 632] on icon "decrease-product-quantity" at bounding box center [317, 626] width 15 height 15
type input "2"
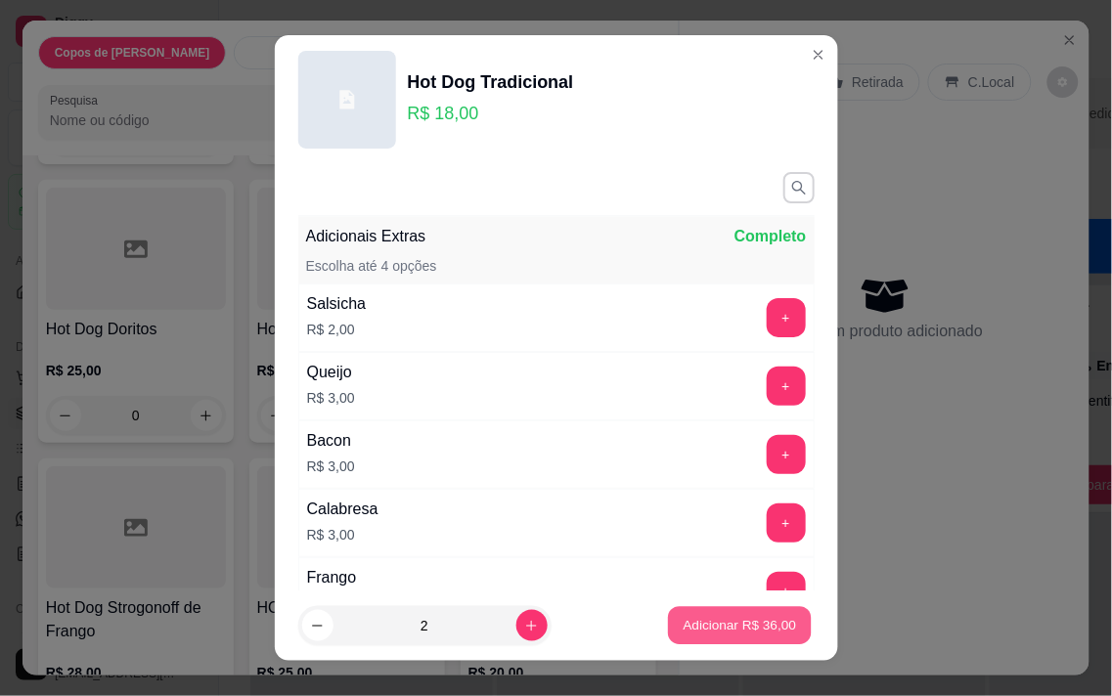
click at [670, 638] on button "Adicionar R$ 36,00" at bounding box center [741, 626] width 144 height 38
type input "2"
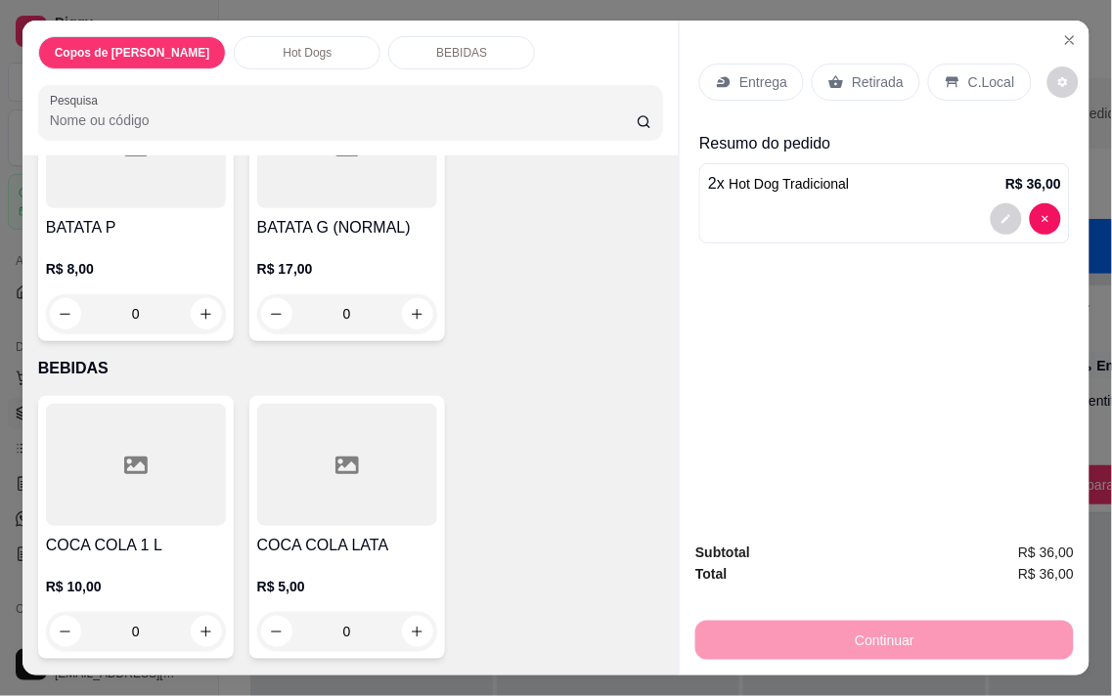
scroll to position [2390, 0]
click at [413, 320] on icon "increase-product-quantity" at bounding box center [418, 314] width 11 height 11
type input "1"
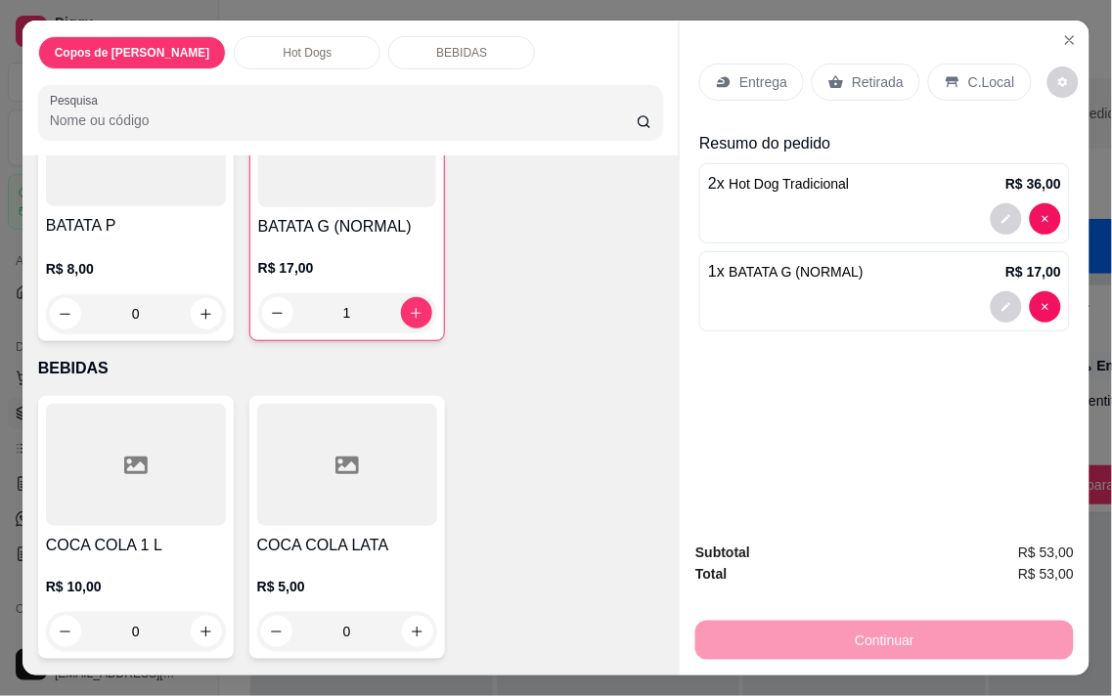
click at [743, 89] on div "Entrega" at bounding box center [751, 82] width 105 height 37
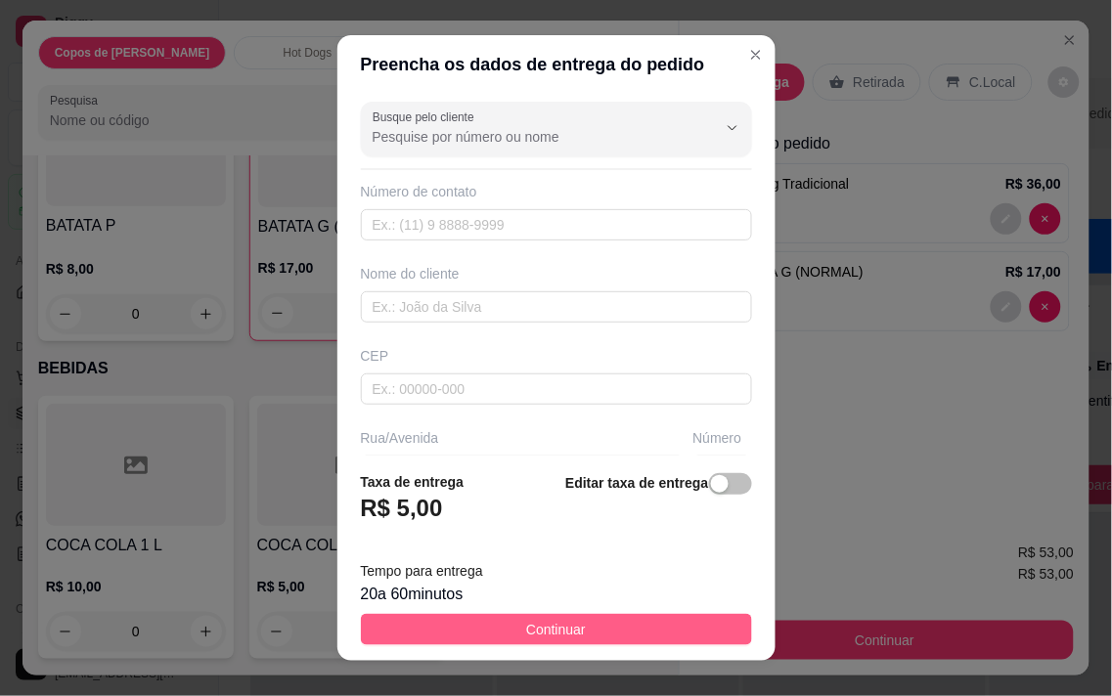
click at [581, 624] on button "Continuar" at bounding box center [556, 629] width 391 height 31
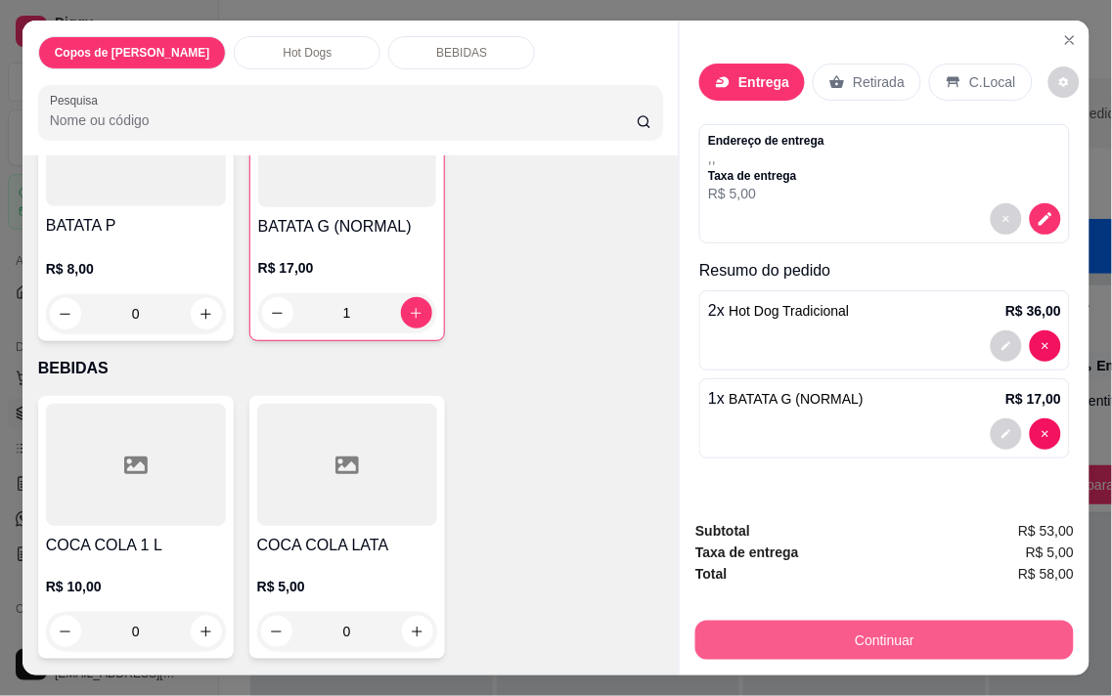
click at [794, 628] on button "Continuar" at bounding box center [884, 640] width 378 height 39
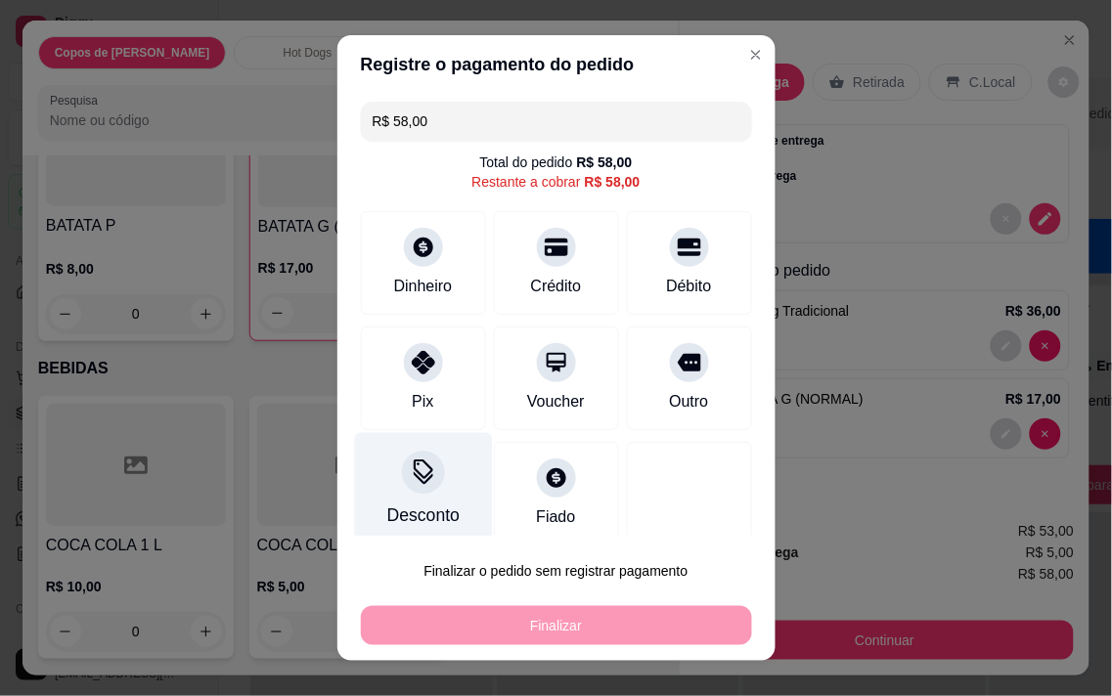
click at [433, 462] on div "Desconto" at bounding box center [423, 489] width 138 height 114
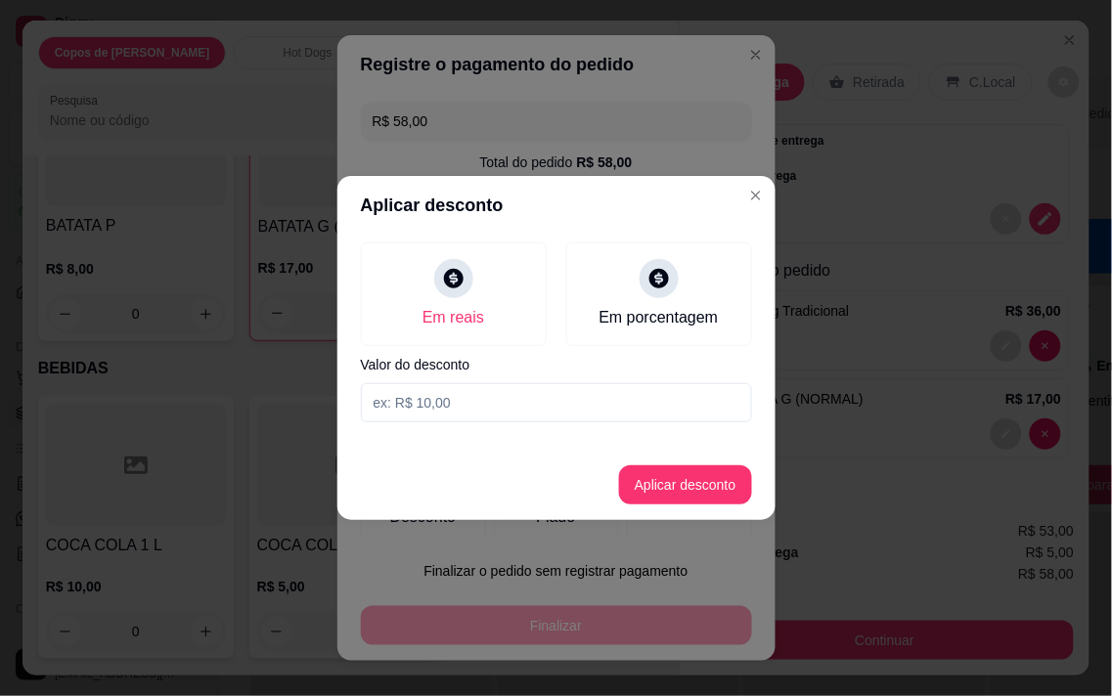
click at [454, 394] on input at bounding box center [556, 402] width 391 height 39
type input "5,00"
click at [677, 477] on button "Aplicar desconto" at bounding box center [685, 485] width 128 height 38
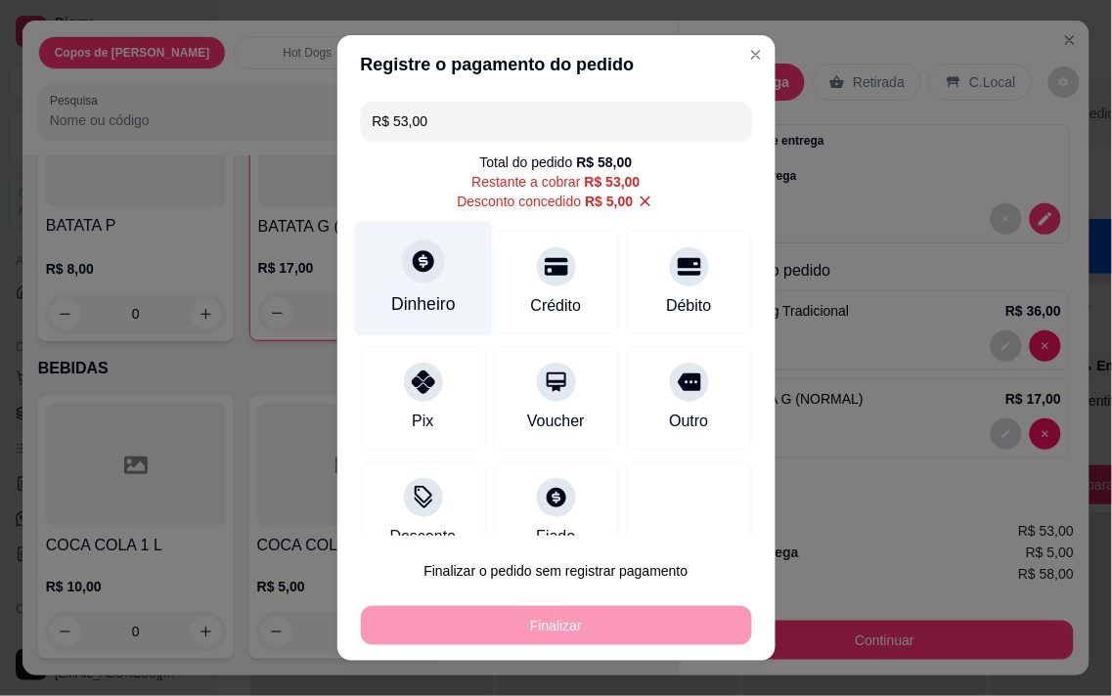
click at [420, 255] on icon at bounding box center [422, 260] width 25 height 25
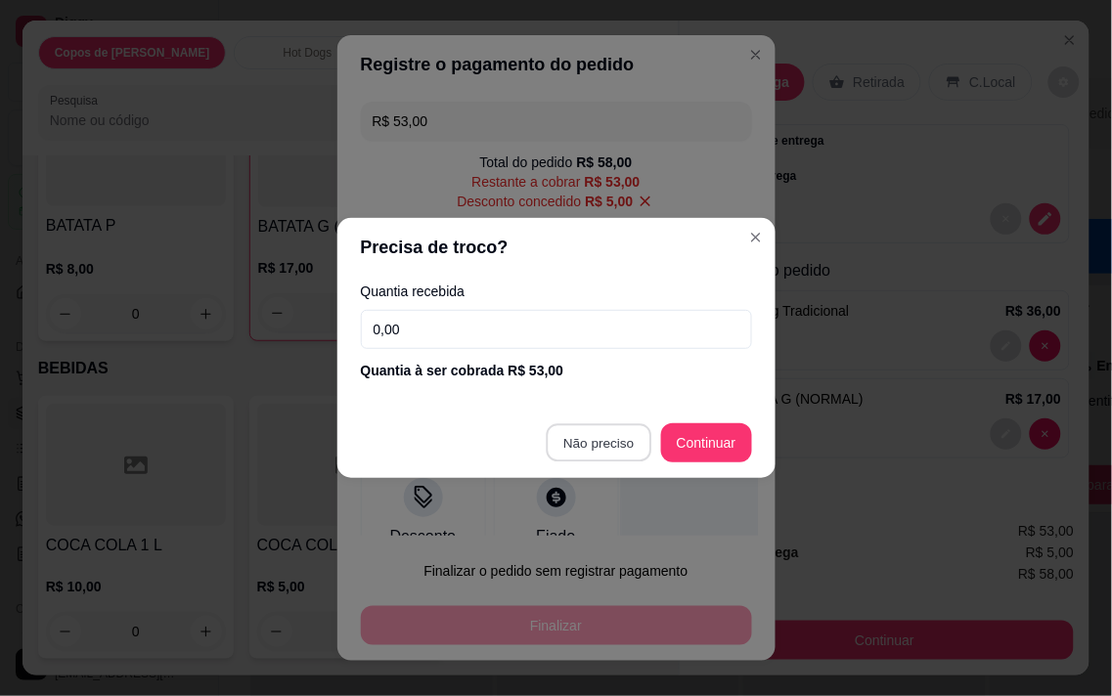
type input "R$ 0,00"
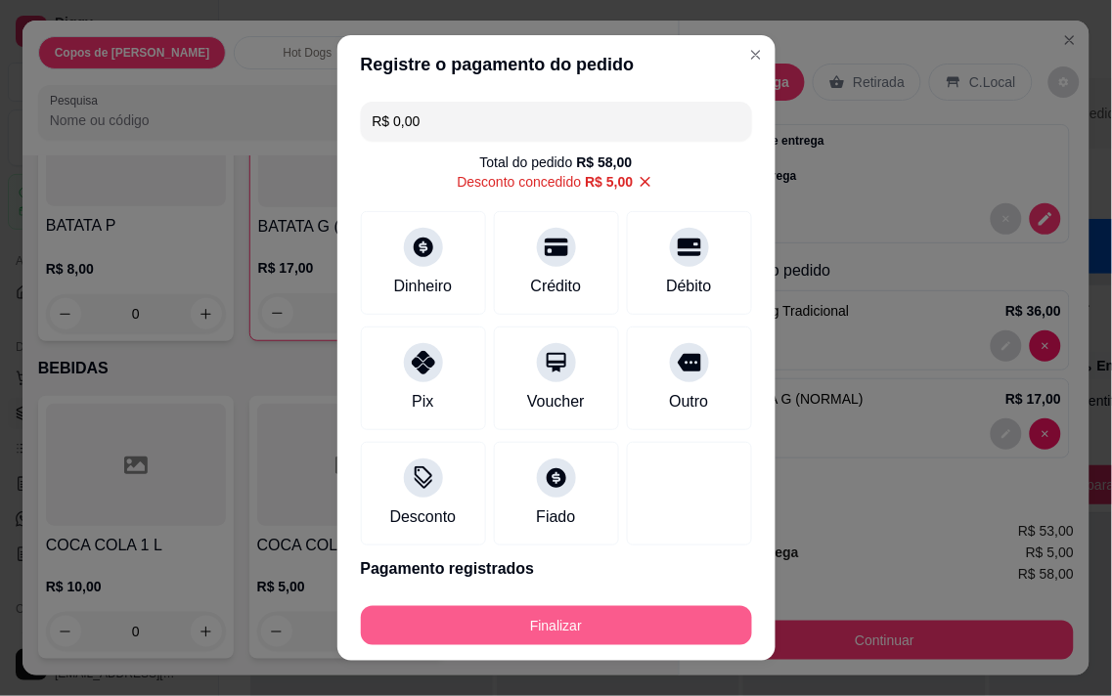
click at [639, 624] on button "Finalizar" at bounding box center [556, 625] width 391 height 39
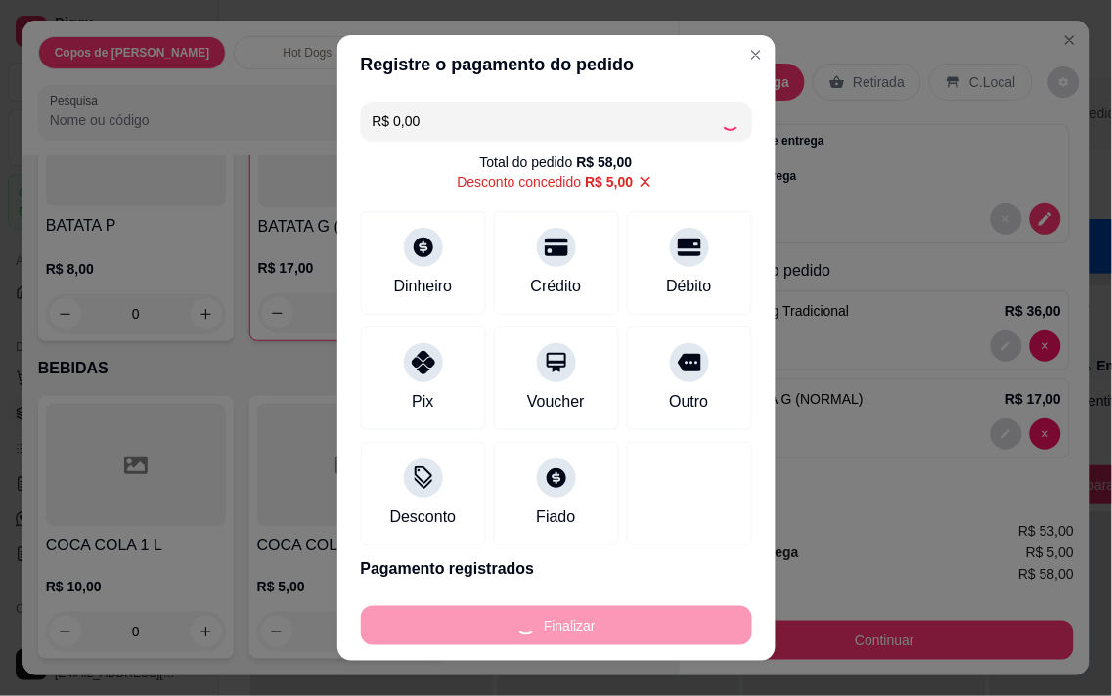
type input "0"
type input "-R$ 58,00"
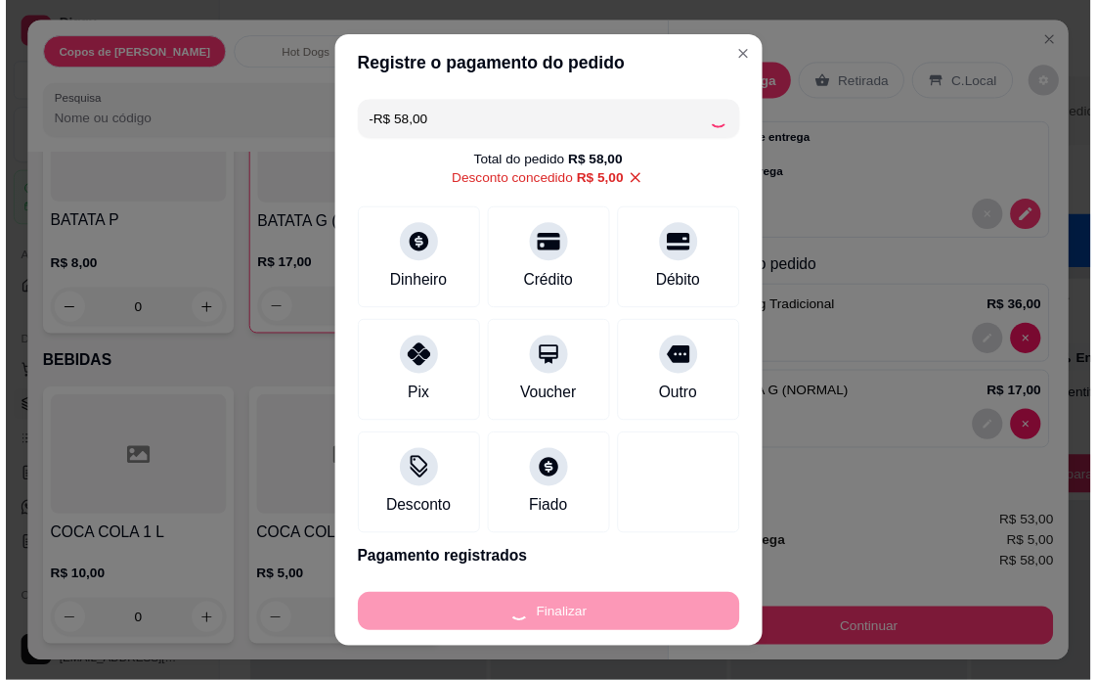
scroll to position [2388, 0]
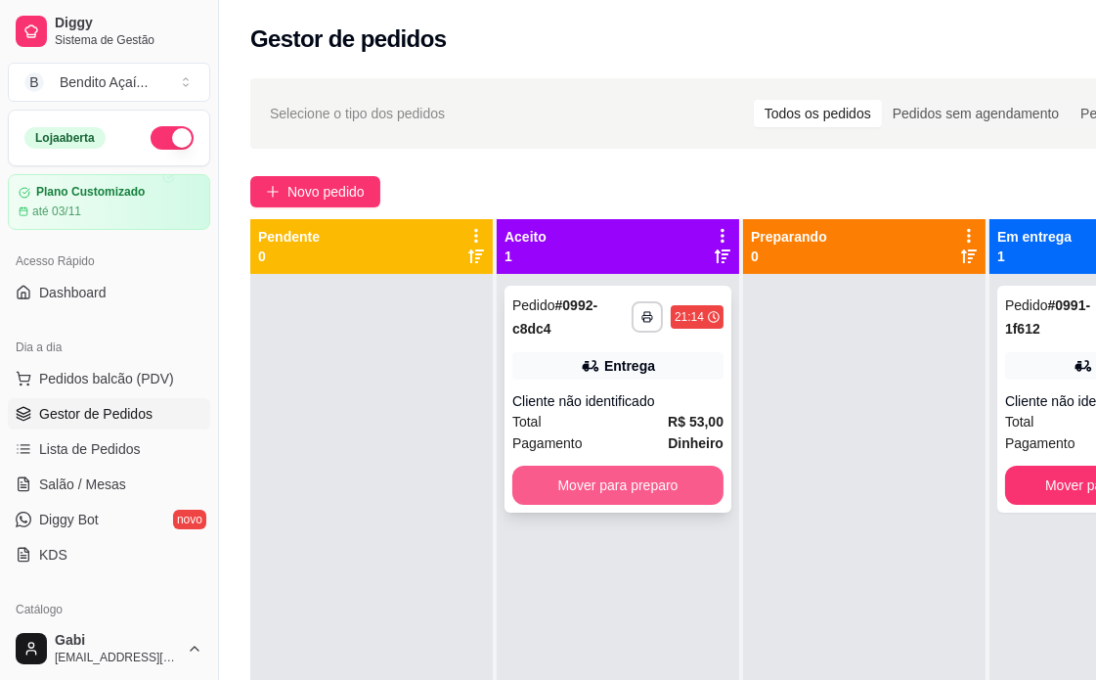
click at [653, 482] on button "Mover para preparo" at bounding box center [617, 484] width 211 height 39
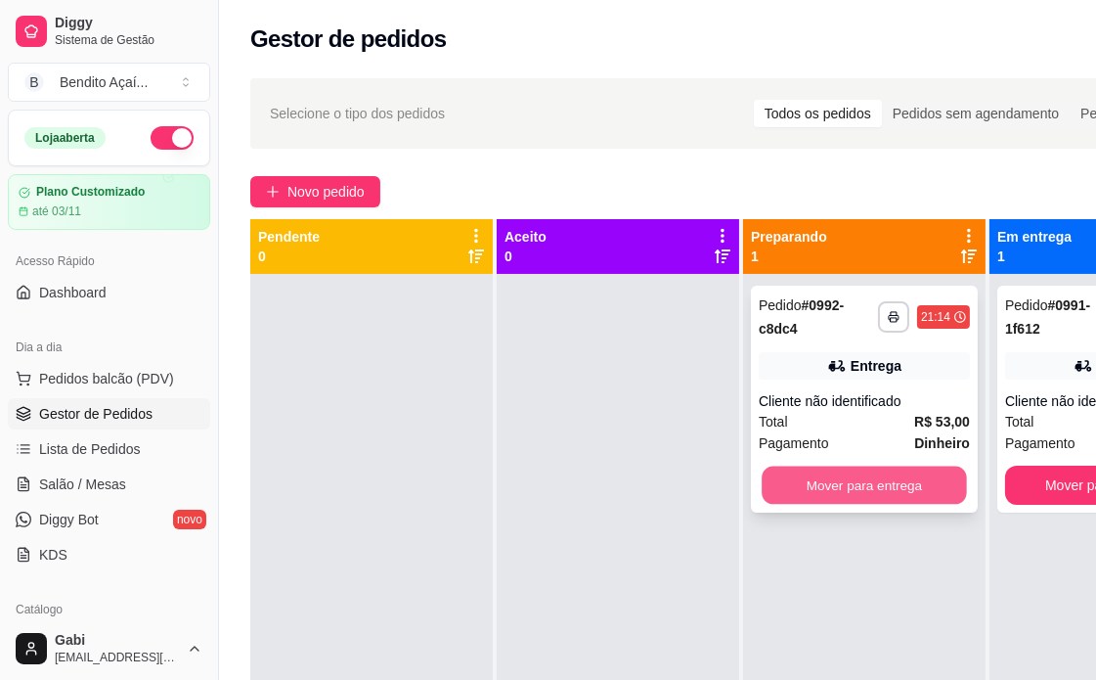
click at [828, 471] on button "Mover para entrega" at bounding box center [864, 485] width 205 height 38
